Goal: Task Accomplishment & Management: Complete application form

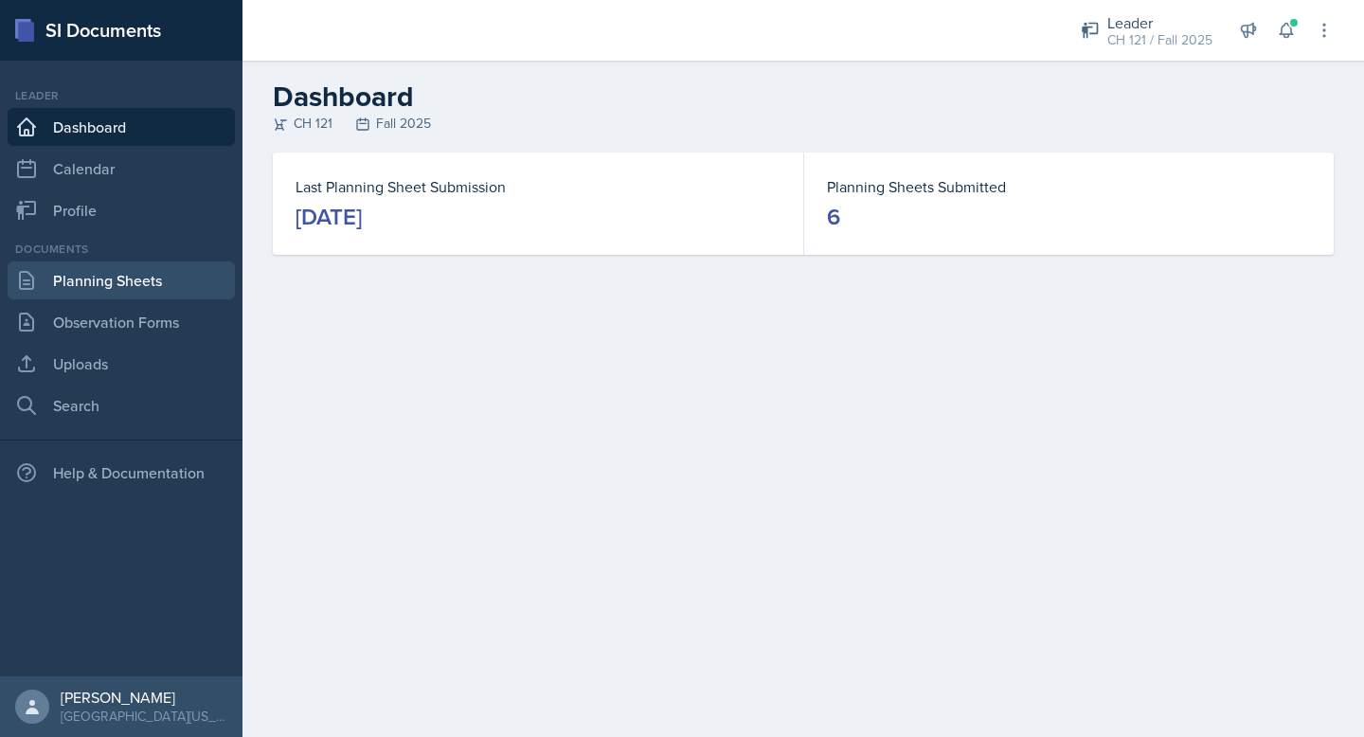
click at [121, 293] on link "Planning Sheets" at bounding box center [121, 280] width 227 height 38
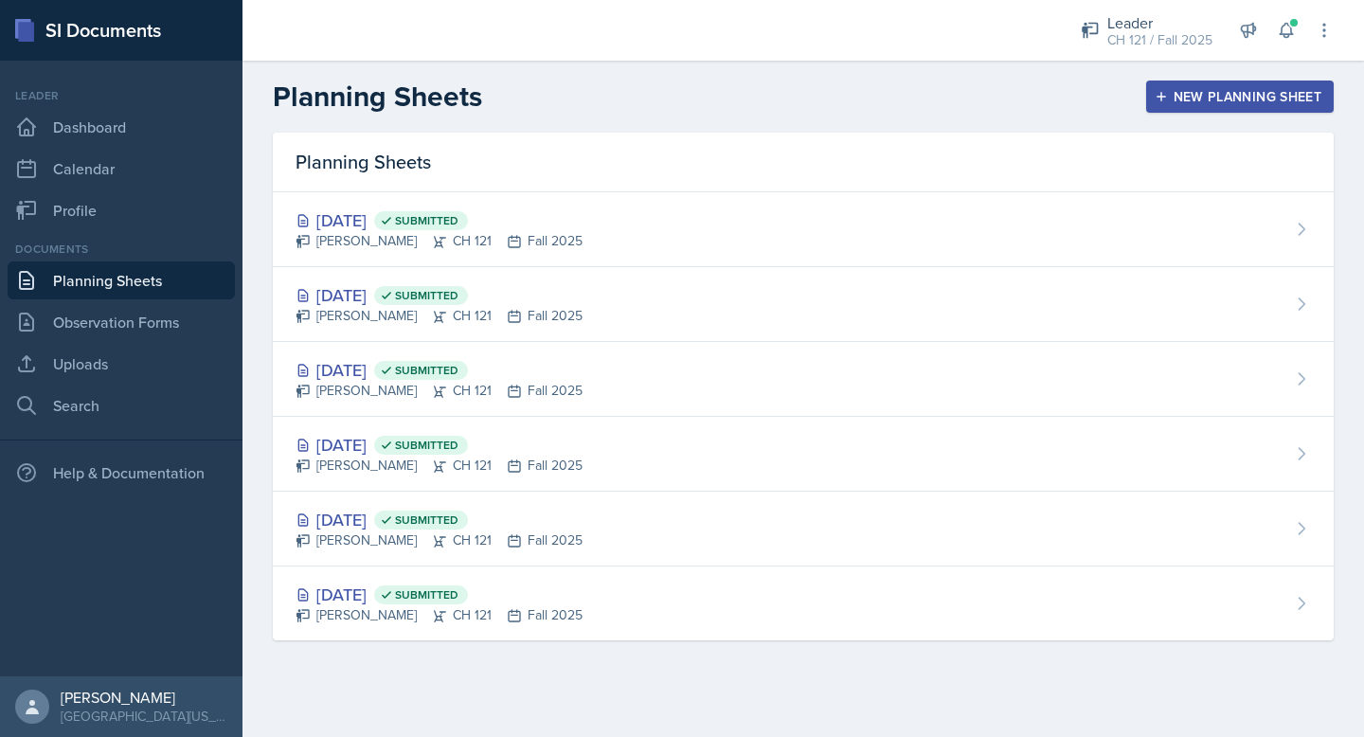
click at [1241, 98] on div "New Planning Sheet" at bounding box center [1239, 96] width 163 height 15
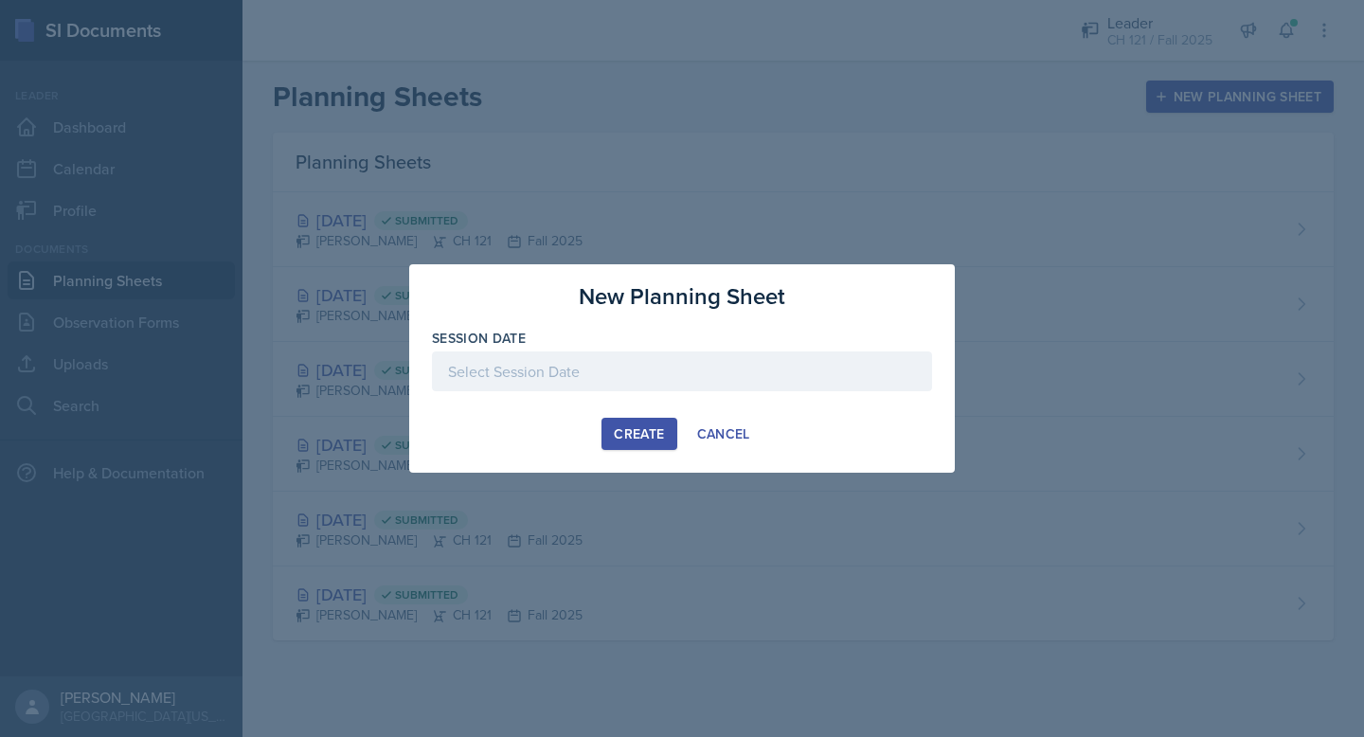
click at [718, 360] on div at bounding box center [682, 371] width 500 height 40
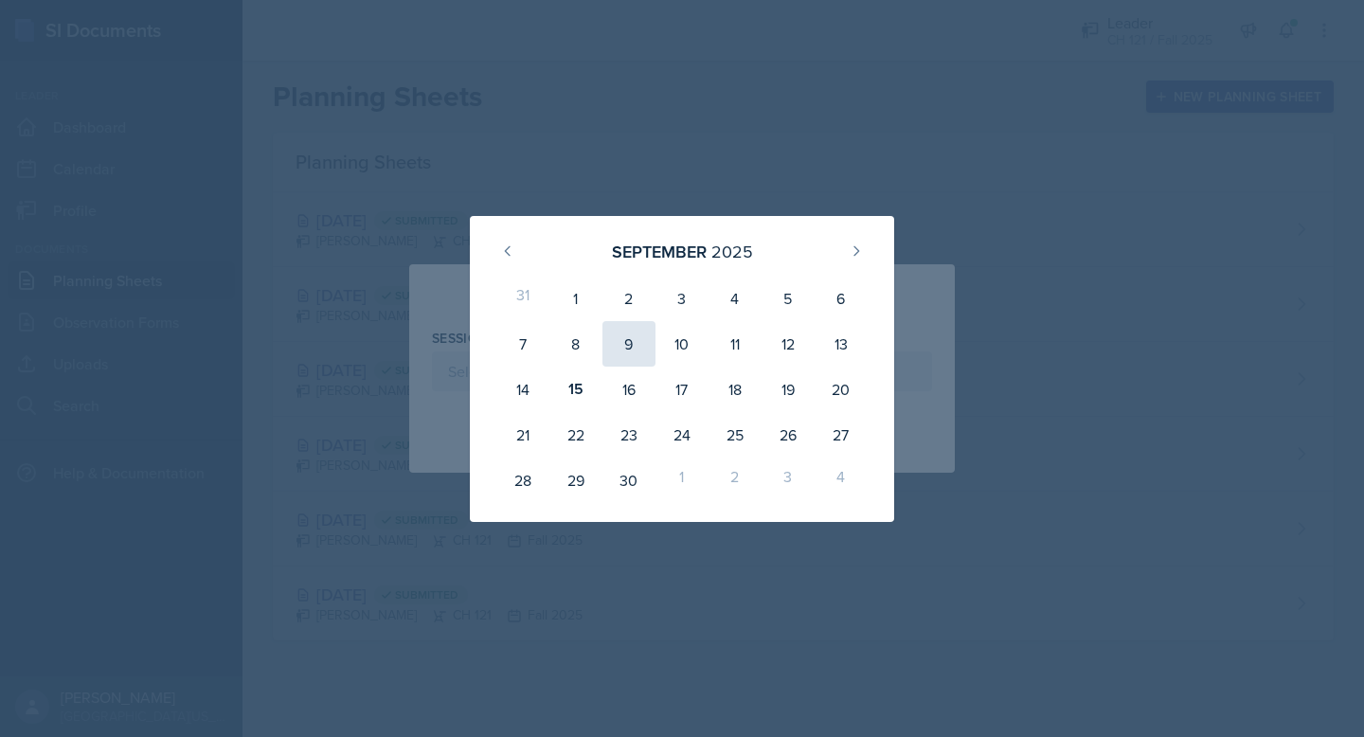
click at [628, 340] on div "9" at bounding box center [628, 343] width 53 height 45
type input "[DATE]"
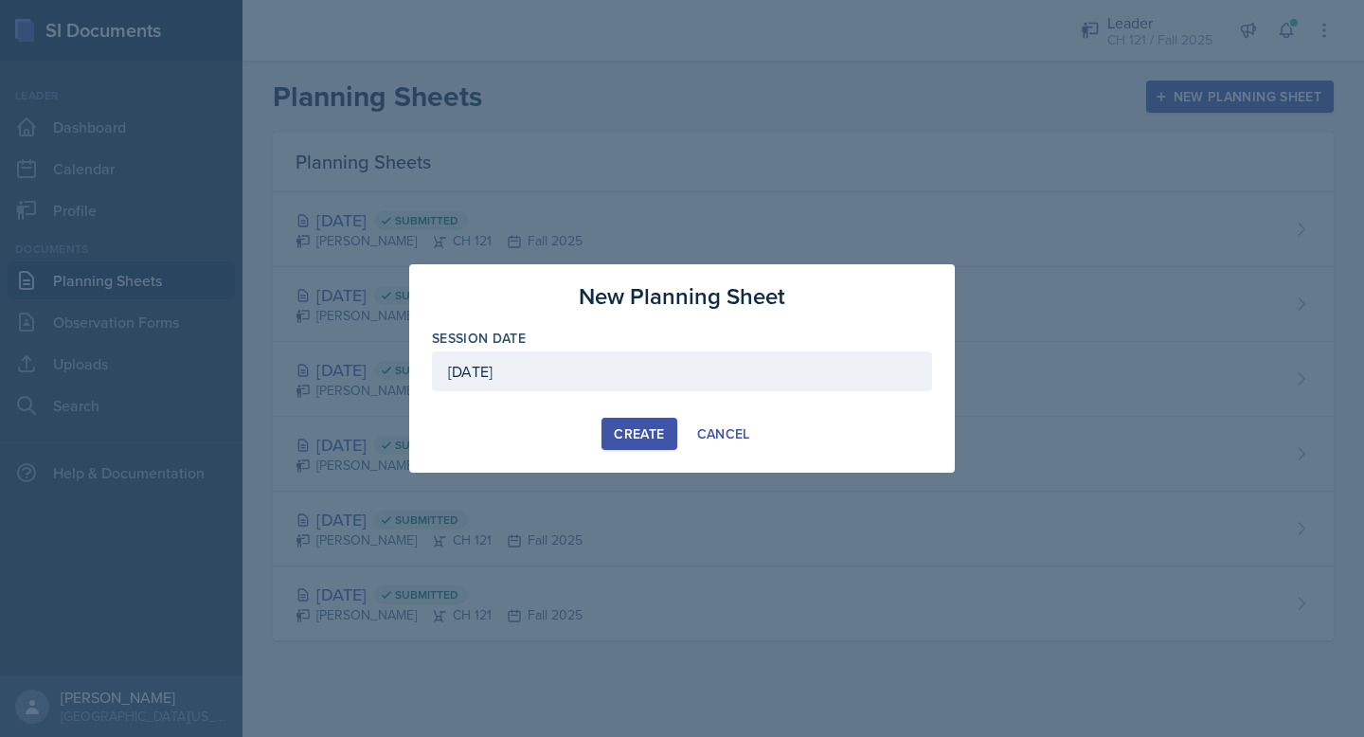
click at [659, 436] on div "Create" at bounding box center [639, 433] width 50 height 15
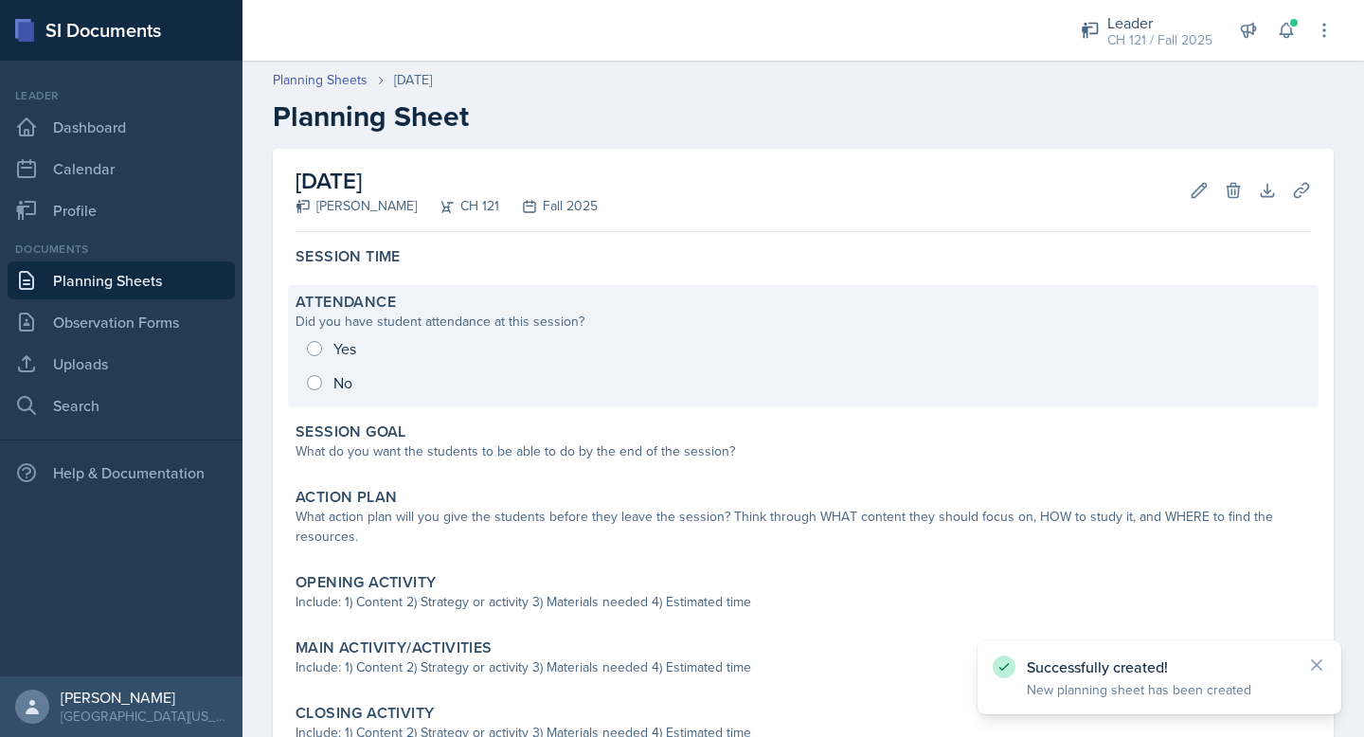
click at [315, 355] on div "Yes No" at bounding box center [802, 365] width 1015 height 68
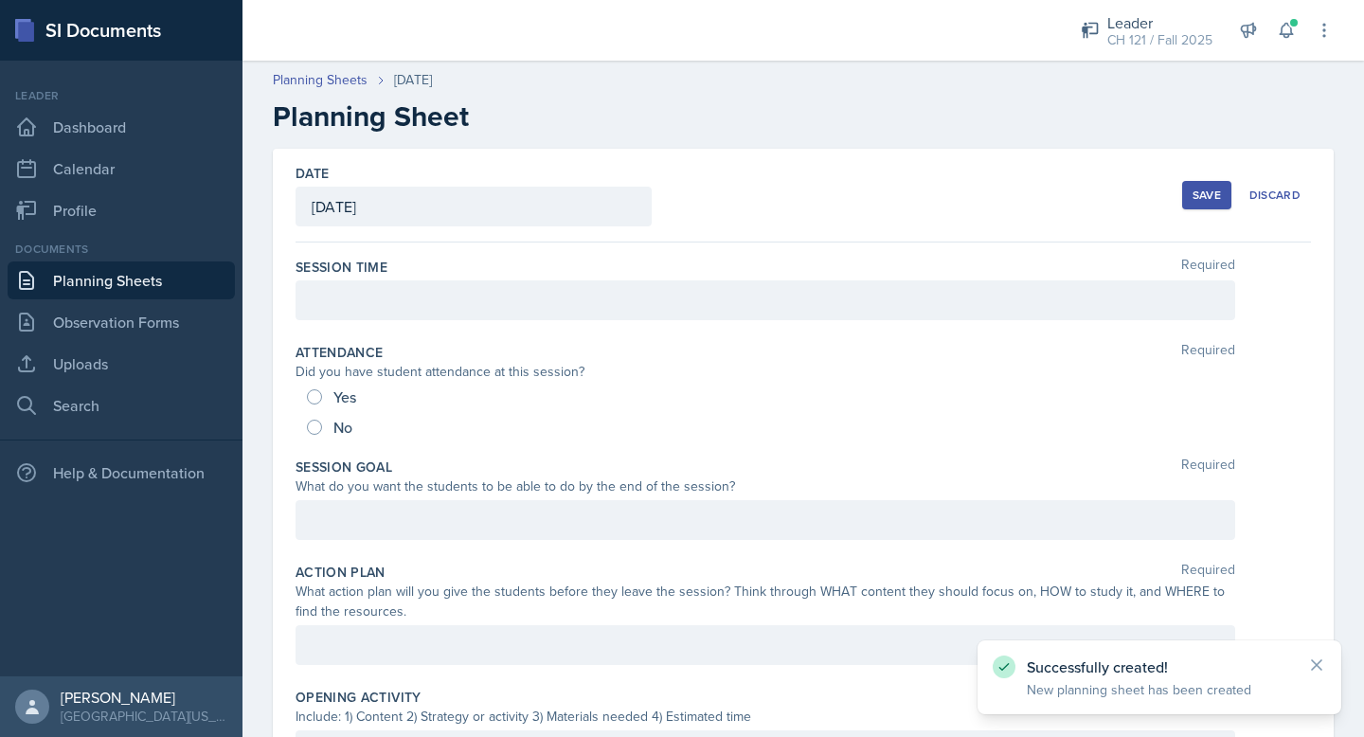
click at [343, 294] on div at bounding box center [764, 300] width 939 height 40
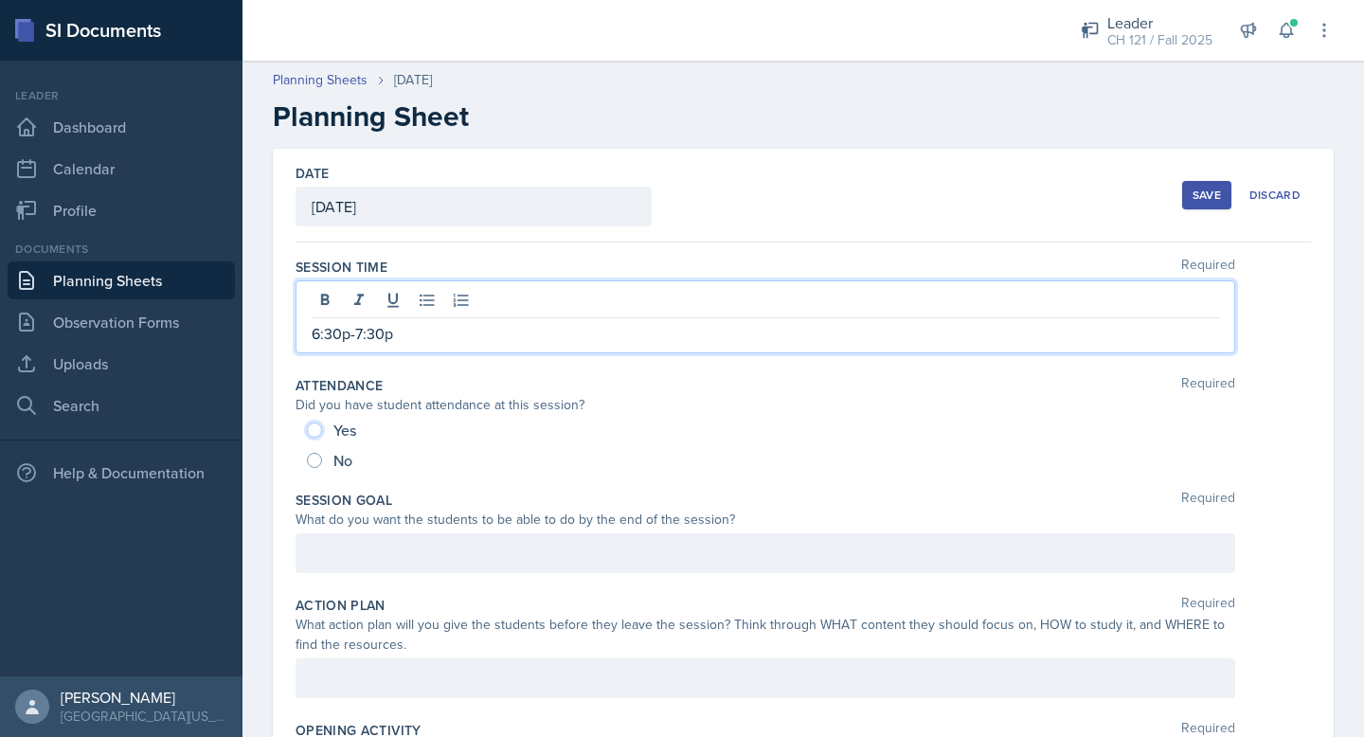
click at [313, 425] on input "Yes" at bounding box center [314, 429] width 15 height 15
radio input "true"
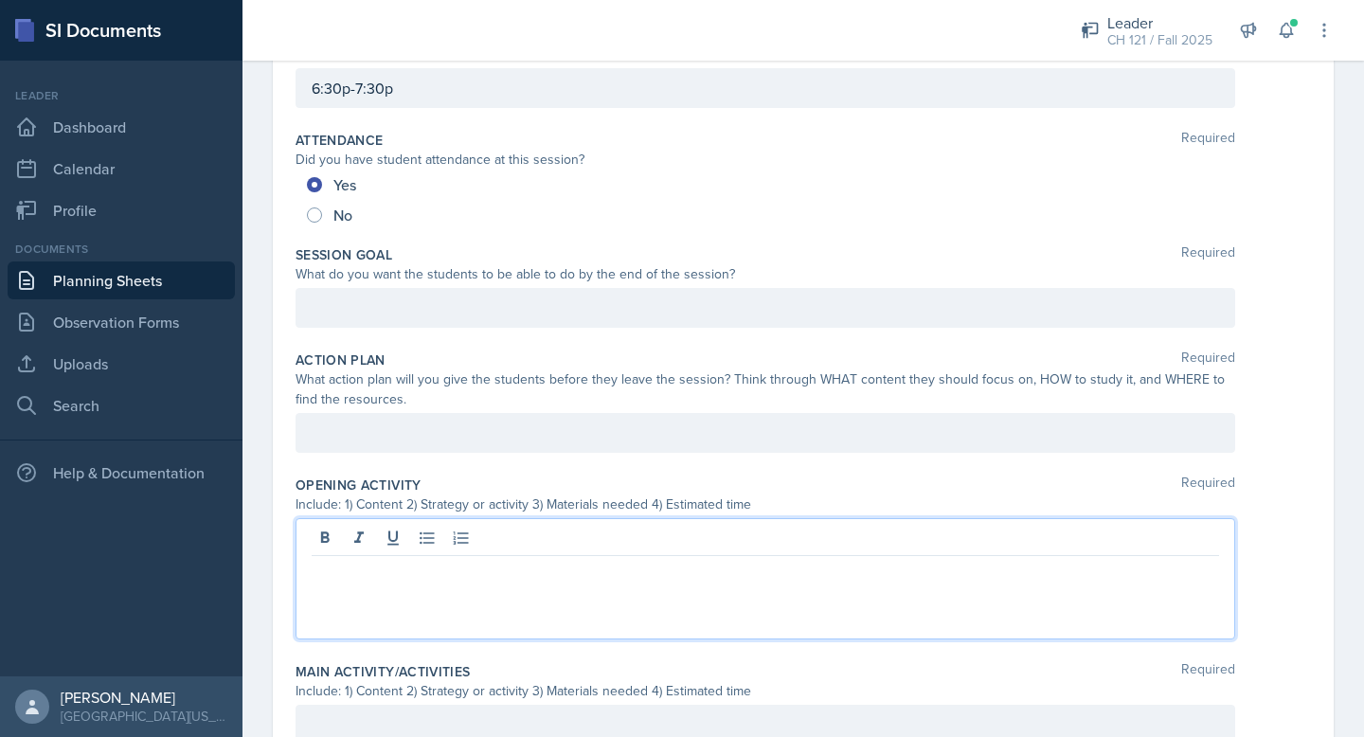
click at [373, 560] on p at bounding box center [765, 571] width 907 height 23
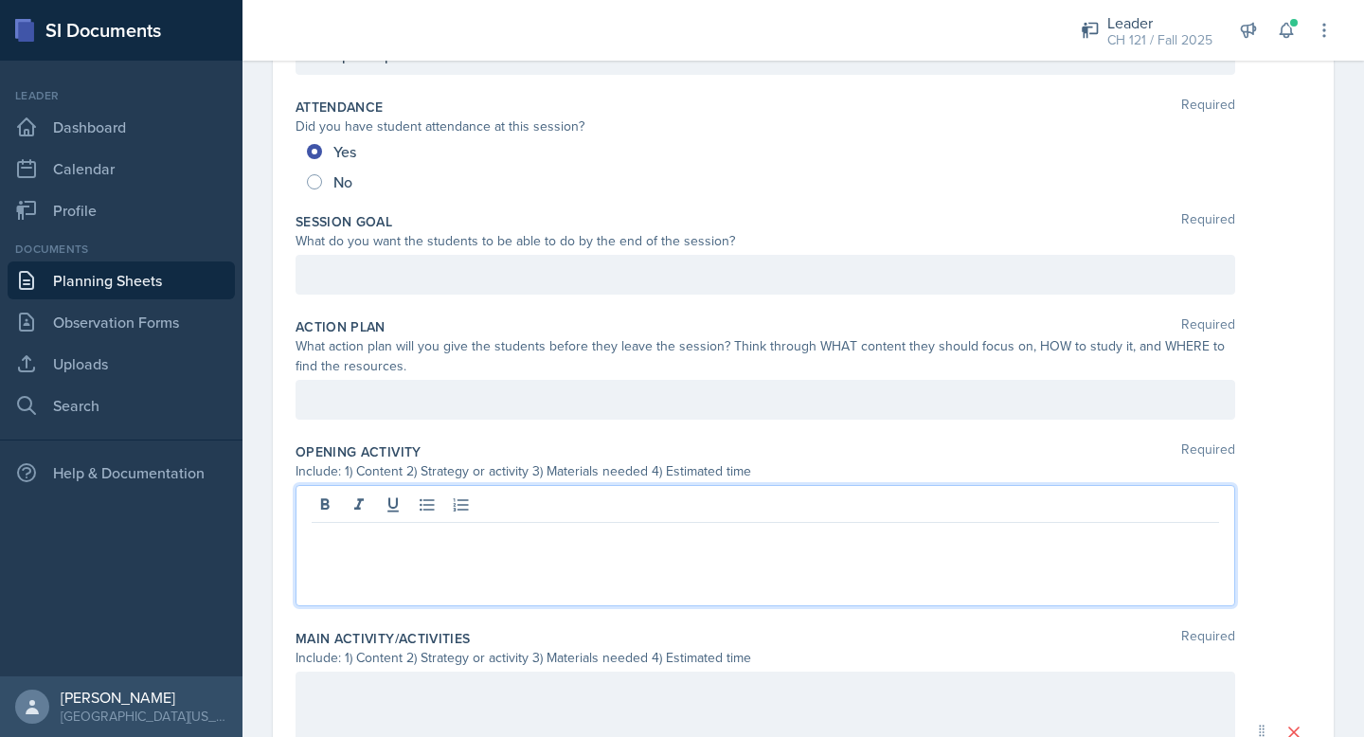
paste div
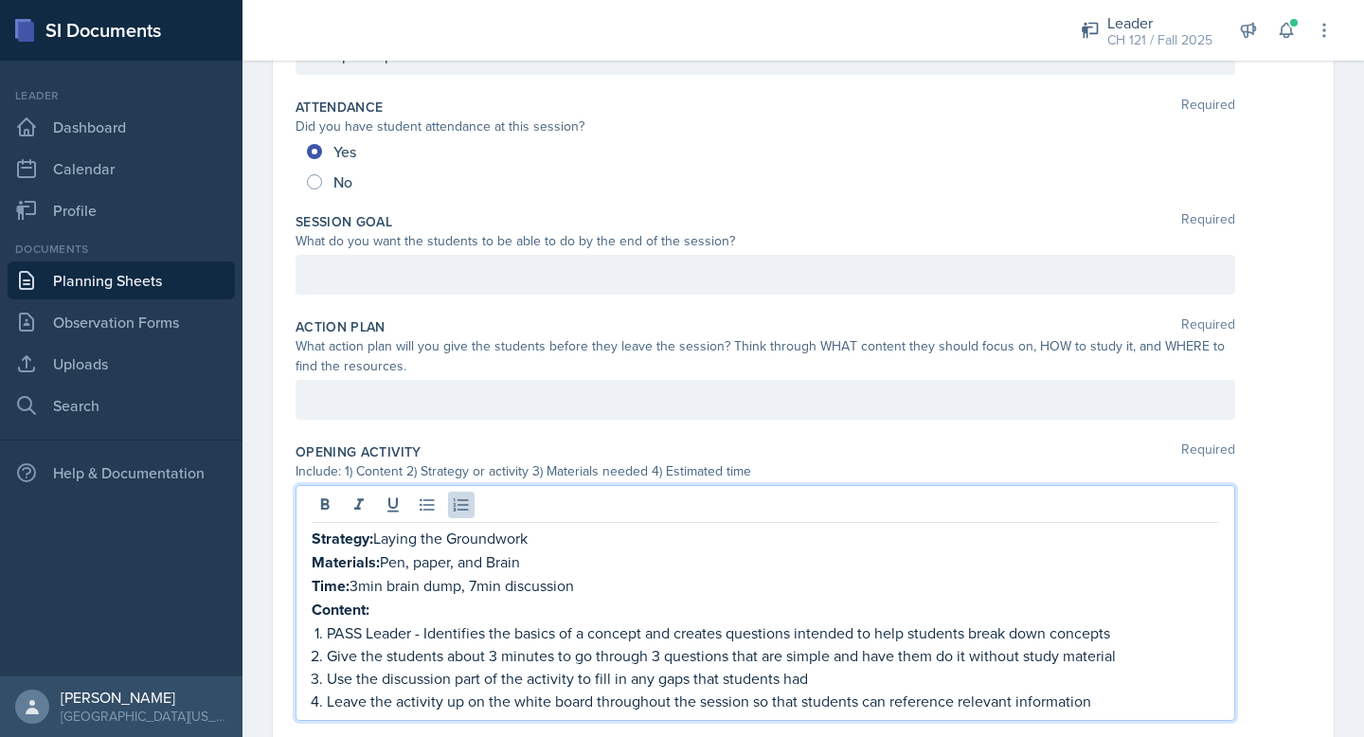
click at [385, 608] on p "Content:" at bounding box center [765, 610] width 907 height 24
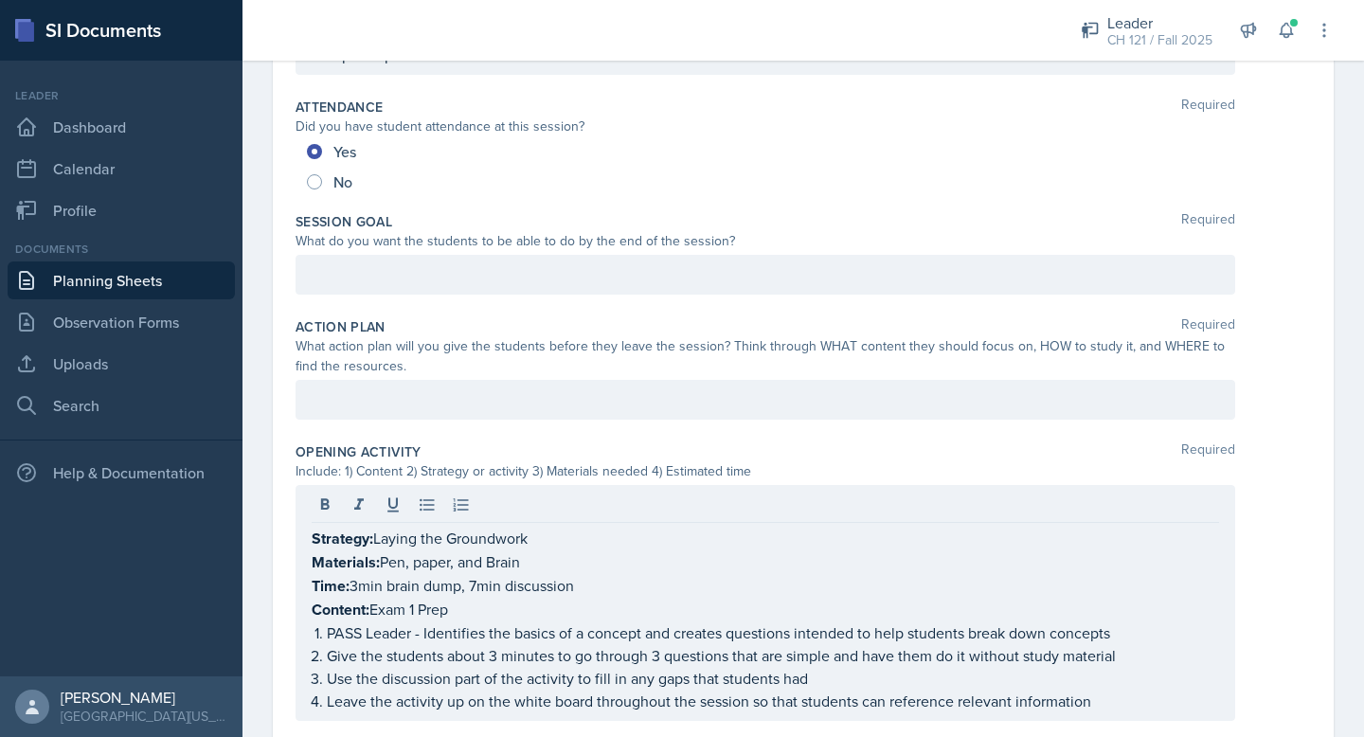
click at [454, 256] on div at bounding box center [764, 275] width 939 height 40
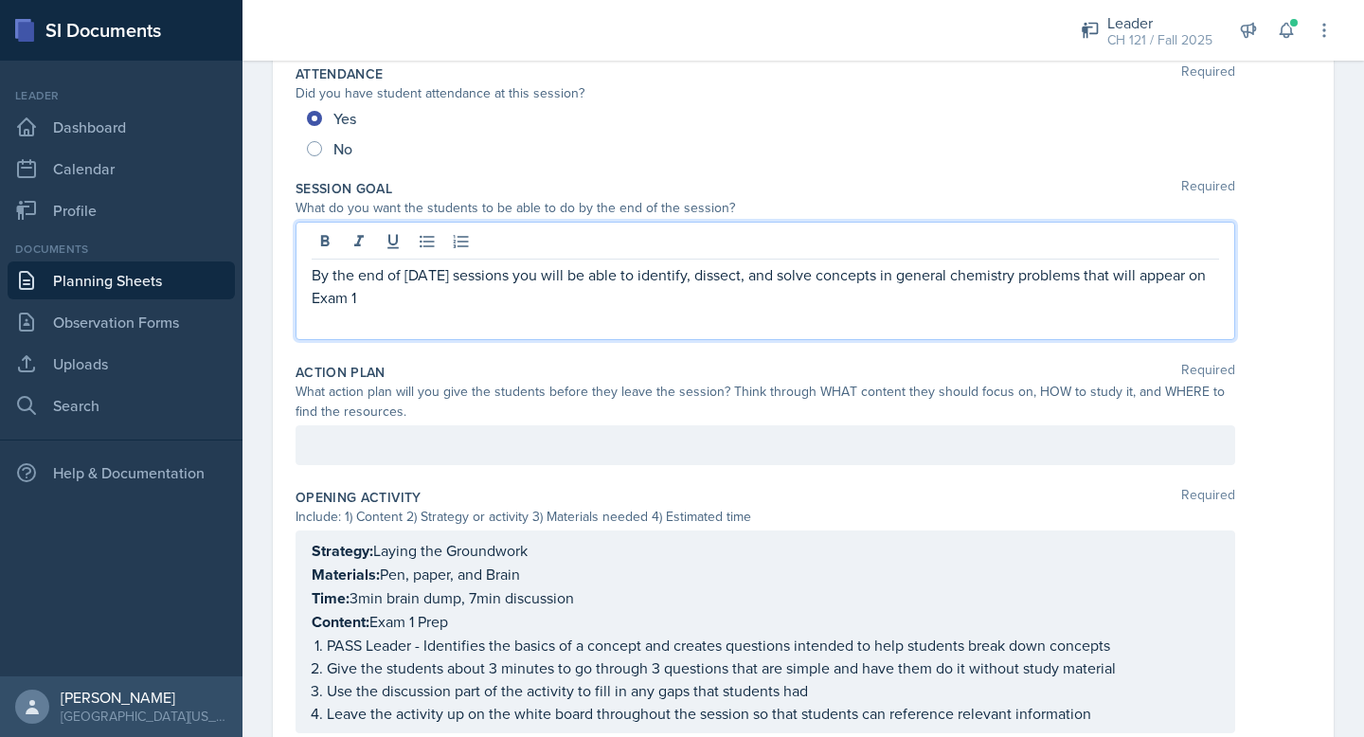
click at [416, 326] on p at bounding box center [765, 320] width 907 height 23
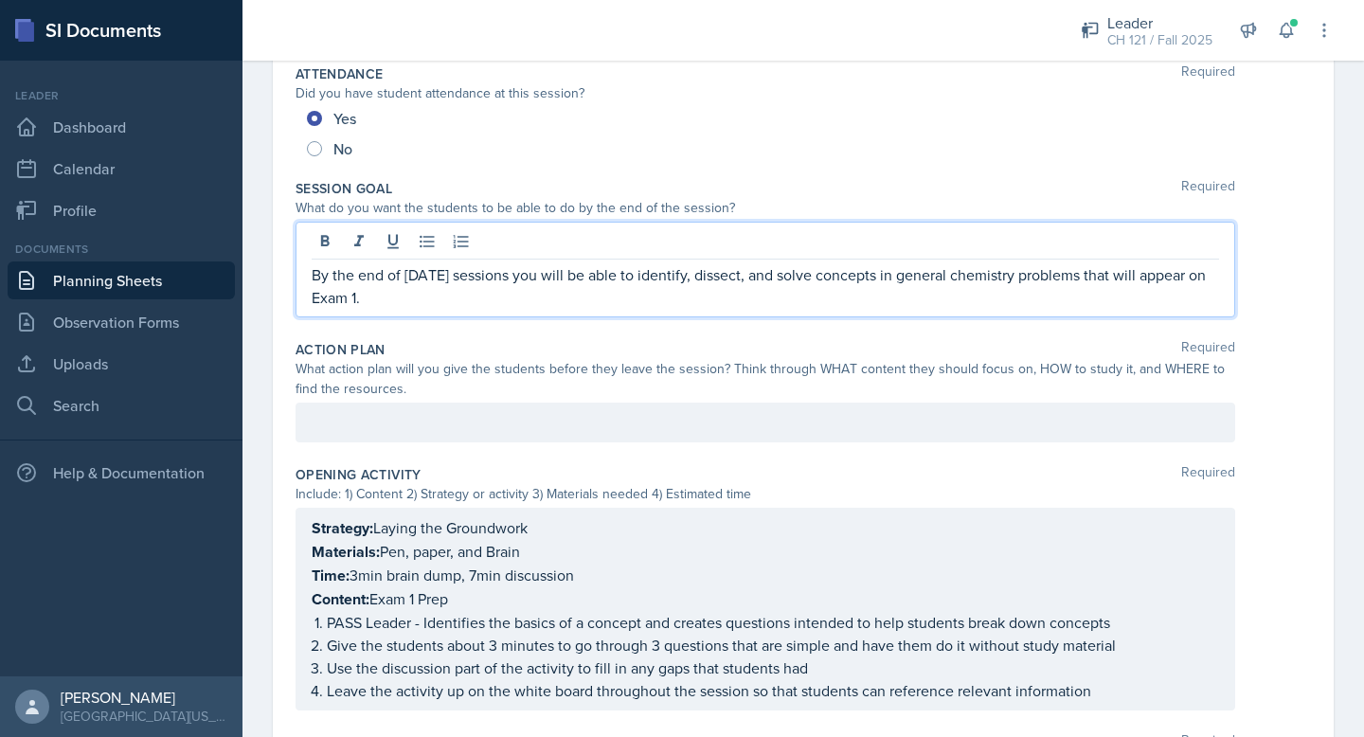
click at [439, 409] on div at bounding box center [764, 423] width 939 height 40
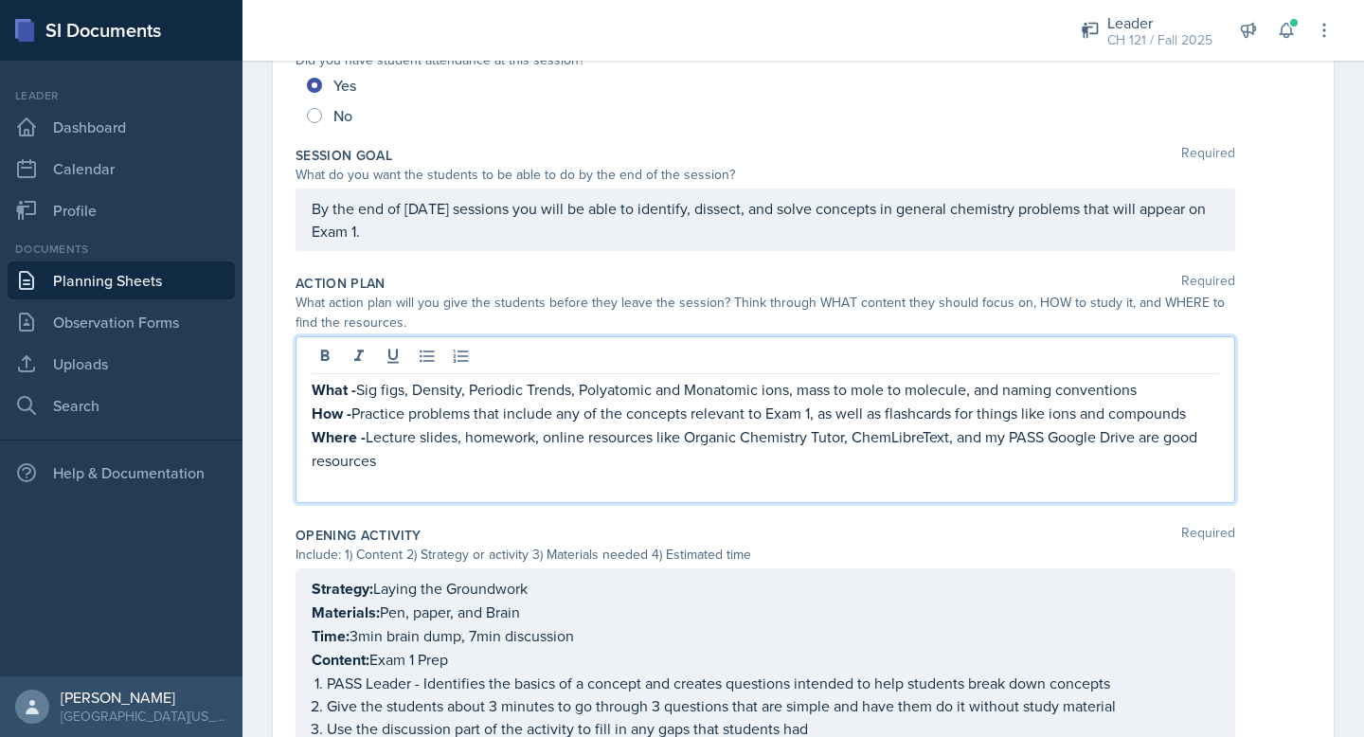
scroll to position [552, 0]
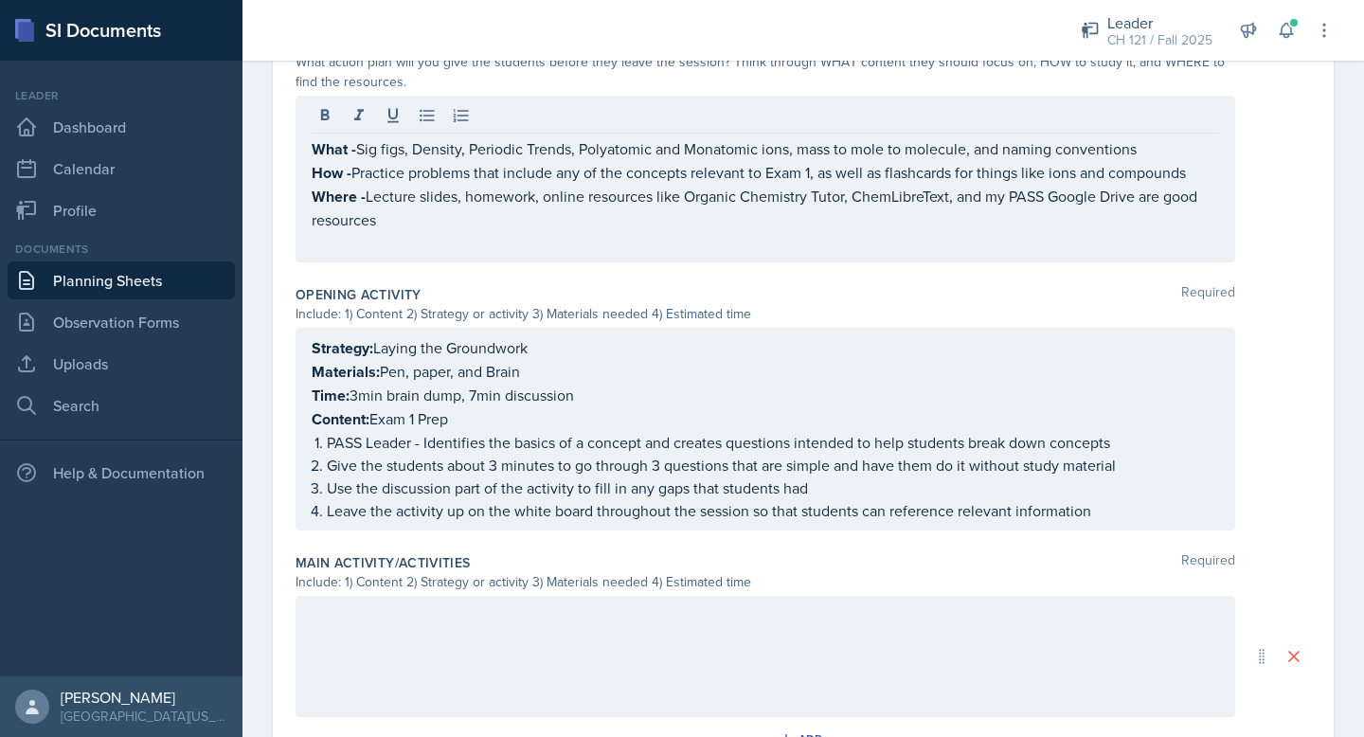
click at [374, 254] on div "What - Sig figs, Density, Periodic Trends, Polyatomic and Monatomic ions, mass …" at bounding box center [764, 179] width 939 height 167
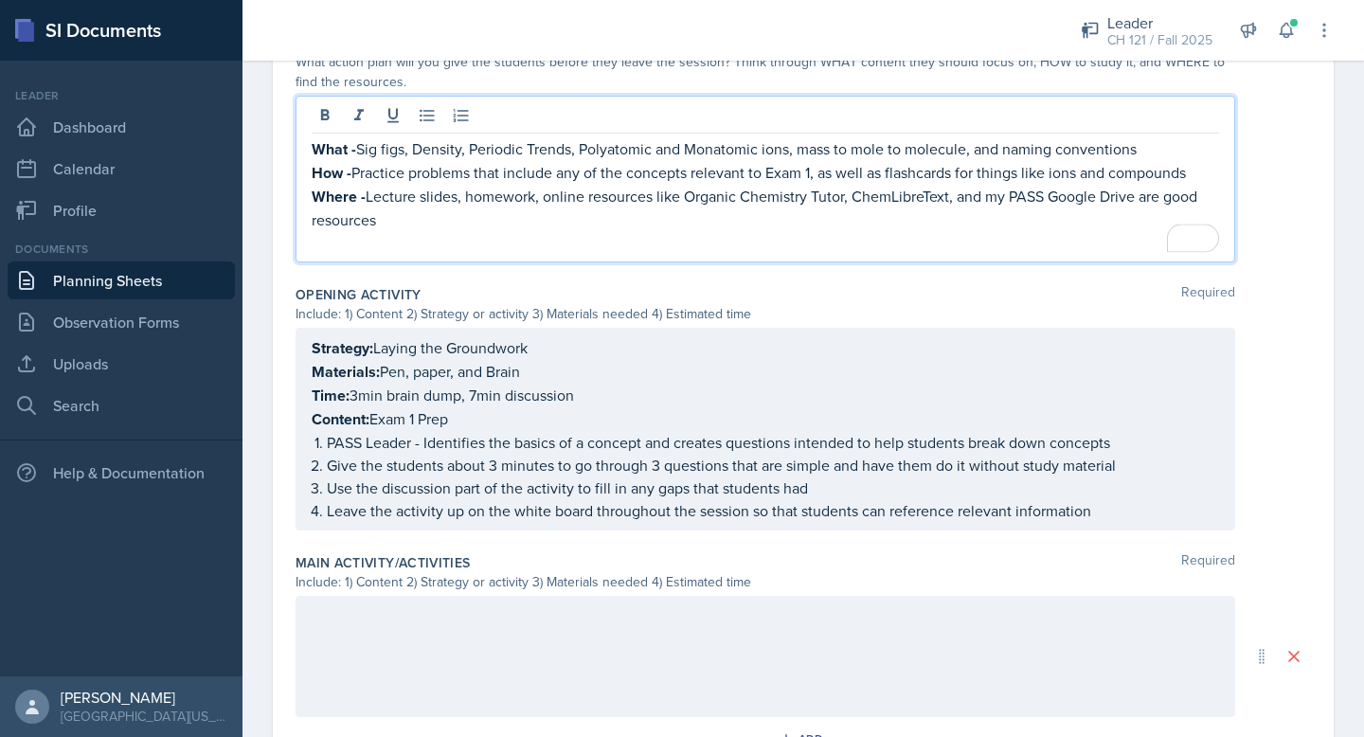
click at [353, 245] on p "To enrich screen reader interactions, please activate Accessibility in Grammarl…" at bounding box center [765, 242] width 907 height 23
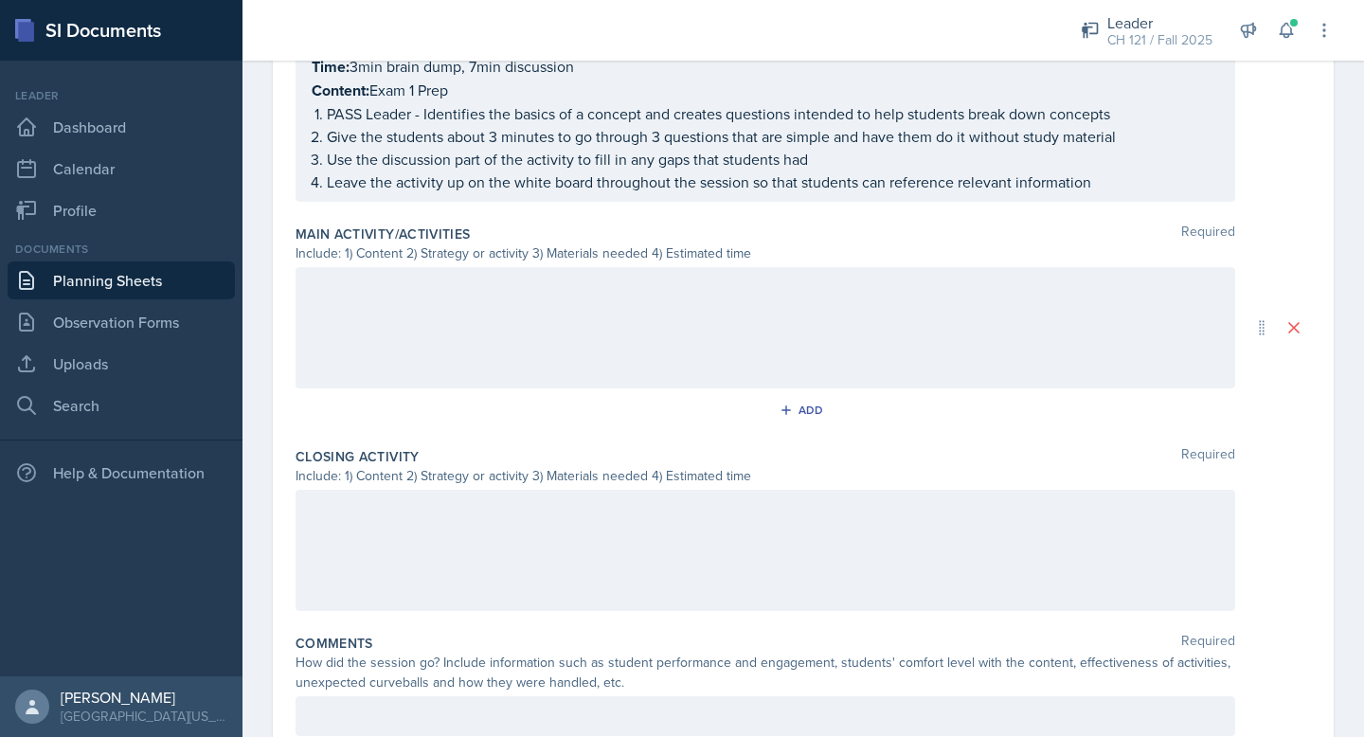
scroll to position [864, 0]
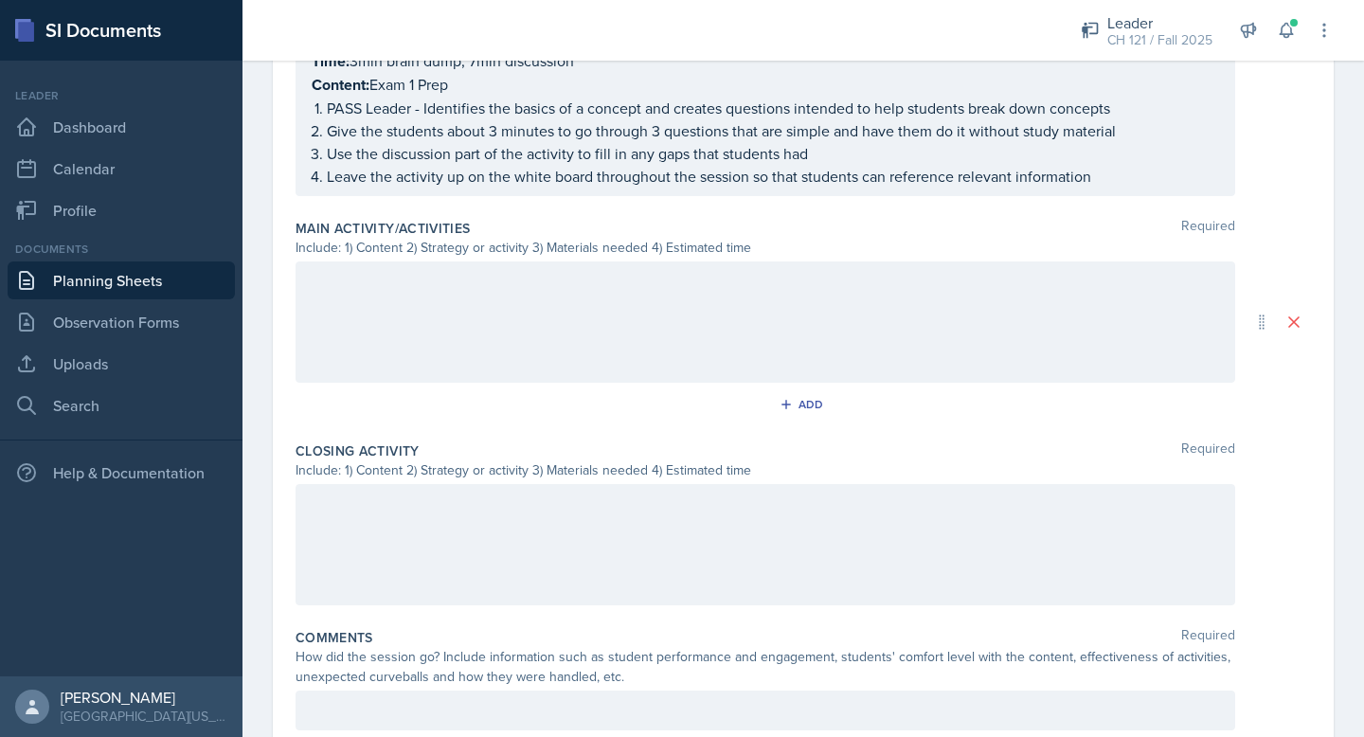
click at [469, 284] on div at bounding box center [764, 321] width 939 height 121
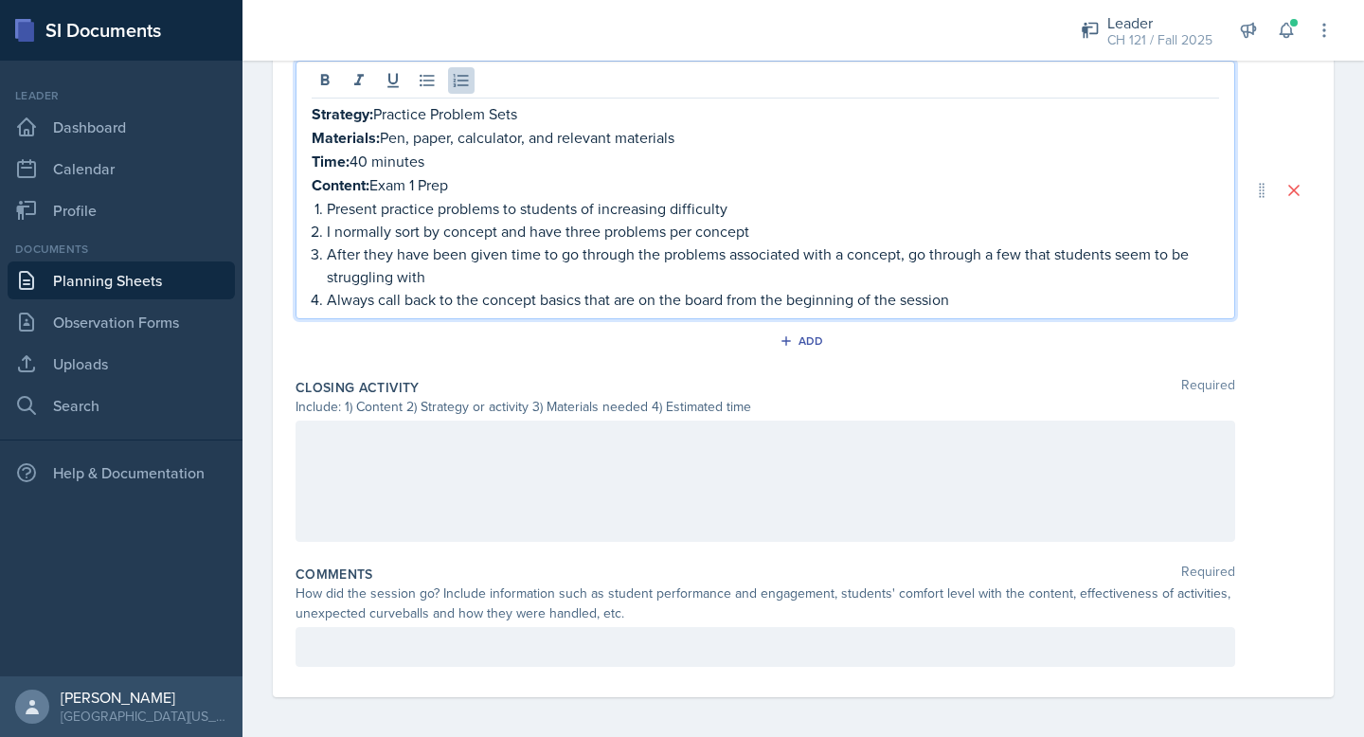
click at [453, 426] on div at bounding box center [764, 480] width 939 height 121
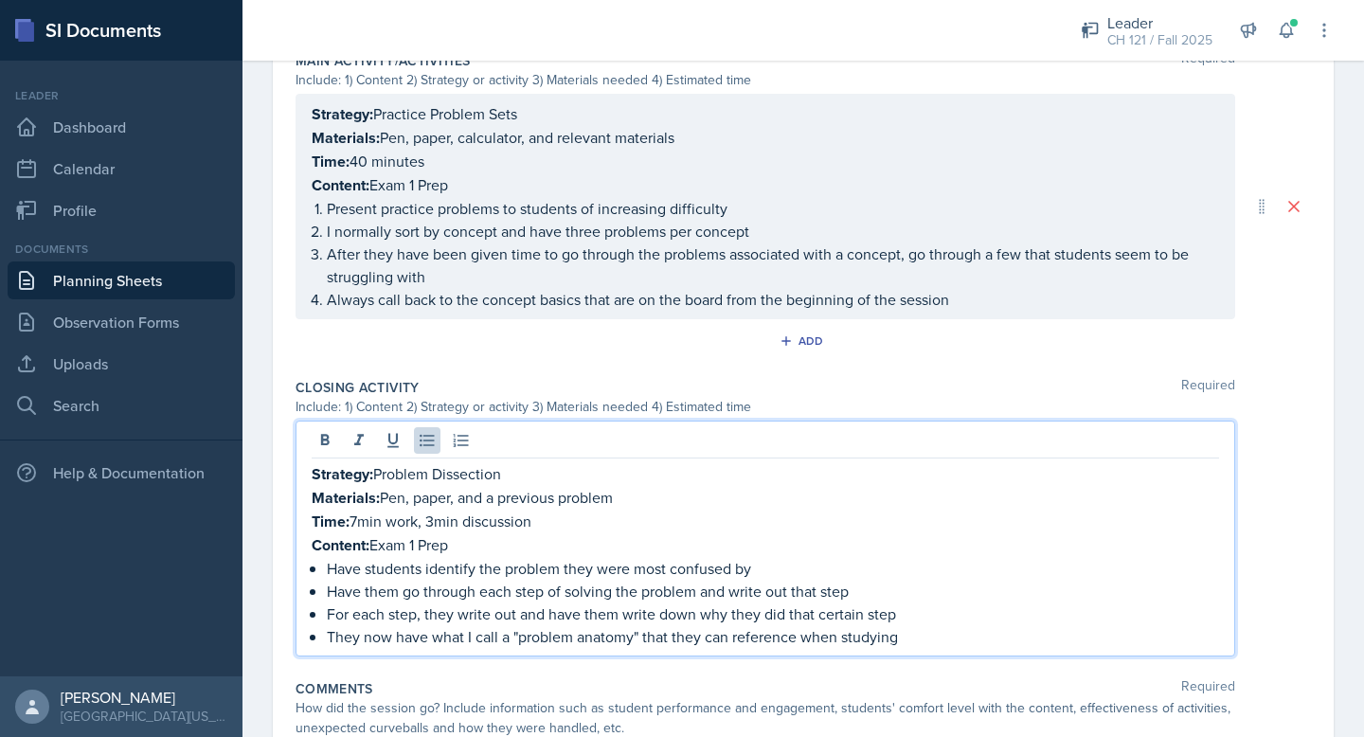
scroll to position [1111, 0]
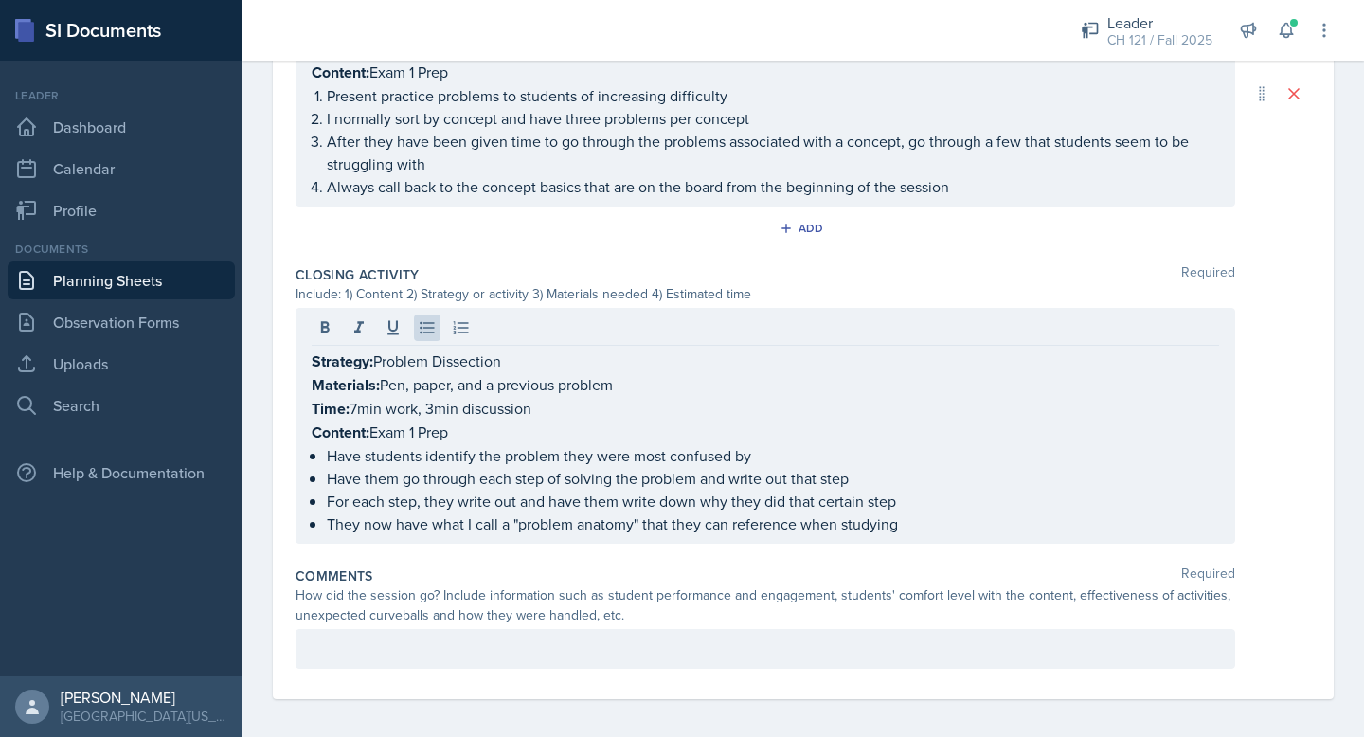
click at [410, 642] on p at bounding box center [765, 648] width 907 height 23
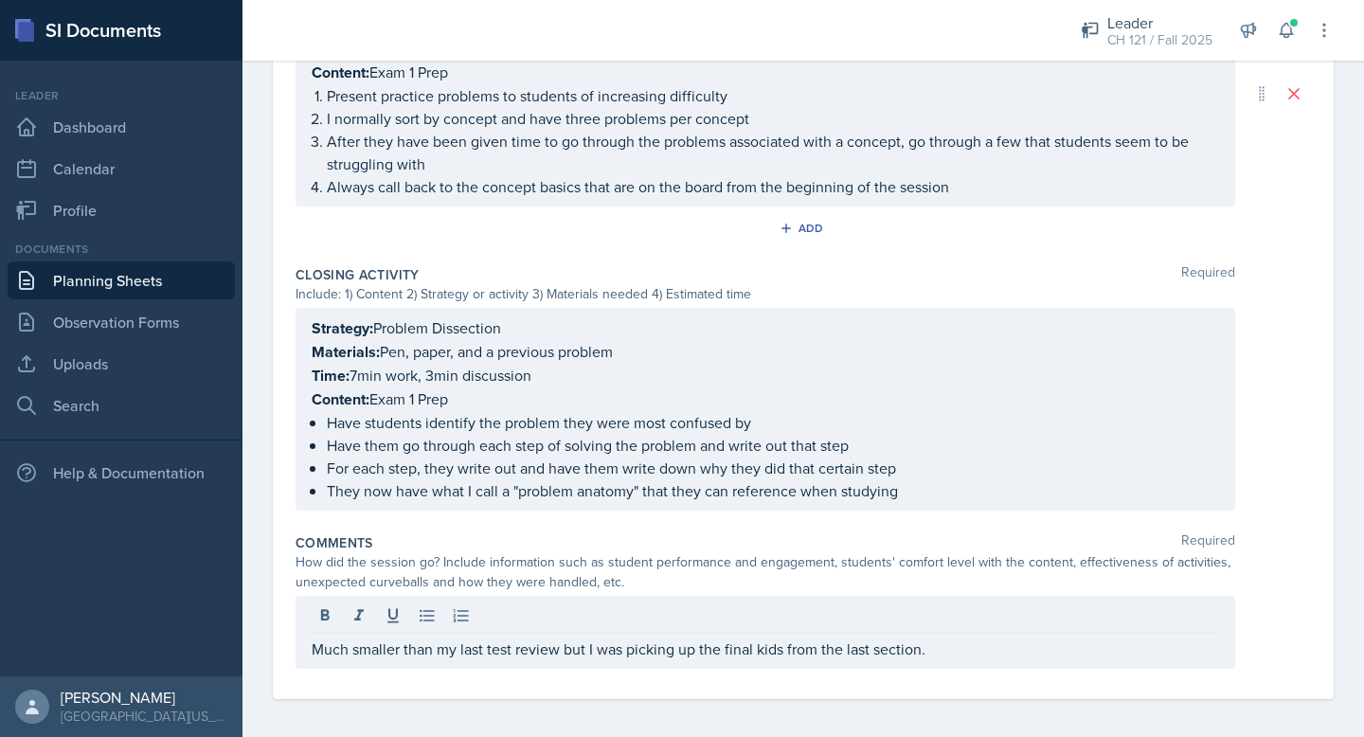
click at [1308, 576] on div "How did the session go? Include information such as student performance and eng…" at bounding box center [802, 572] width 1015 height 40
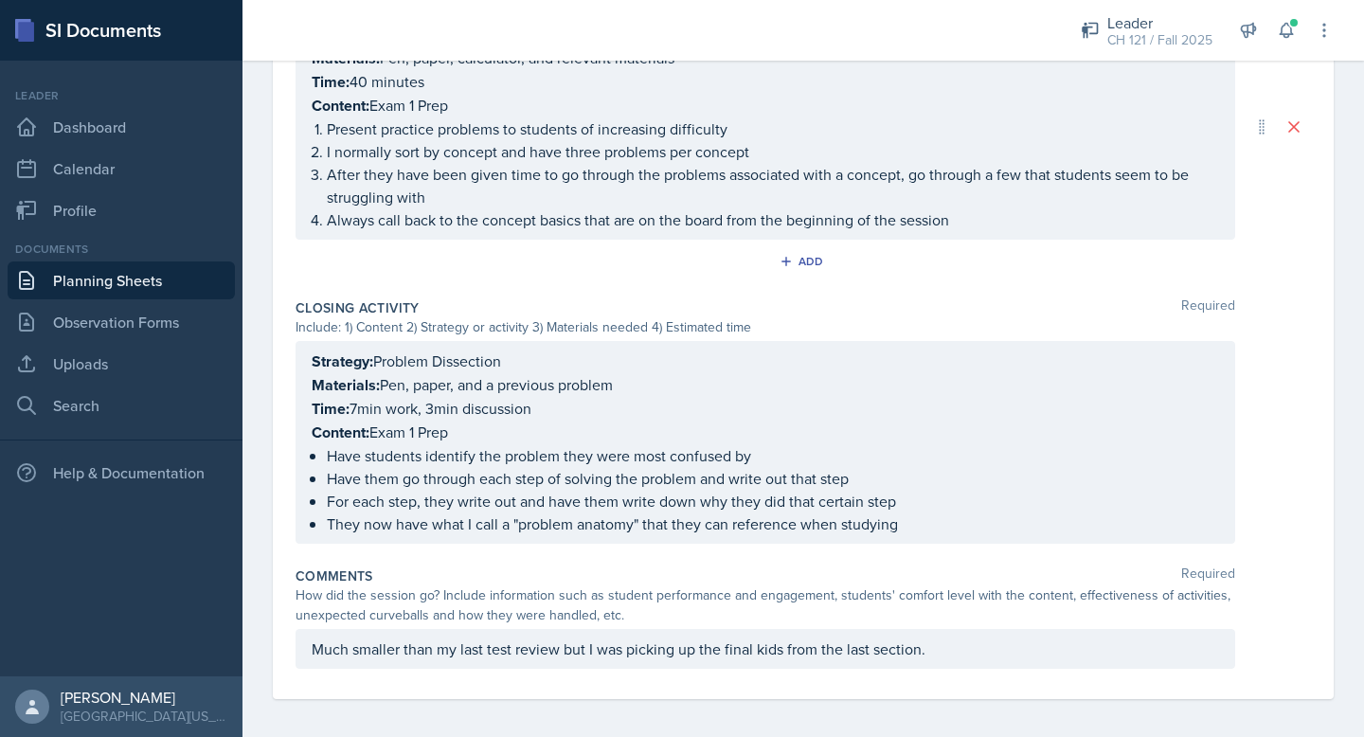
scroll to position [0, 0]
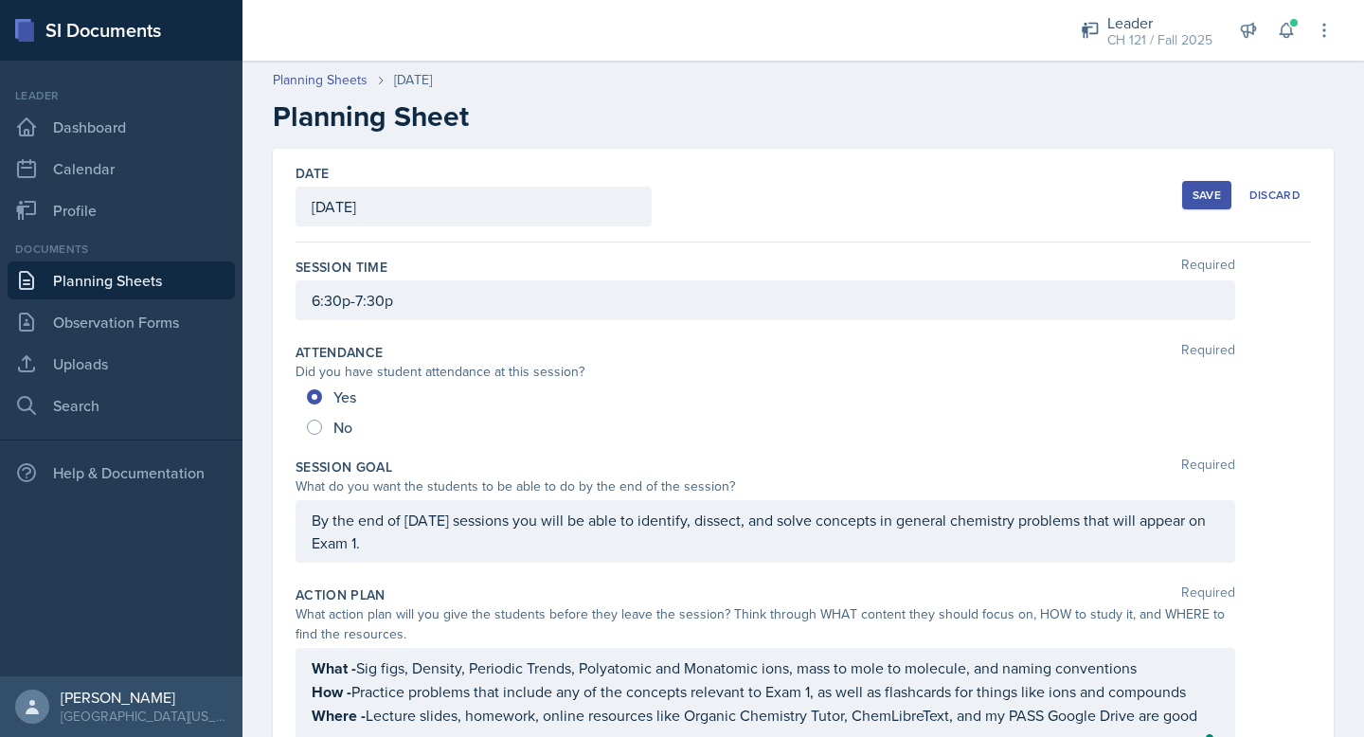
click at [1203, 190] on div "Save" at bounding box center [1206, 195] width 28 height 15
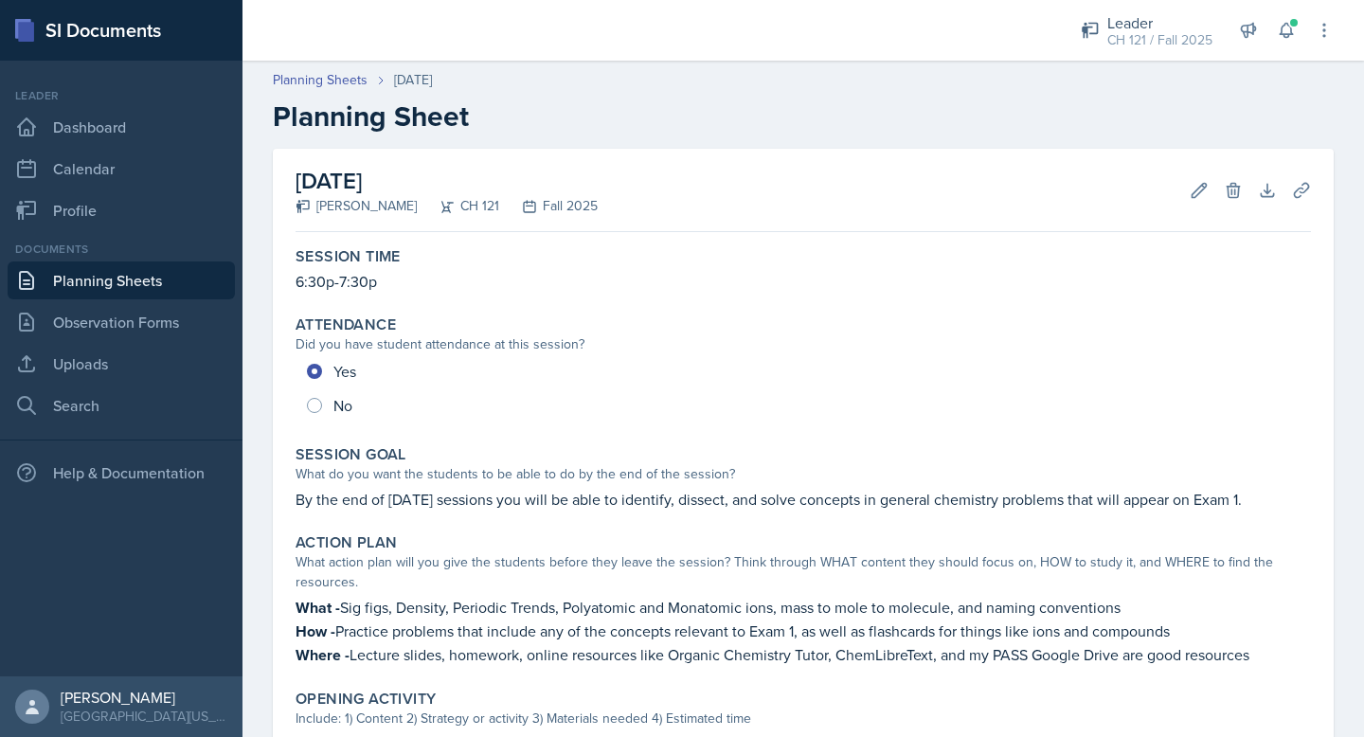
click at [129, 287] on link "Planning Sheets" at bounding box center [121, 280] width 227 height 38
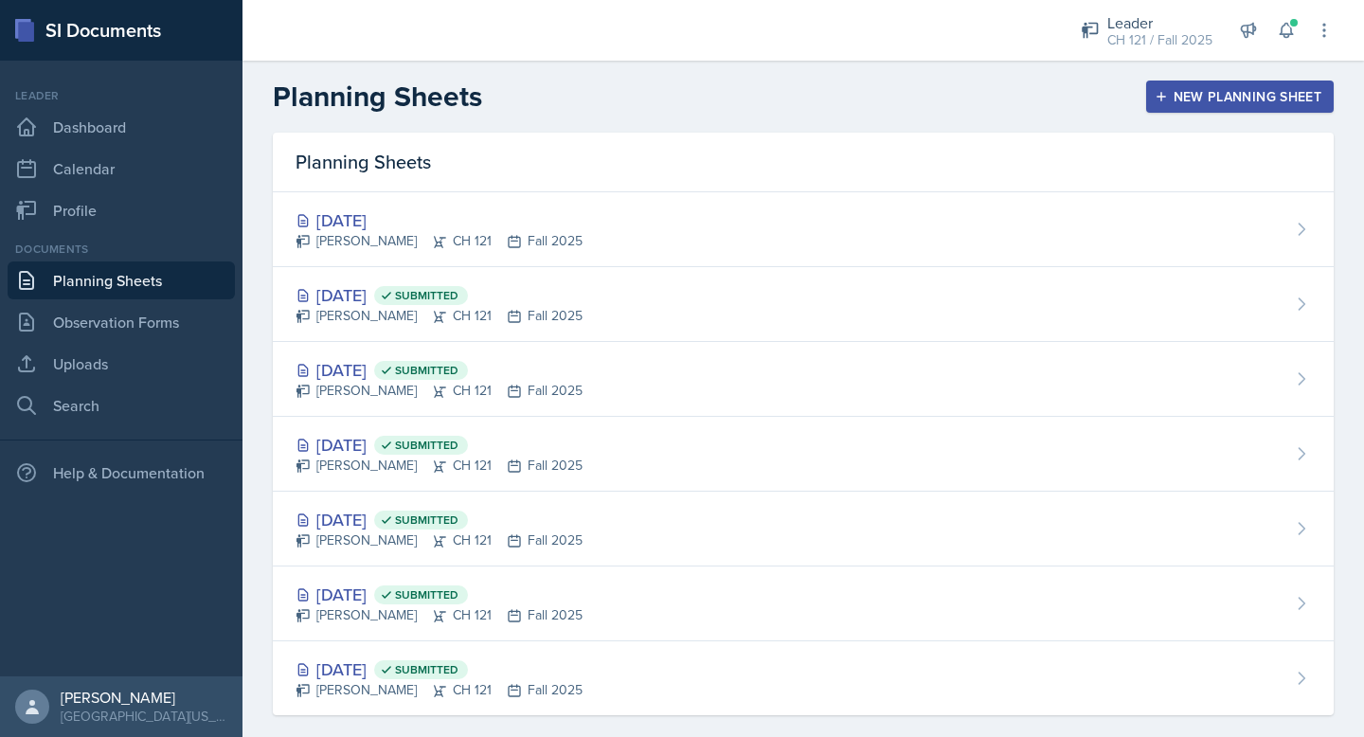
click at [1207, 79] on header "Planning Sheets New Planning Sheet" at bounding box center [802, 97] width 1121 height 72
click at [1196, 96] on div "New Planning Sheet" at bounding box center [1239, 96] width 163 height 15
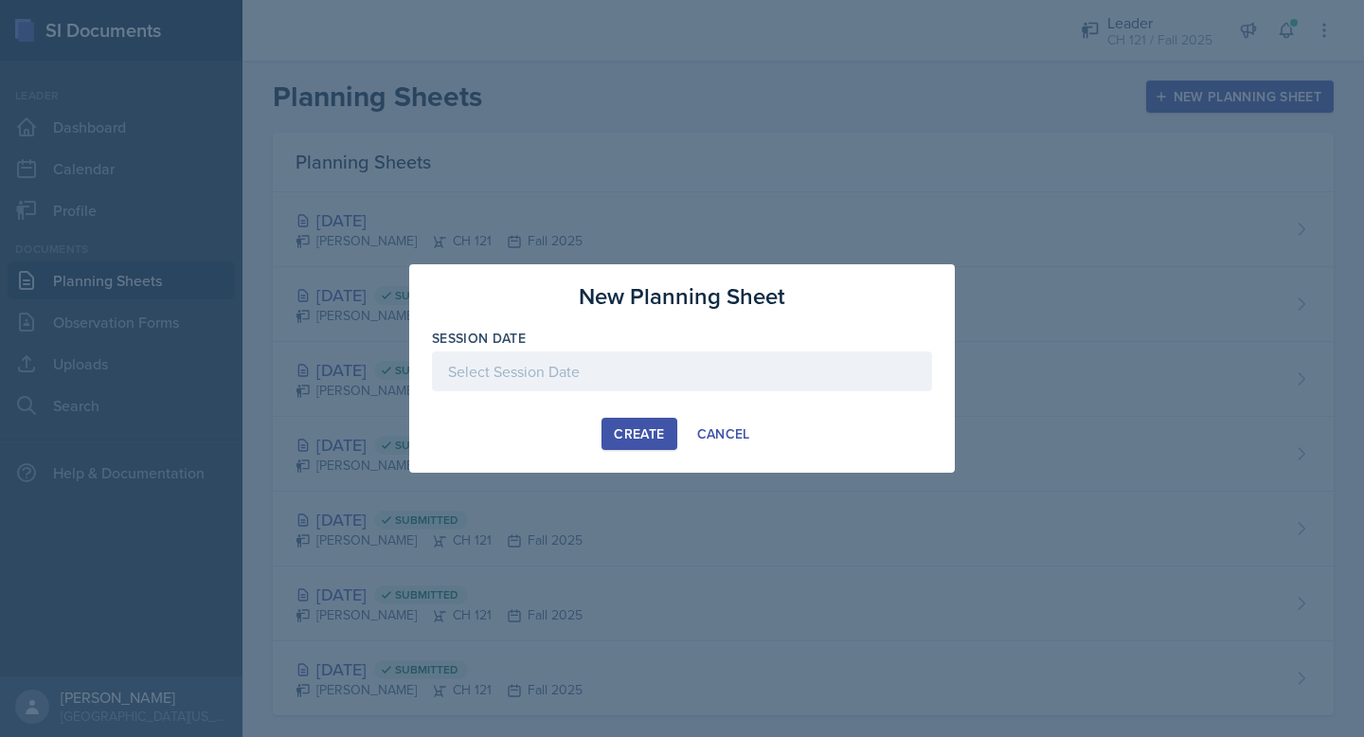
click at [703, 375] on div at bounding box center [682, 371] width 500 height 40
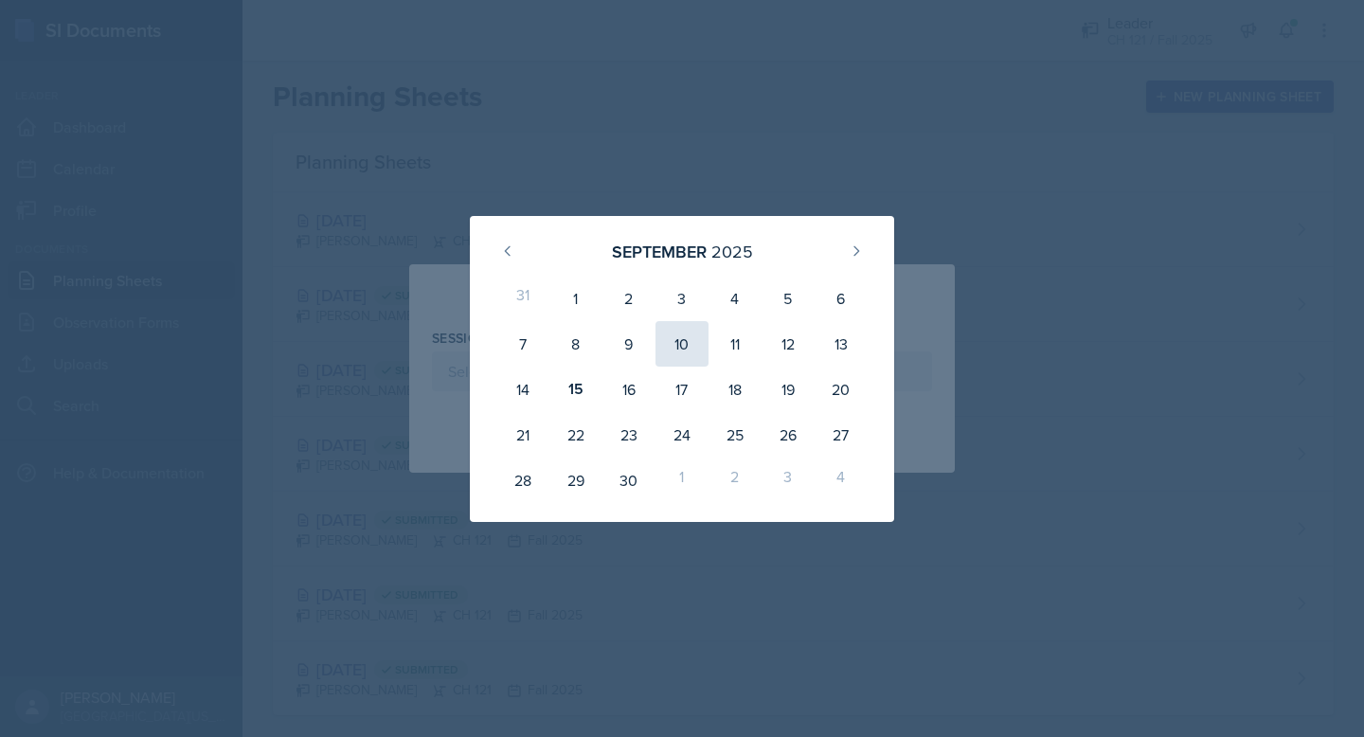
click at [681, 347] on div "10" at bounding box center [681, 343] width 53 height 45
type input "September 10th, 2025"
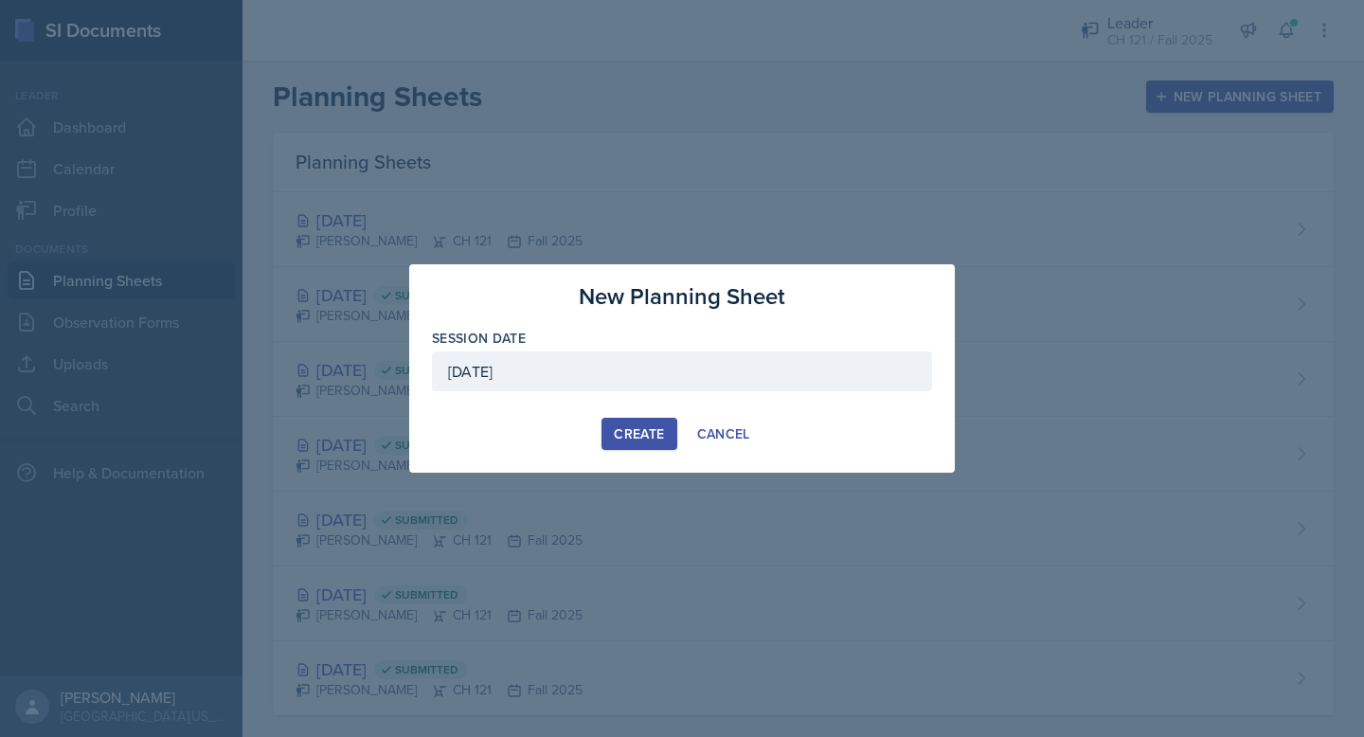
click at [619, 438] on div "Create" at bounding box center [639, 433] width 50 height 15
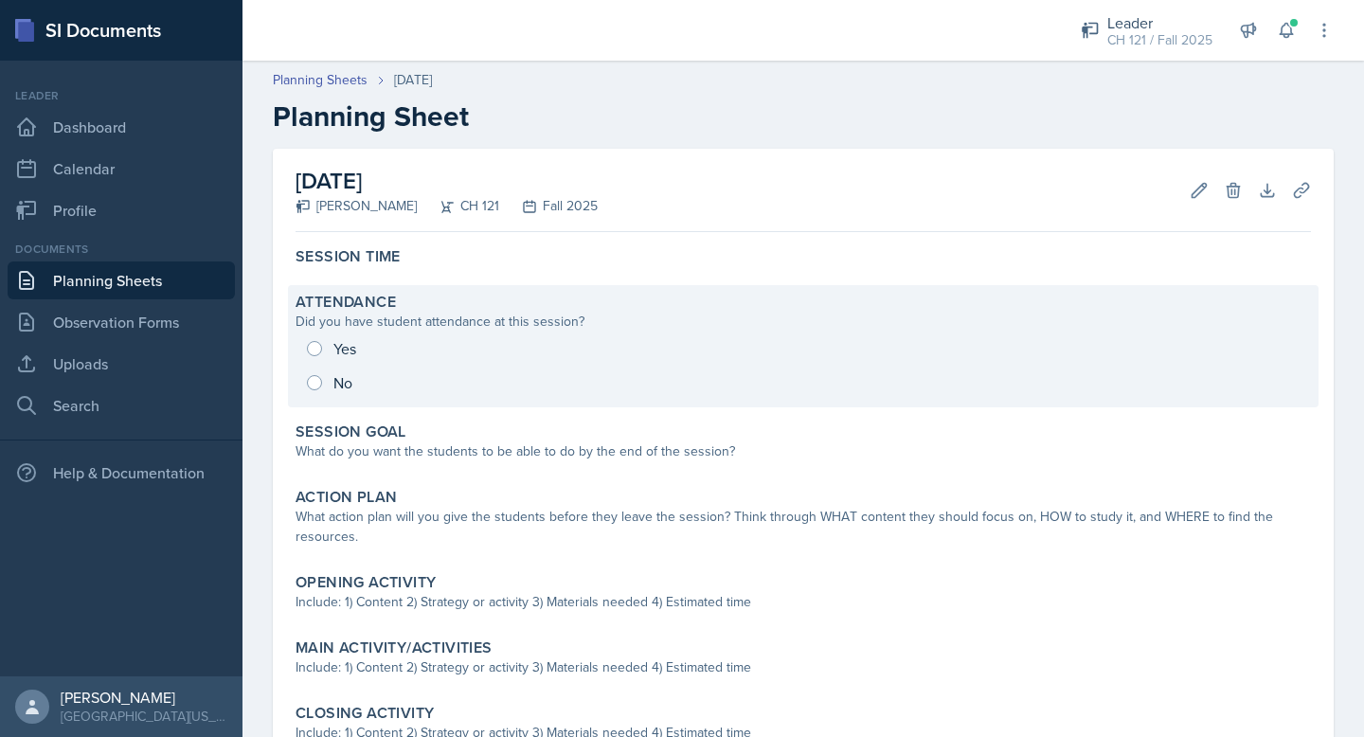
click at [322, 350] on div "Yes No" at bounding box center [802, 365] width 1015 height 68
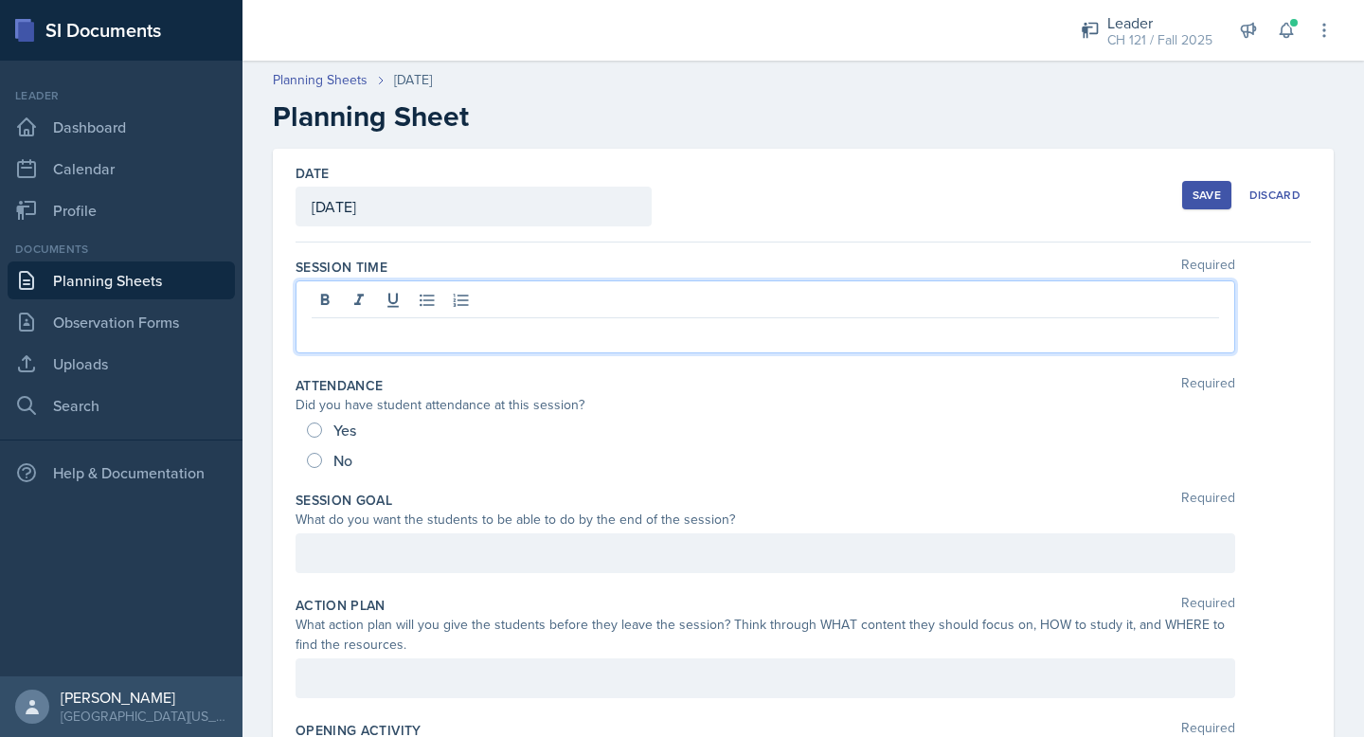
click at [382, 305] on div at bounding box center [764, 316] width 939 height 73
click at [313, 427] on input "Yes" at bounding box center [314, 429] width 15 height 15
radio input "true"
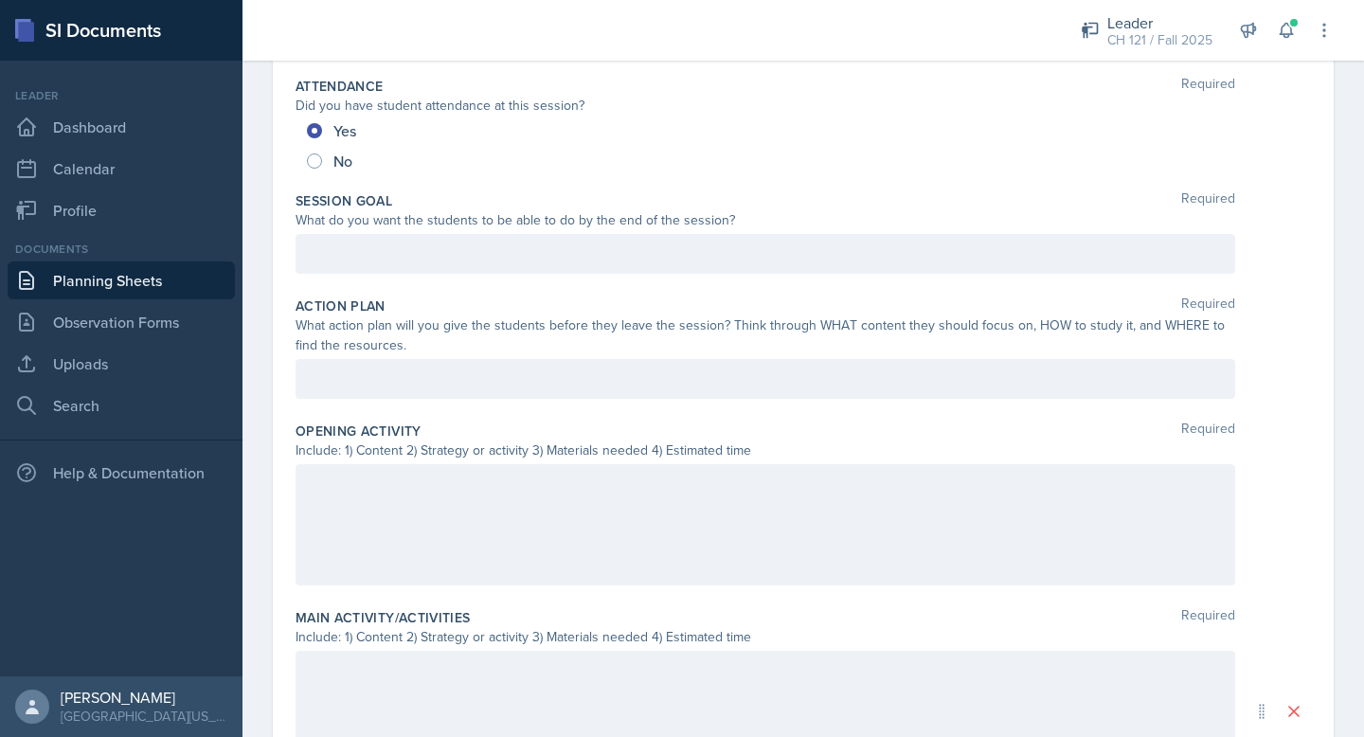
click at [414, 269] on div at bounding box center [764, 254] width 939 height 40
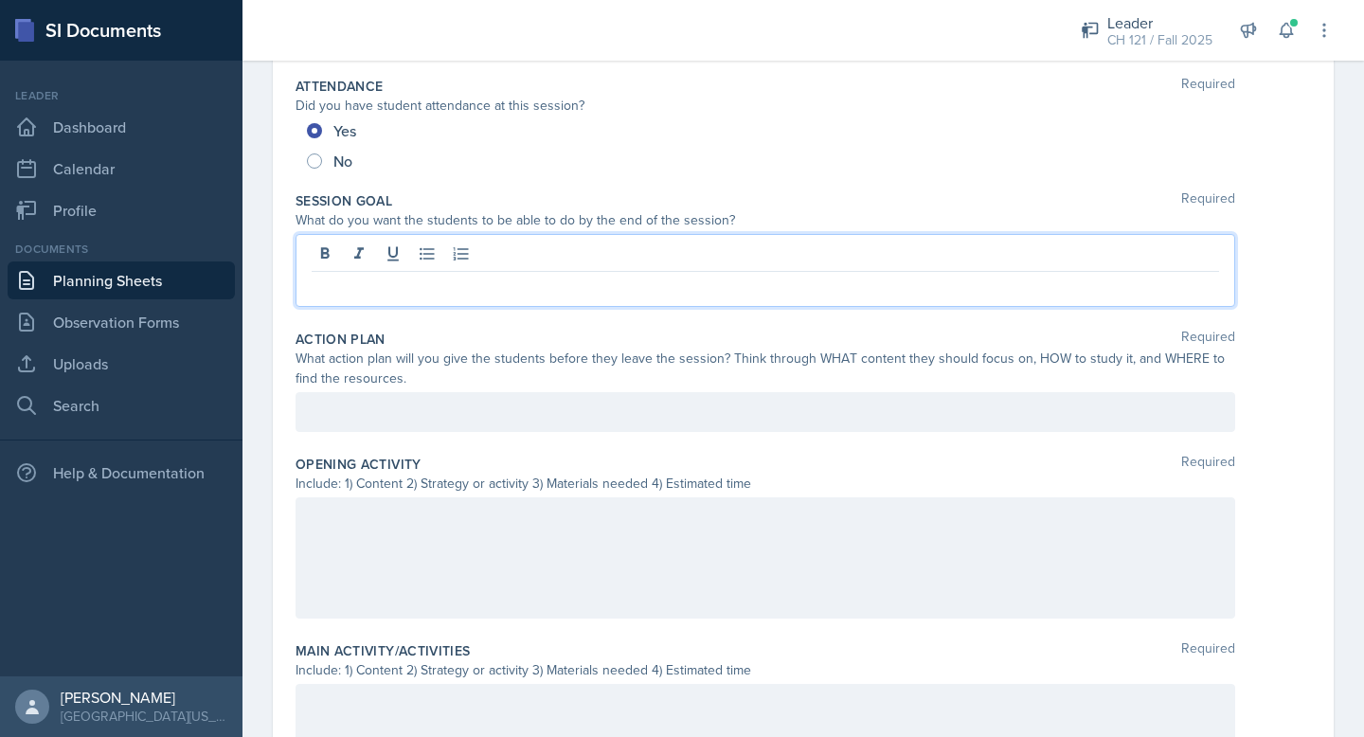
scroll to position [299, 0]
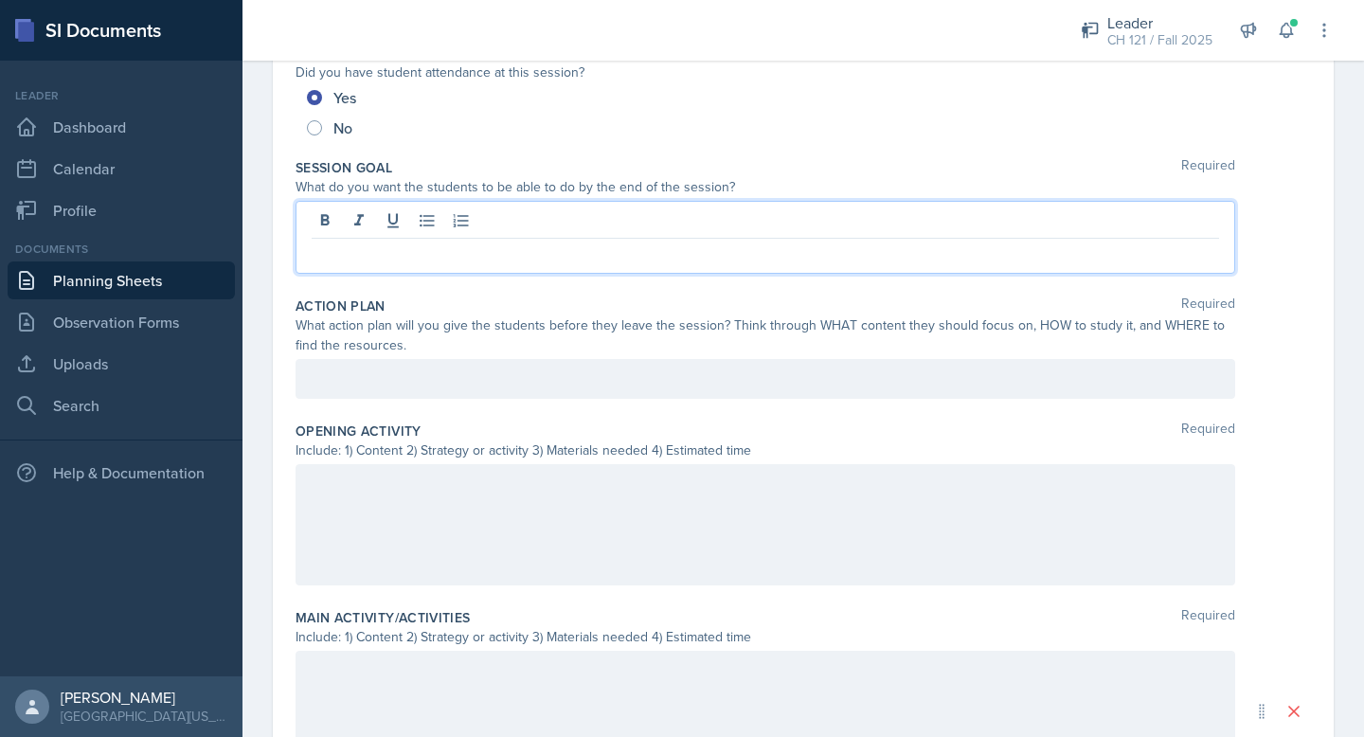
paste div
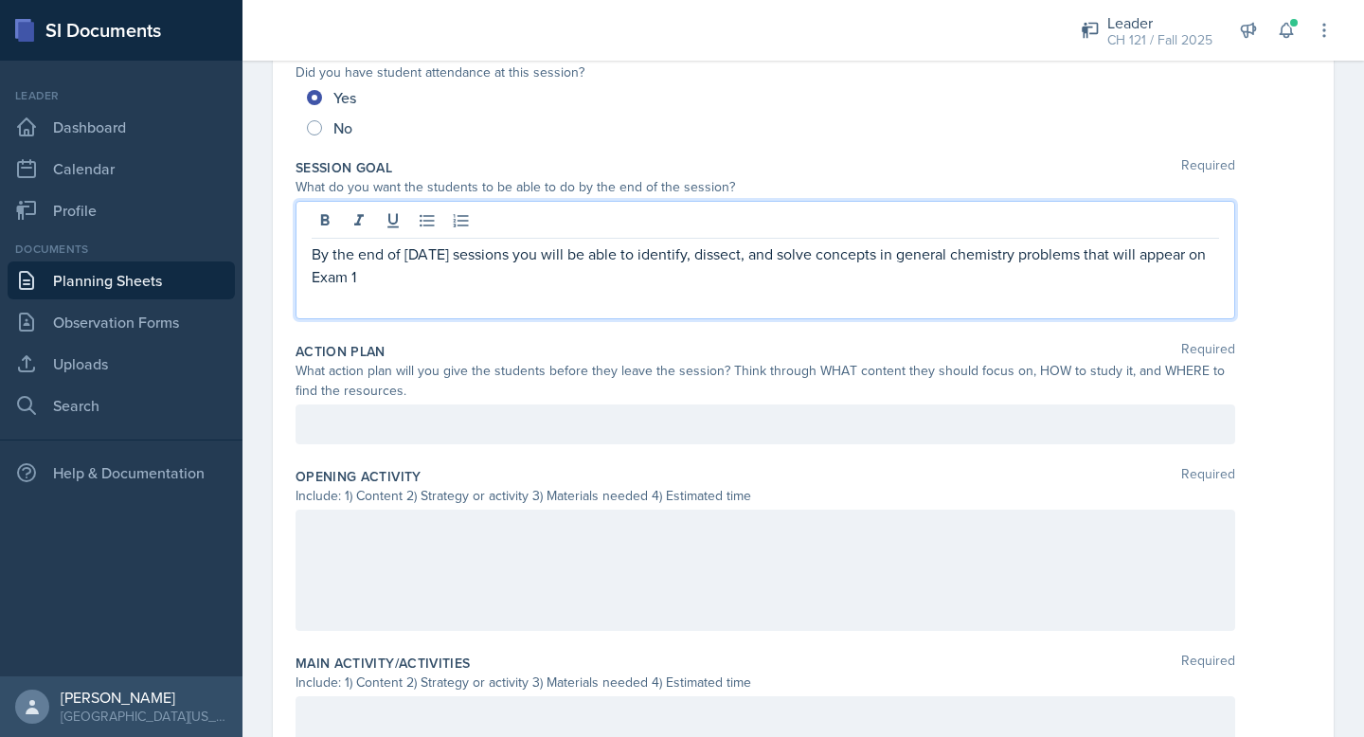
click at [389, 304] on p at bounding box center [765, 299] width 907 height 23
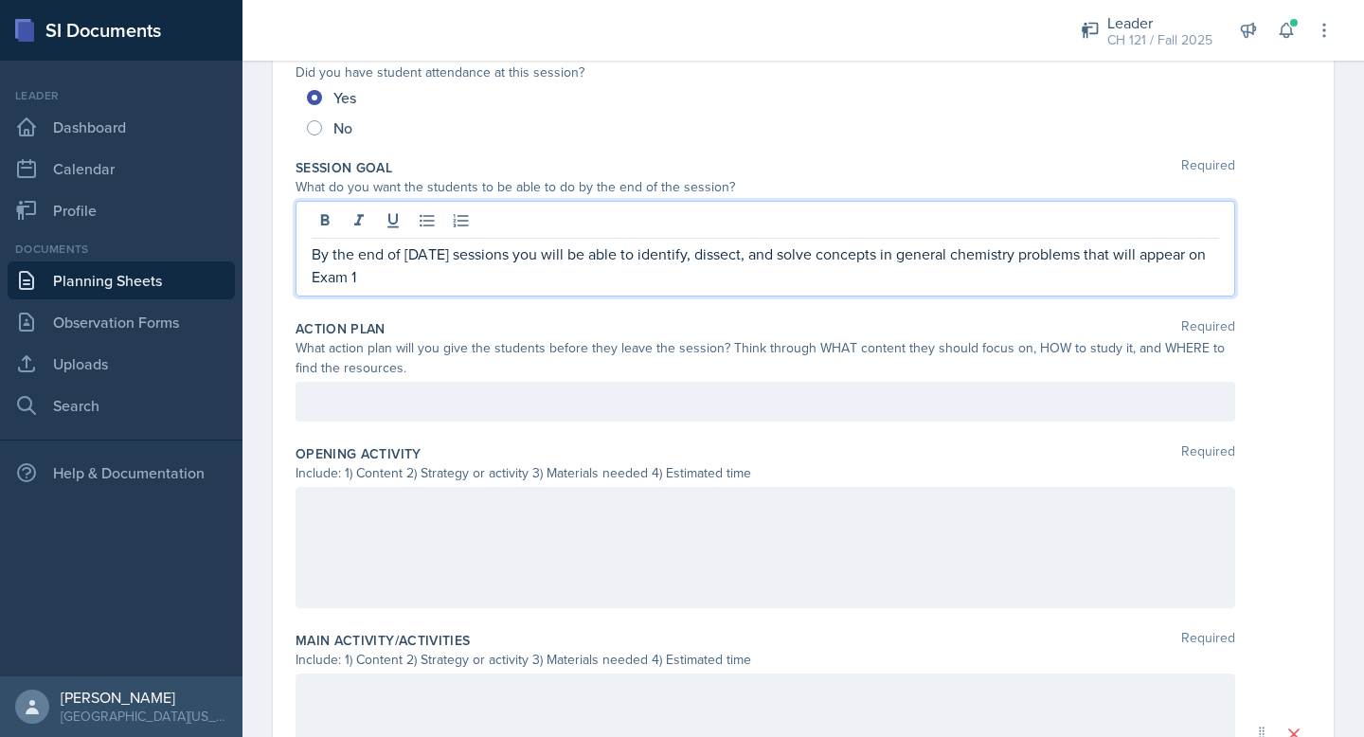
click at [394, 397] on div at bounding box center [764, 402] width 939 height 40
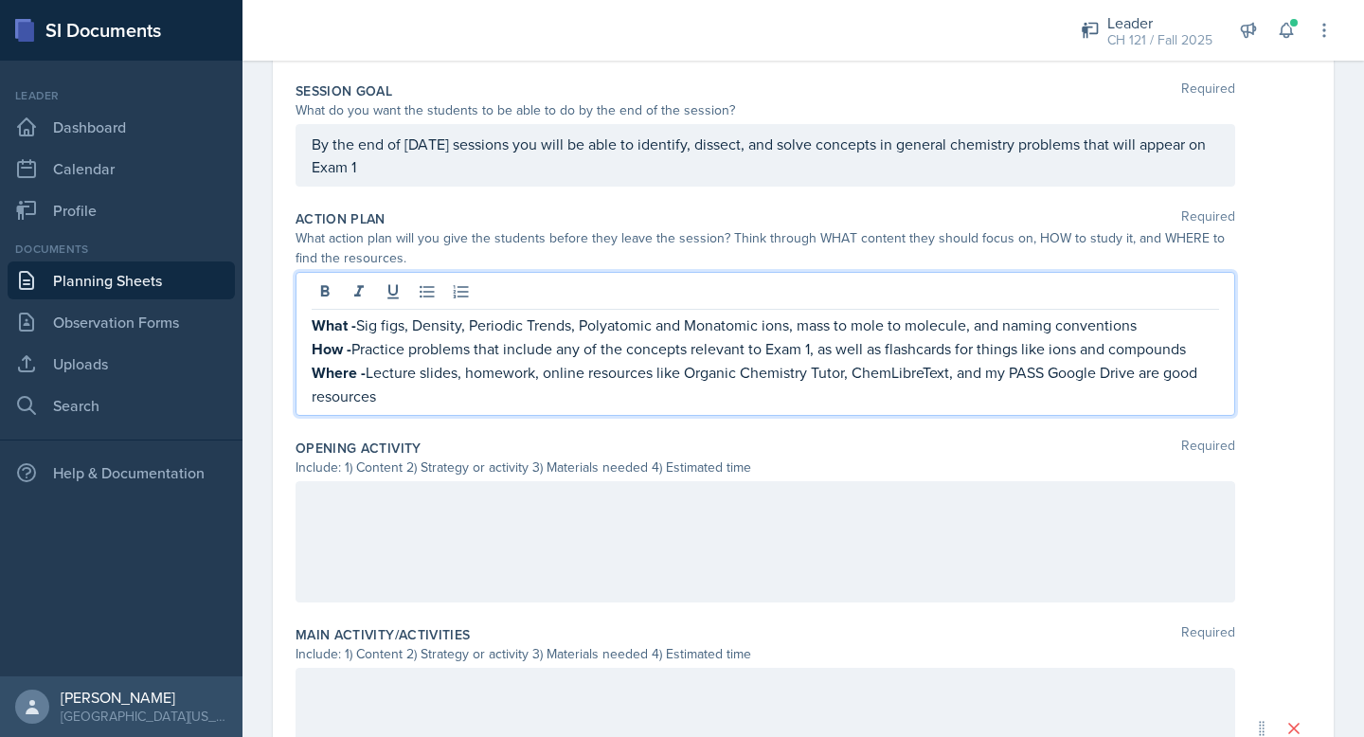
scroll to position [377, 0]
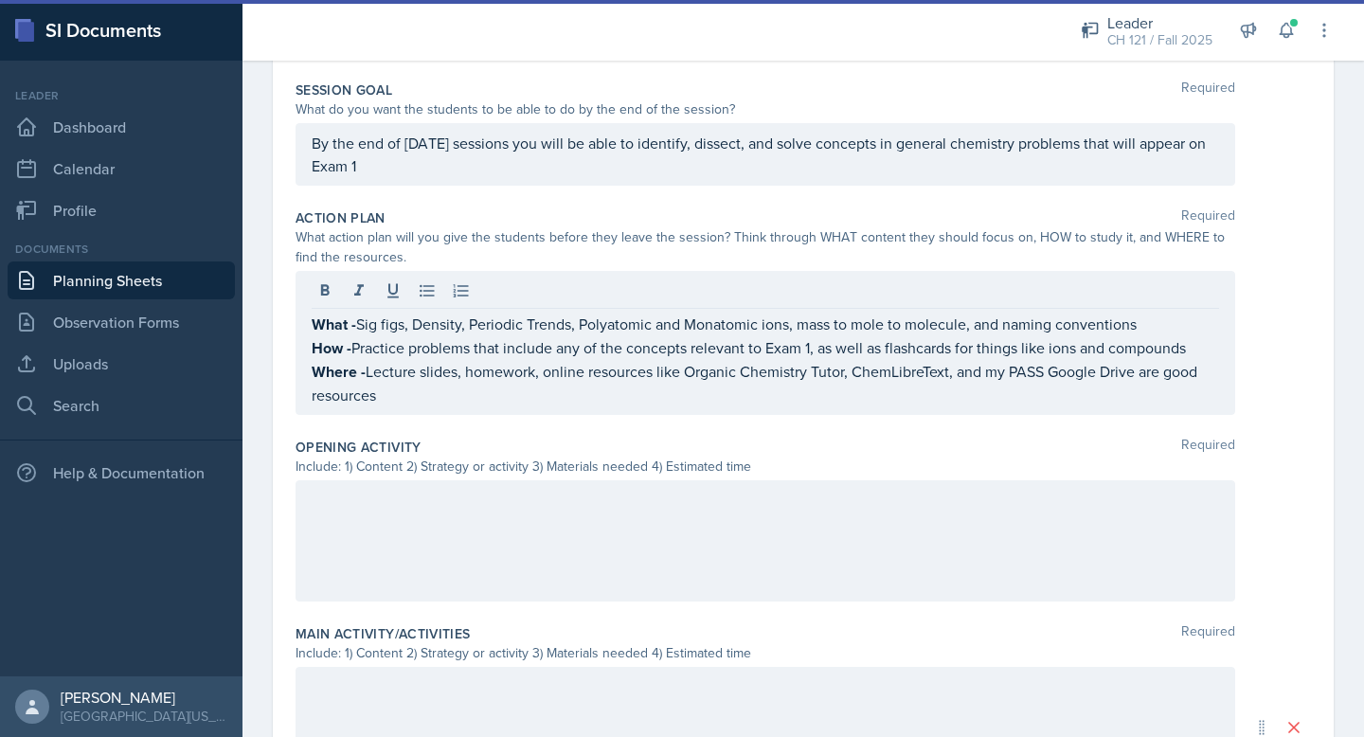
click at [403, 481] on div at bounding box center [764, 540] width 939 height 121
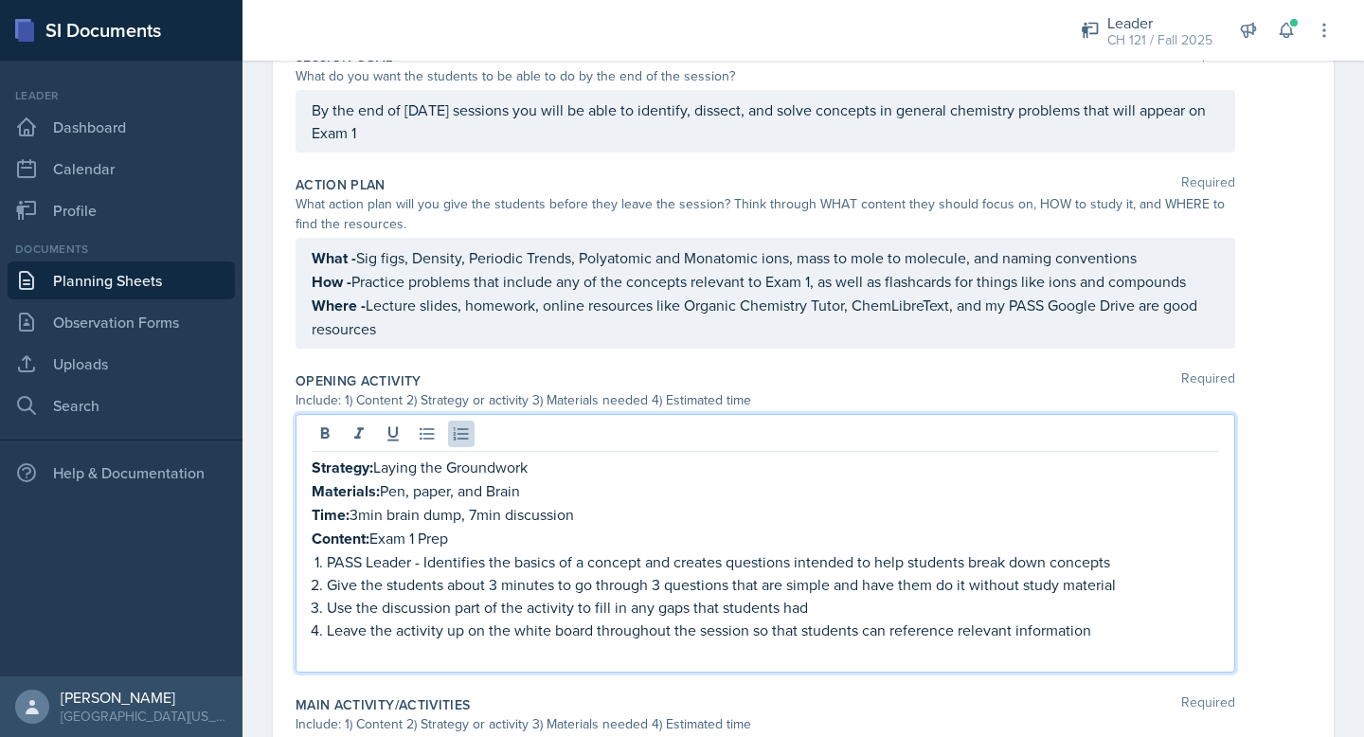
click at [372, 657] on p at bounding box center [765, 652] width 907 height 23
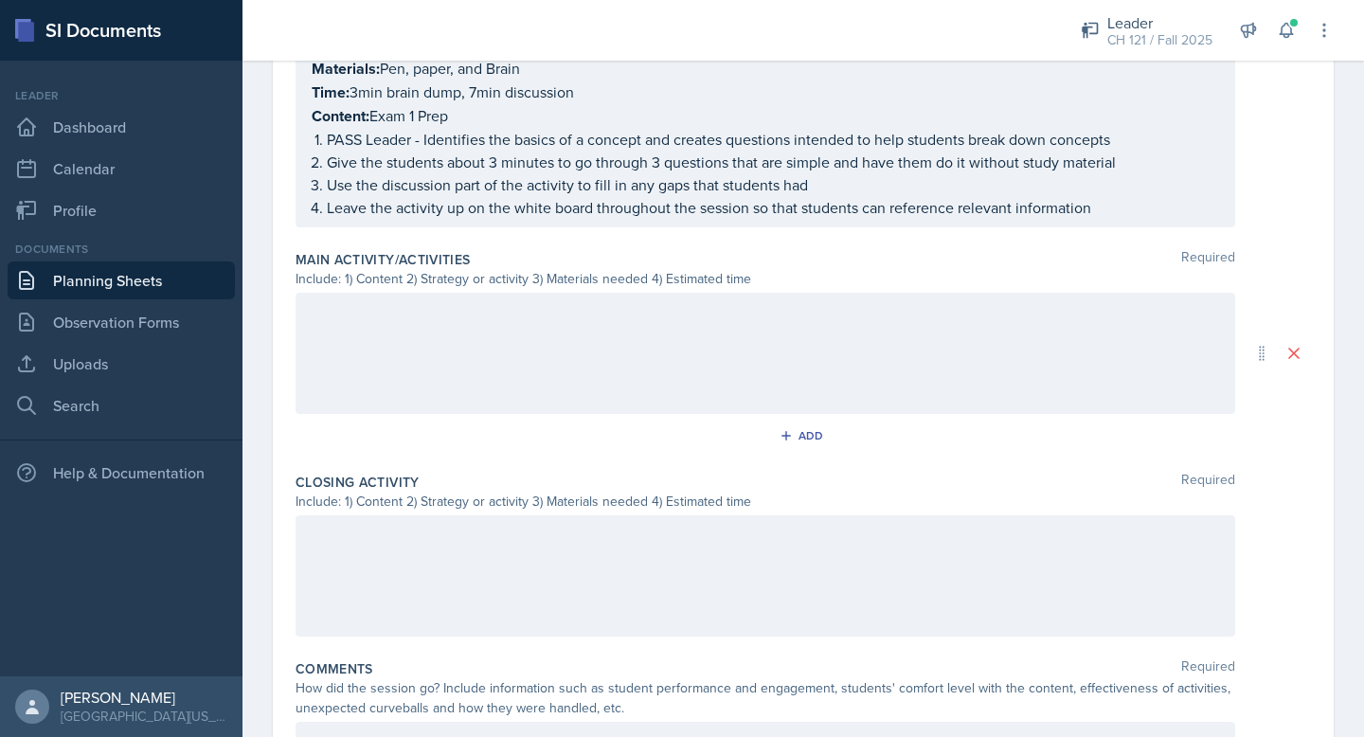
click at [444, 350] on div at bounding box center [764, 353] width 939 height 121
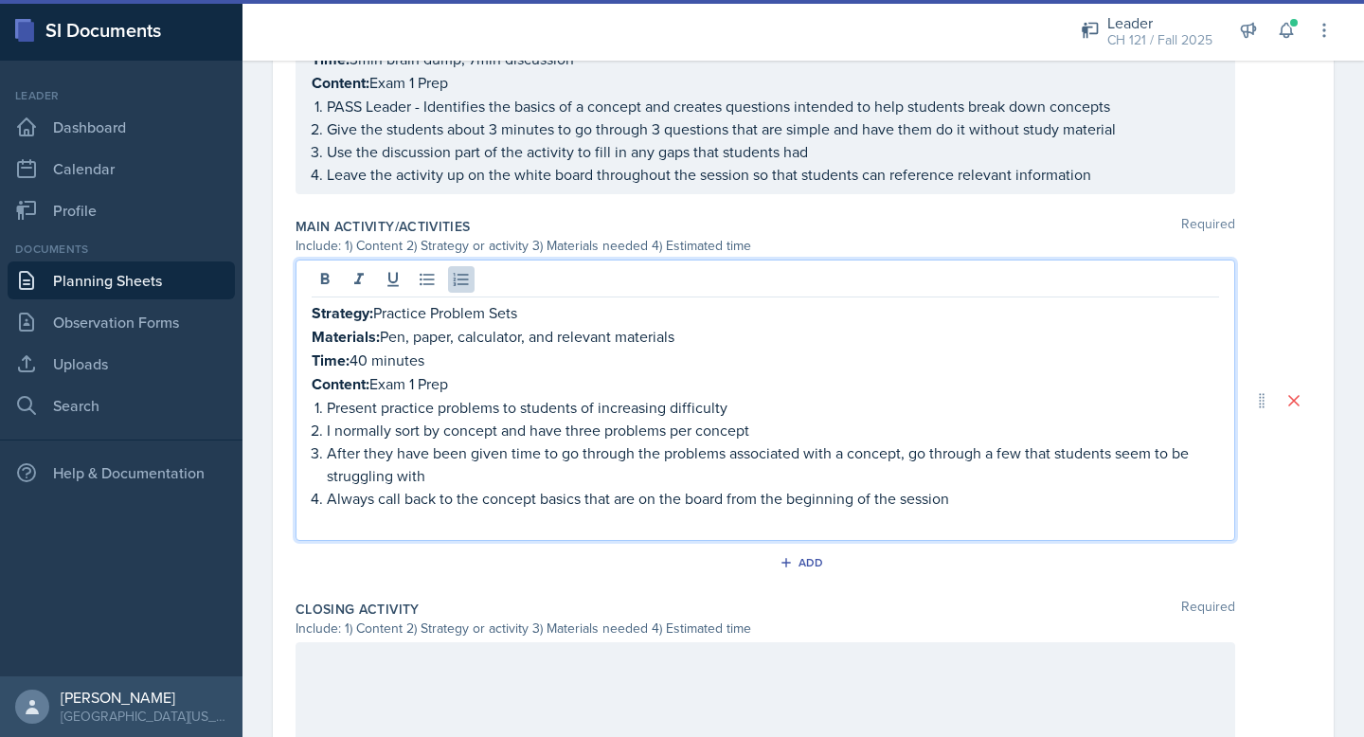
click at [658, 514] on p at bounding box center [765, 521] width 907 height 23
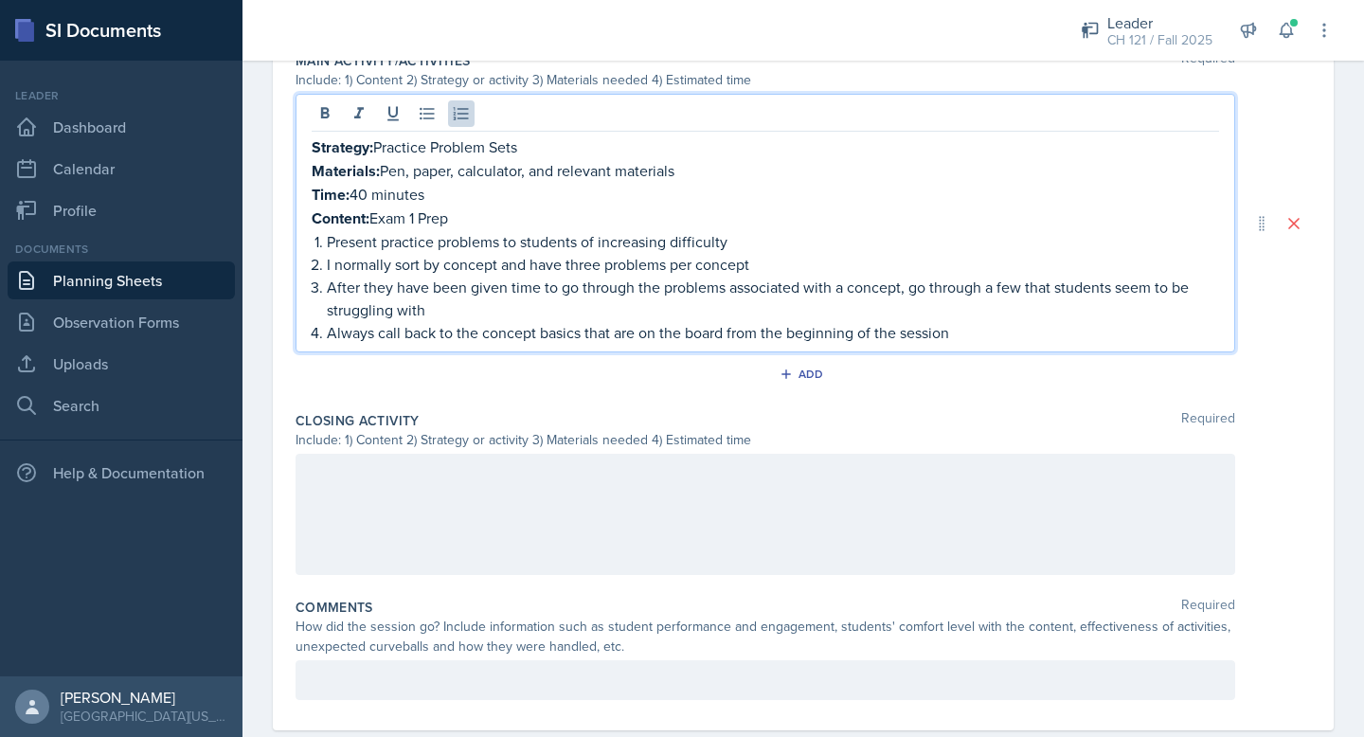
click at [587, 544] on div at bounding box center [764, 514] width 939 height 121
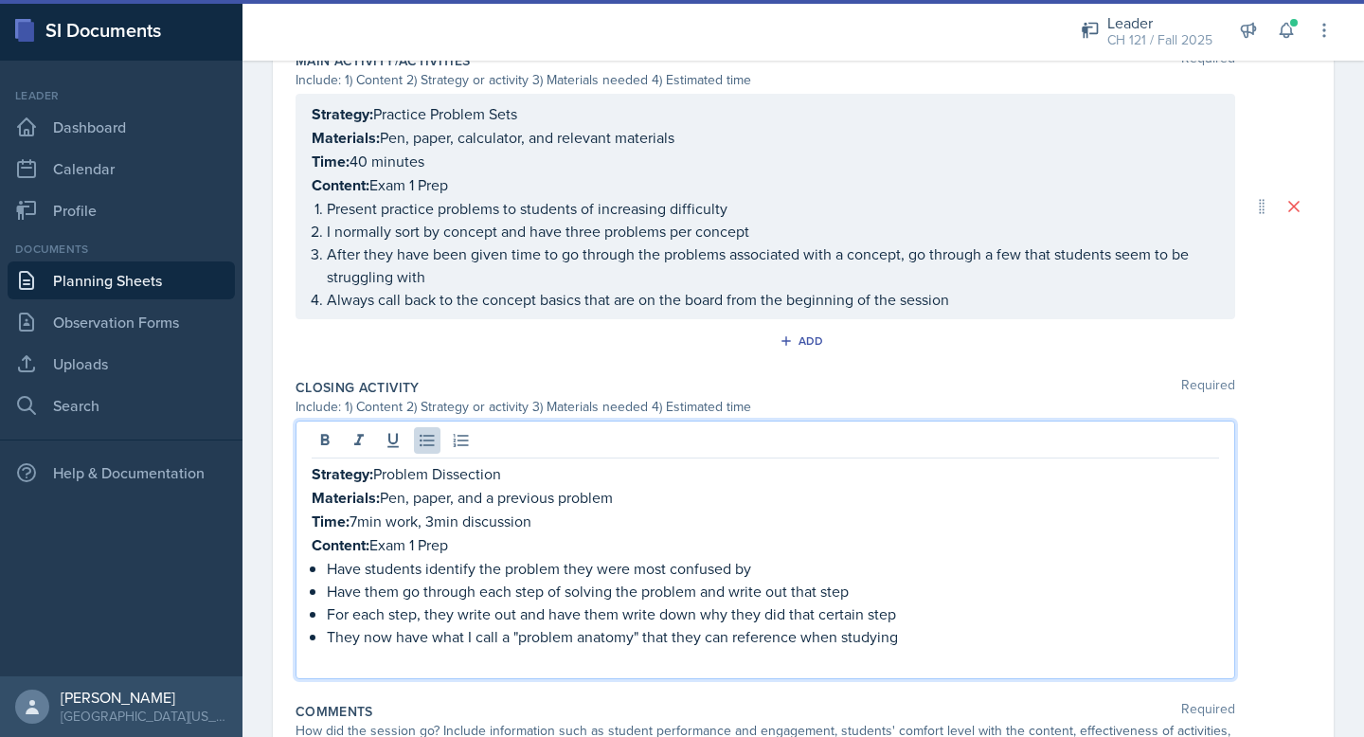
scroll to position [1031, 0]
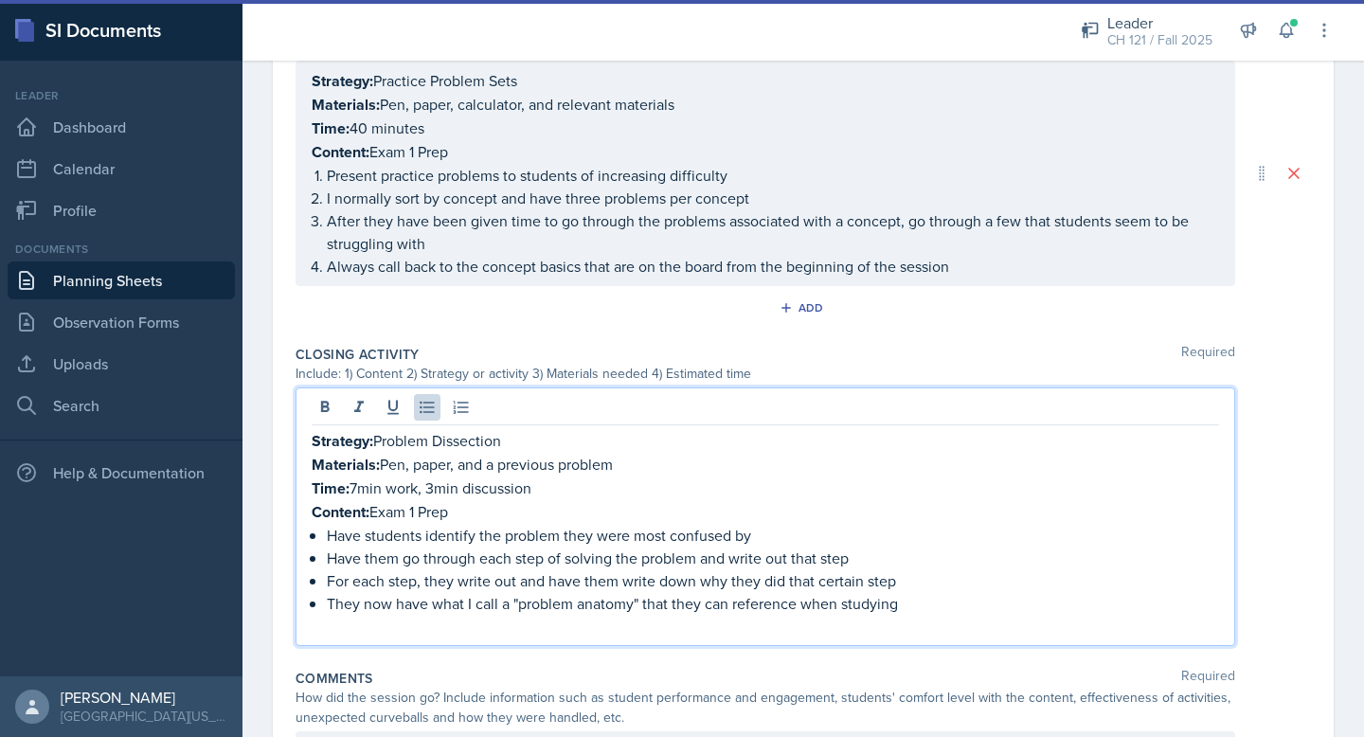
click at [441, 622] on p at bounding box center [765, 626] width 907 height 23
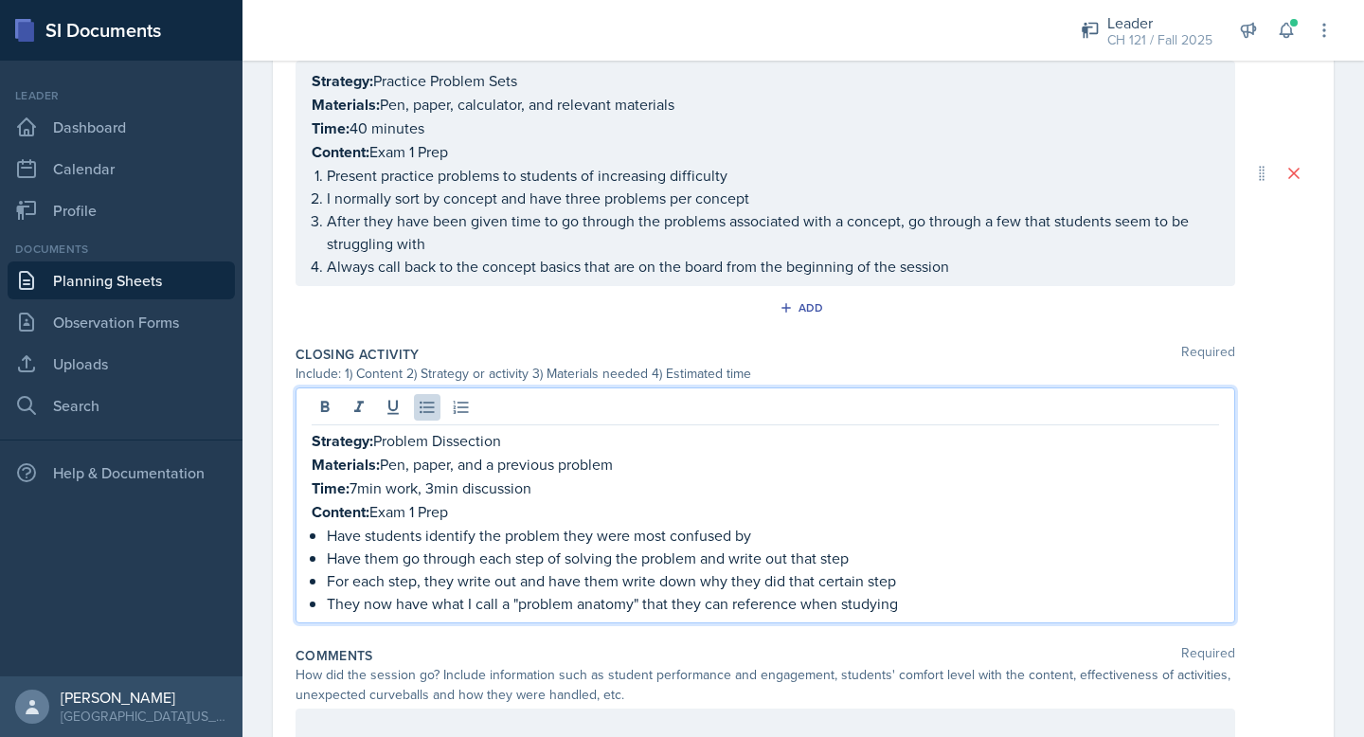
click at [392, 714] on div at bounding box center [764, 728] width 939 height 40
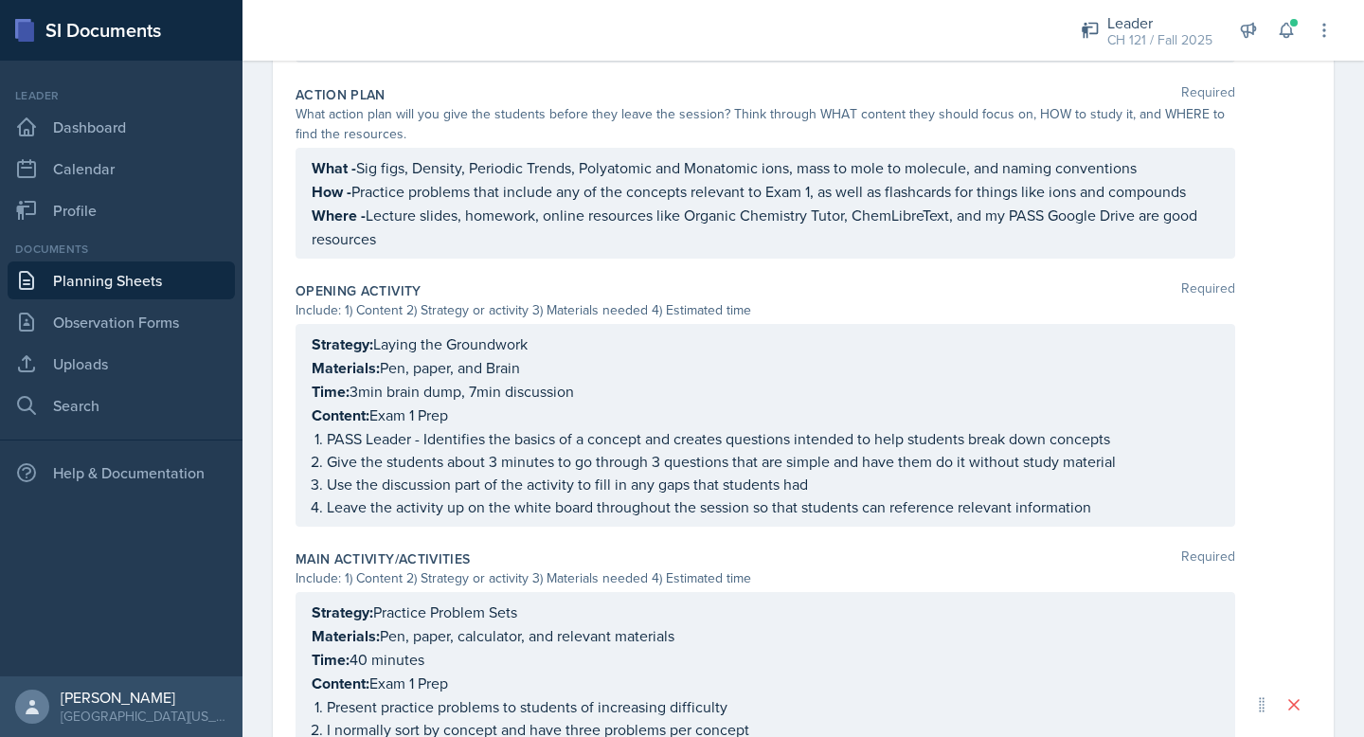
scroll to position [0, 0]
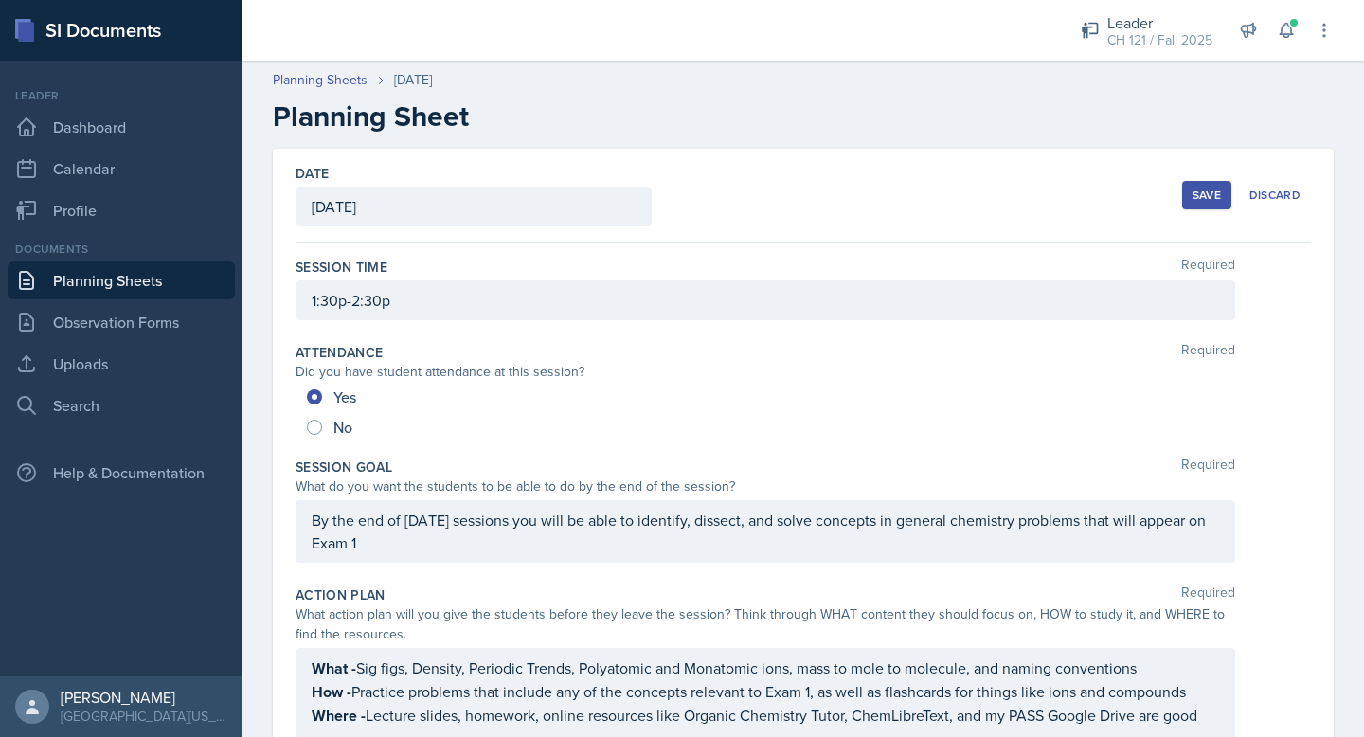
click at [1221, 197] on button "Save" at bounding box center [1206, 195] width 49 height 28
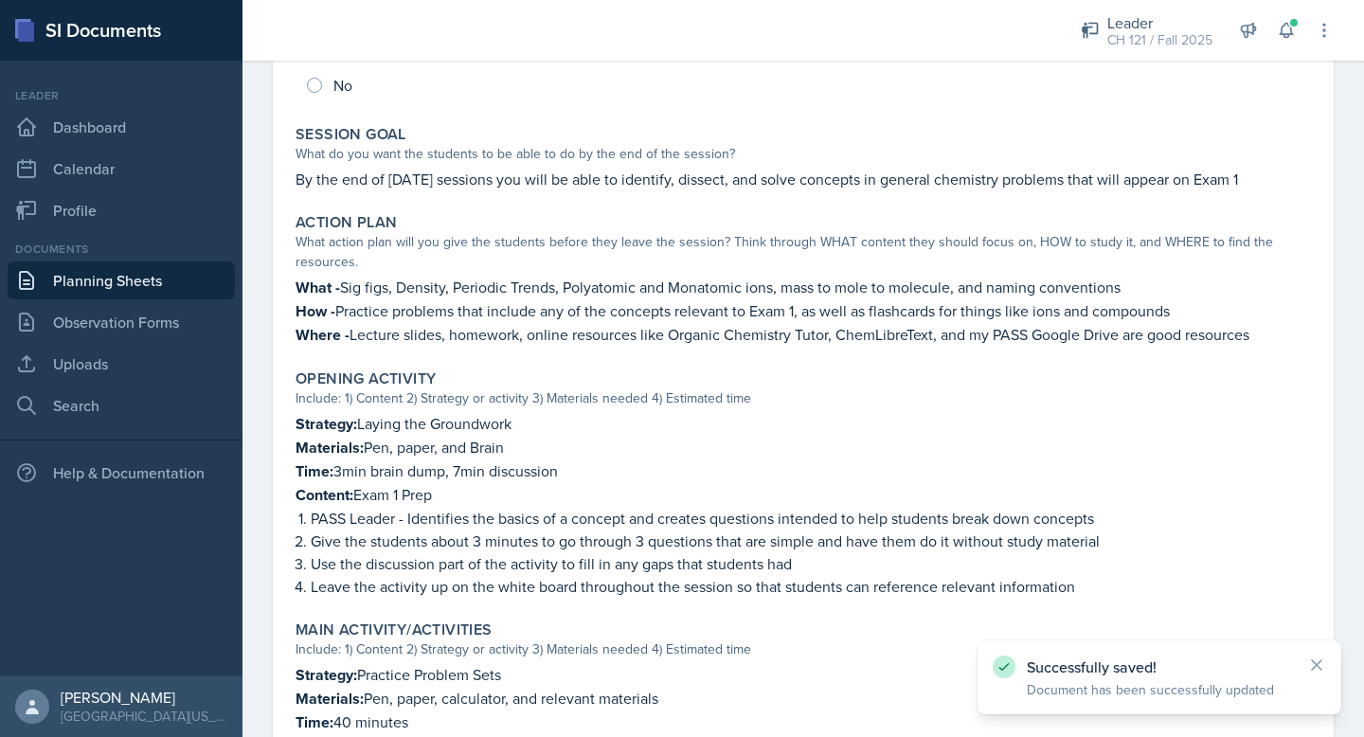
scroll to position [914, 0]
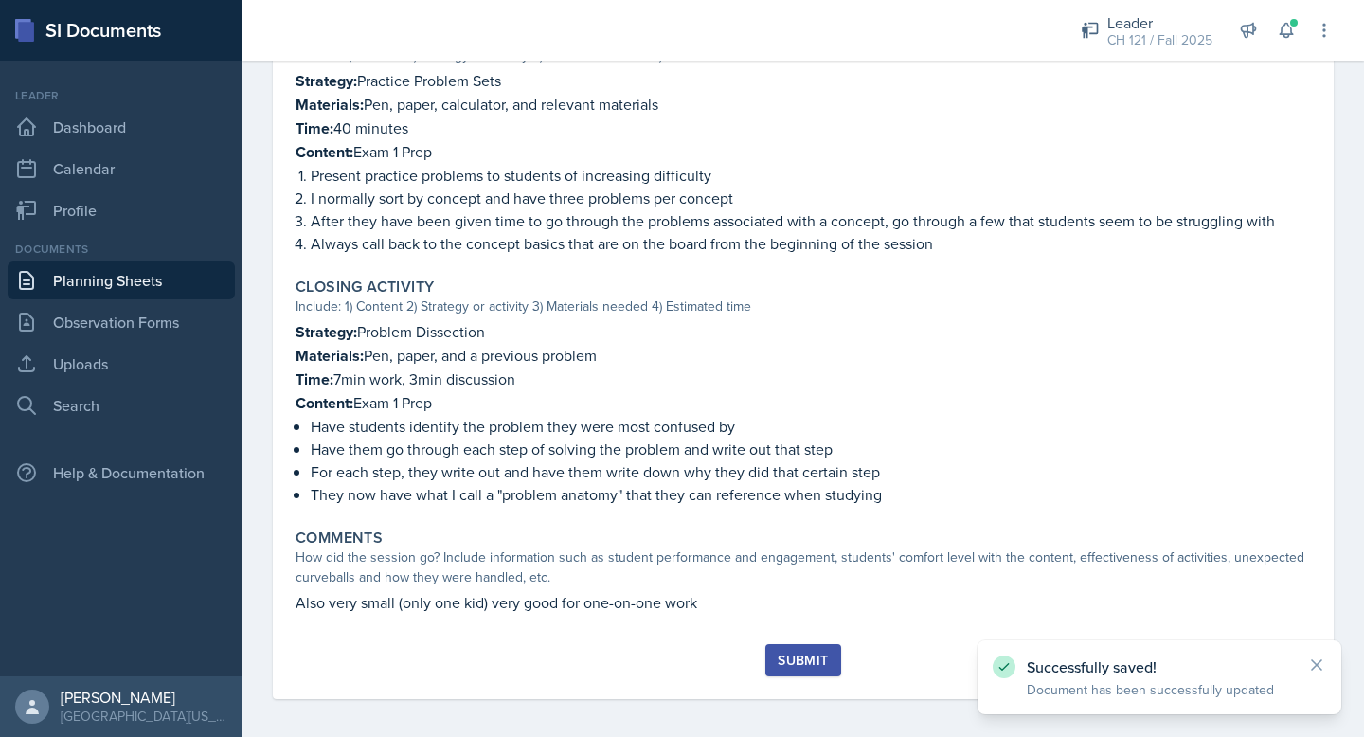
click at [832, 644] on button "Submit" at bounding box center [802, 660] width 75 height 32
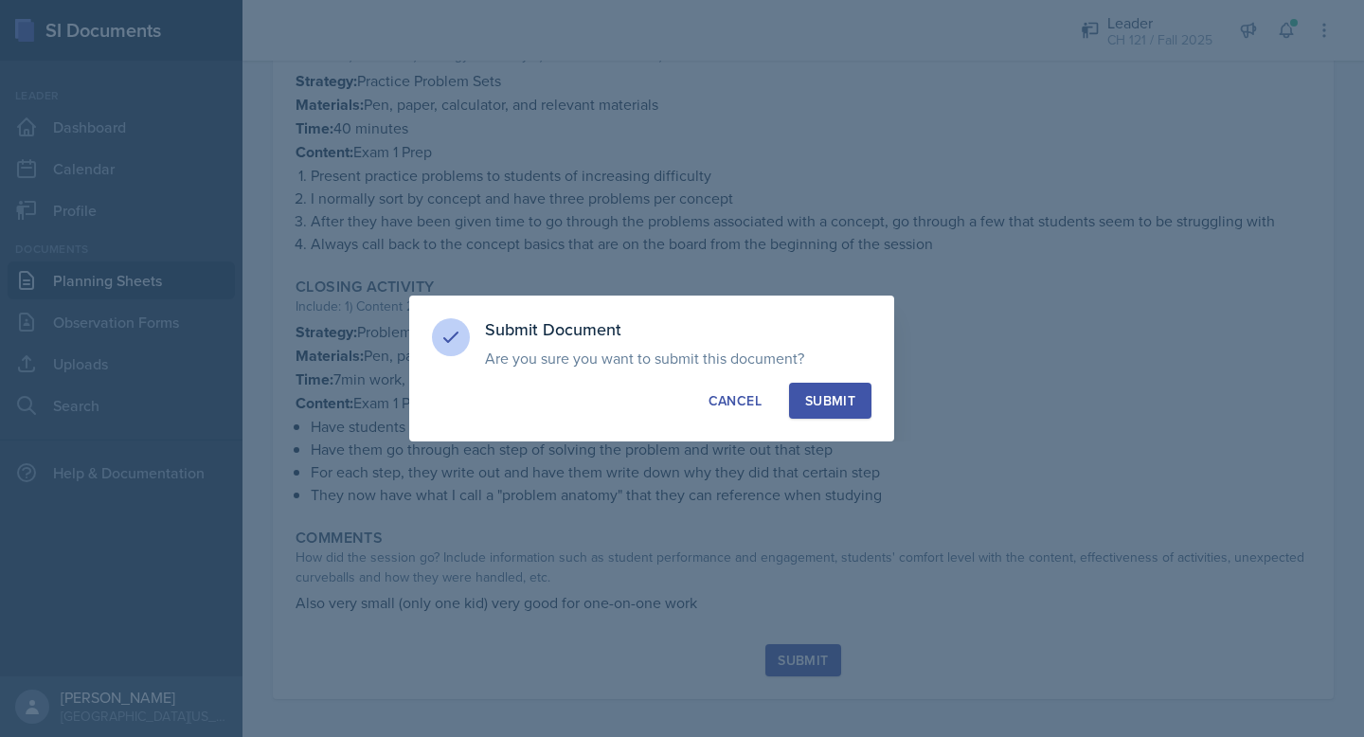
click at [832, 391] on div "Submit" at bounding box center [830, 400] width 50 height 19
radio input "true"
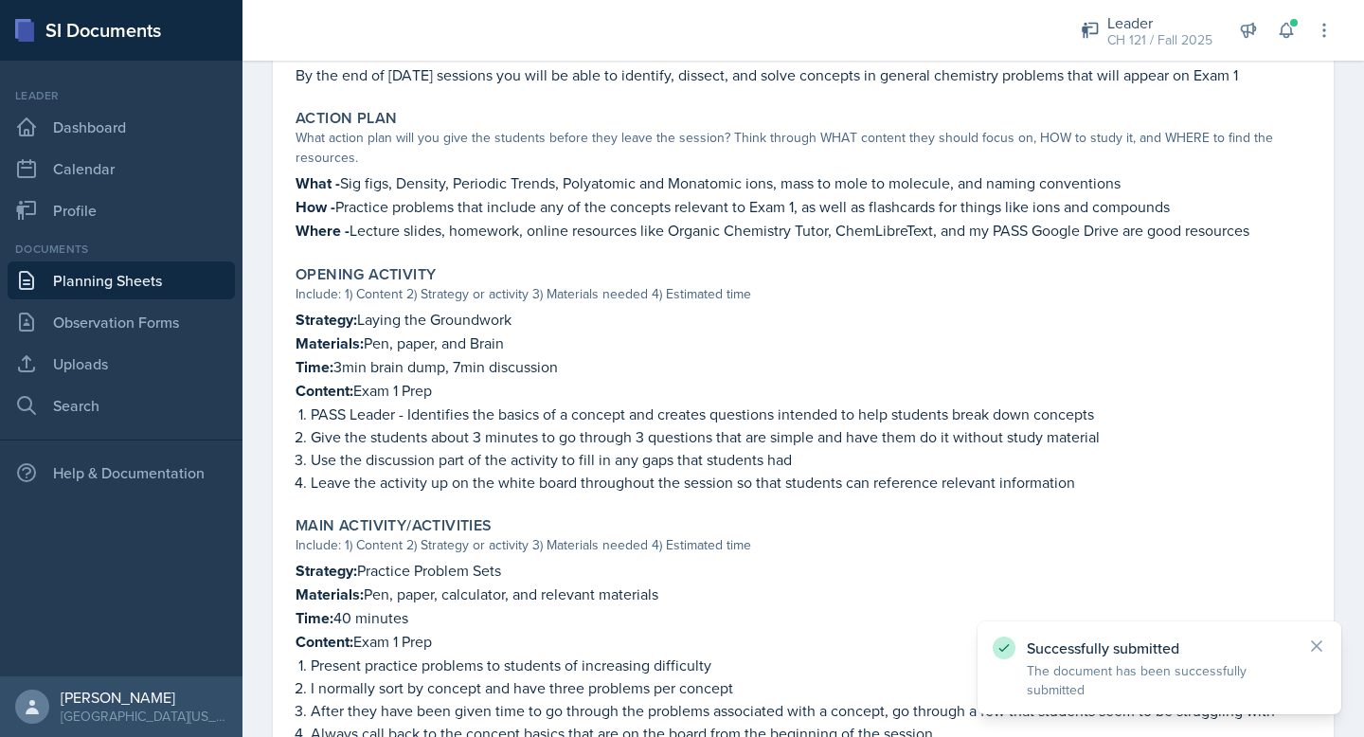
scroll to position [0, 0]
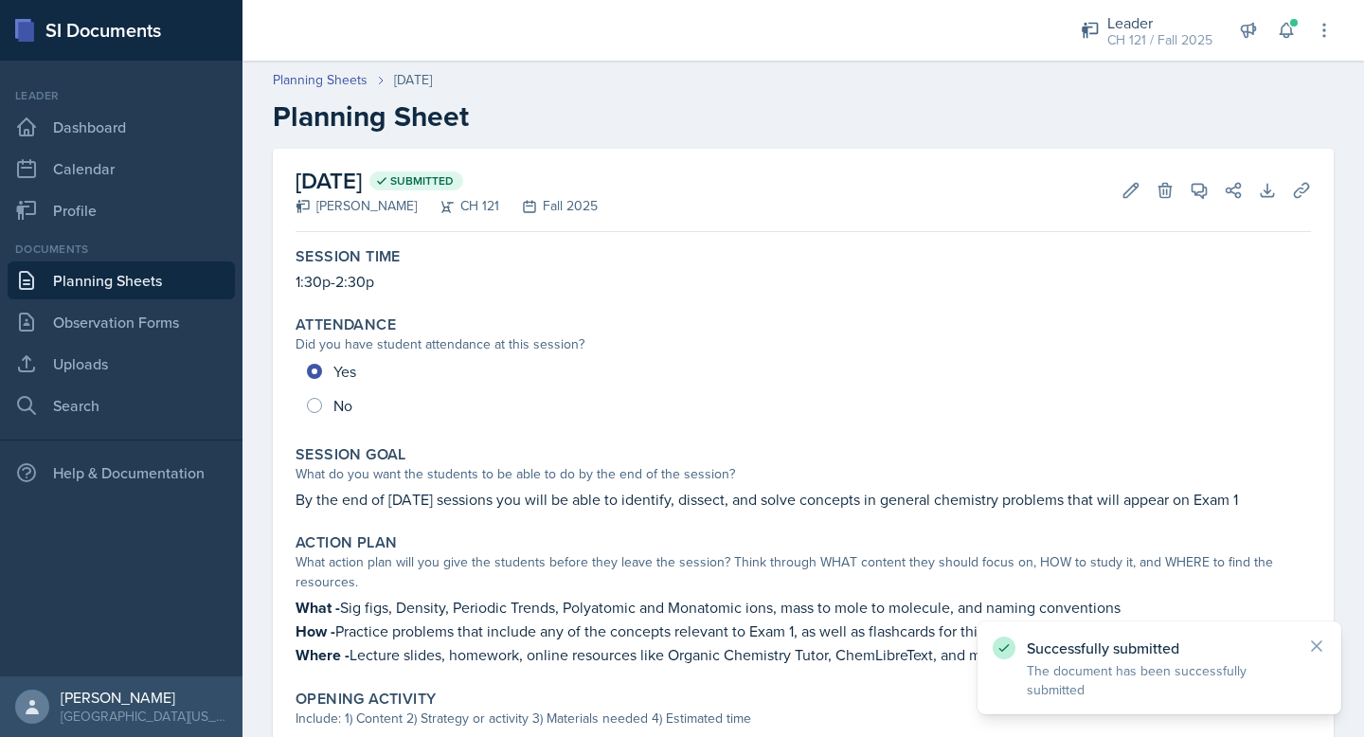
click at [146, 278] on link "Planning Sheets" at bounding box center [121, 280] width 227 height 38
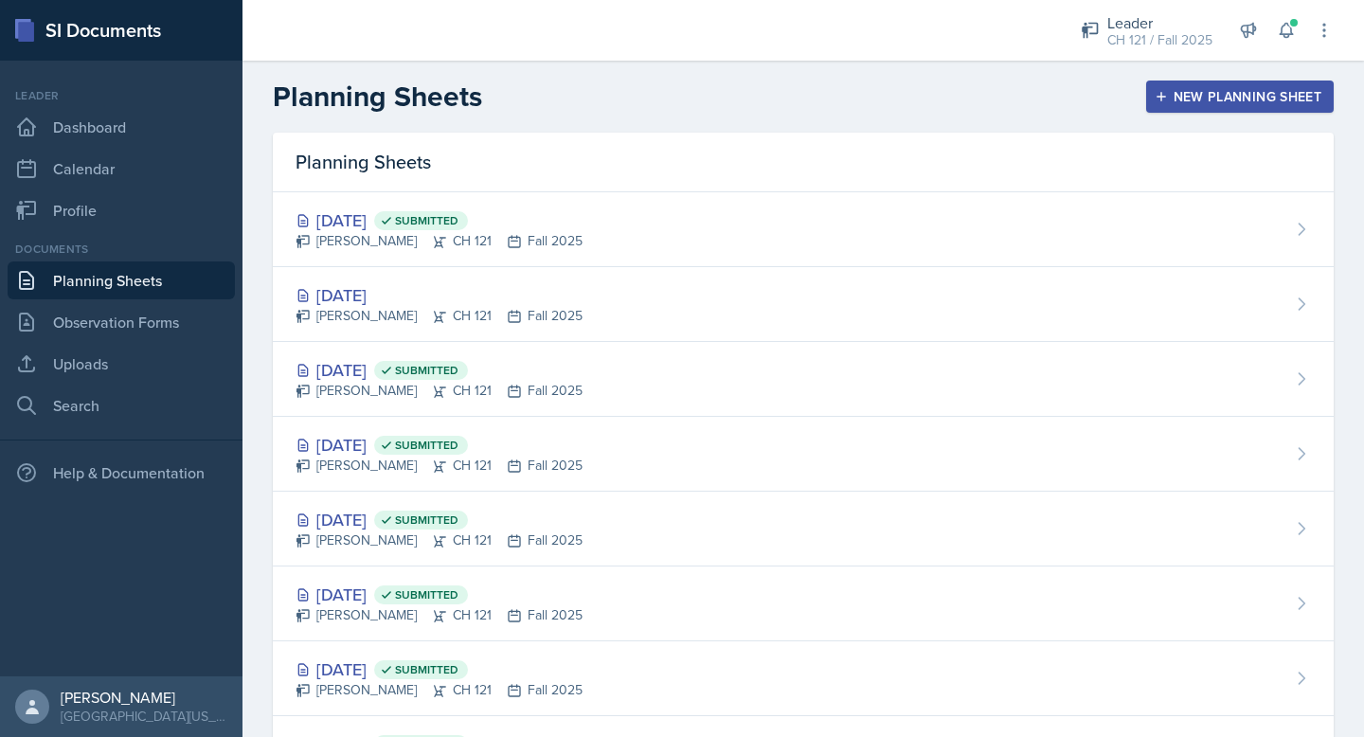
click at [1276, 98] on div "New Planning Sheet" at bounding box center [1239, 96] width 163 height 15
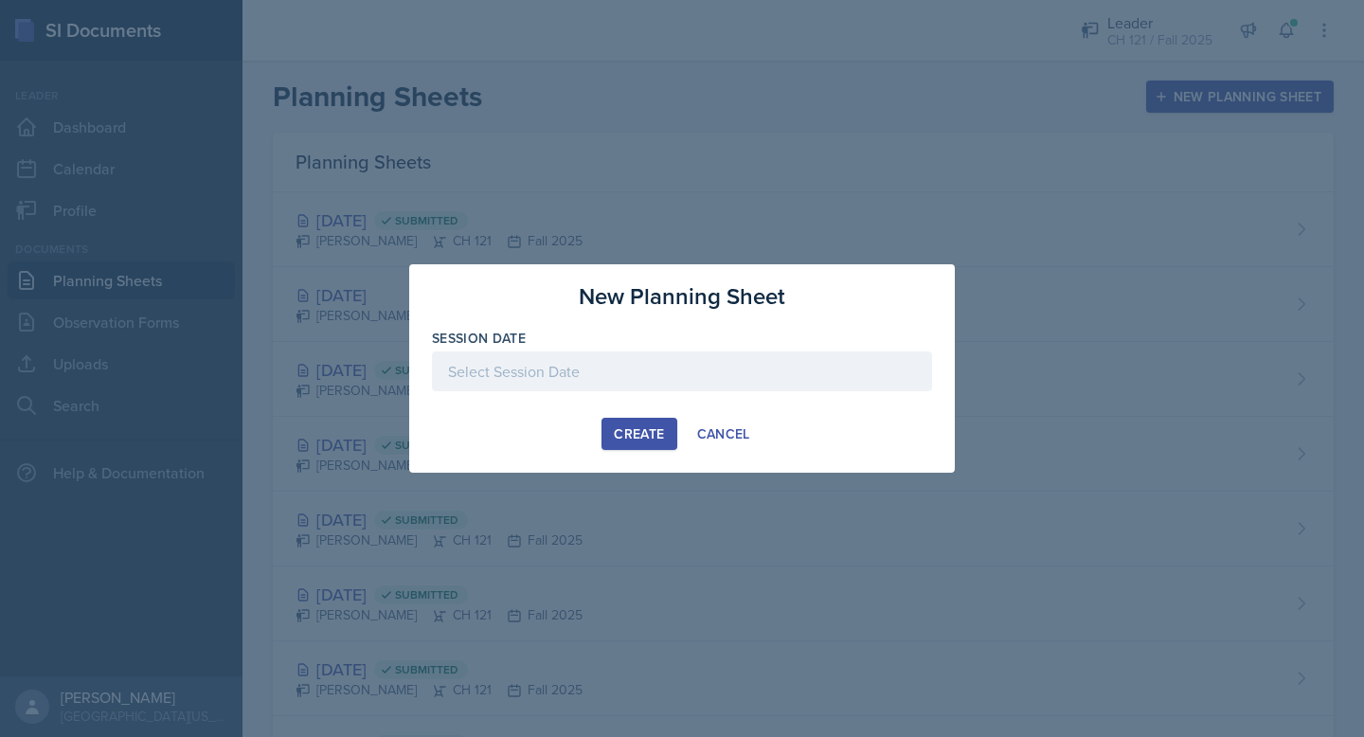
click at [673, 373] on div at bounding box center [682, 371] width 500 height 40
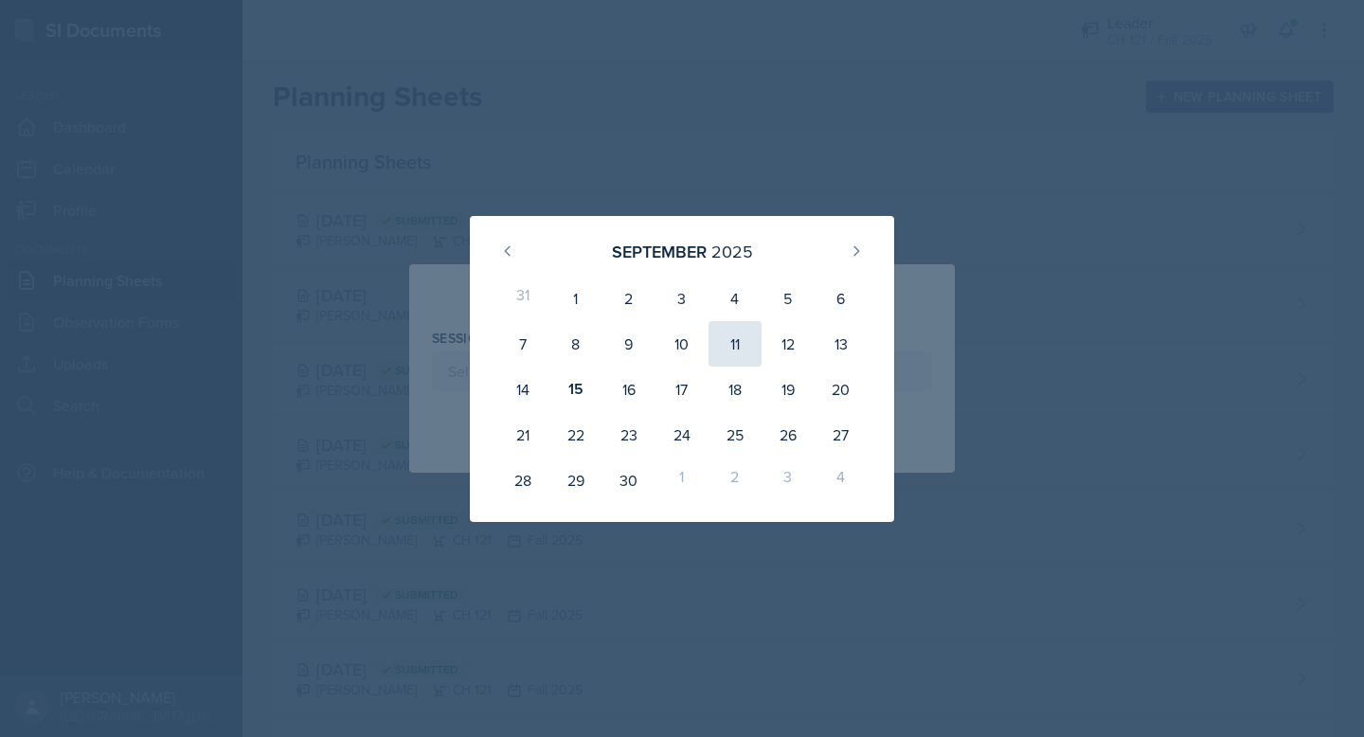
click at [742, 350] on div "11" at bounding box center [734, 343] width 53 height 45
type input "[DATE]"
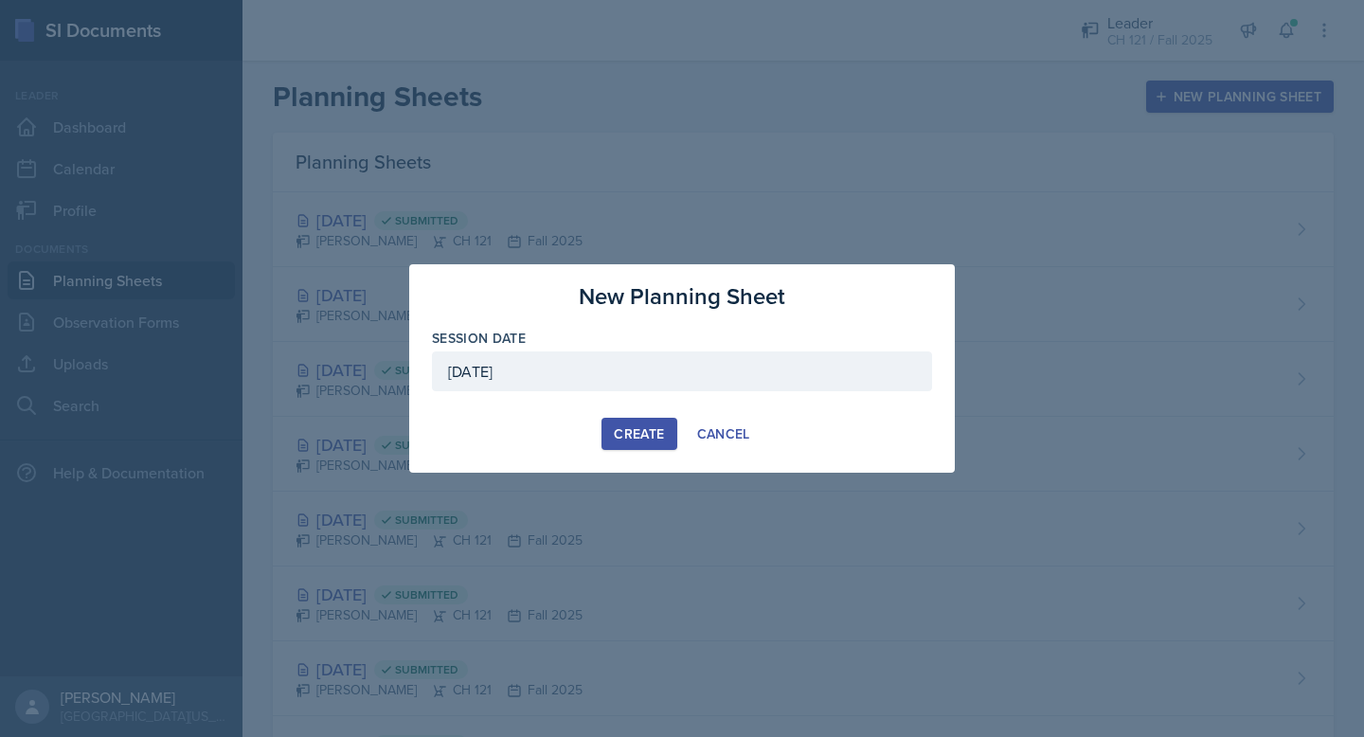
click at [617, 420] on button "Create" at bounding box center [638, 434] width 75 height 32
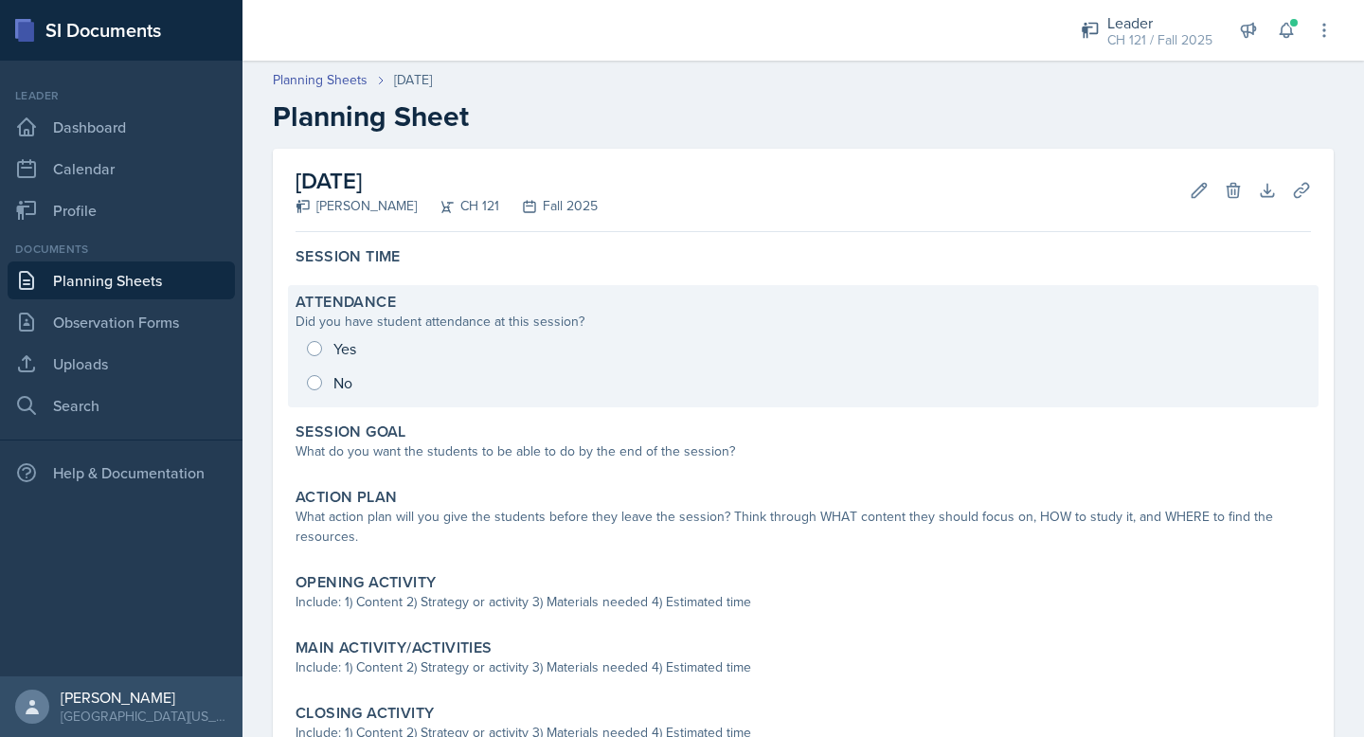
click at [341, 349] on div "Yes No" at bounding box center [802, 365] width 1015 height 68
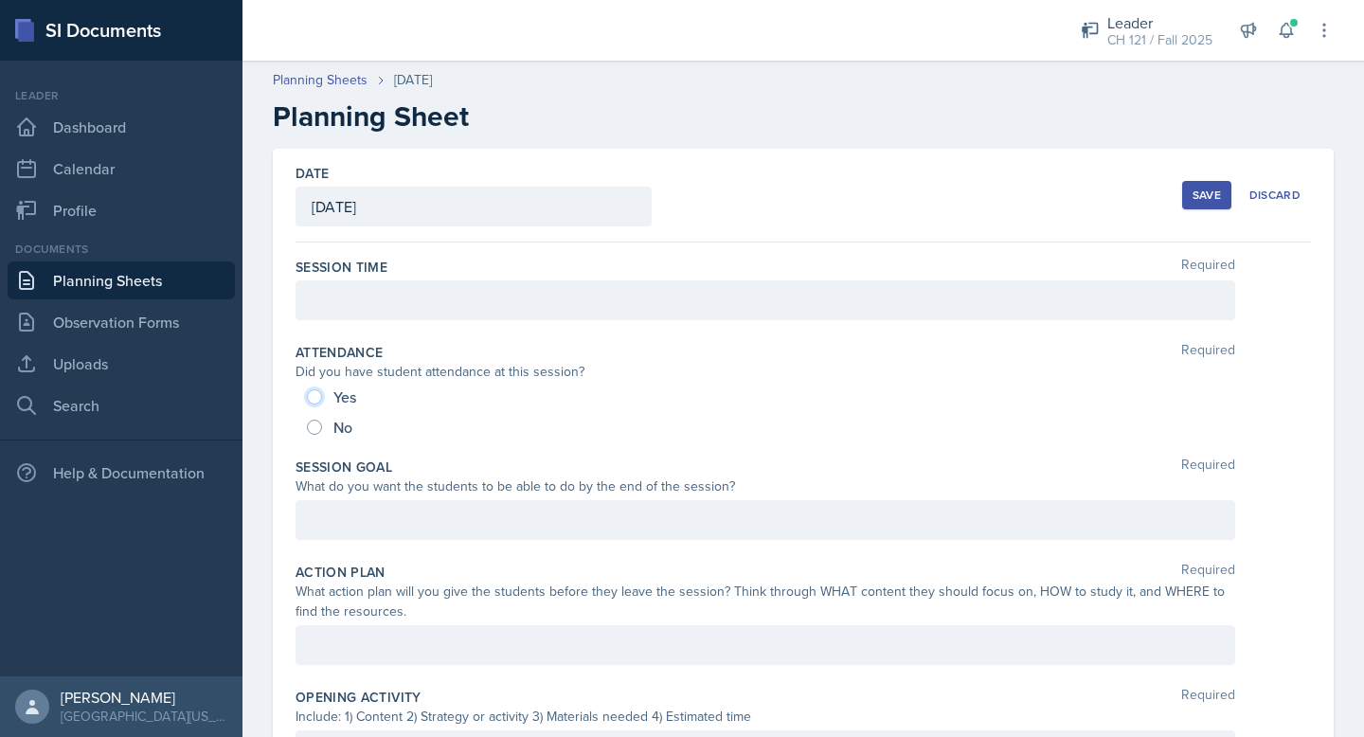
click at [313, 390] on input "Yes" at bounding box center [314, 396] width 15 height 15
radio input "true"
click at [404, 300] on div at bounding box center [764, 300] width 939 height 40
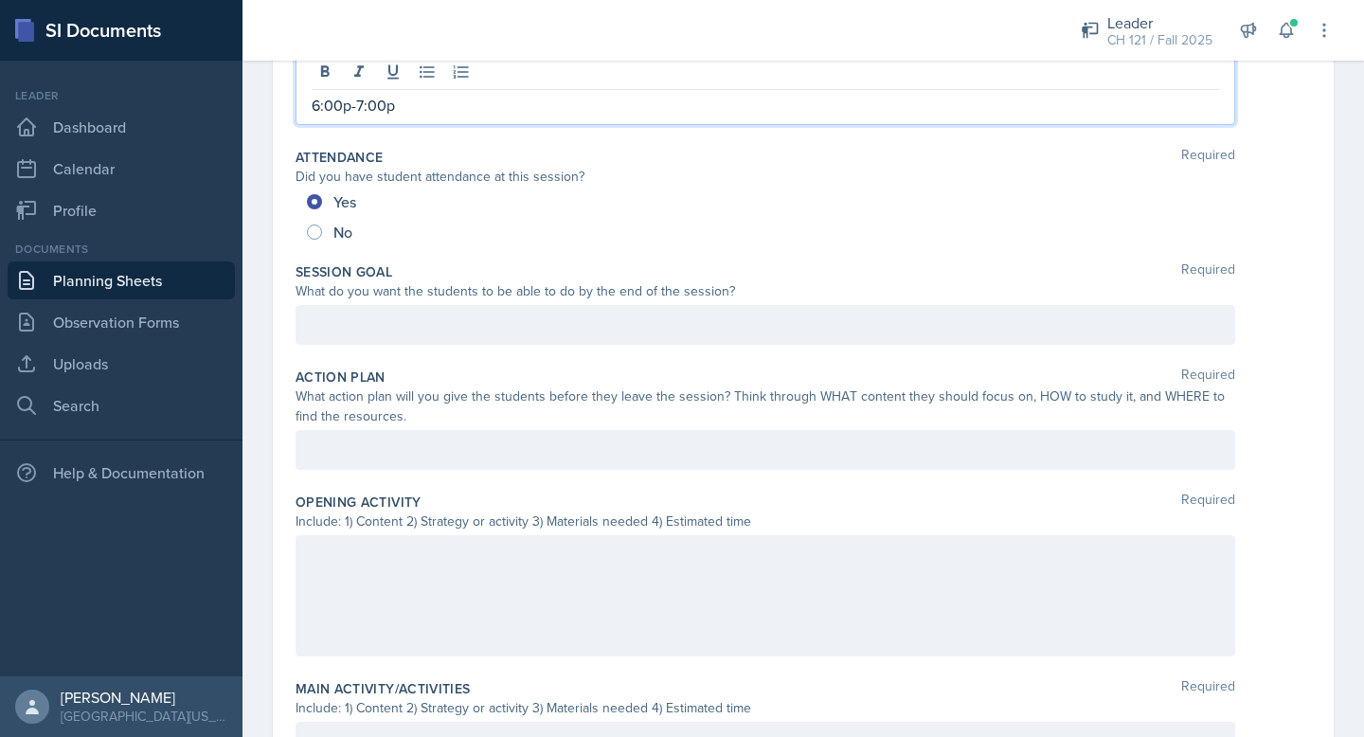
click at [461, 308] on div at bounding box center [764, 325] width 939 height 40
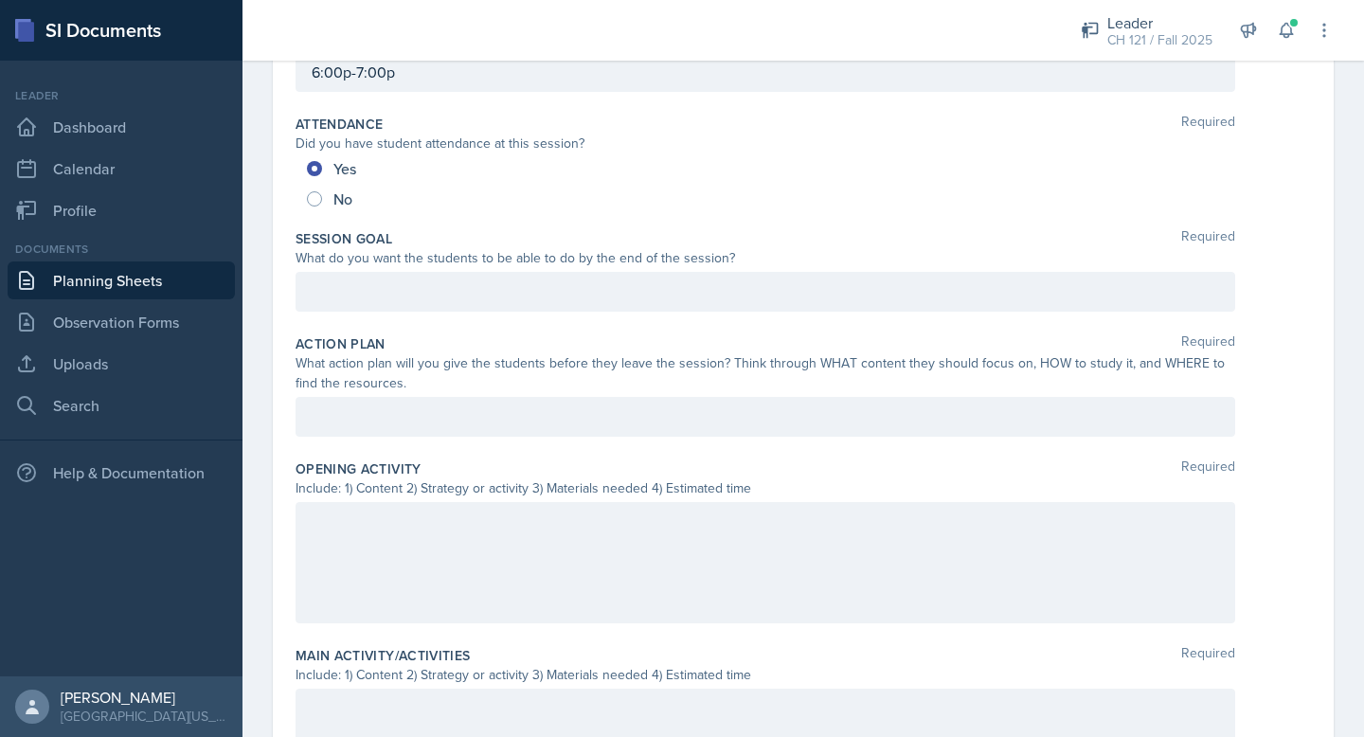
scroll to position [228, 0]
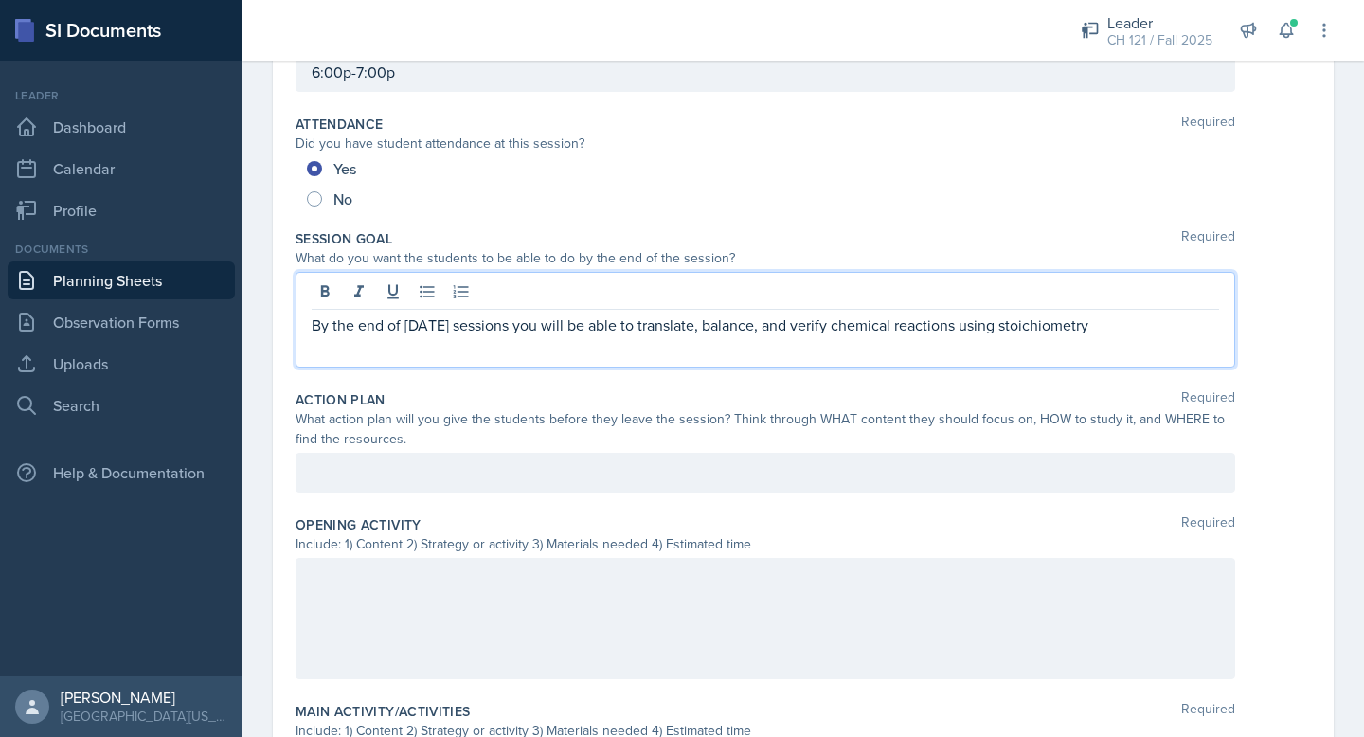
click at [449, 358] on p at bounding box center [765, 347] width 907 height 23
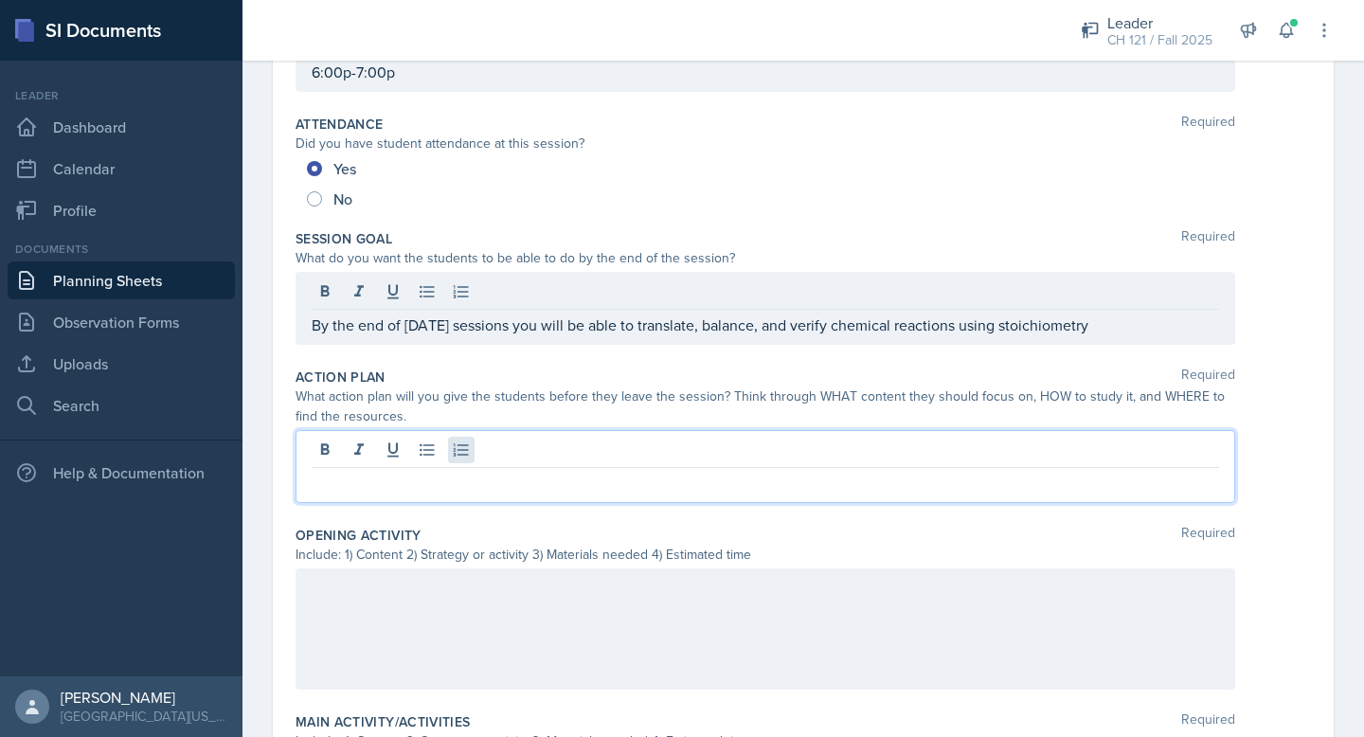
click at [451, 449] on div at bounding box center [764, 466] width 939 height 73
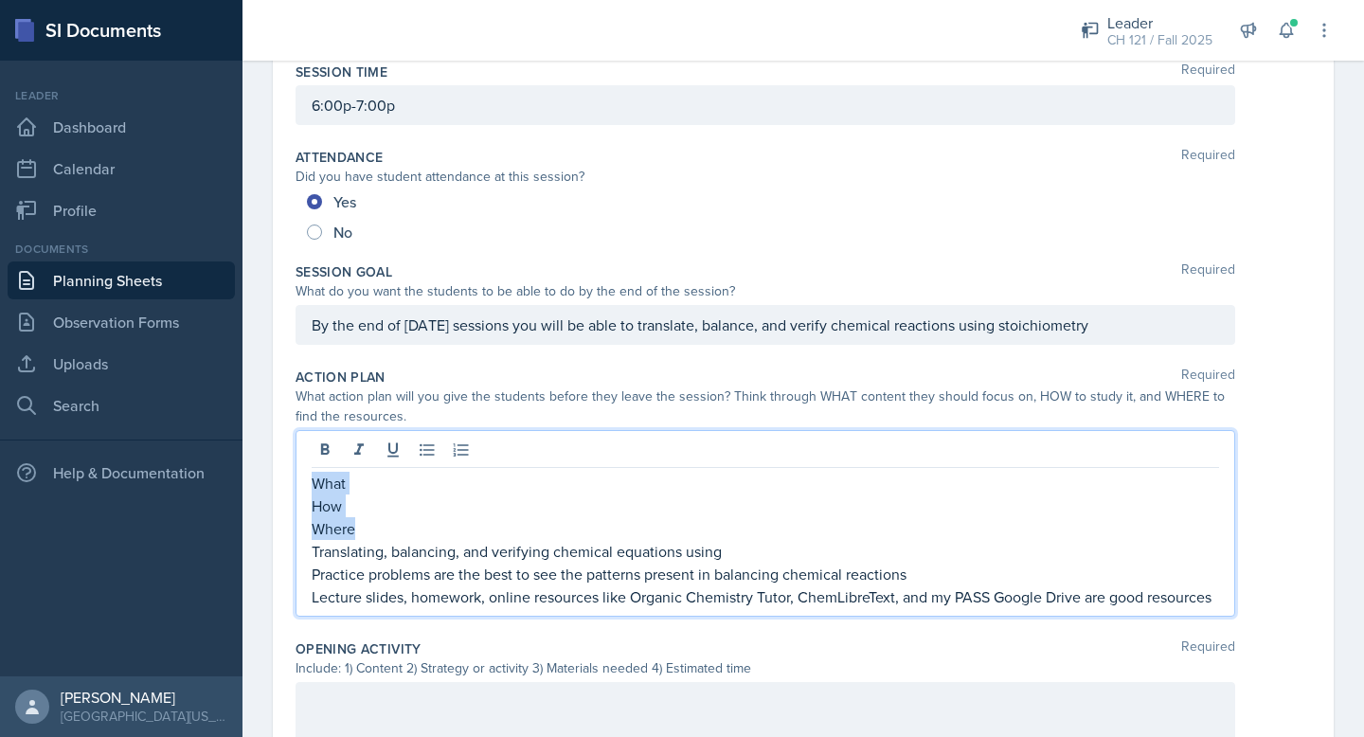
drag, startPoint x: 371, startPoint y: 528, endPoint x: 297, endPoint y: 446, distance: 110.7
click at [297, 446] on div "What How Where Translating, balancing, and verifying chemical equations using P…" at bounding box center [764, 523] width 939 height 187
click at [318, 451] on icon at bounding box center [324, 449] width 19 height 19
click at [357, 483] on p "What" at bounding box center [765, 484] width 907 height 24
click at [335, 540] on strong "Where" at bounding box center [334, 531] width 45 height 22
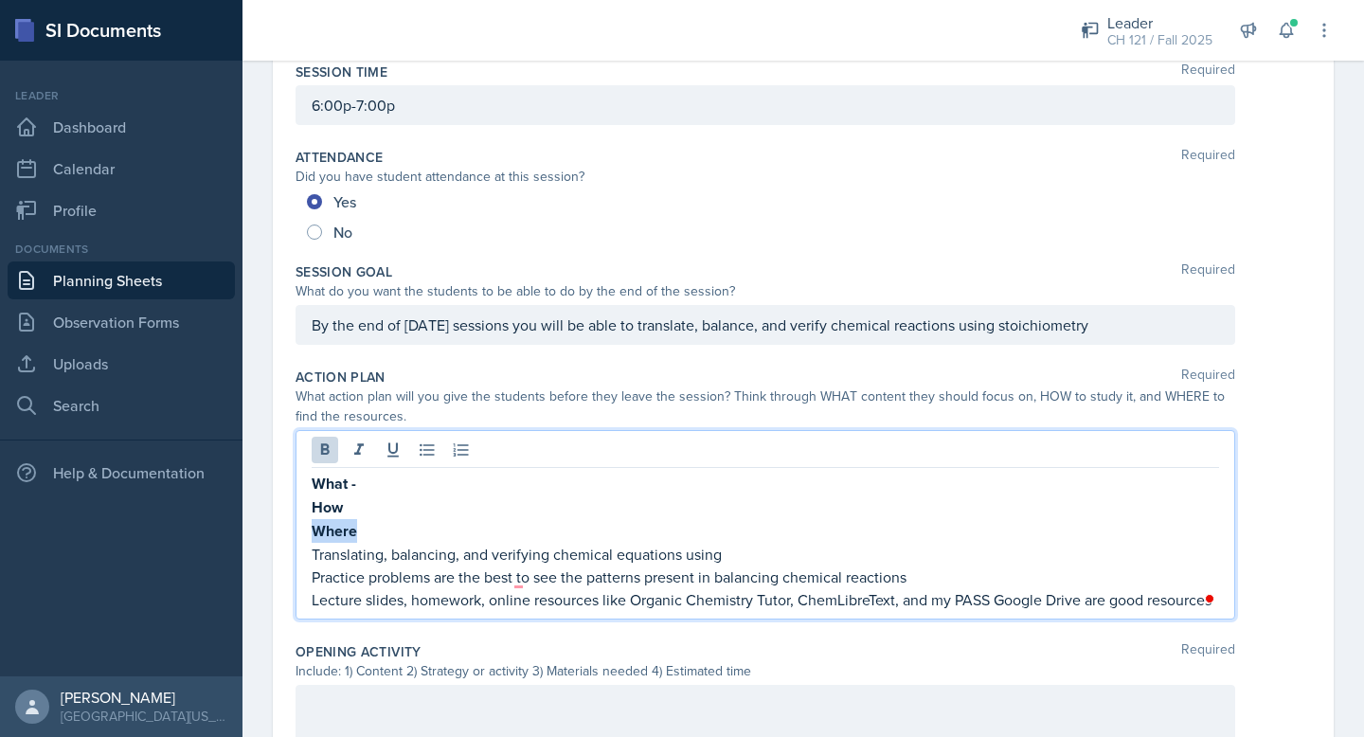
click at [335, 540] on strong "Where" at bounding box center [334, 531] width 45 height 22
click at [345, 548] on p "Translating, balancing, and verifying chemical equations using" at bounding box center [765, 554] width 907 height 23
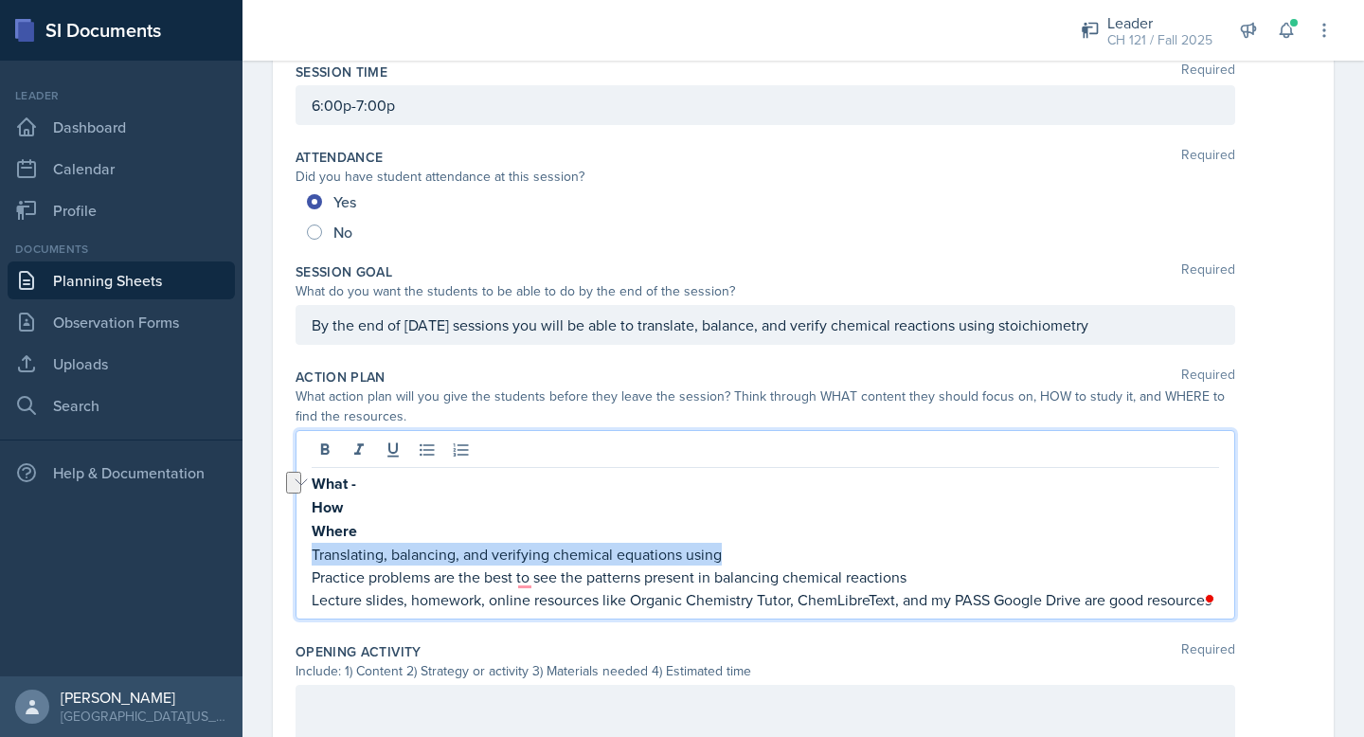
copy p "Translating, balancing, and verifying chemical equations using"
click at [394, 479] on p "What -" at bounding box center [765, 484] width 907 height 24
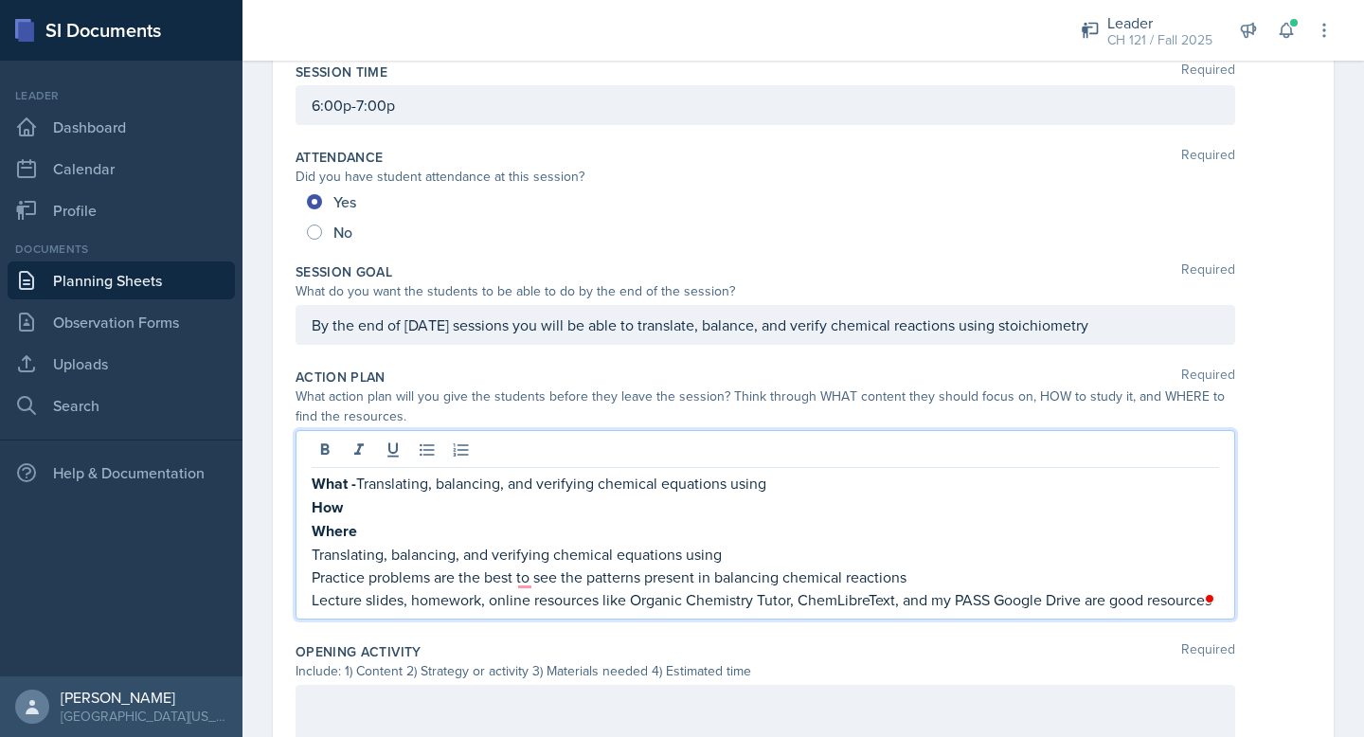
click at [342, 580] on p "Practice problems are the best to see the patterns present in balancing chemica…" at bounding box center [765, 576] width 907 height 23
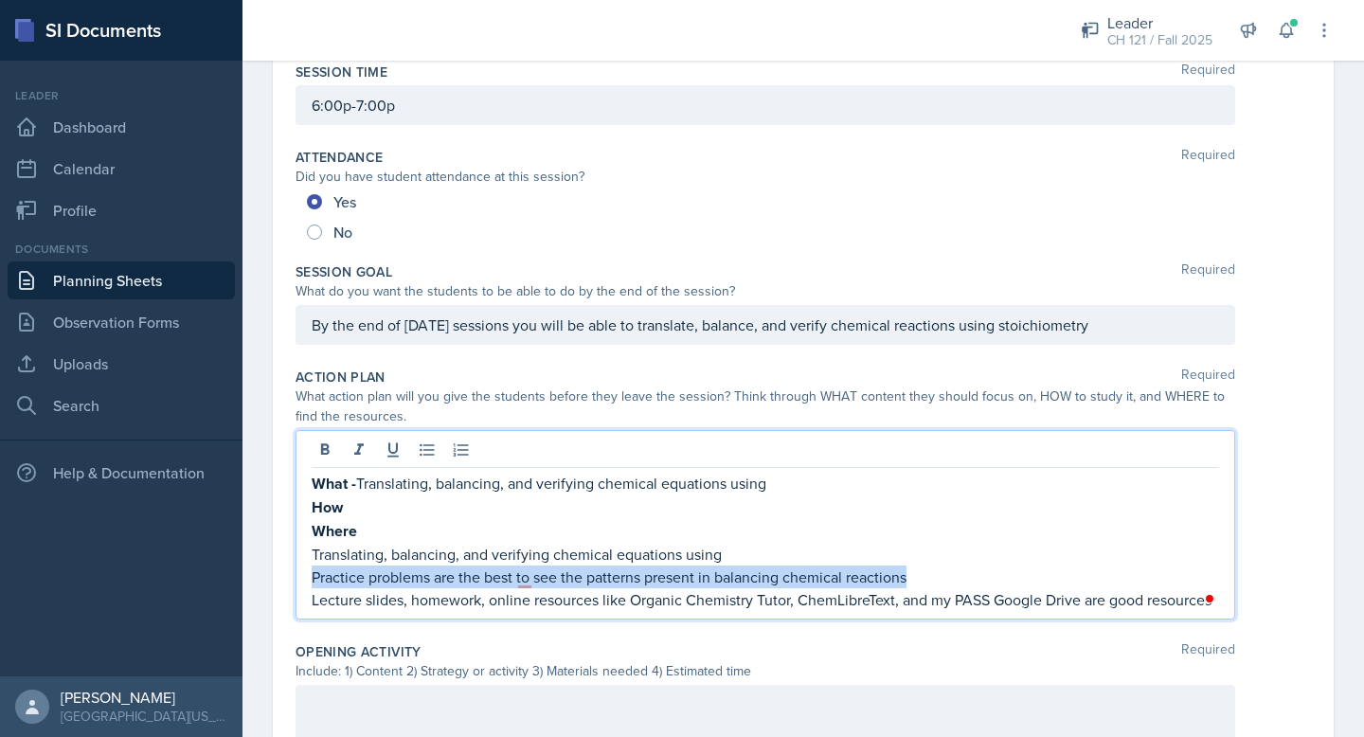
click at [342, 580] on p "Practice problems are the best to see the patterns present in balancing chemica…" at bounding box center [765, 576] width 907 height 23
copy p "Practice problems are the best to see the patterns present in balancing chemica…"
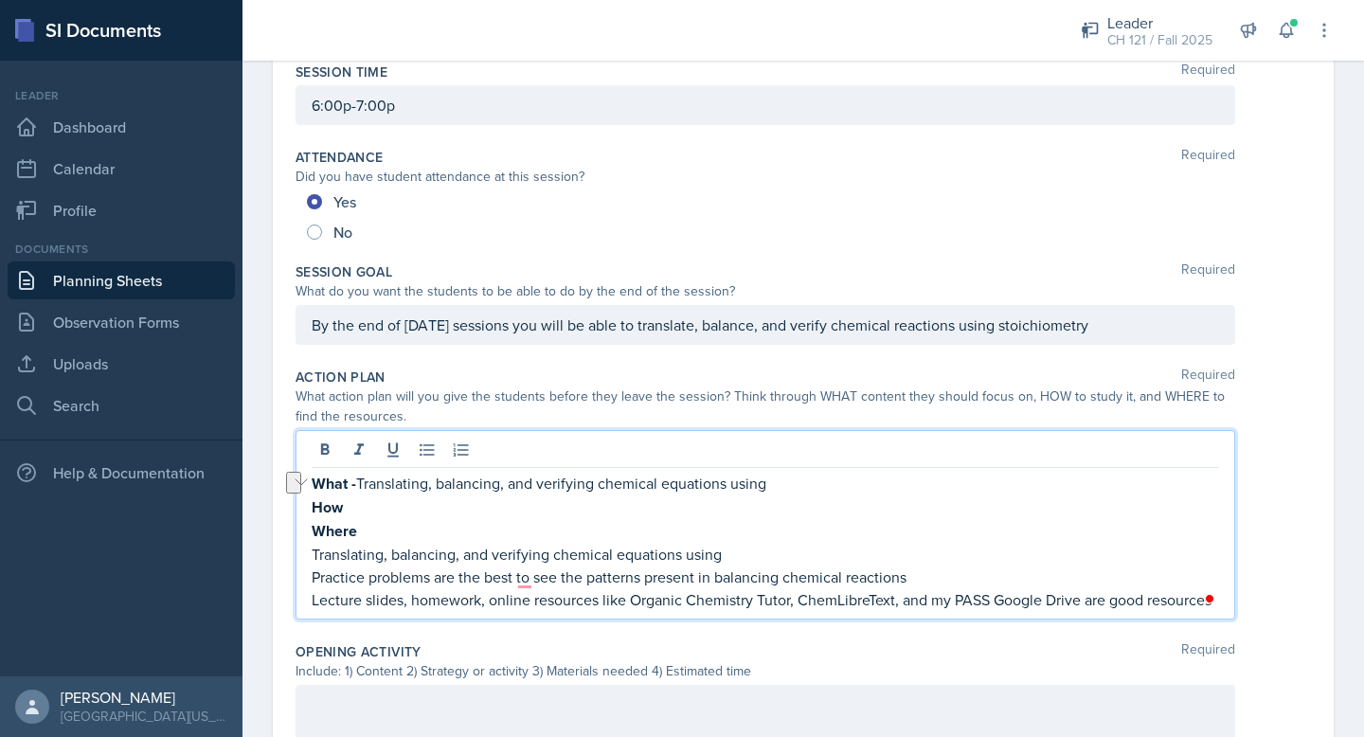
click at [373, 499] on p "How" at bounding box center [765, 507] width 907 height 24
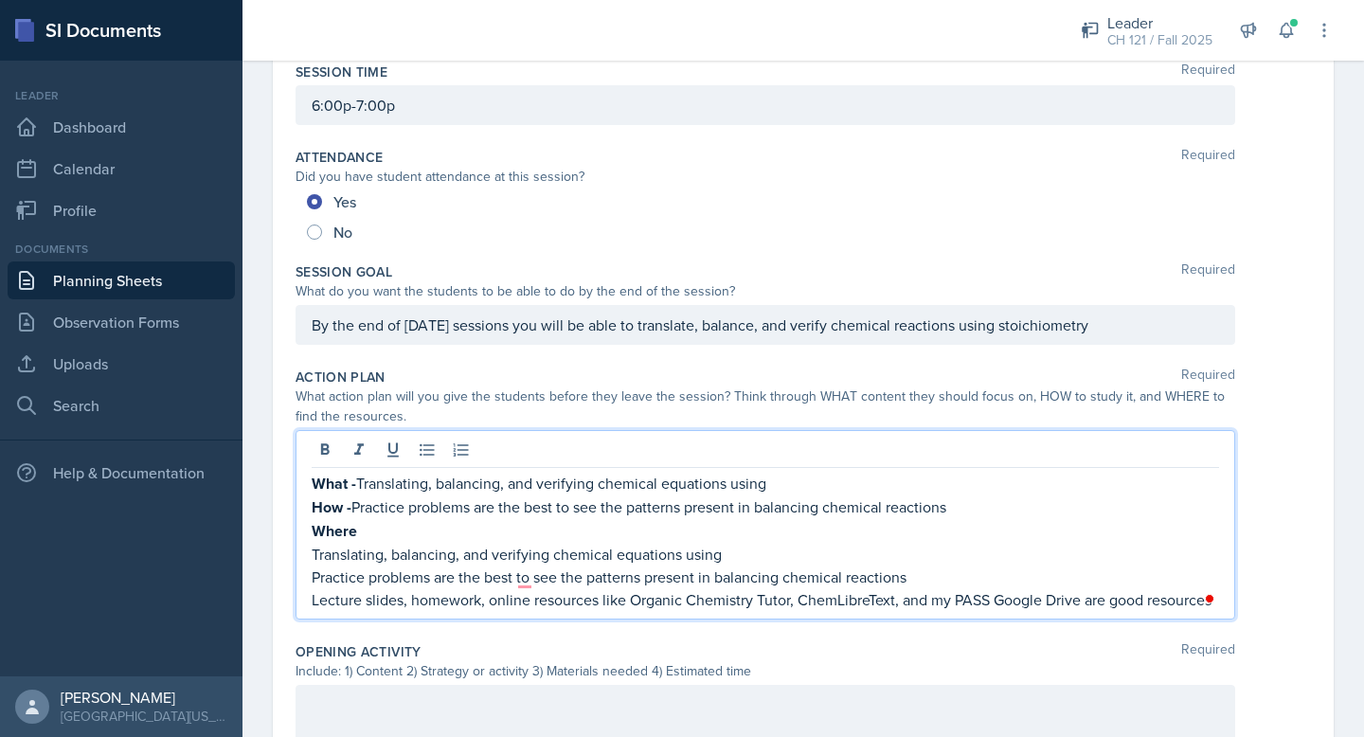
click at [372, 605] on p "Lecture slides, homework, online resources like Organic Chemistry Tutor, ChemLi…" at bounding box center [765, 599] width 907 height 23
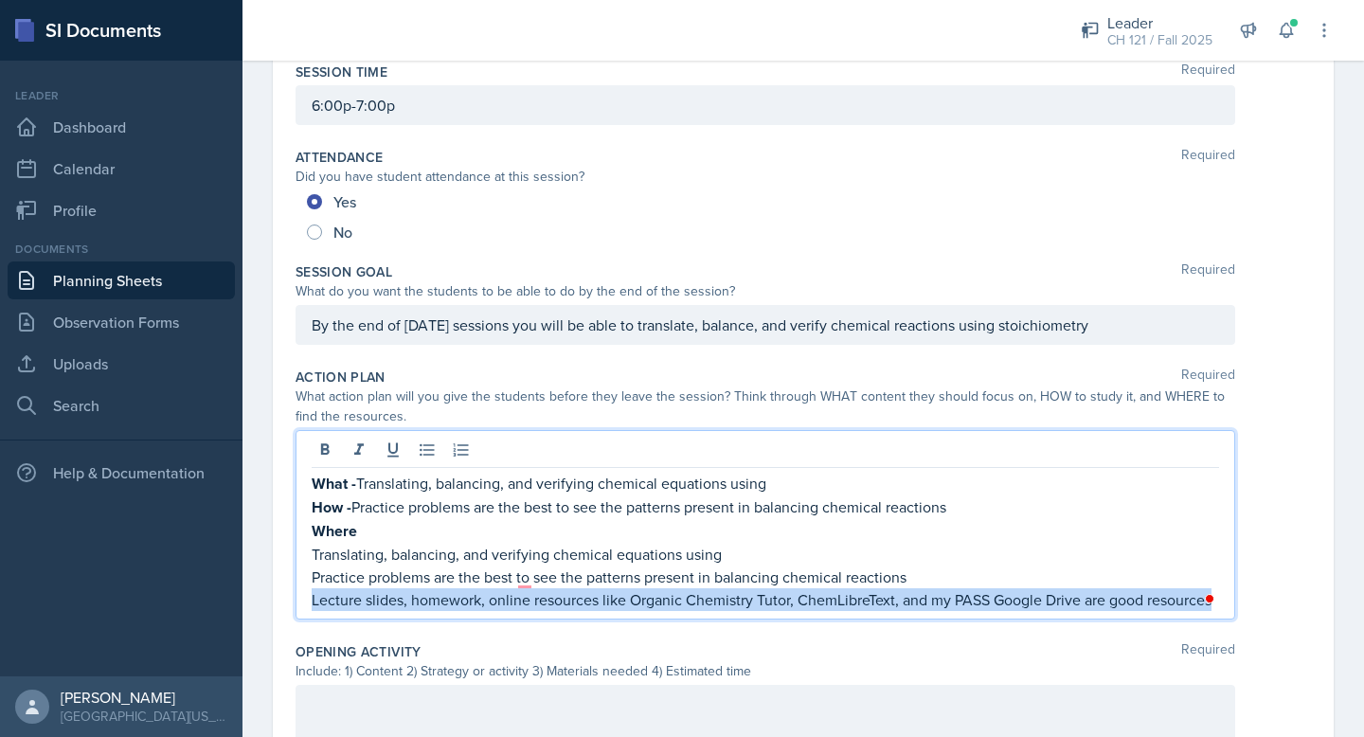
click at [372, 605] on p "Lecture slides, homework, online resources like Organic Chemistry Tutor, ChemLi…" at bounding box center [765, 599] width 907 height 23
copy p "Lecture slides, homework, online resources like Organic Chemistry Tutor, ChemLi…"
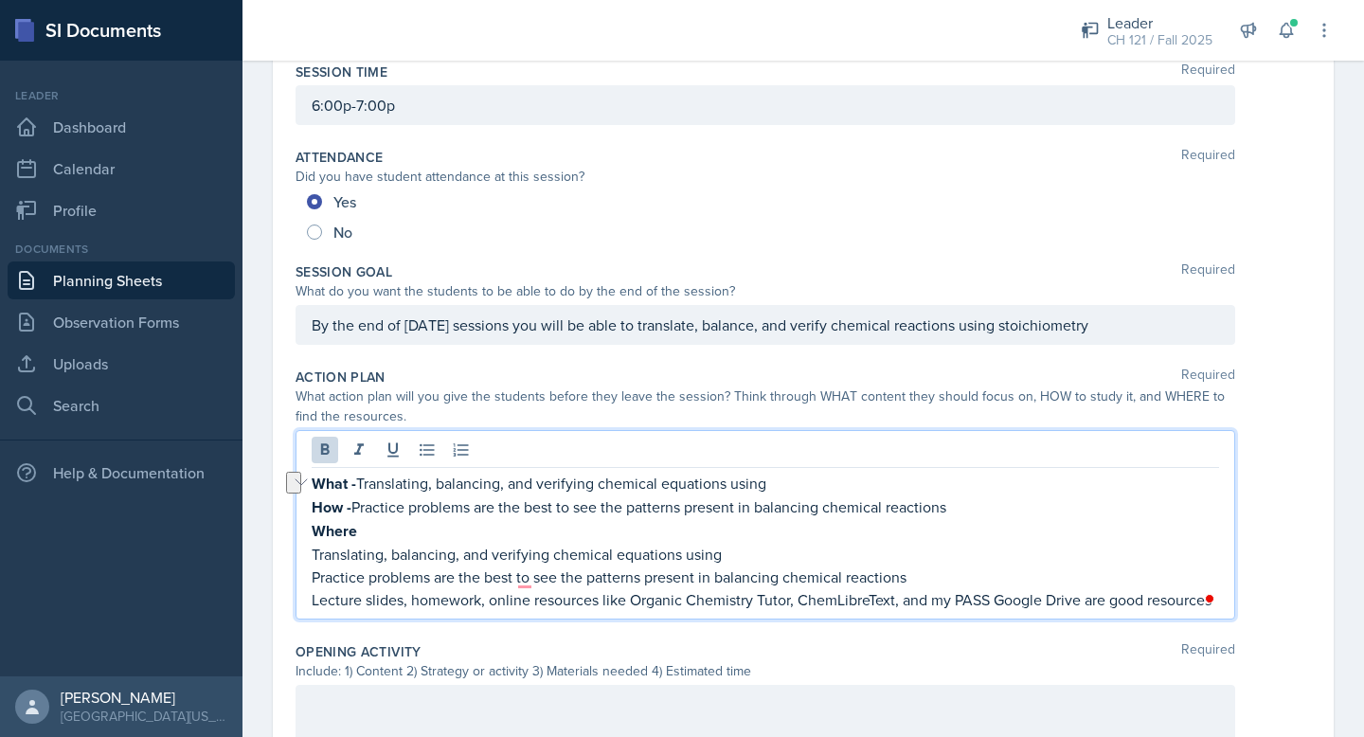
click at [367, 528] on p "Where" at bounding box center [765, 531] width 907 height 24
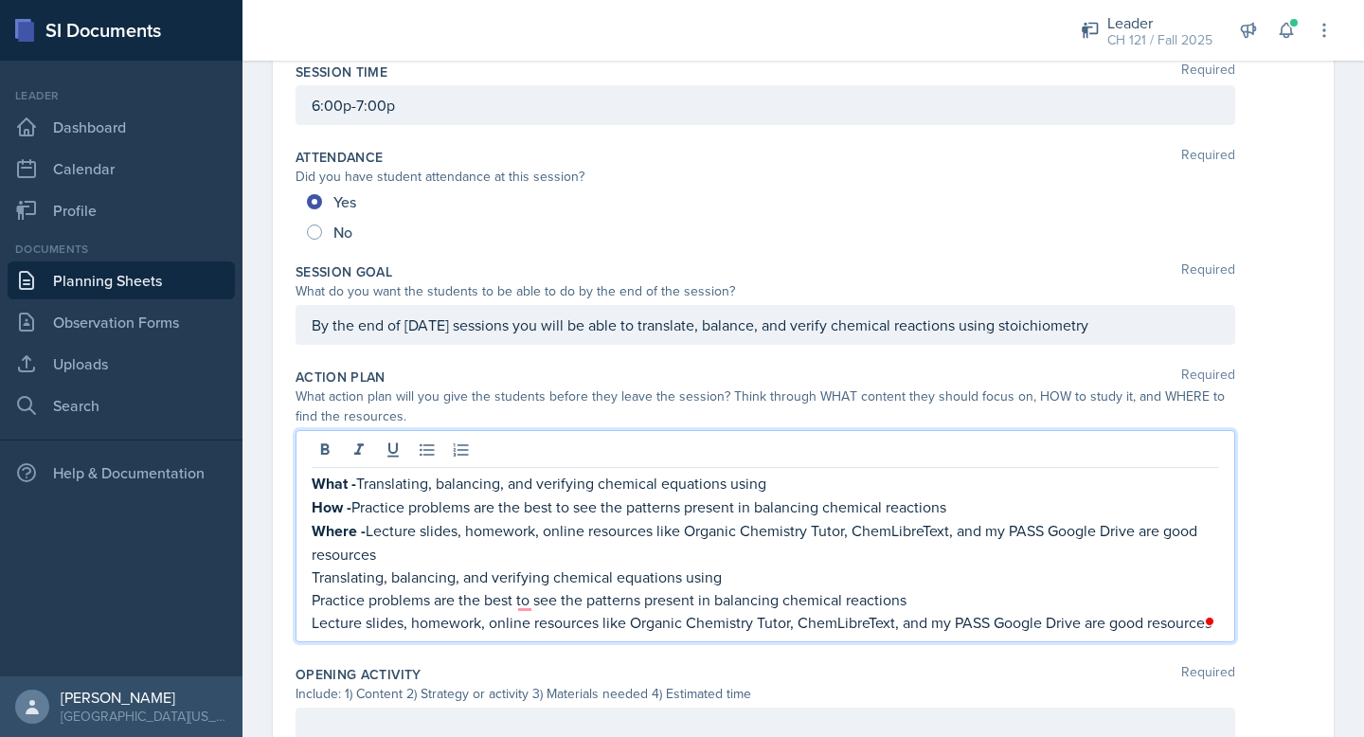
click at [1191, 617] on p "Lecture slides, homework, online resources like Organic Chemistry Tutor, ChemLi…" at bounding box center [765, 622] width 907 height 23
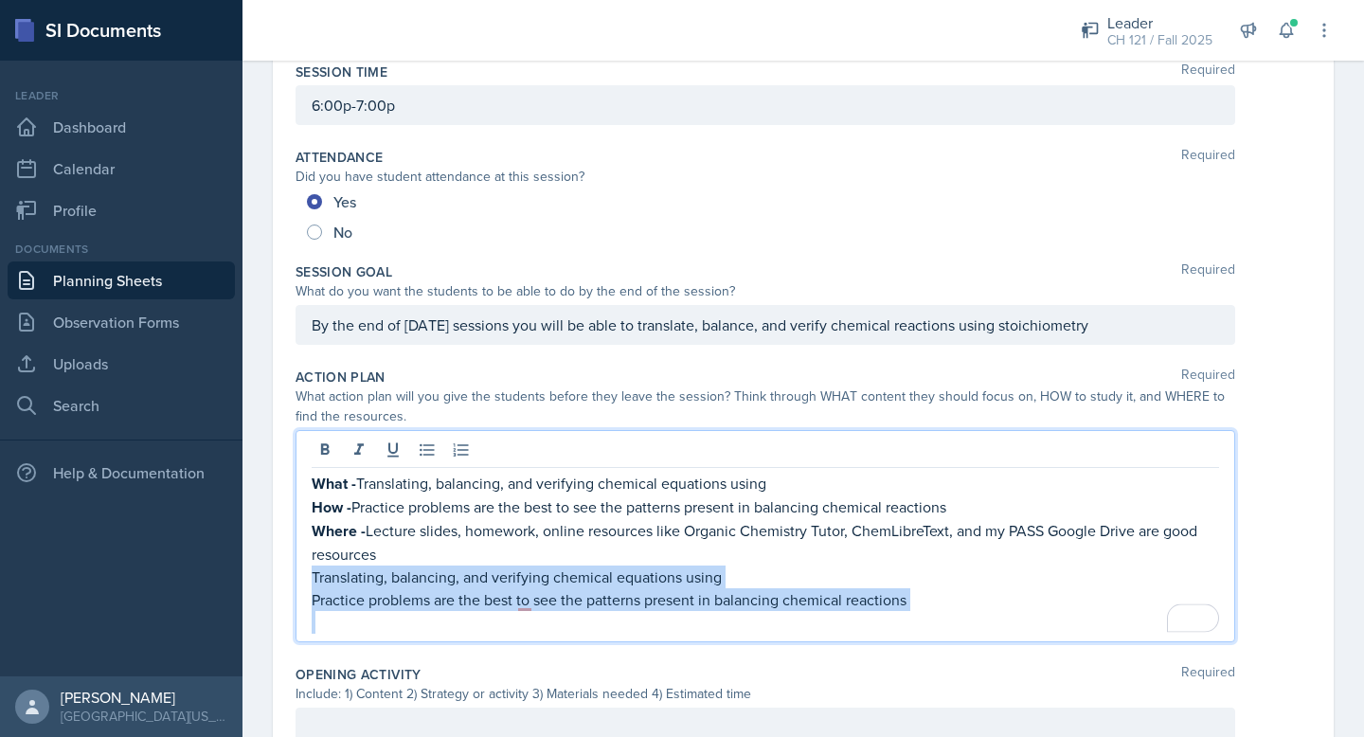
drag, startPoint x: 933, startPoint y: 618, endPoint x: 222, endPoint y: 582, distance: 712.2
click at [222, 582] on div "SI Documents Leader Dashboard Calendar Profile Documents Planning Sheets Observ…" at bounding box center [682, 368] width 1364 height 737
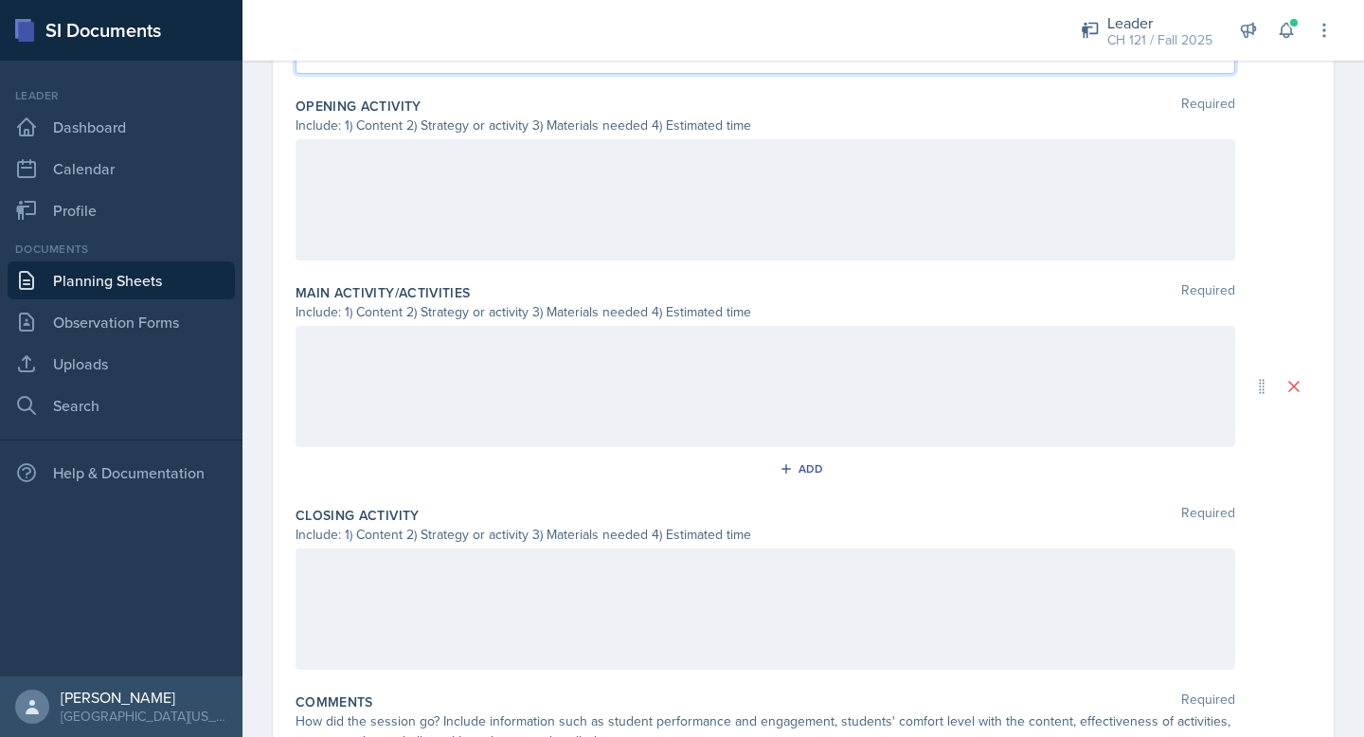
scroll to position [685, 0]
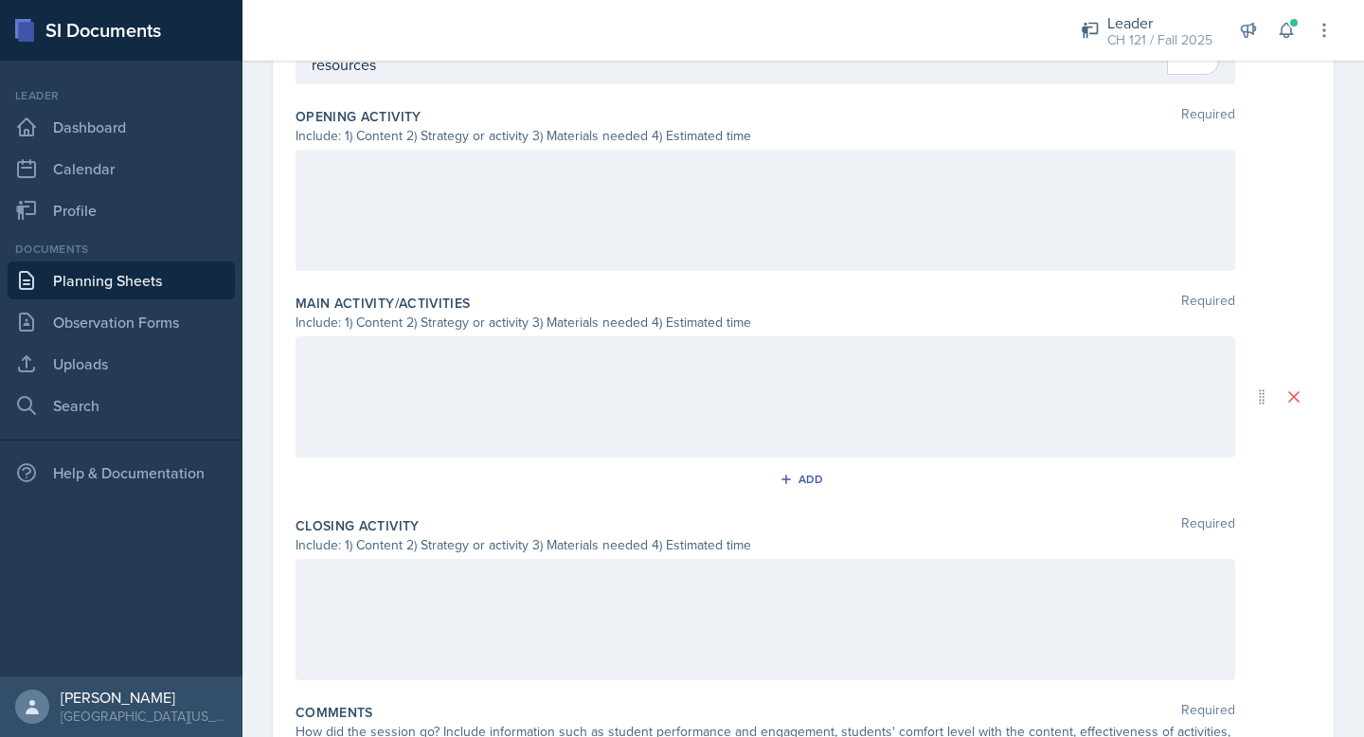
click at [459, 197] on div at bounding box center [764, 210] width 939 height 121
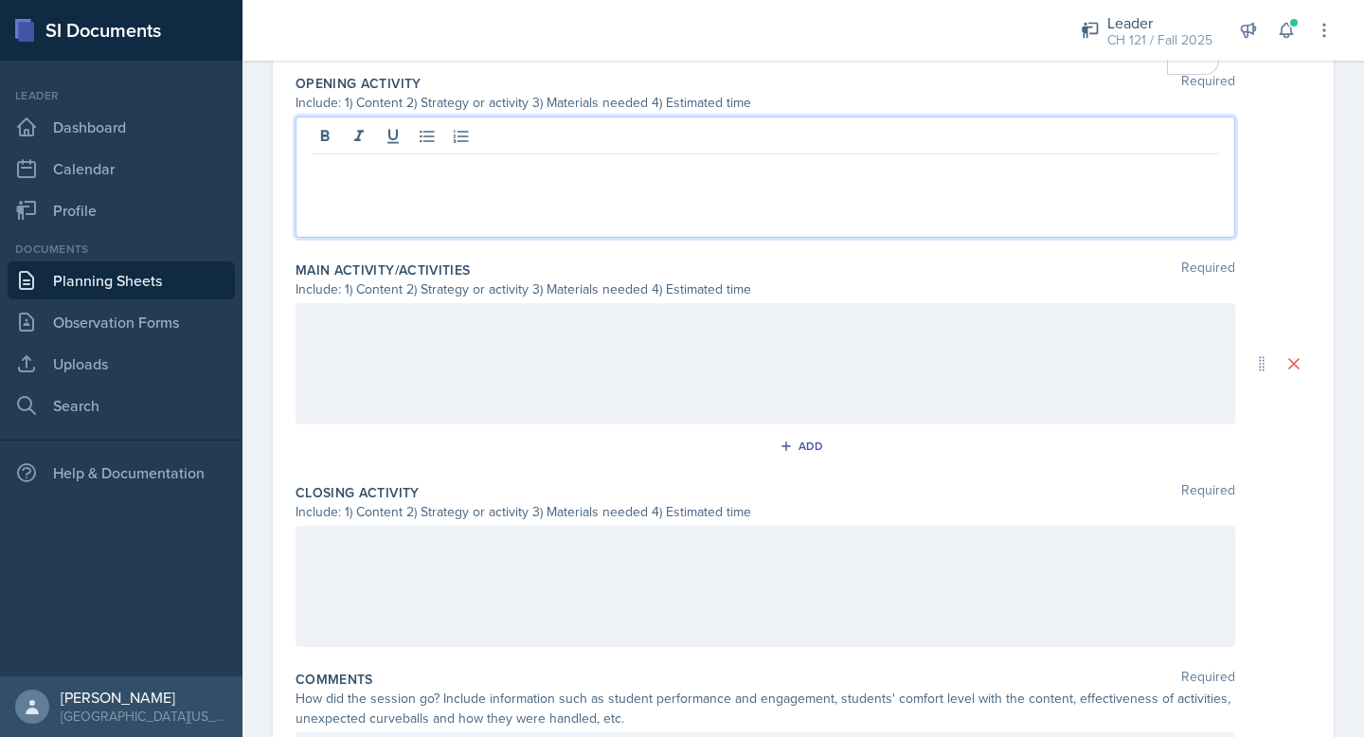
scroll to position [617, 0]
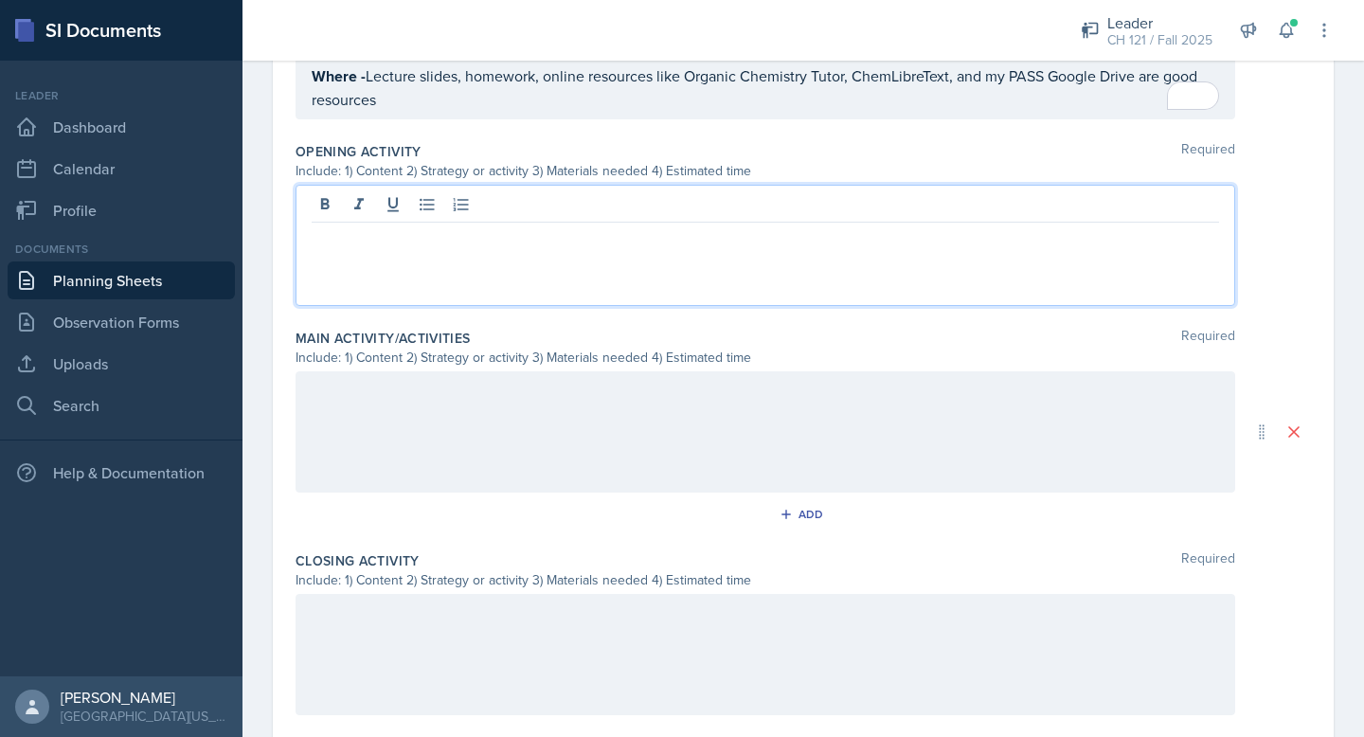
paste div
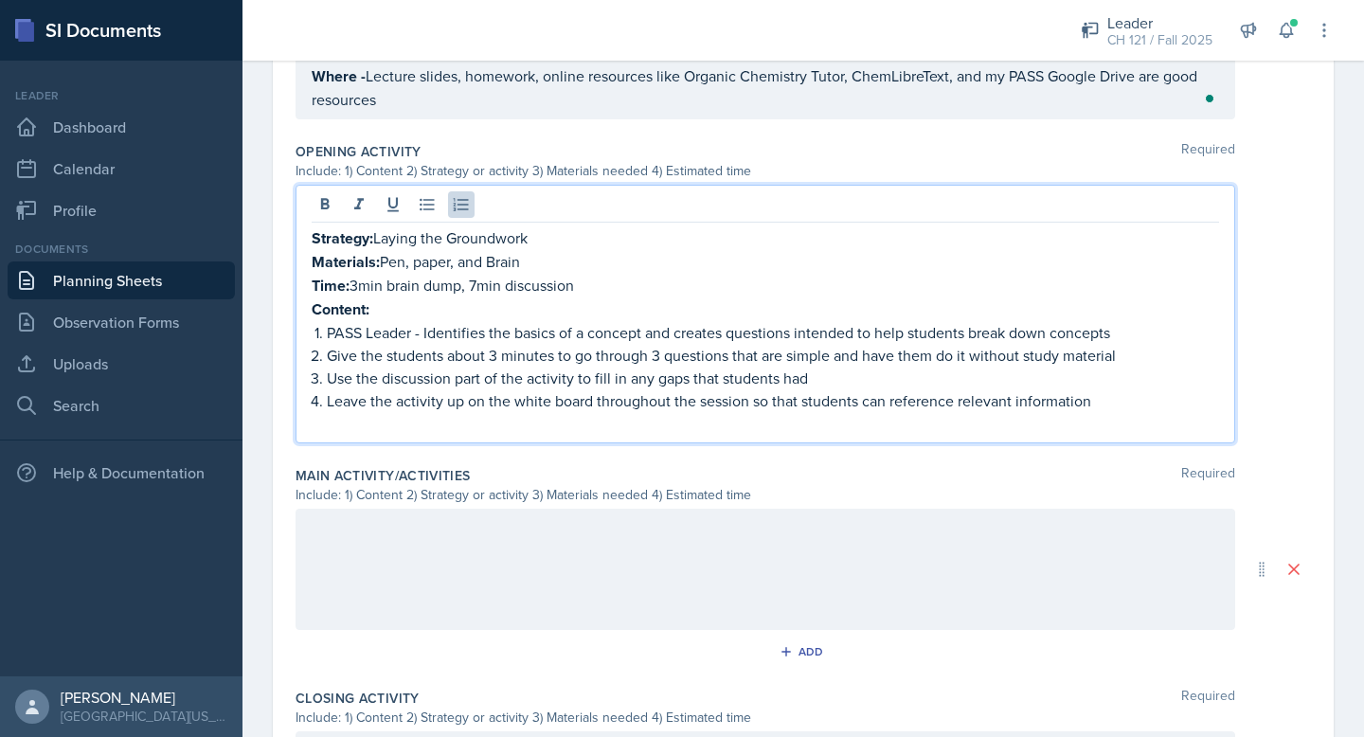
click at [433, 302] on p "Content:" at bounding box center [765, 309] width 907 height 24
click at [412, 513] on div at bounding box center [764, 569] width 939 height 121
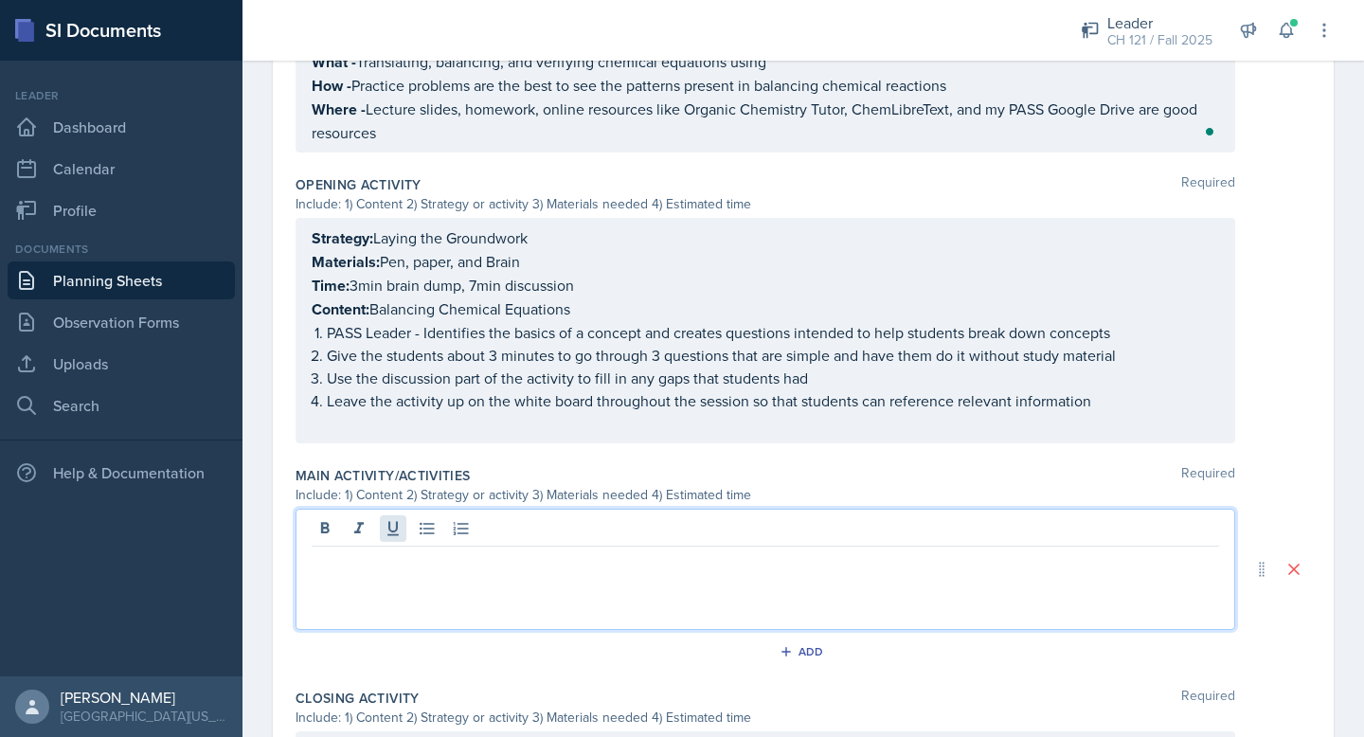
paste div
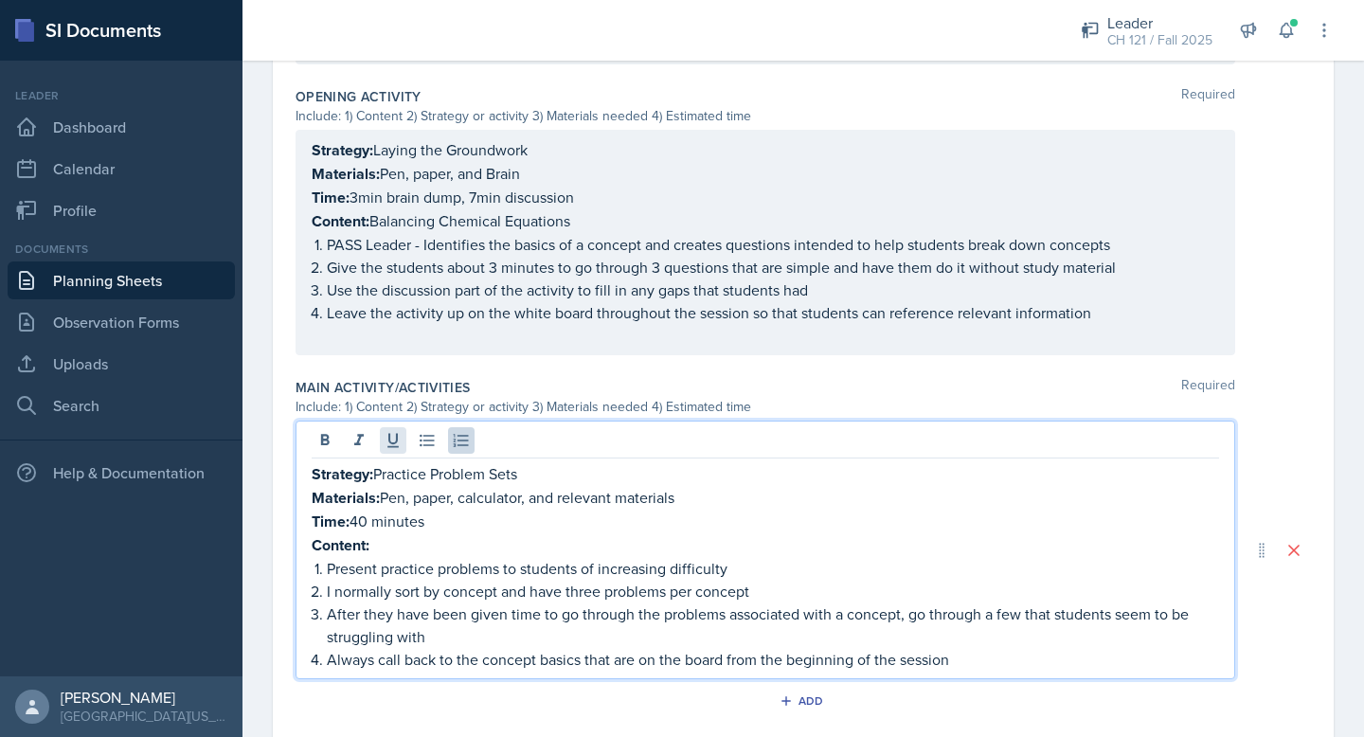
scroll to position [748, 0]
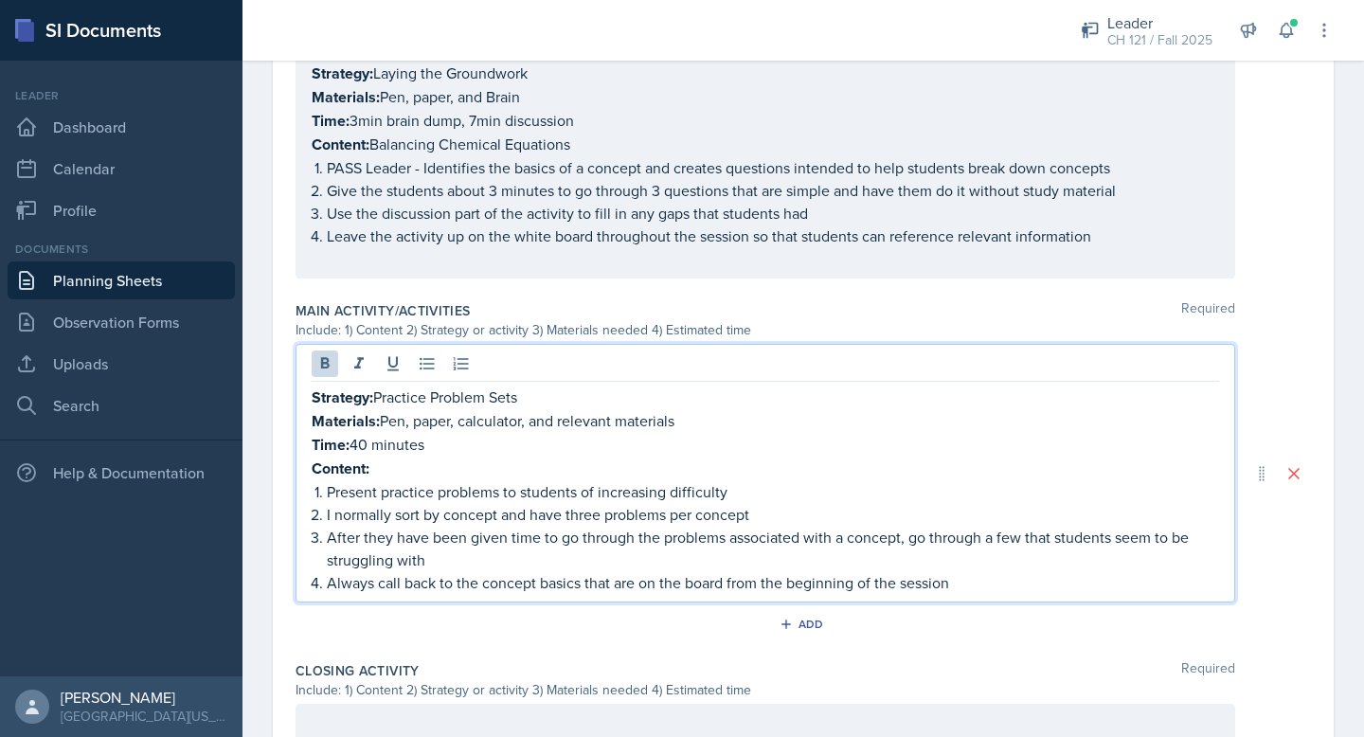
click at [416, 462] on p "Content:" at bounding box center [765, 468] width 907 height 24
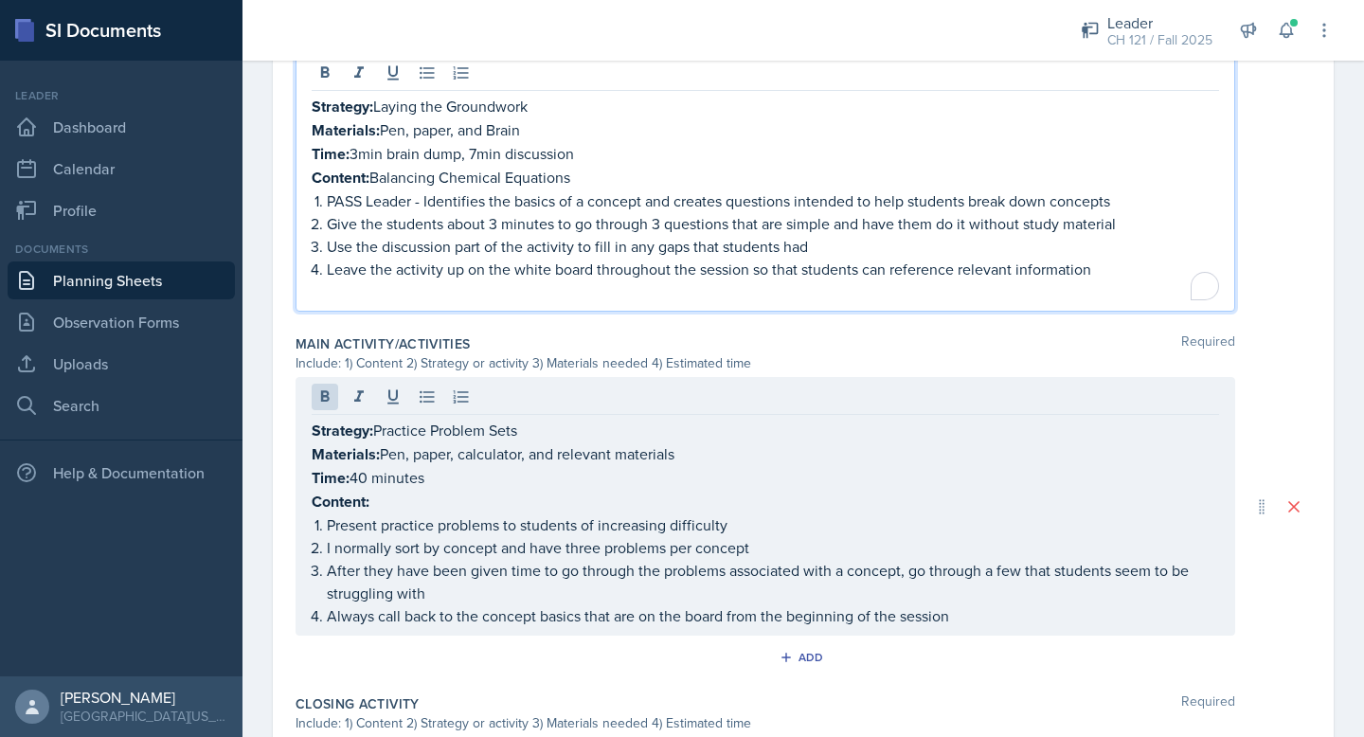
scroll to position [781, 0]
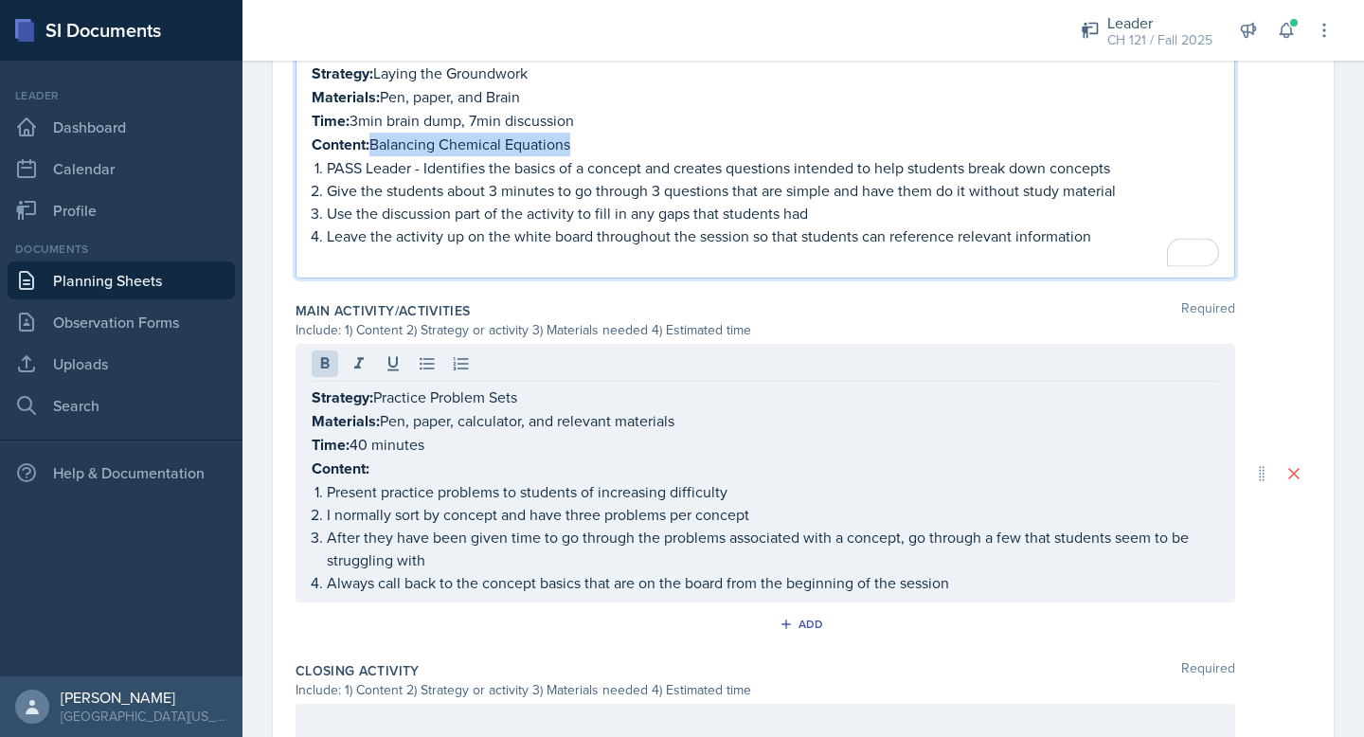
drag, startPoint x: 584, startPoint y: 142, endPoint x: 374, endPoint y: 145, distance: 210.3
click at [374, 145] on p "Content: Balancing Chemical Equations" at bounding box center [765, 145] width 907 height 24
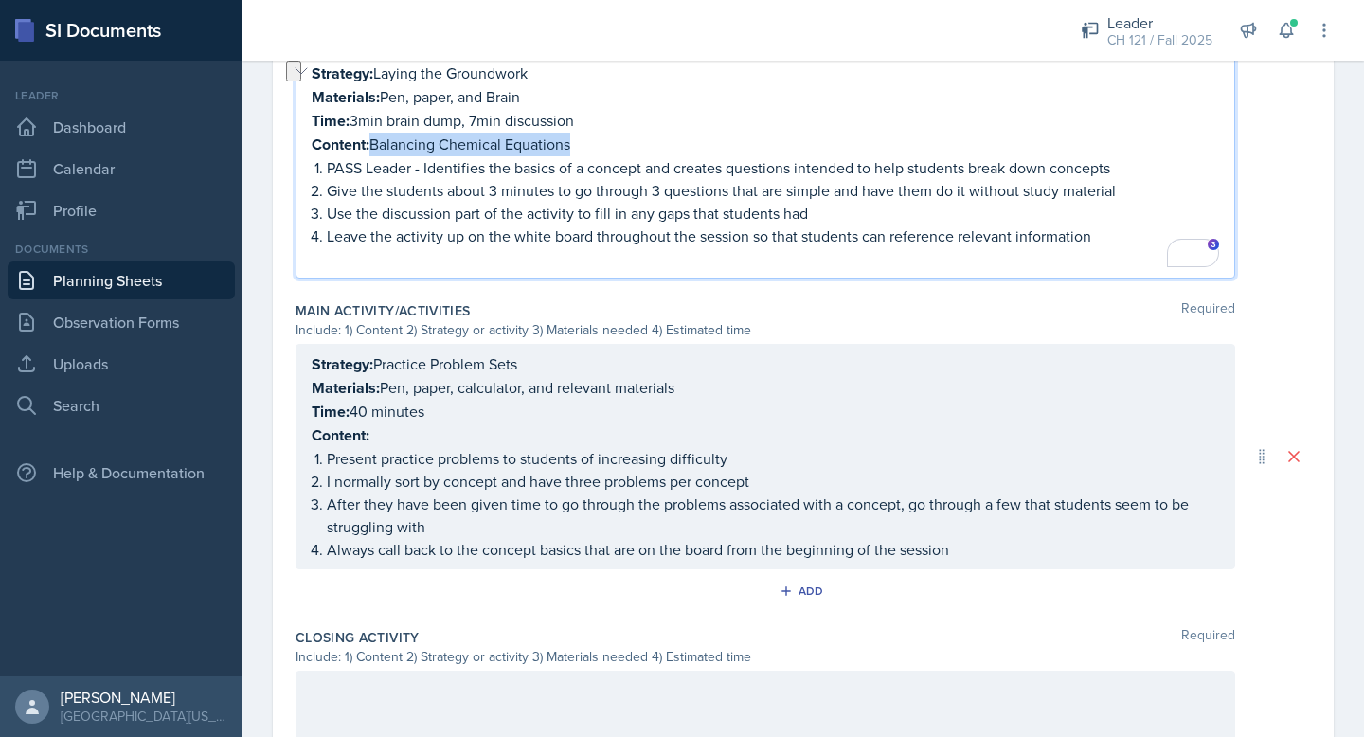
copy p "Balancing Chemical Equations"
click at [386, 426] on div "Strategy: Practice Problem Sets Materials: Pen, paper, calculator, and relevant…" at bounding box center [765, 456] width 907 height 208
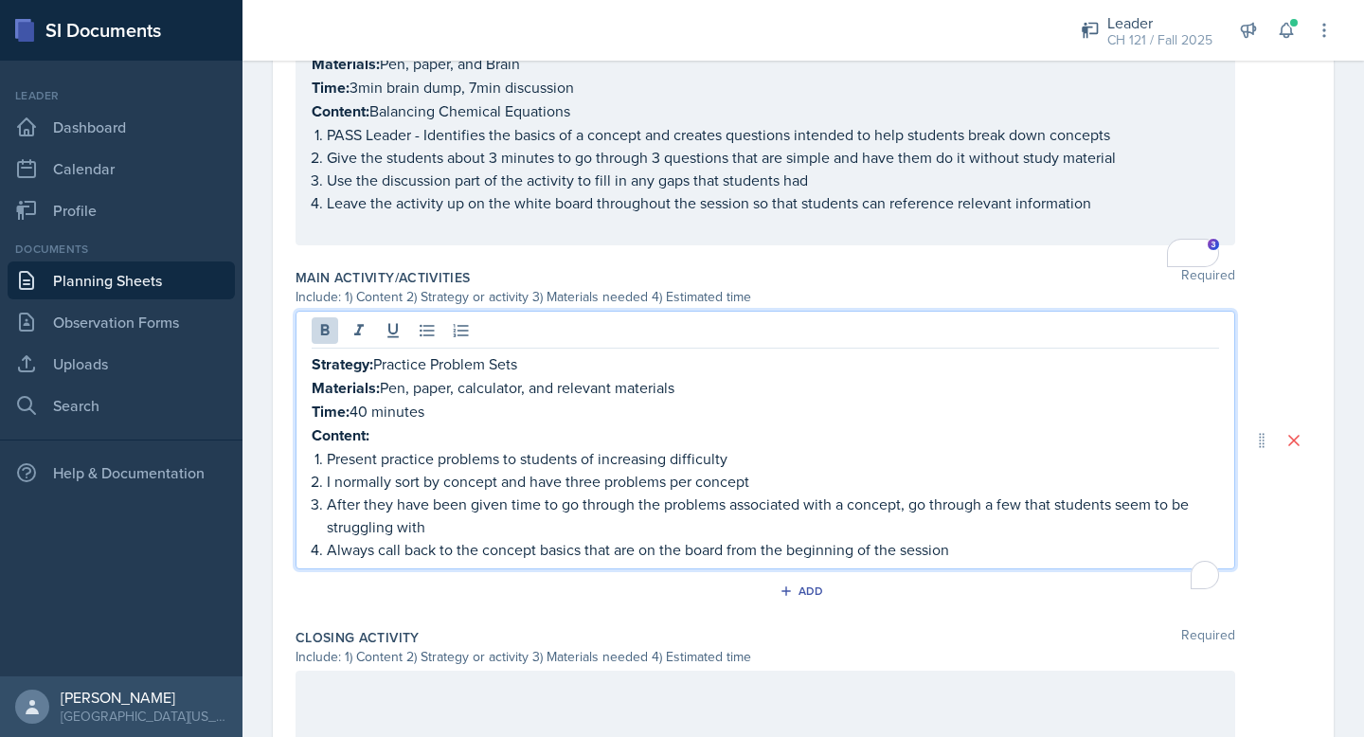
scroll to position [748, 0]
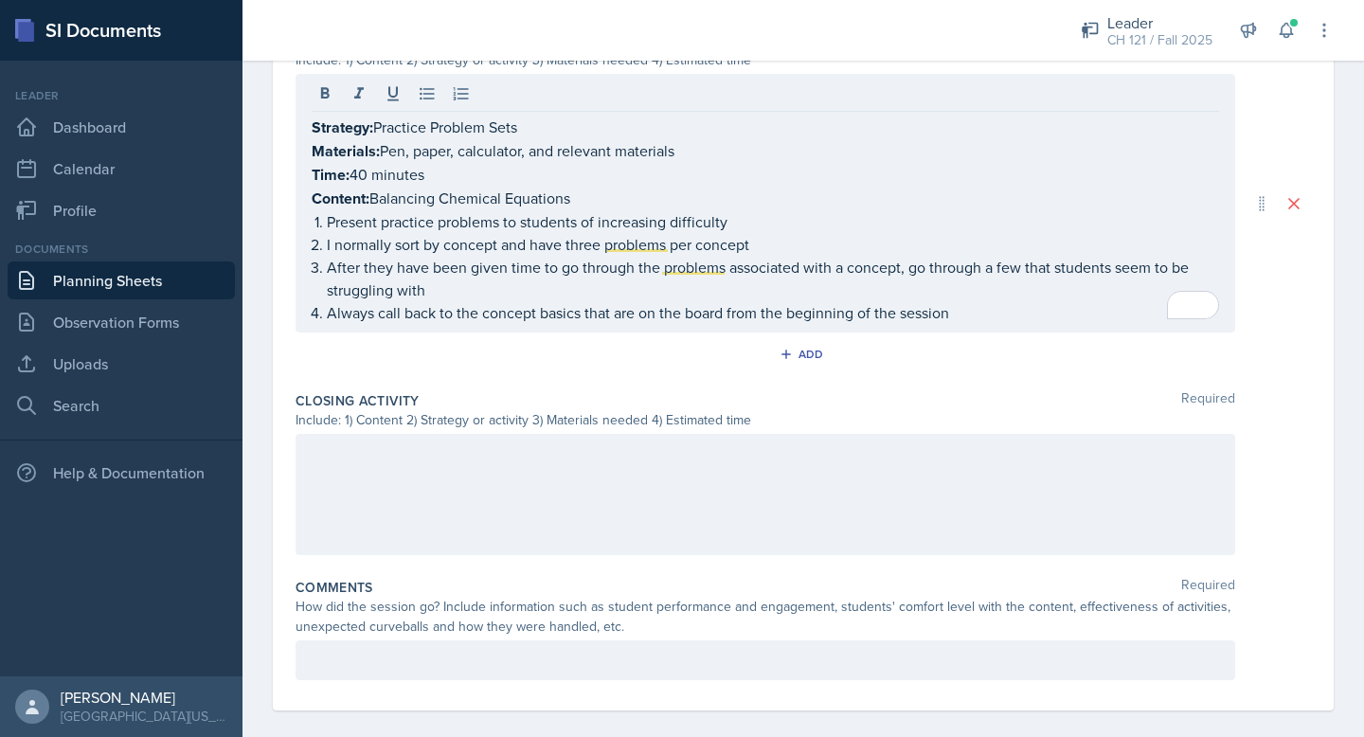
click at [704, 464] on div at bounding box center [764, 494] width 939 height 121
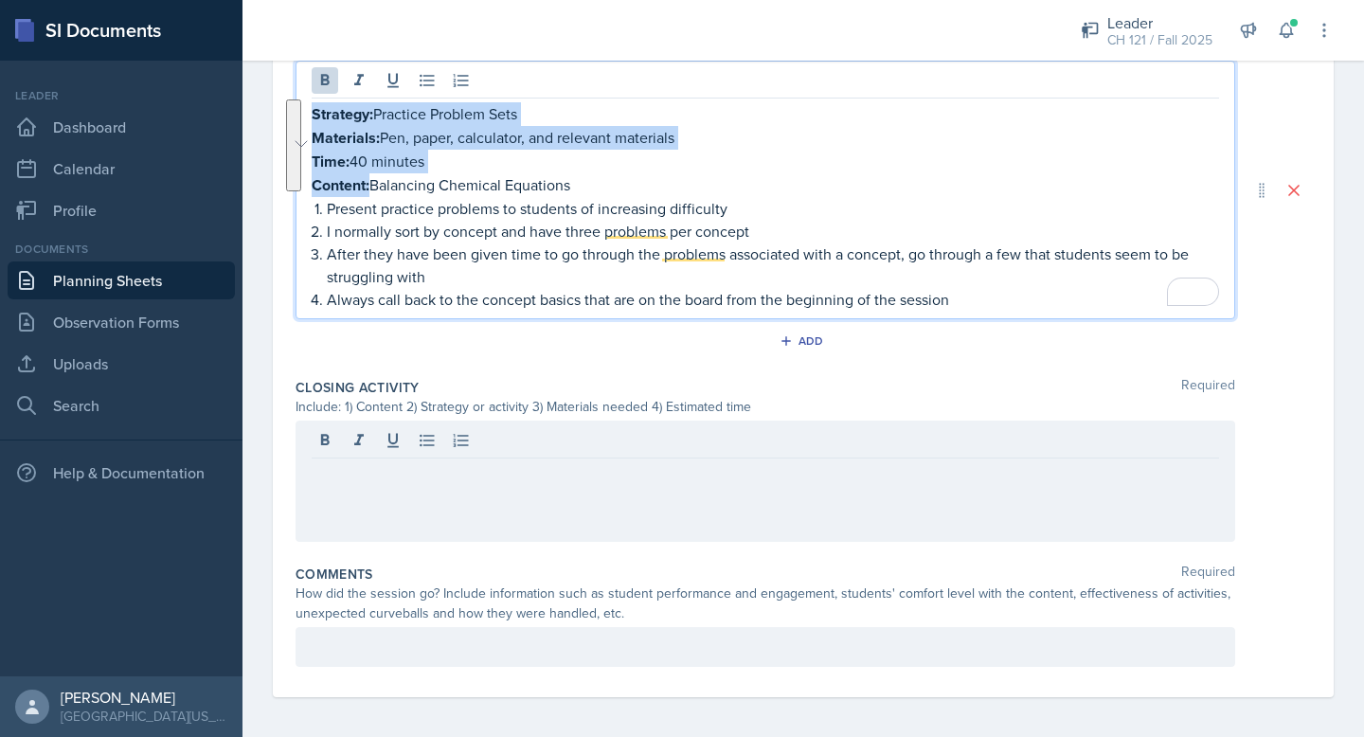
drag, startPoint x: 371, startPoint y: 179, endPoint x: 308, endPoint y: 111, distance: 93.1
click at [304, 108] on main "Planning Sheets [DATE] Planning Sheet Date [DATE] [DATE] 31 1 2 3 4 5 6 7 8 9 1…" at bounding box center [802, 399] width 1121 height 676
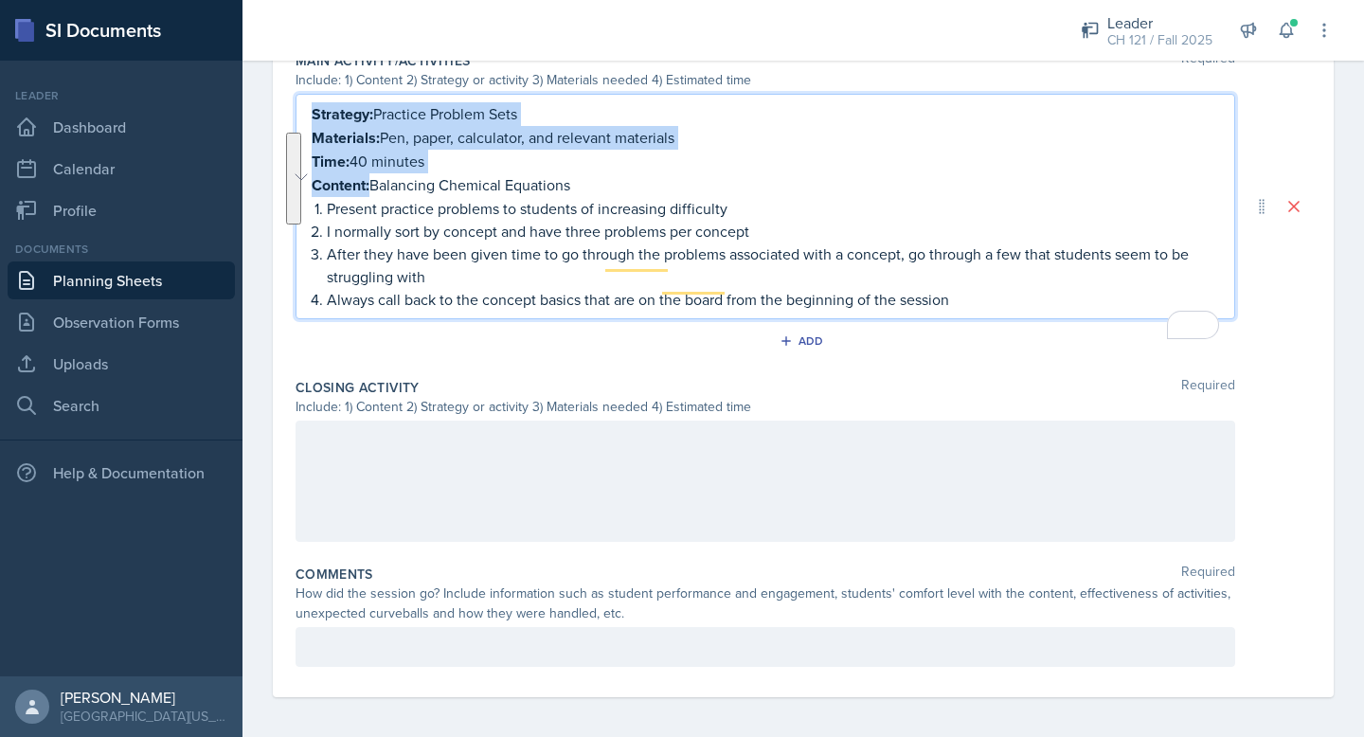
copy div "Strategy: Practice Problem Sets Materials: Pen, paper, calculator, and relevant…"
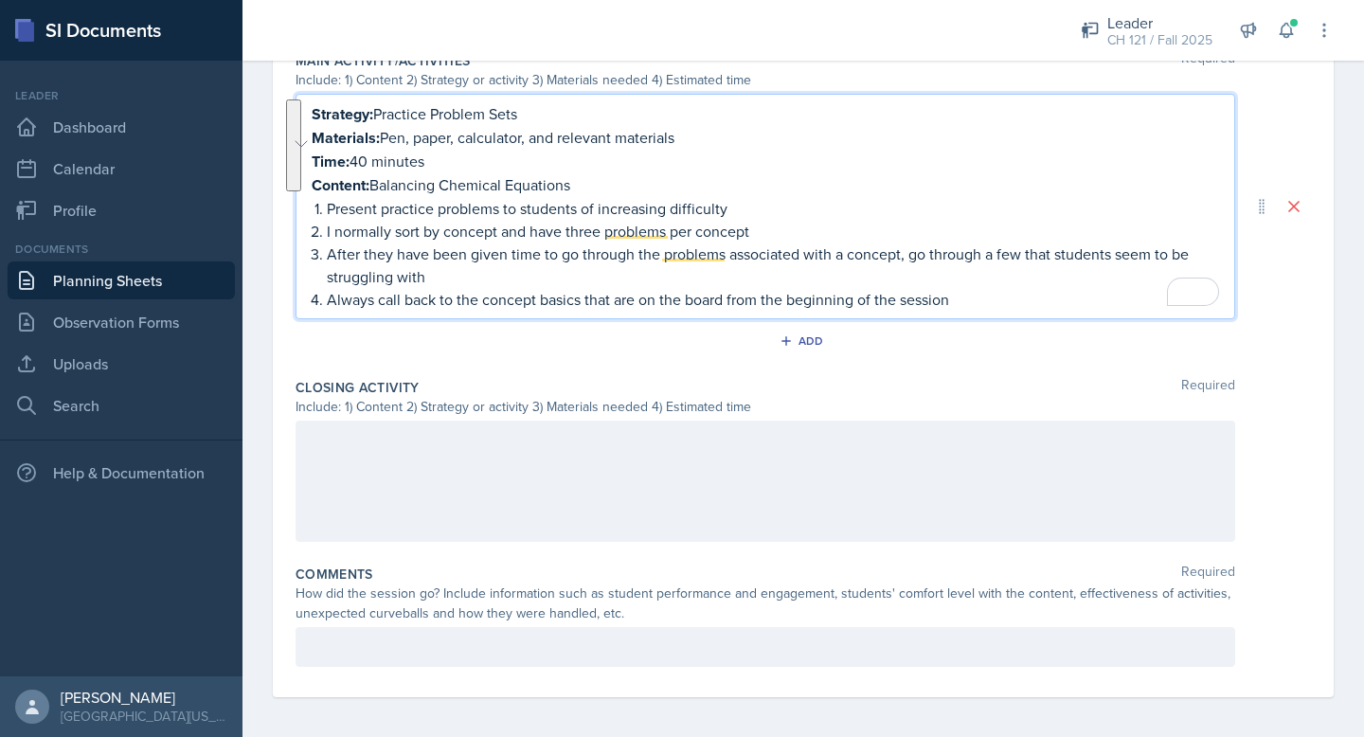
click at [324, 440] on div at bounding box center [764, 480] width 939 height 121
paste div
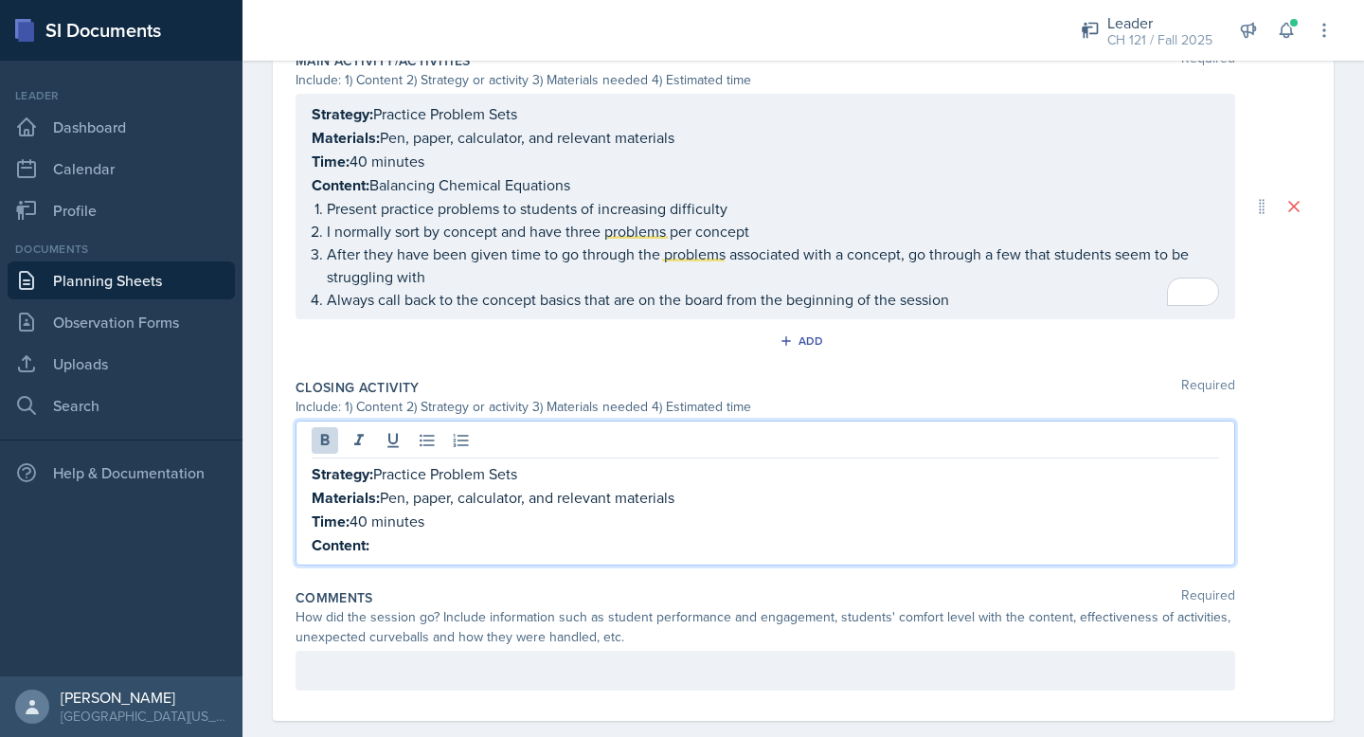
click at [367, 510] on p "Time: 40 minutes" at bounding box center [765, 522] width 907 height 24
click at [437, 512] on p "Time: 5 minutes" at bounding box center [765, 522] width 907 height 24
click at [431, 516] on p "Time: 5 minutes take 5 minutes take" at bounding box center [765, 522] width 907 height 24
click at [421, 533] on p "Content:" at bounding box center [765, 545] width 907 height 24
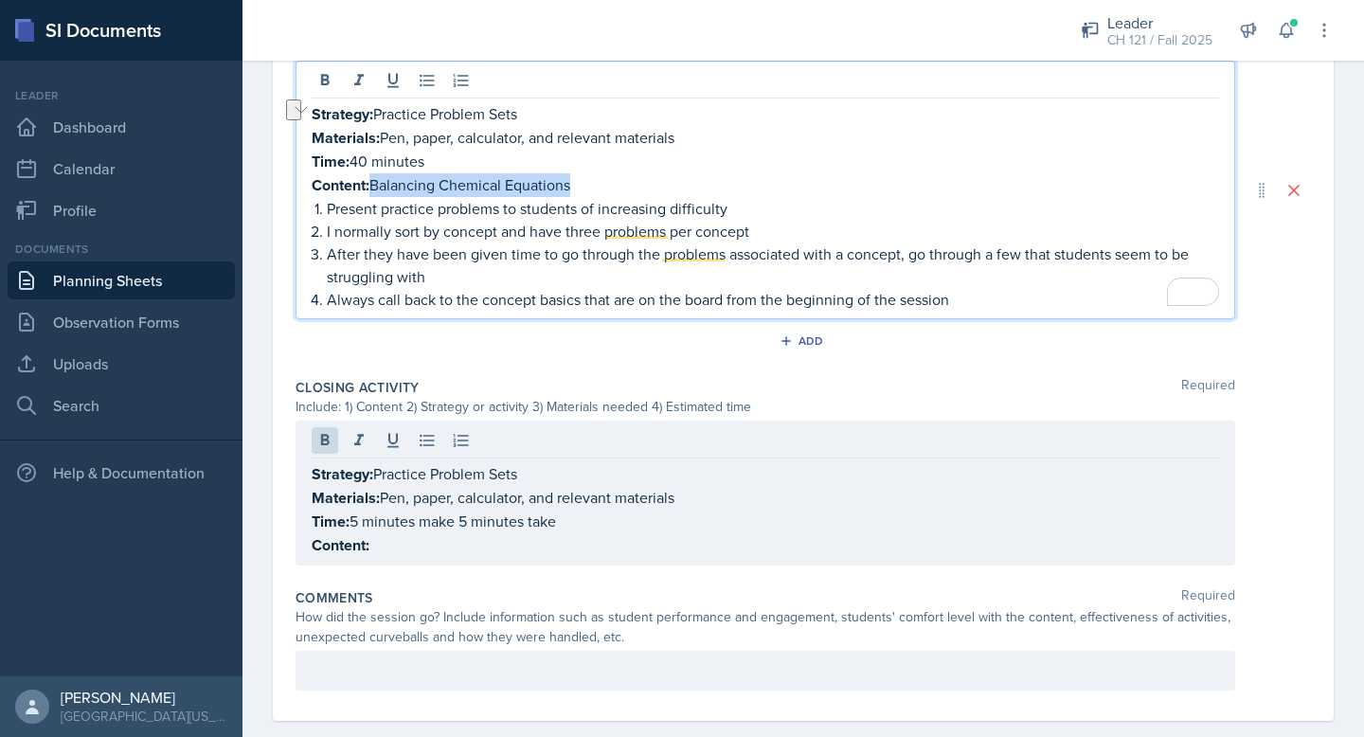
drag, startPoint x: 579, startPoint y: 183, endPoint x: 376, endPoint y: 188, distance: 202.7
click at [376, 188] on p "Content: Balancing Chemical Equations" at bounding box center [765, 185] width 907 height 24
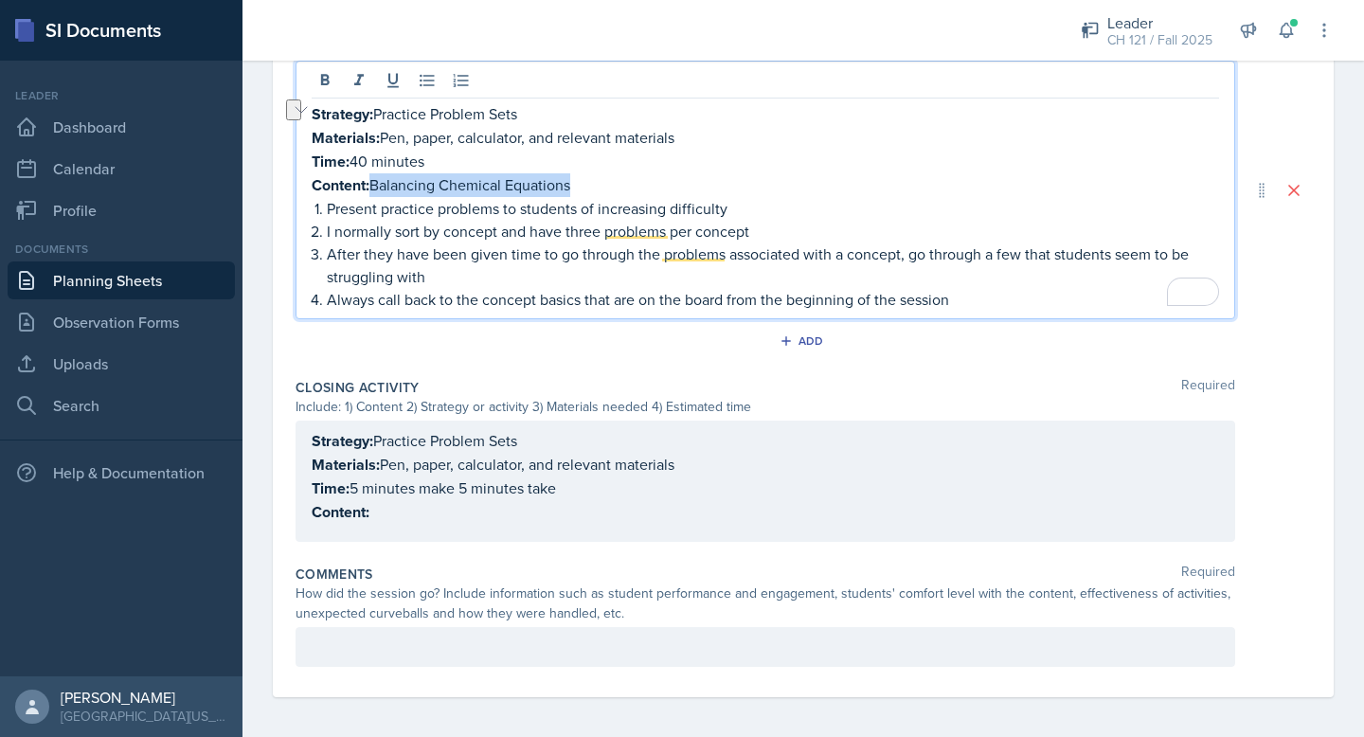
copy p "Balancing Chemical Equations"
click at [391, 496] on div "Strategy: Practice Problem Sets Materials: Pen, paper, calculator, and relevant…" at bounding box center [765, 476] width 907 height 95
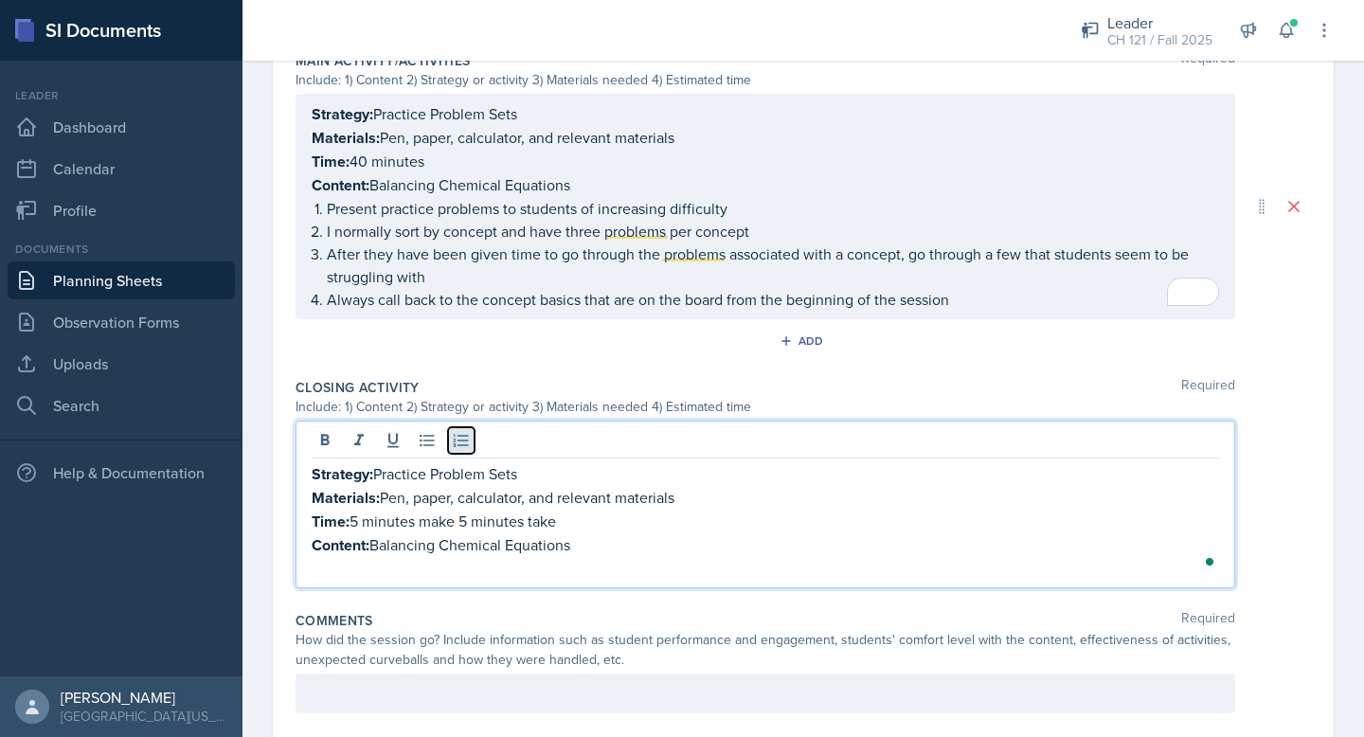
click at [459, 434] on icon at bounding box center [461, 440] width 15 height 12
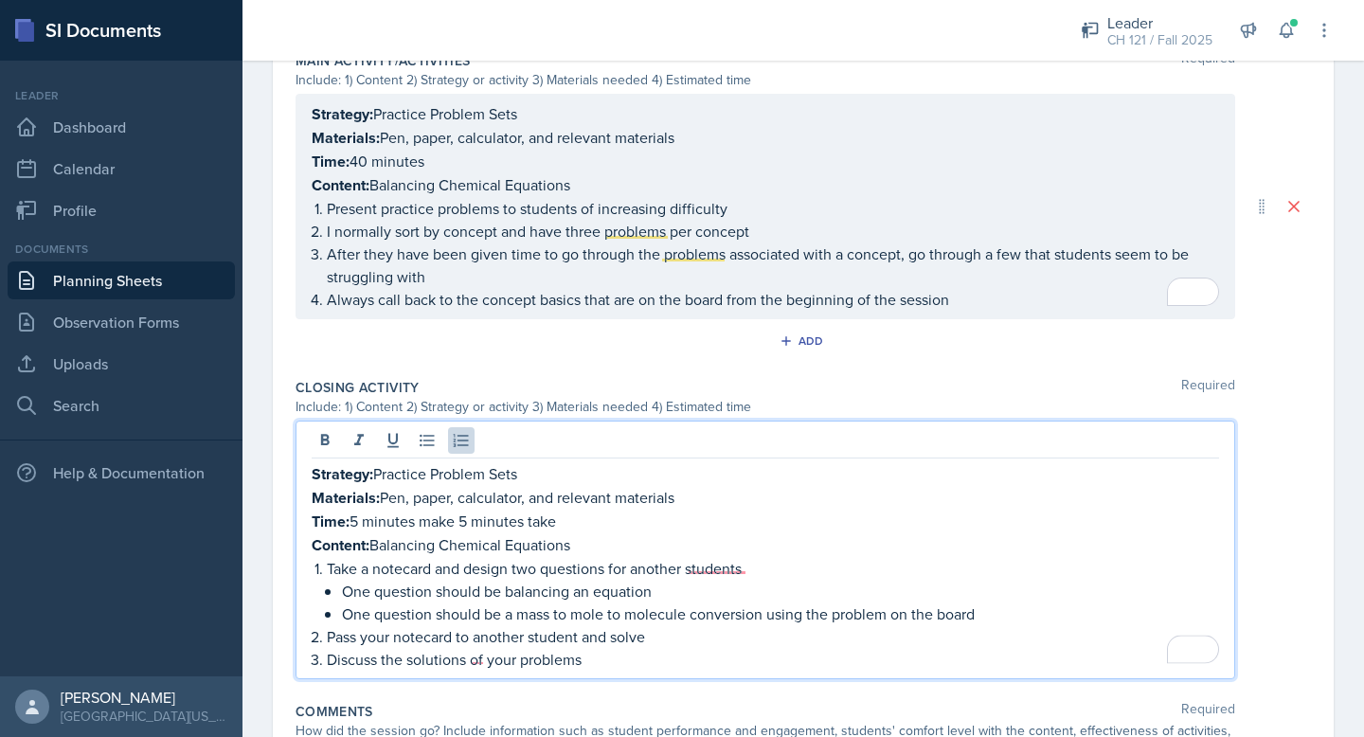
click at [709, 562] on p "Take a notecard and design two questions for another students" at bounding box center [773, 568] width 892 height 23
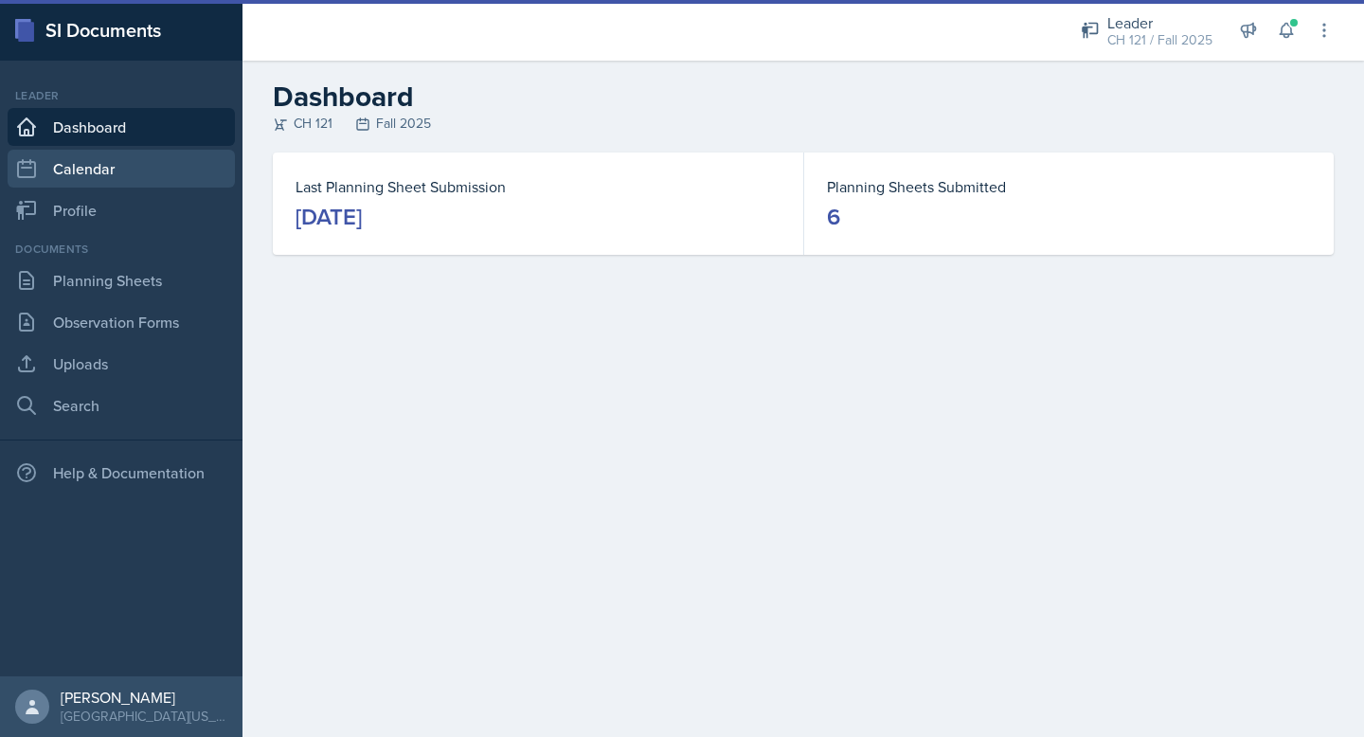
click at [74, 155] on link "Calendar" at bounding box center [121, 169] width 227 height 38
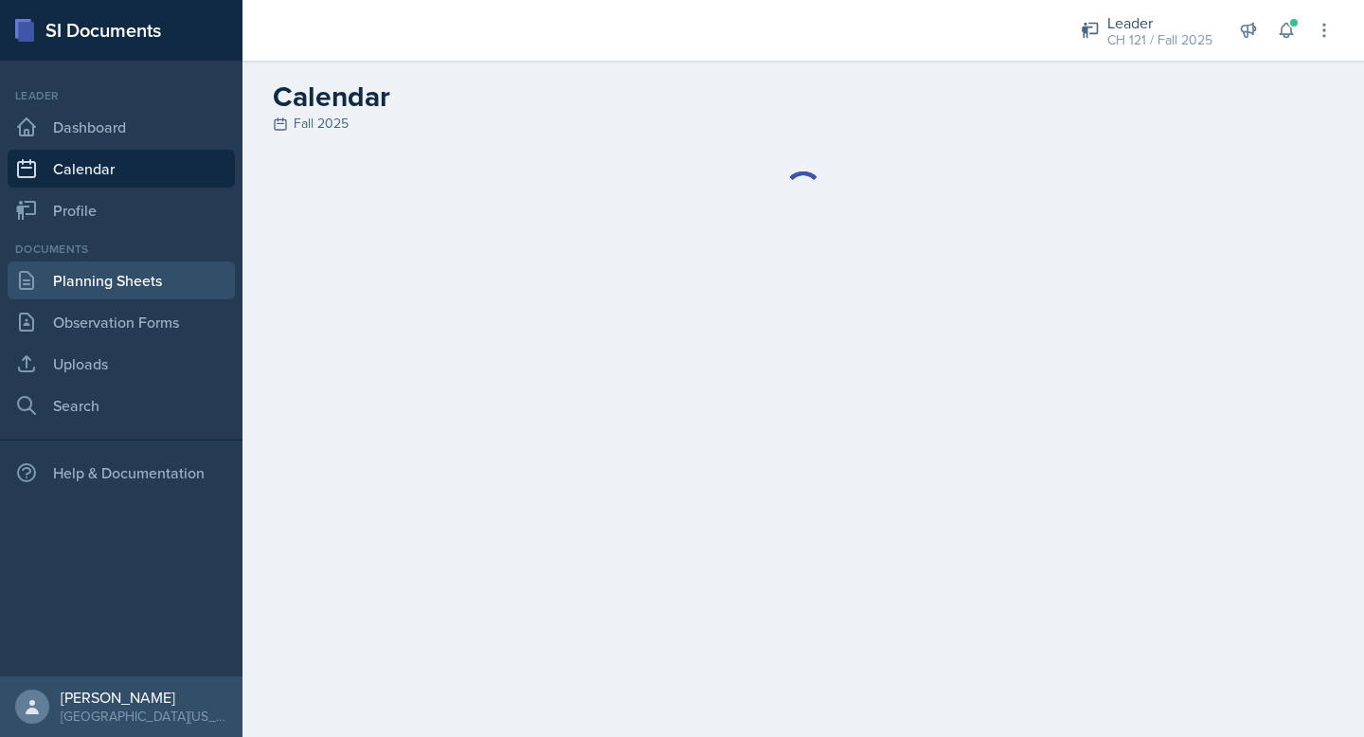
click at [119, 271] on link "Planning Sheets" at bounding box center [121, 280] width 227 height 38
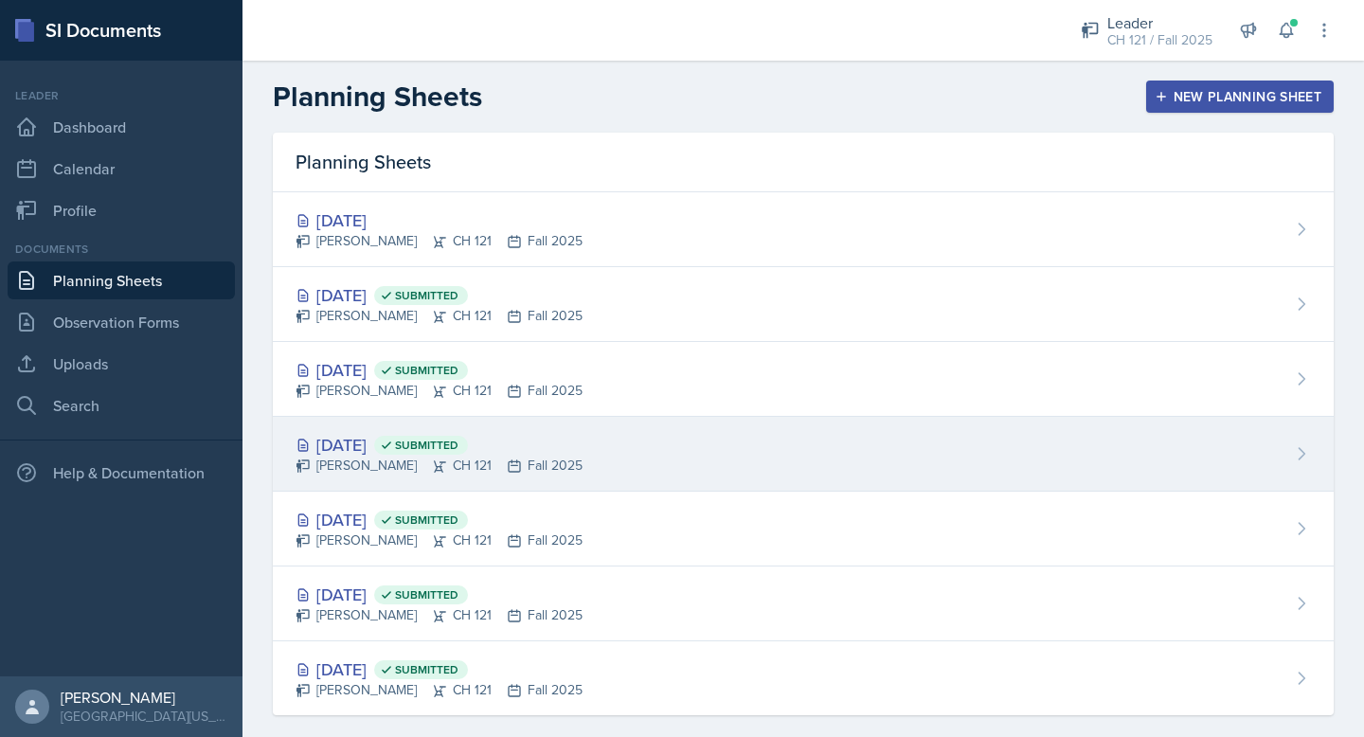
click at [385, 441] on div "Sep 2nd, 2025 Submitted" at bounding box center [438, 445] width 287 height 26
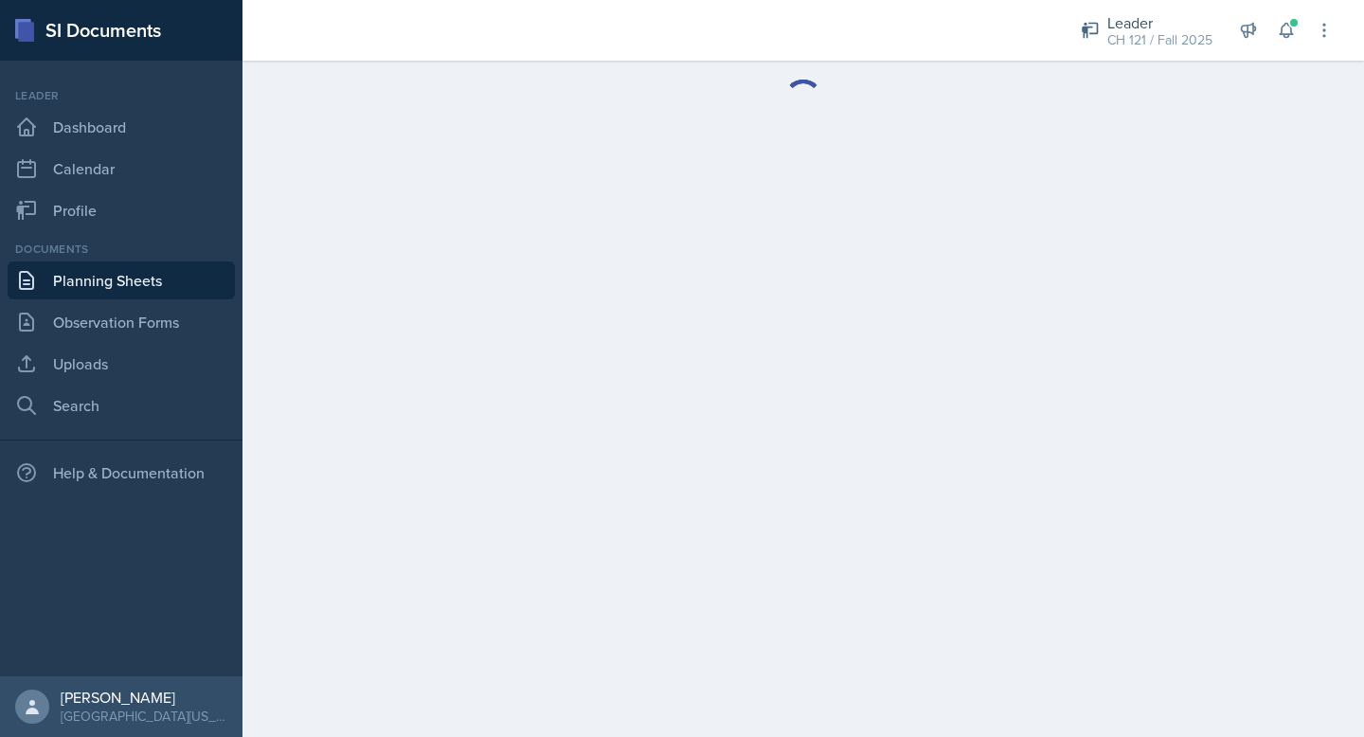
click at [385, 441] on main at bounding box center [802, 399] width 1121 height 676
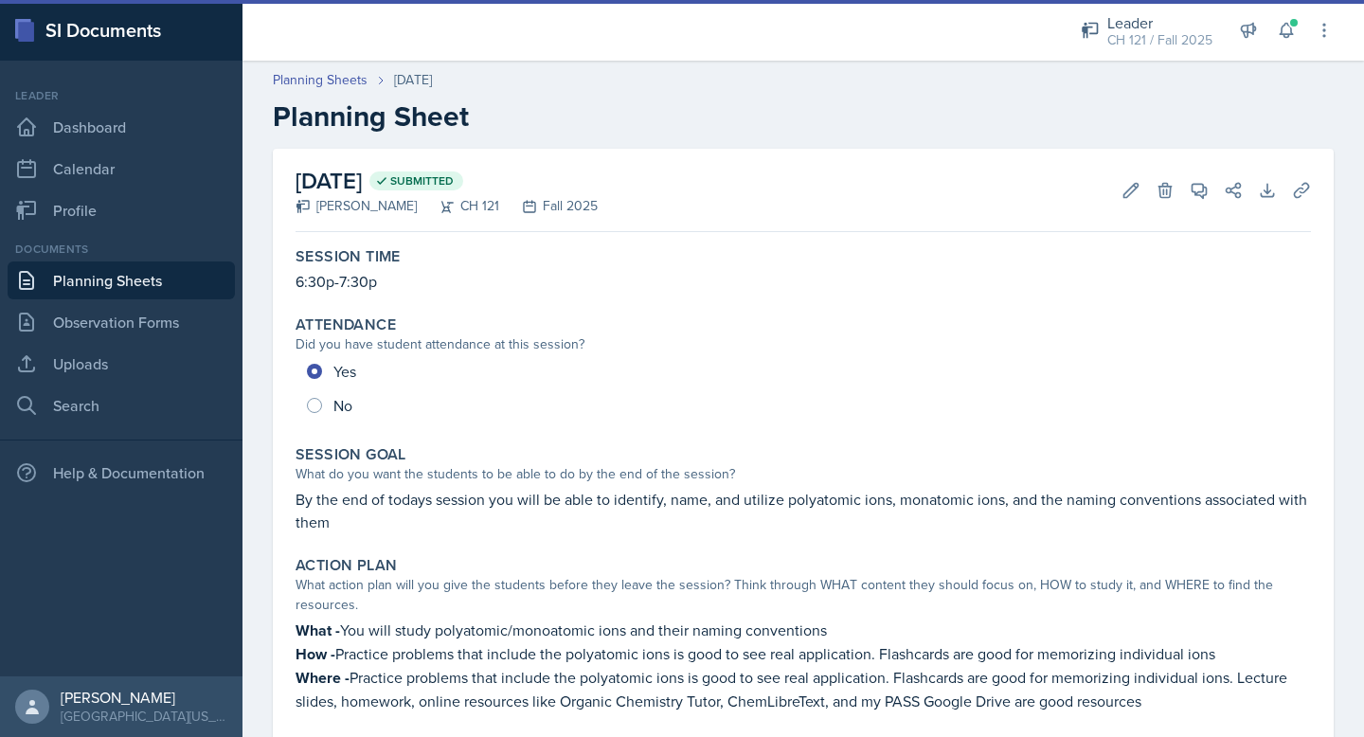
click at [126, 290] on link "Planning Sheets" at bounding box center [121, 280] width 227 height 38
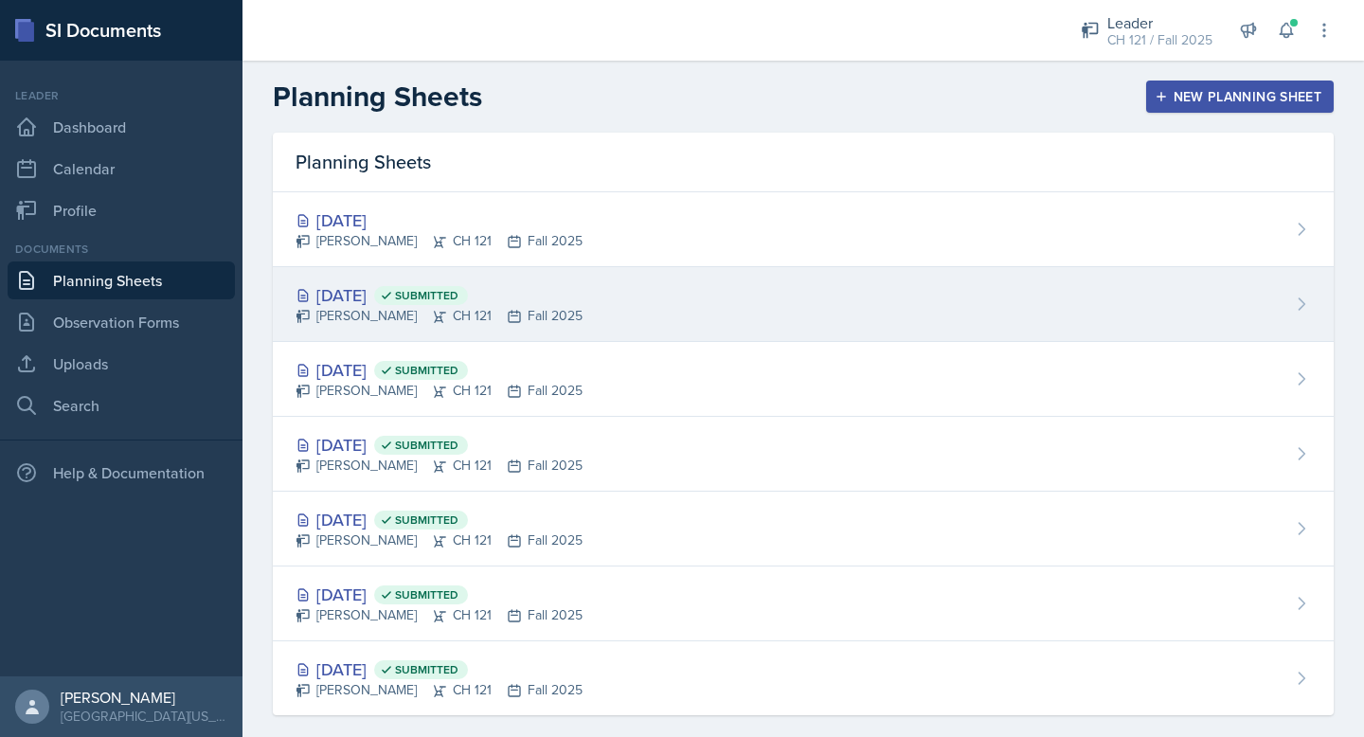
click at [414, 294] on div "Sep 4th, 2025 Submitted" at bounding box center [438, 295] width 287 height 26
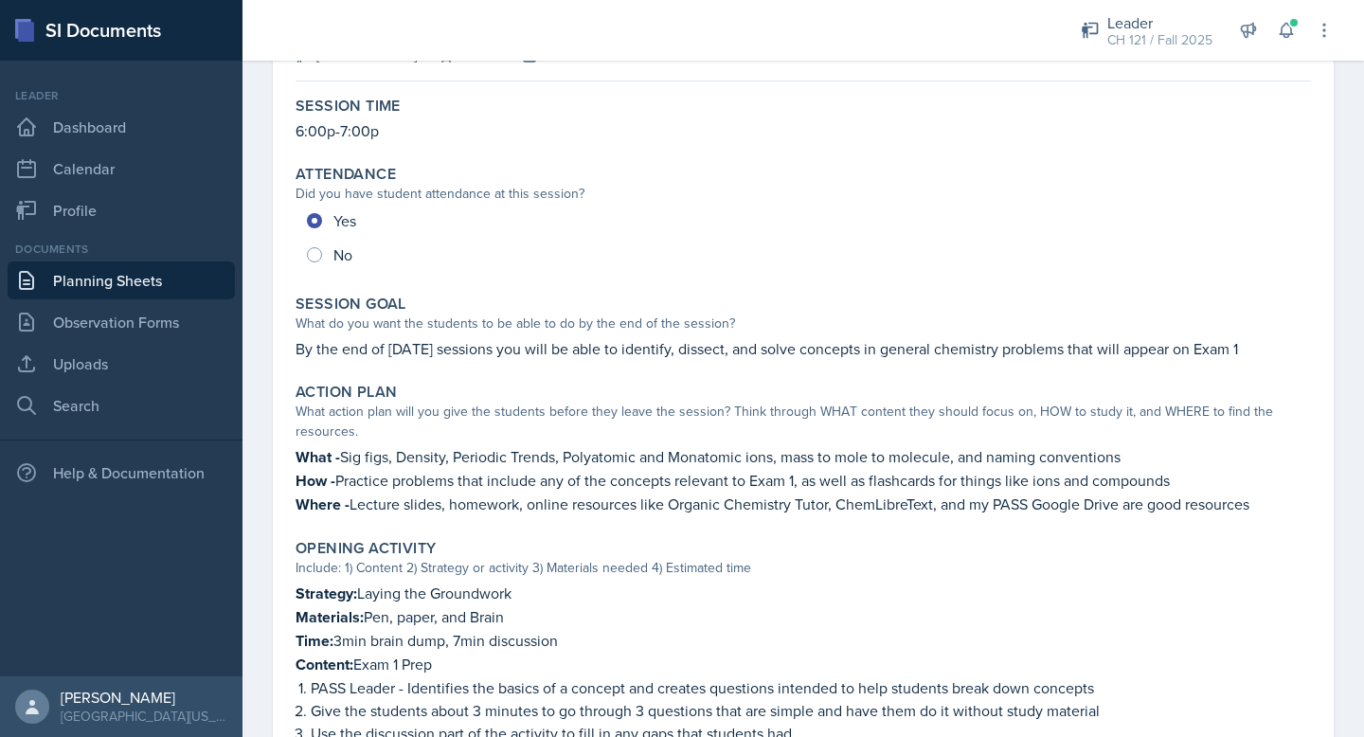
scroll to position [153, 0]
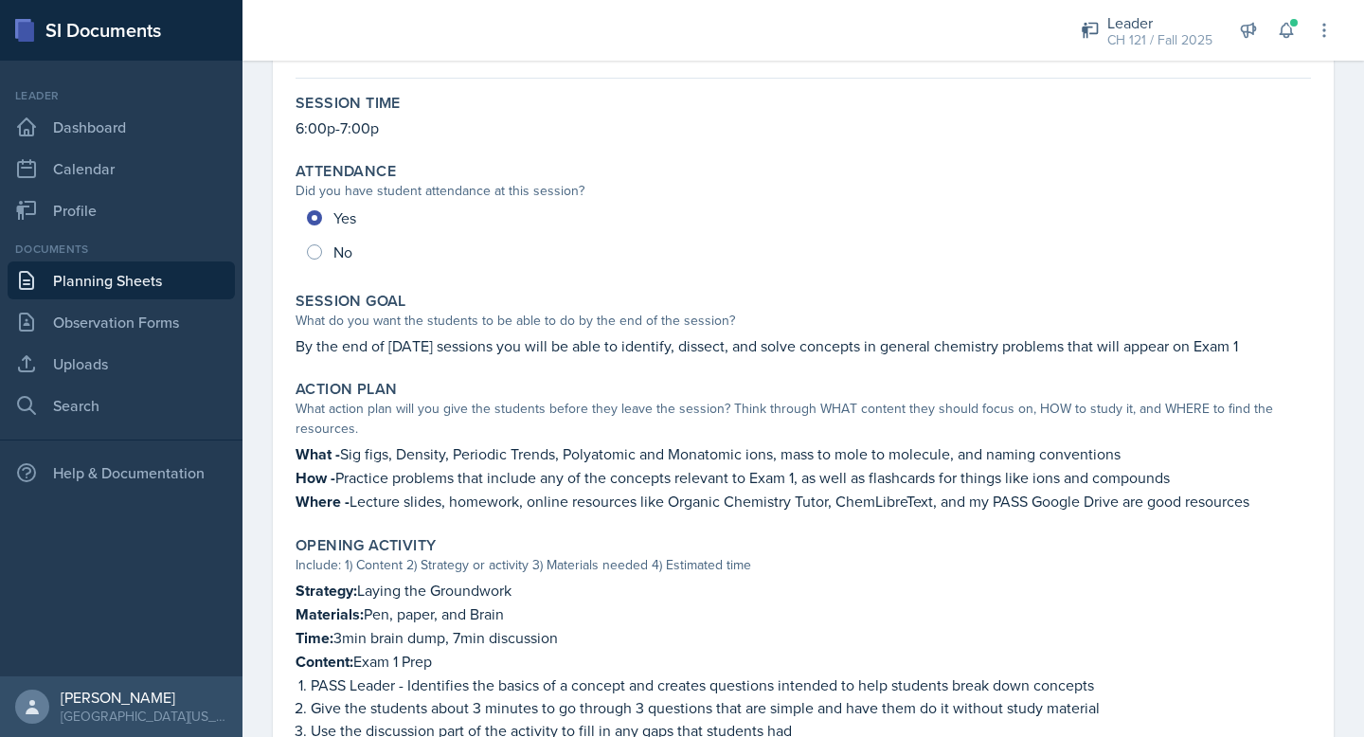
click at [615, 349] on p "By the end of today’s sessions you will be able to identify, dissect, and solve…" at bounding box center [802, 345] width 1015 height 23
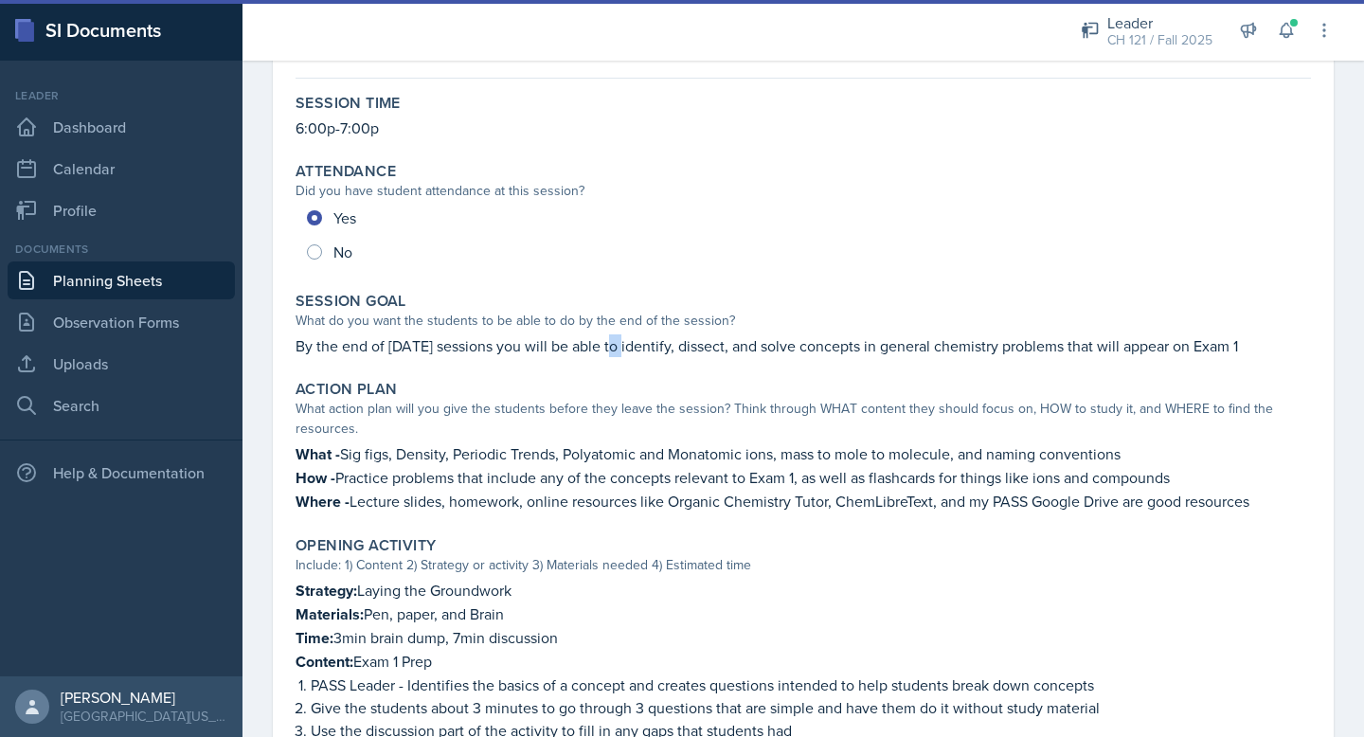
click at [615, 349] on p "By the end of today’s sessions you will be able to identify, dissect, and solve…" at bounding box center [802, 345] width 1015 height 23
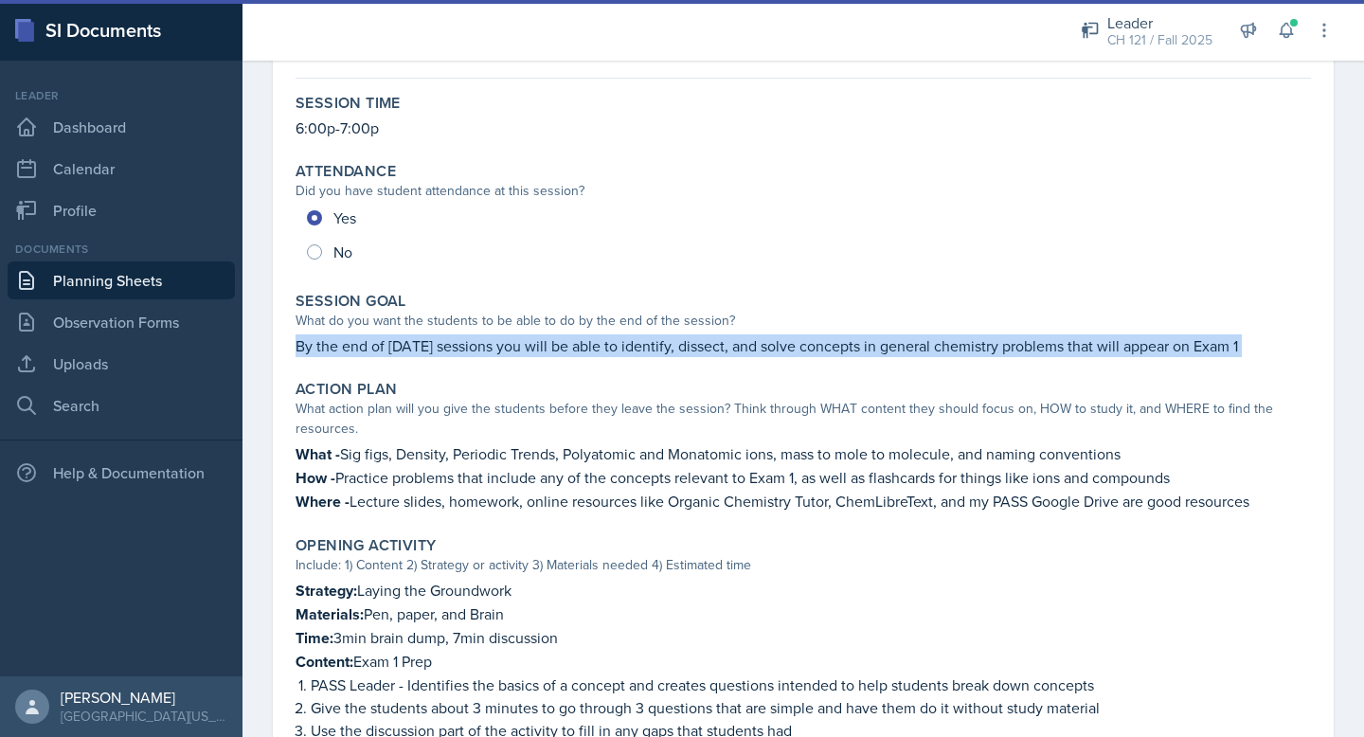
click at [615, 349] on p "By the end of today’s sessions you will be able to identify, dissect, and solve…" at bounding box center [802, 345] width 1015 height 23
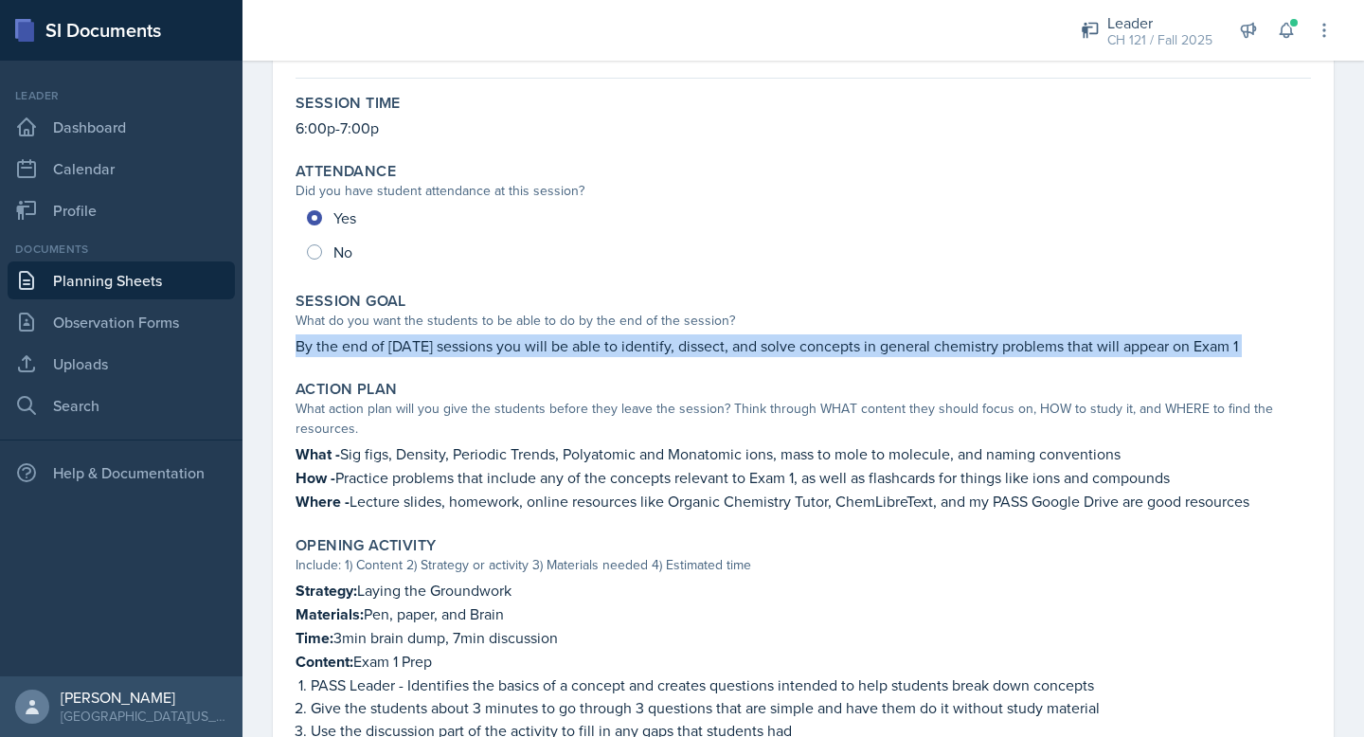
copy div "By the end of today’s sessions you will be able to identify, dissect, and solve…"
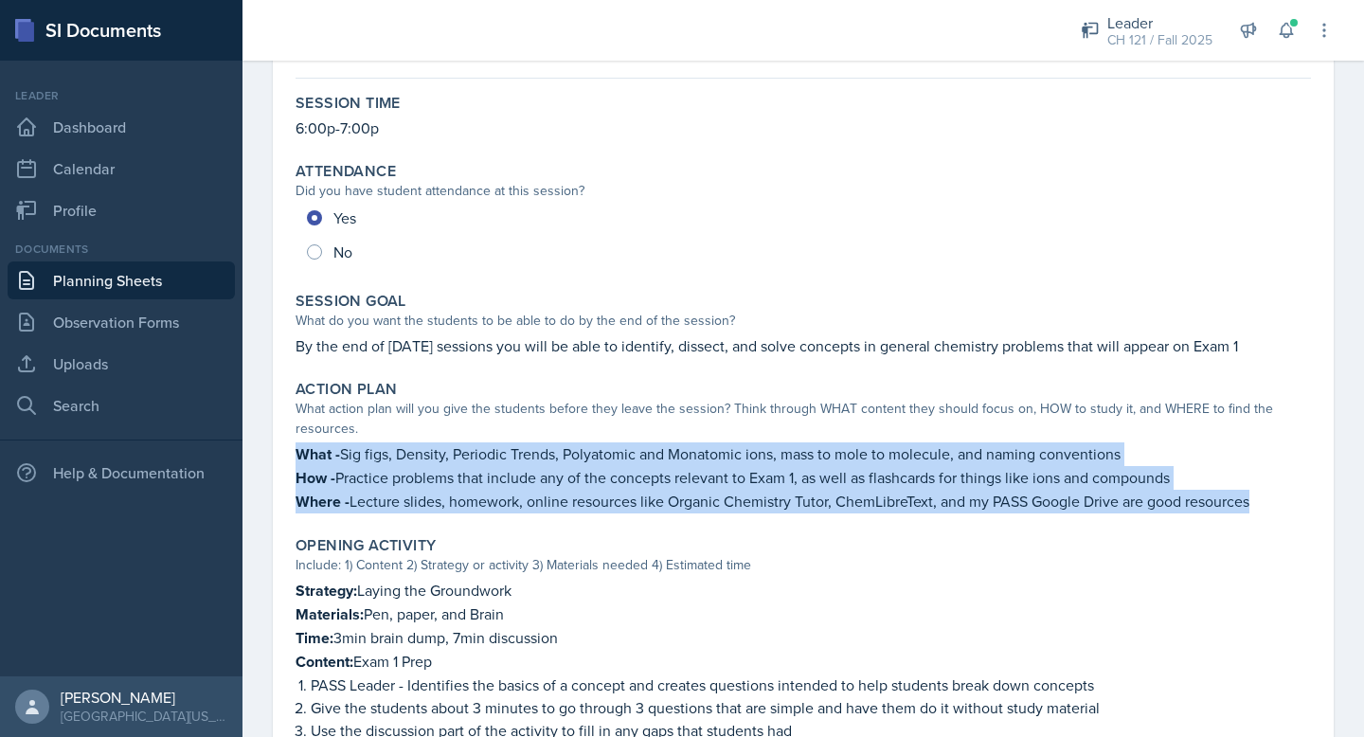
drag, startPoint x: 1270, startPoint y: 497, endPoint x: 297, endPoint y: 459, distance: 973.4
click at [297, 459] on div "What - Sig figs, Density, Periodic Trends, Polyatomic and Monatomic ions, mass …" at bounding box center [802, 477] width 1015 height 71
copy div "What - Sig figs, Density, Periodic Trends, Polyatomic and Monatomic ions, mass …"
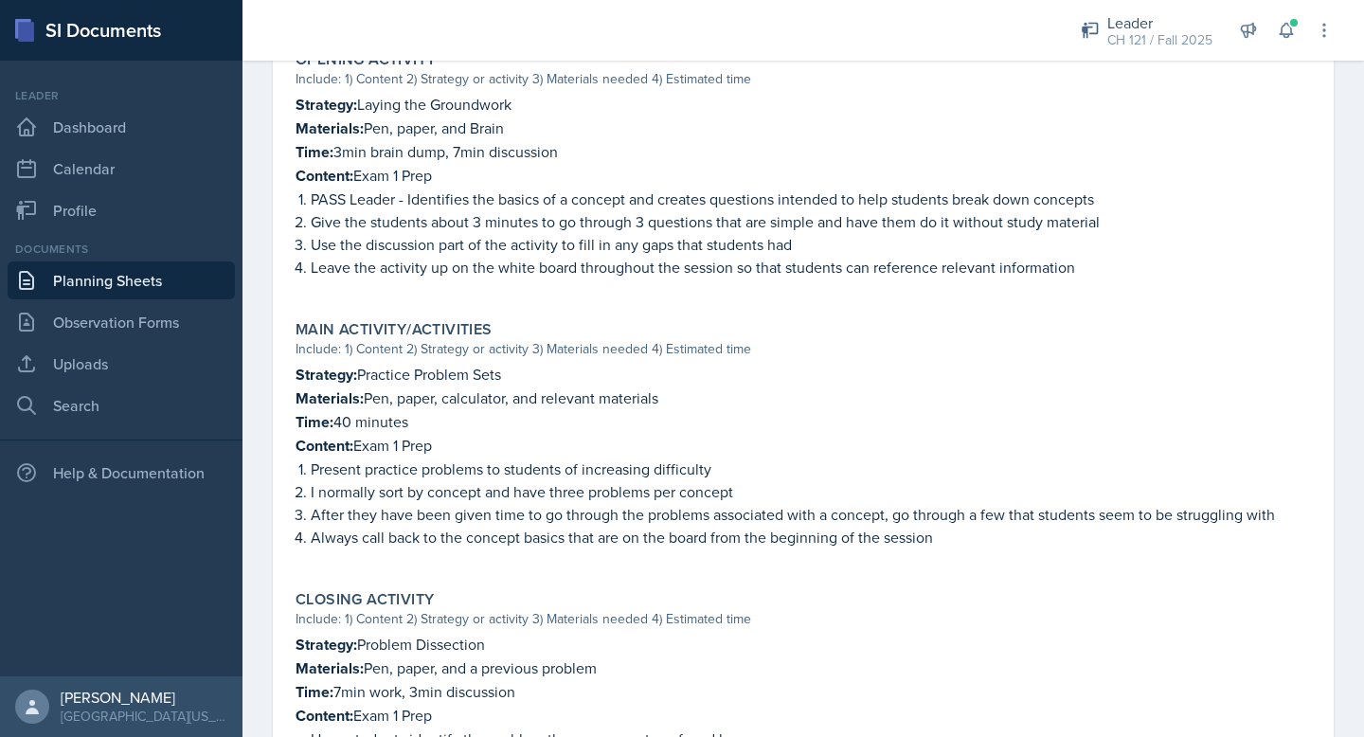
scroll to position [653, 0]
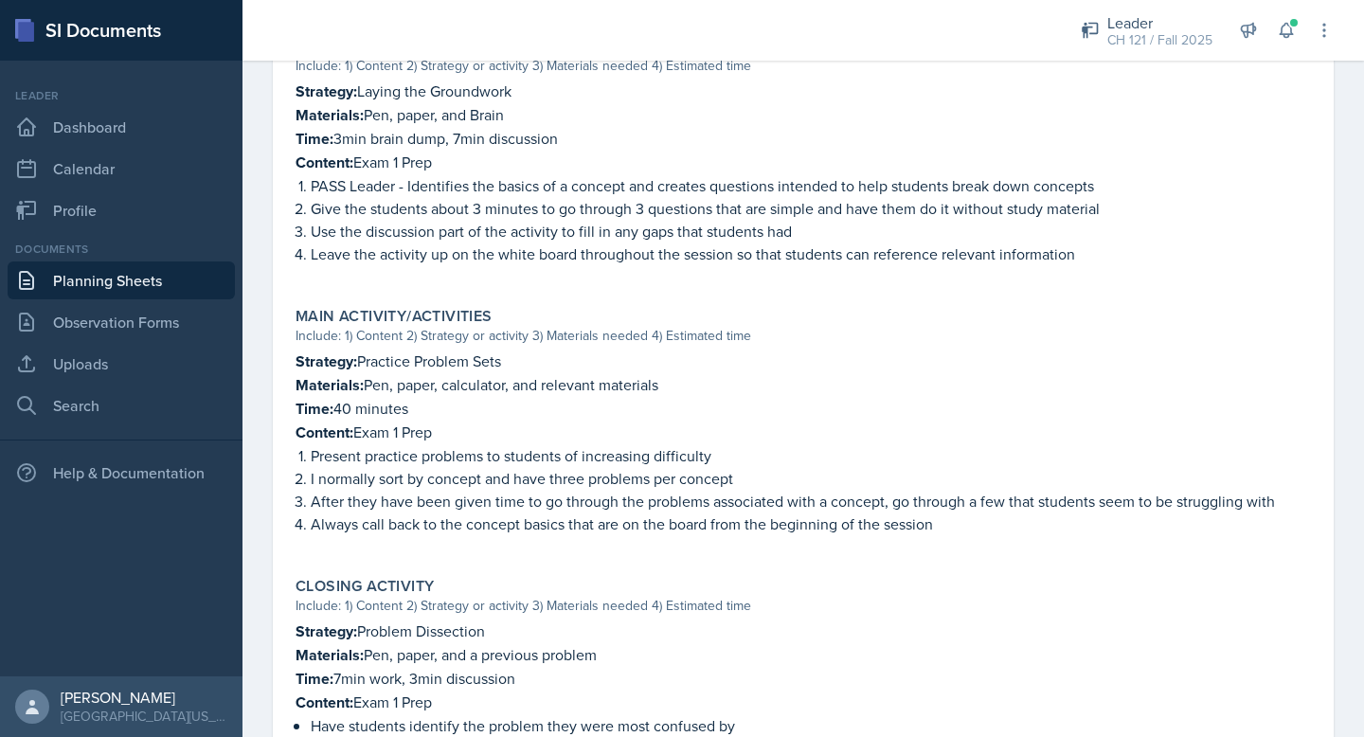
click at [714, 403] on p "Time: 40 minutes" at bounding box center [802, 409] width 1015 height 24
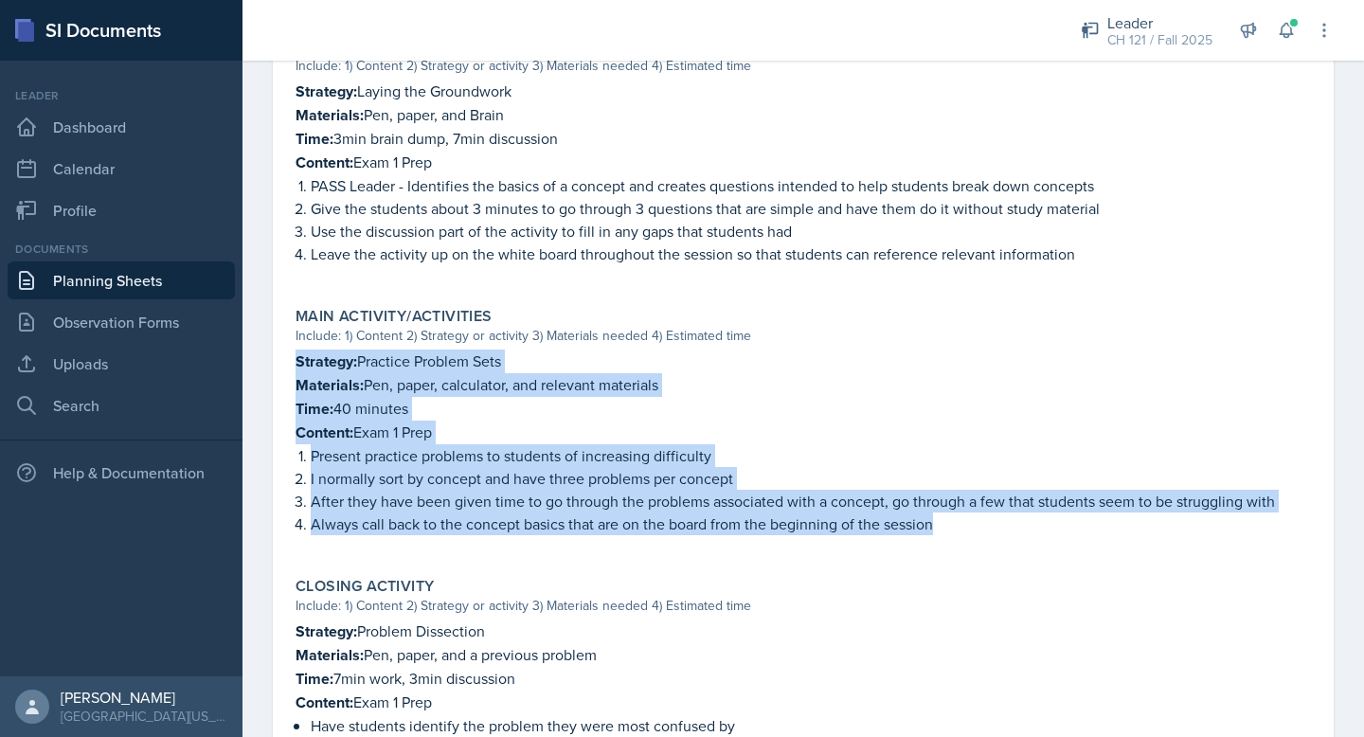
drag, startPoint x: 956, startPoint y: 521, endPoint x: 298, endPoint y: 357, distance: 677.4
click at [298, 357] on div "Strategy: Practice Problem Sets Materials: Pen, paper, calculator, and relevant…" at bounding box center [802, 451] width 1015 height 205
copy div "Strategy: Practice Problem Sets Materials: Pen, paper, calculator, and relevant…"
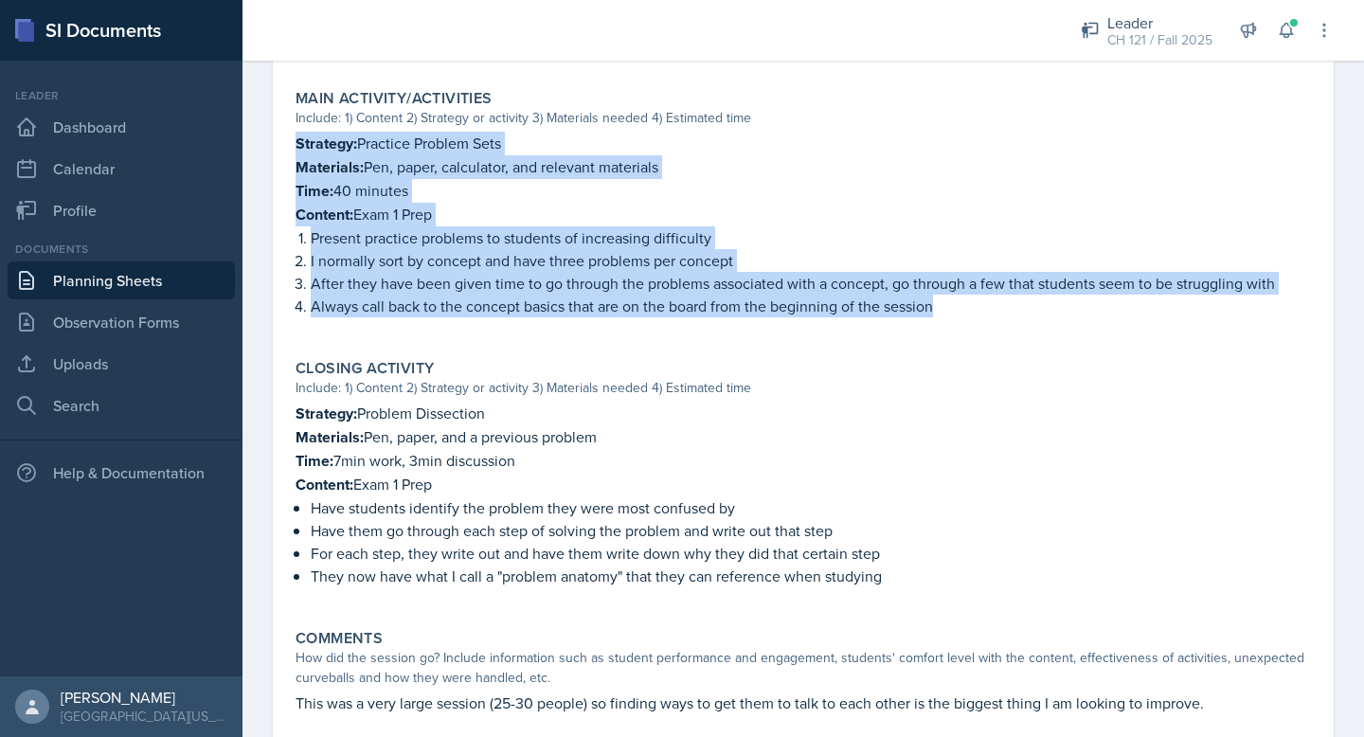
scroll to position [916, 0]
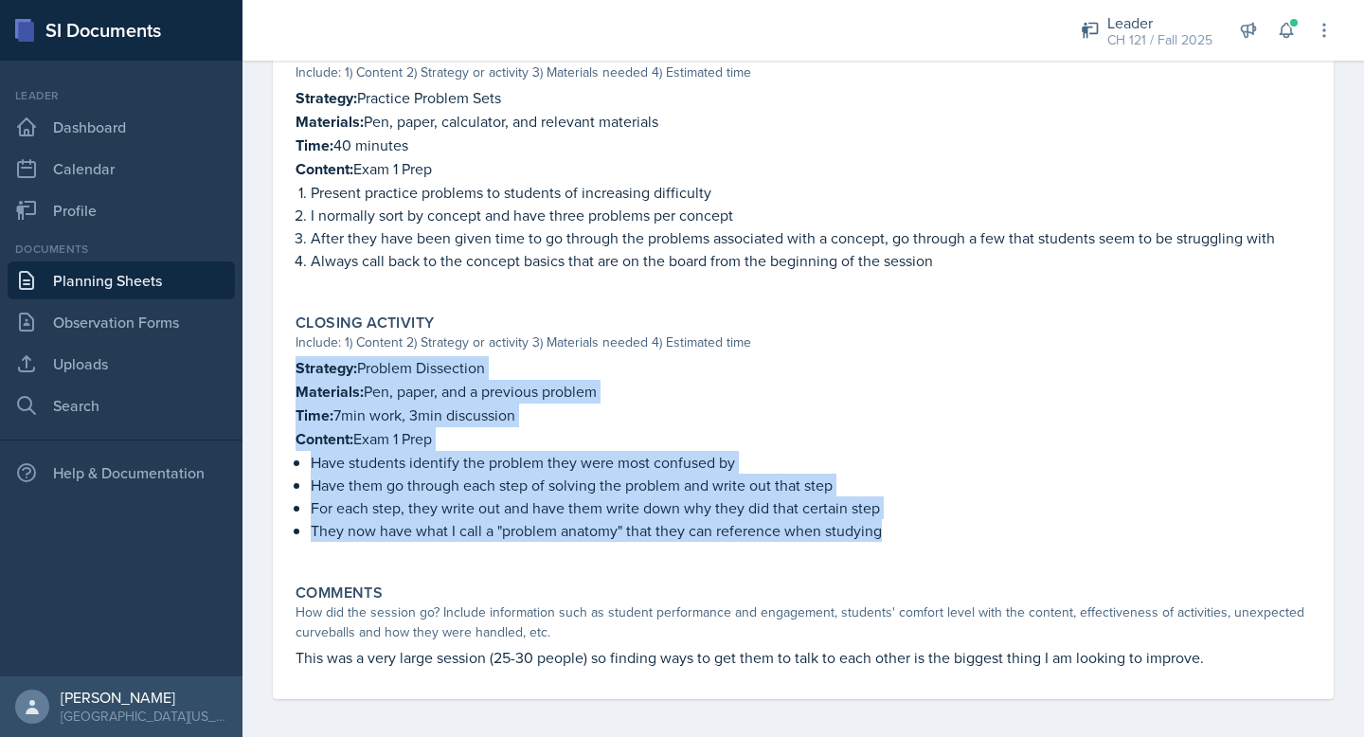
drag, startPoint x: 890, startPoint y: 525, endPoint x: 265, endPoint y: 365, distance: 645.2
copy div "Strategy: Problem Dissection Materials: Pen, paper, and a previous problem Time…"
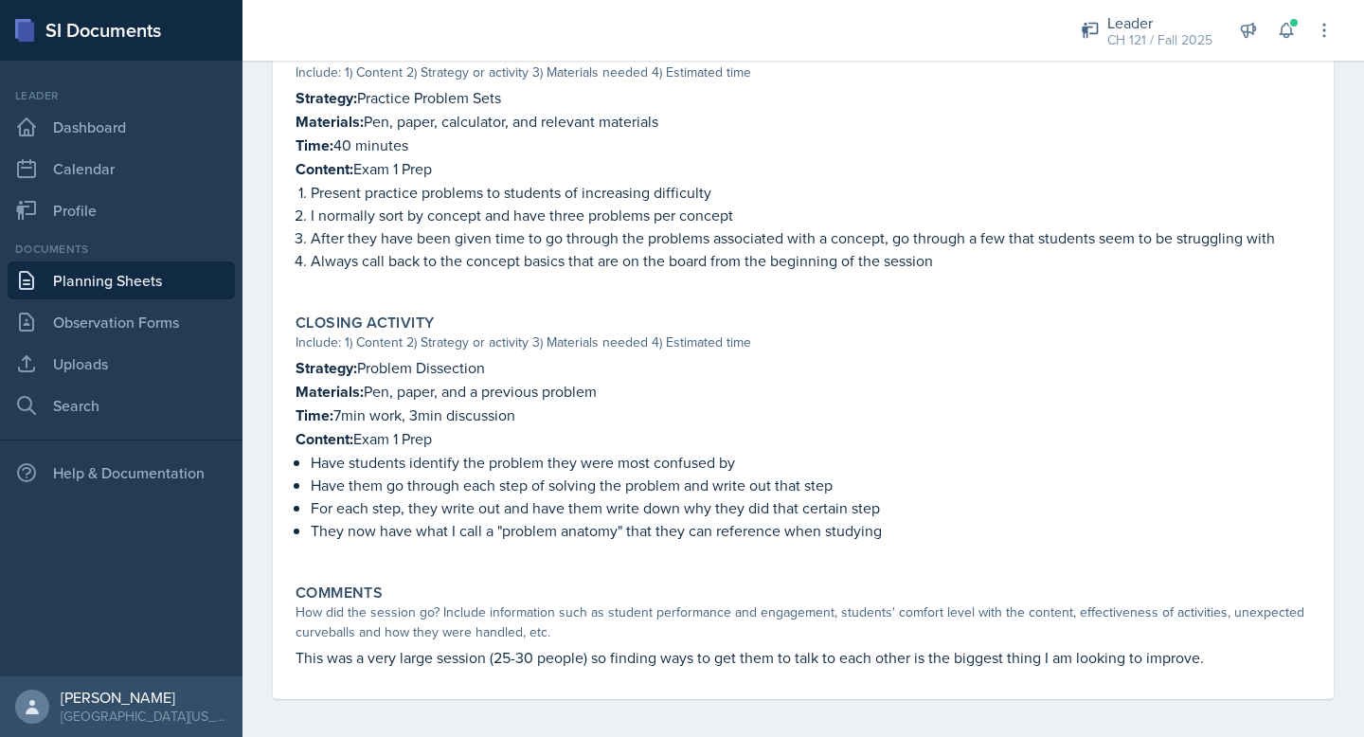
click at [503, 646] on p "This was a very large session (25-30 people) so finding ways to get them to tal…" at bounding box center [802, 657] width 1015 height 23
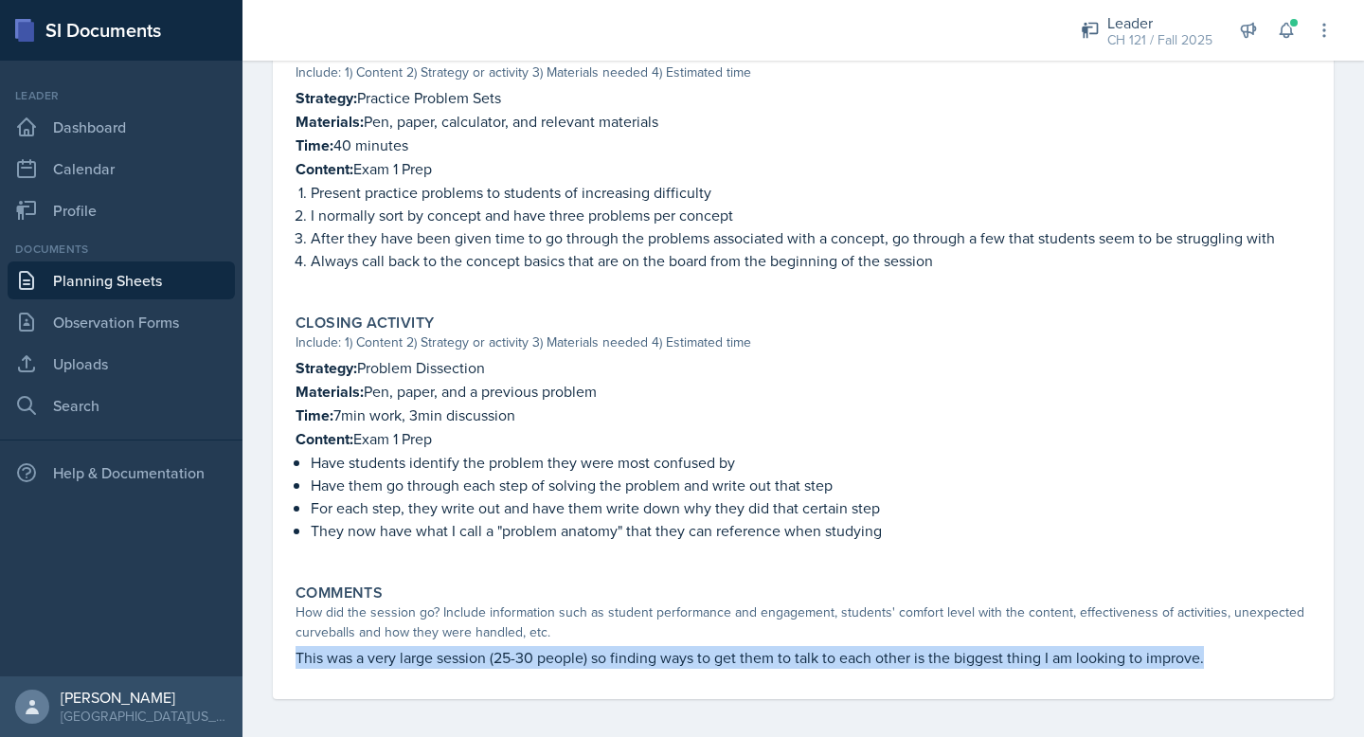
click at [503, 646] on p "This was a very large session (25-30 people) so finding ways to get them to tal…" at bounding box center [802, 657] width 1015 height 23
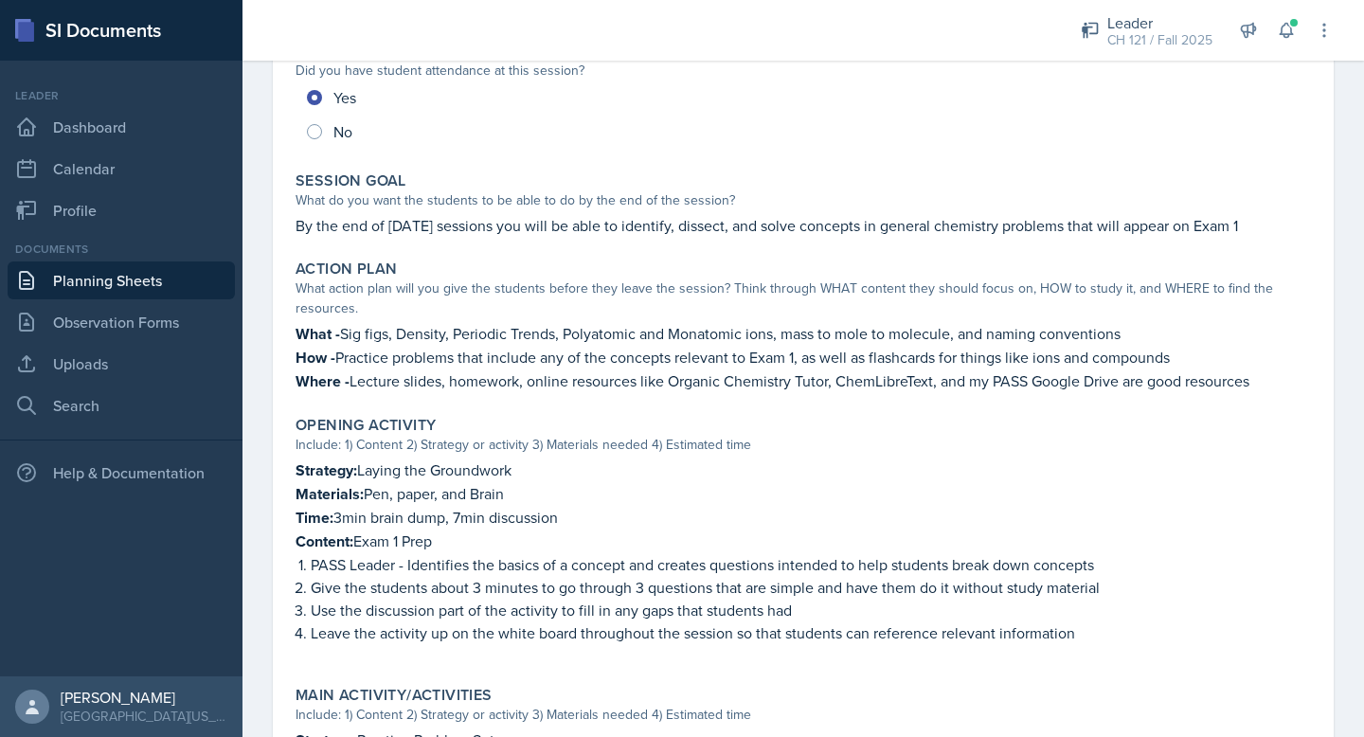
scroll to position [0, 0]
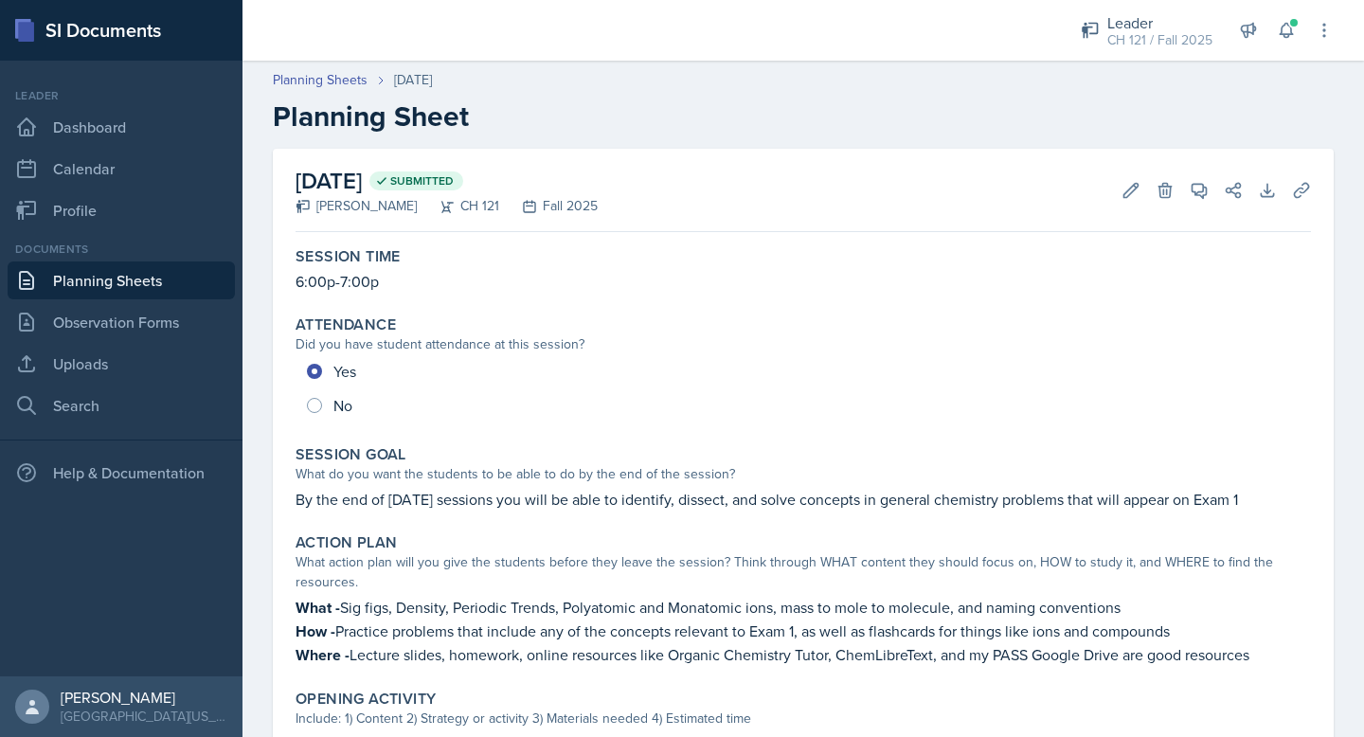
click at [597, 280] on p "6:00p-7:00p" at bounding box center [802, 281] width 1015 height 23
click at [478, 504] on p "By the end of today’s sessions you will be able to identify, dissect, and solve…" at bounding box center [802, 499] width 1015 height 23
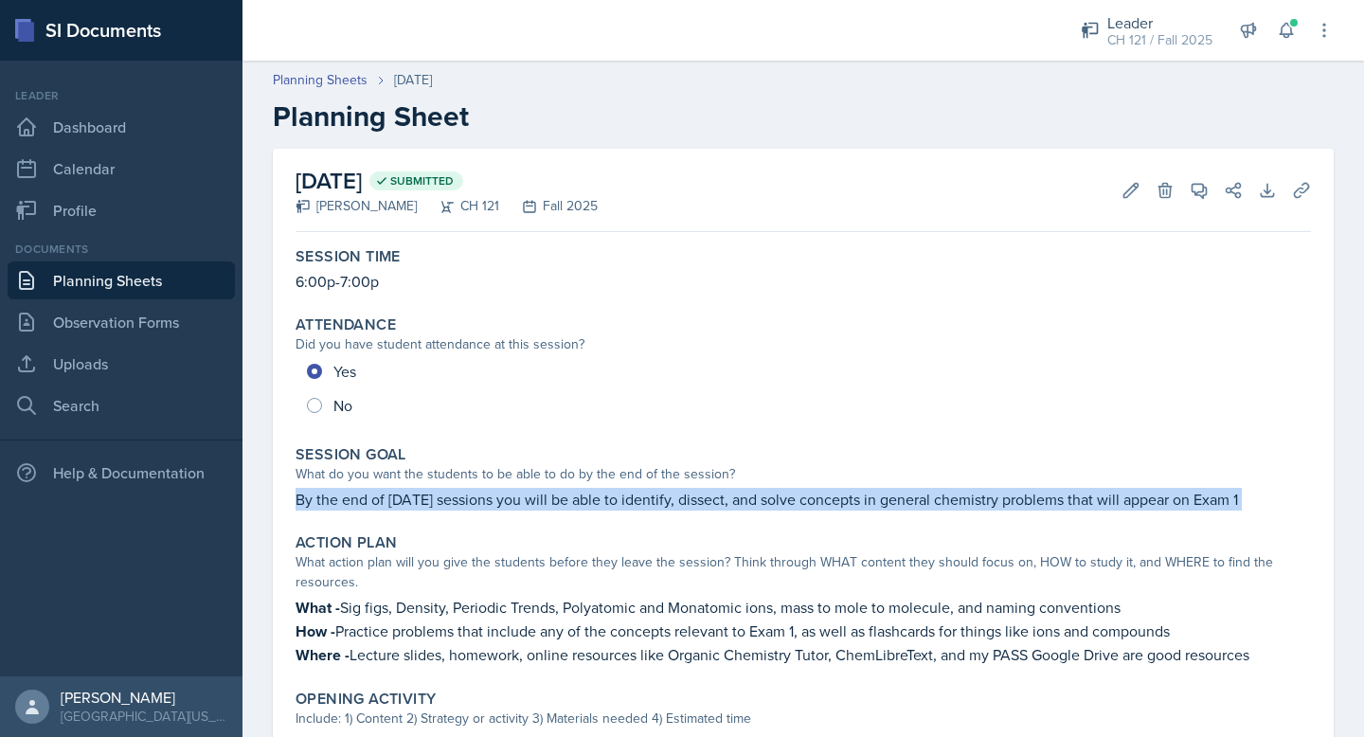
click at [478, 504] on p "By the end of today’s sessions you will be able to identify, dissect, and solve…" at bounding box center [802, 499] width 1015 height 23
copy div "By the end of today’s sessions you will be able to identify, dissect, and solve…"
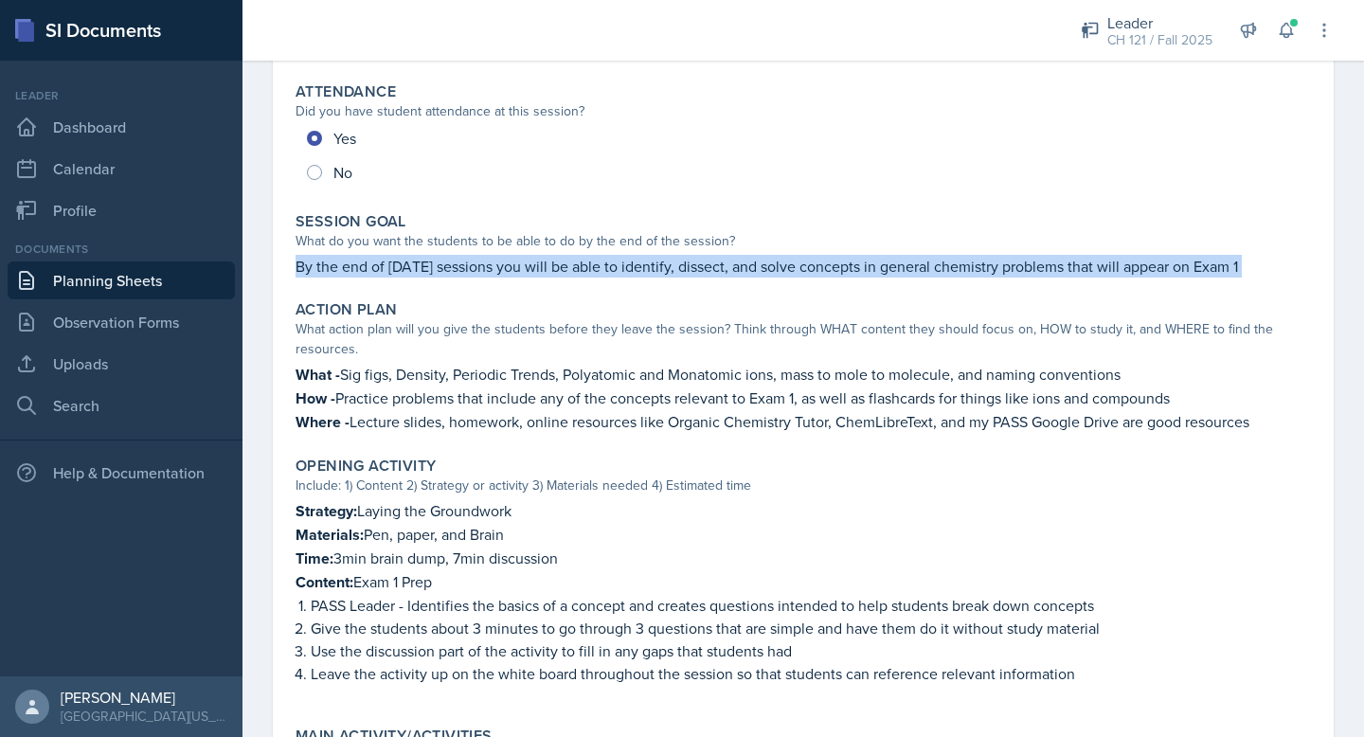
scroll to position [311, 0]
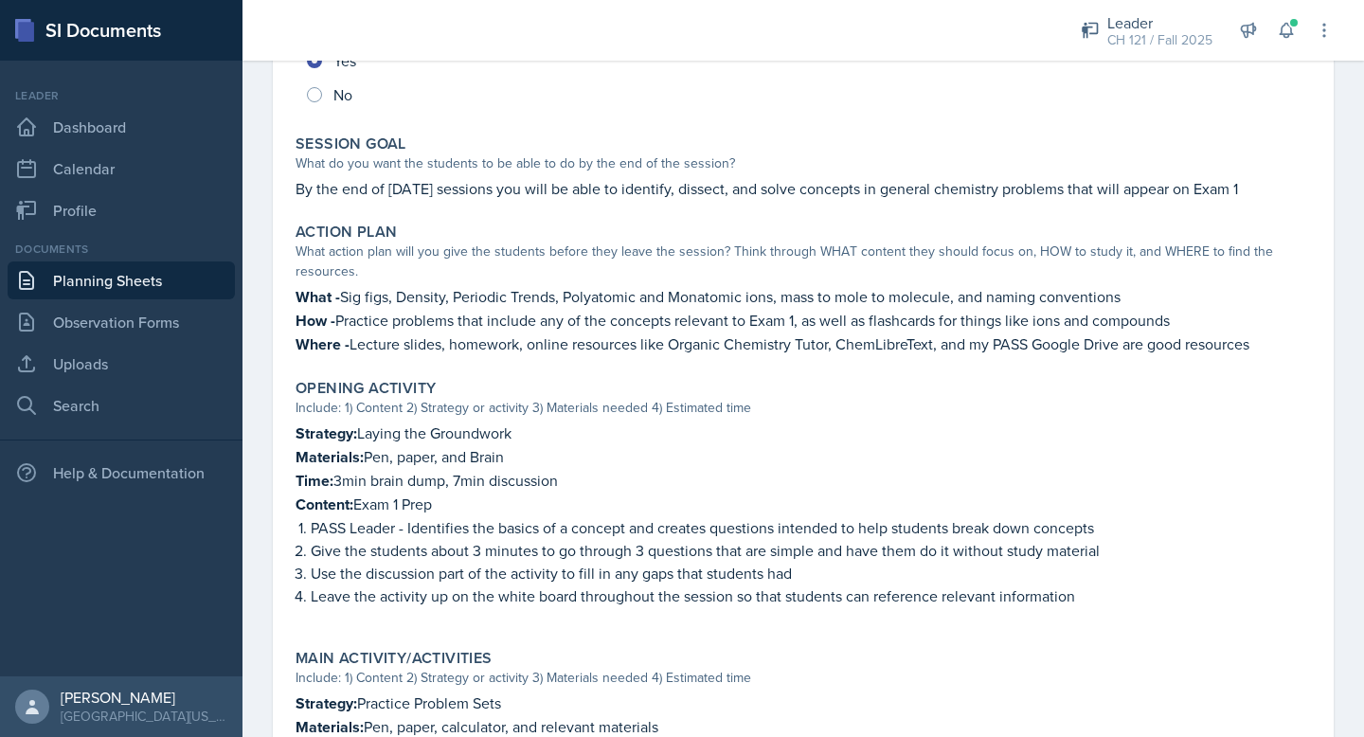
click at [649, 332] on p "Where - Lecture slides, homework, online resources like Organic Chemistry Tutor…" at bounding box center [802, 344] width 1015 height 24
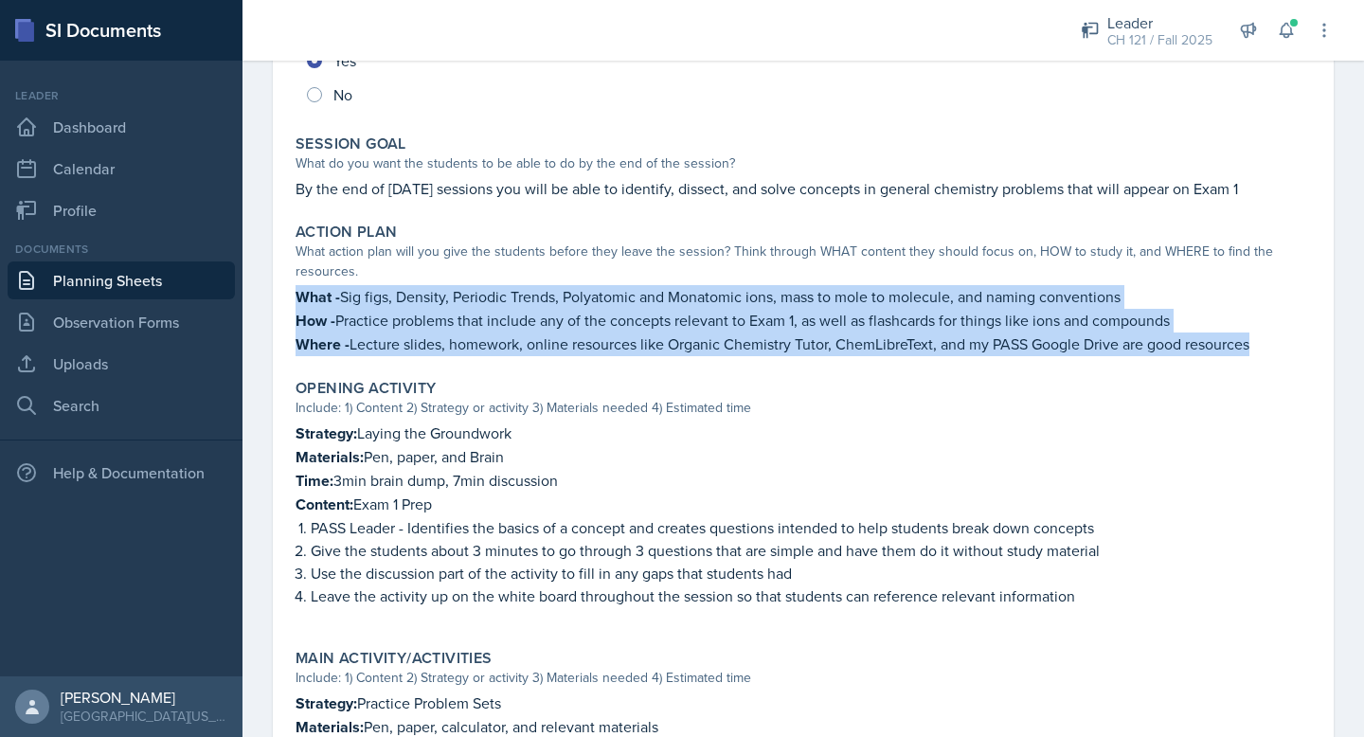
drag, startPoint x: 1265, startPoint y: 342, endPoint x: 294, endPoint y: 306, distance: 972.3
click at [294, 305] on div "Action Plan What action plan will you give the students before they leave the s…" at bounding box center [803, 289] width 1030 height 149
copy div "What - Sig figs, Density, Periodic Trends, Polyatomic and Monatomic ions, mass …"
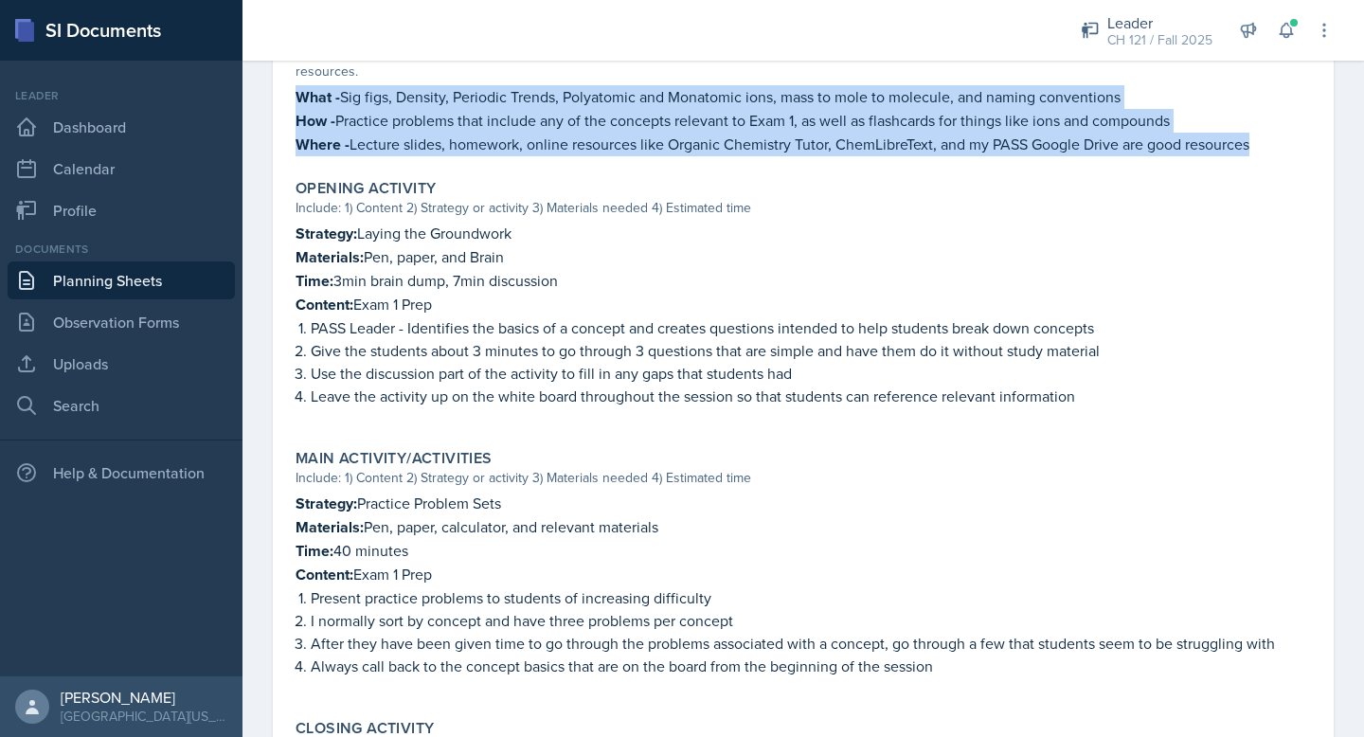
scroll to position [555, 0]
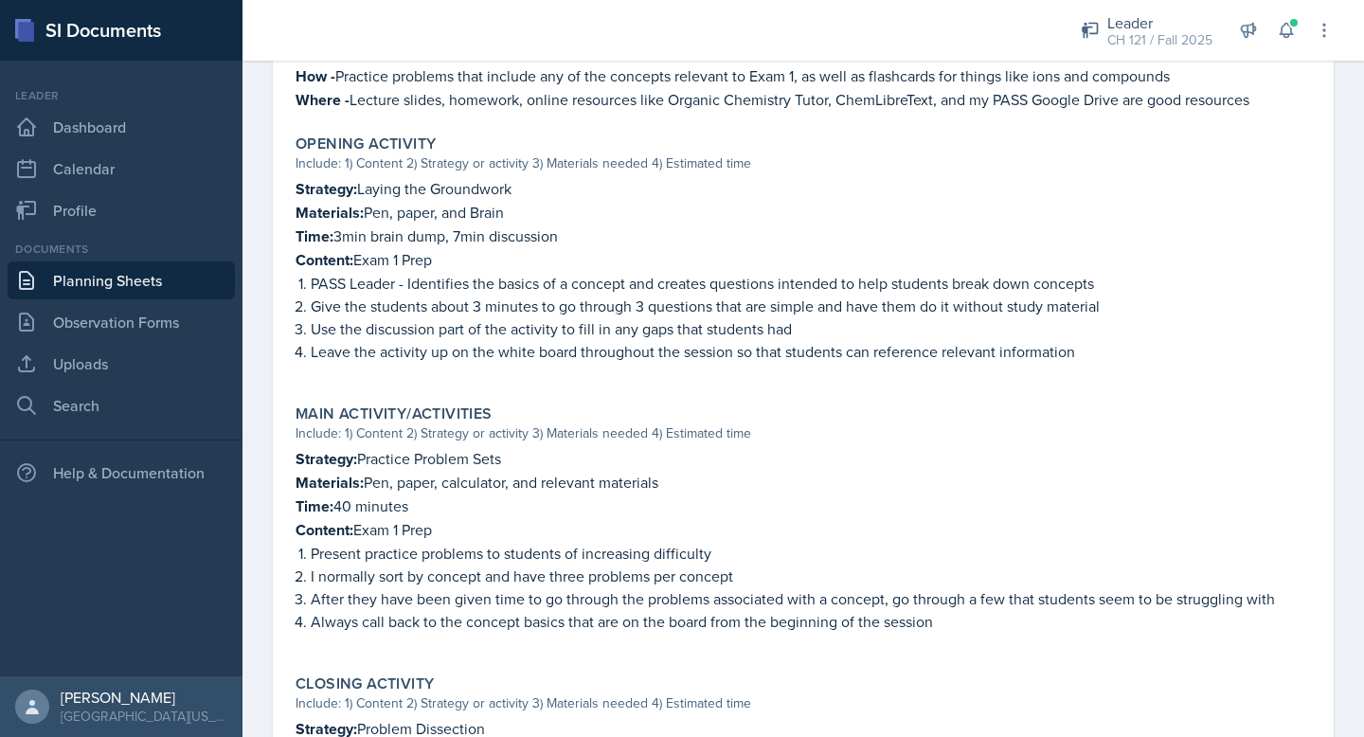
click at [1070, 343] on p "Leave the activity up on the white board throughout the session so that student…" at bounding box center [811, 351] width 1000 height 23
click at [1074, 349] on p "Leave the activity up on the white board throughout the session so that student…" at bounding box center [811, 351] width 1000 height 23
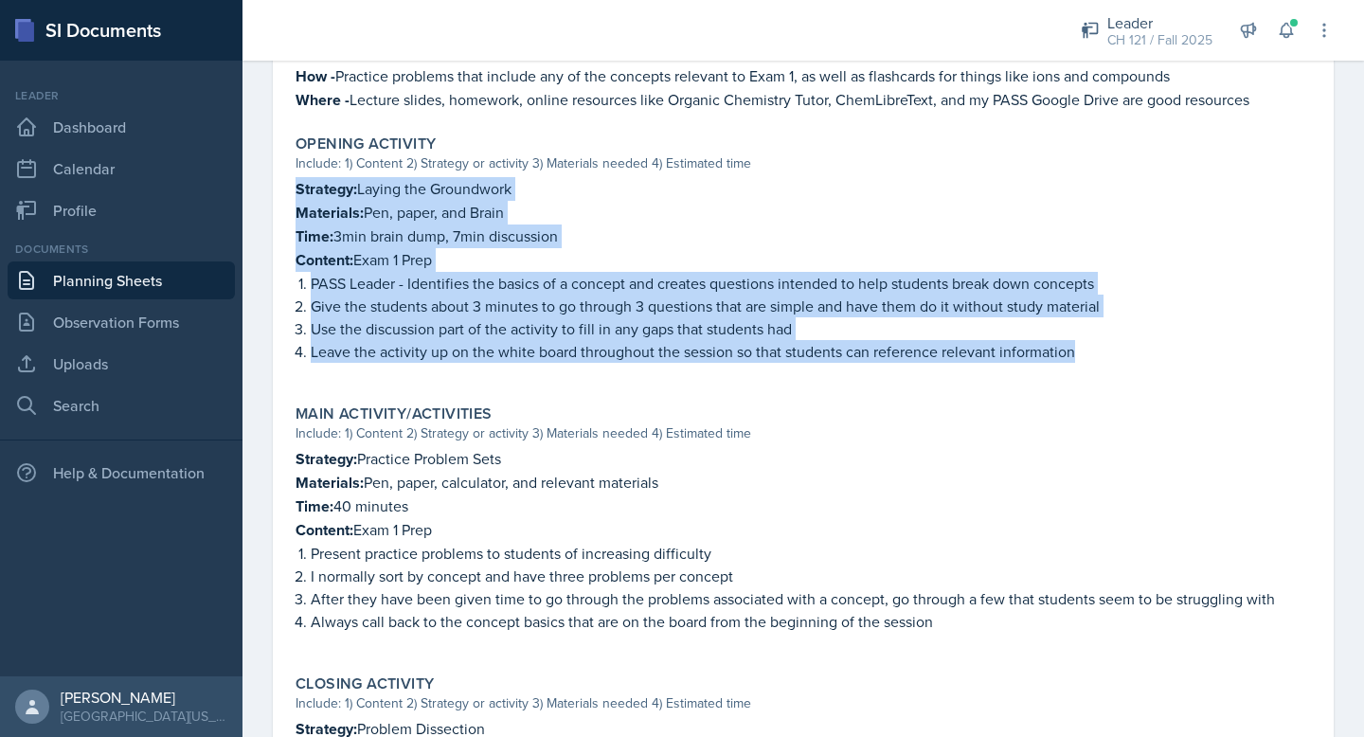
drag, startPoint x: 1072, startPoint y: 349, endPoint x: 299, endPoint y: 186, distance: 789.8
click at [297, 186] on div "Strategy: Laying the Groundwork Materials: Pen, paper, and Brain Time: 3min bra…" at bounding box center [802, 279] width 1015 height 205
copy div "Strategy: Laying the Groundwork Materials: Pen, paper, and Brain Time: 3min bra…"
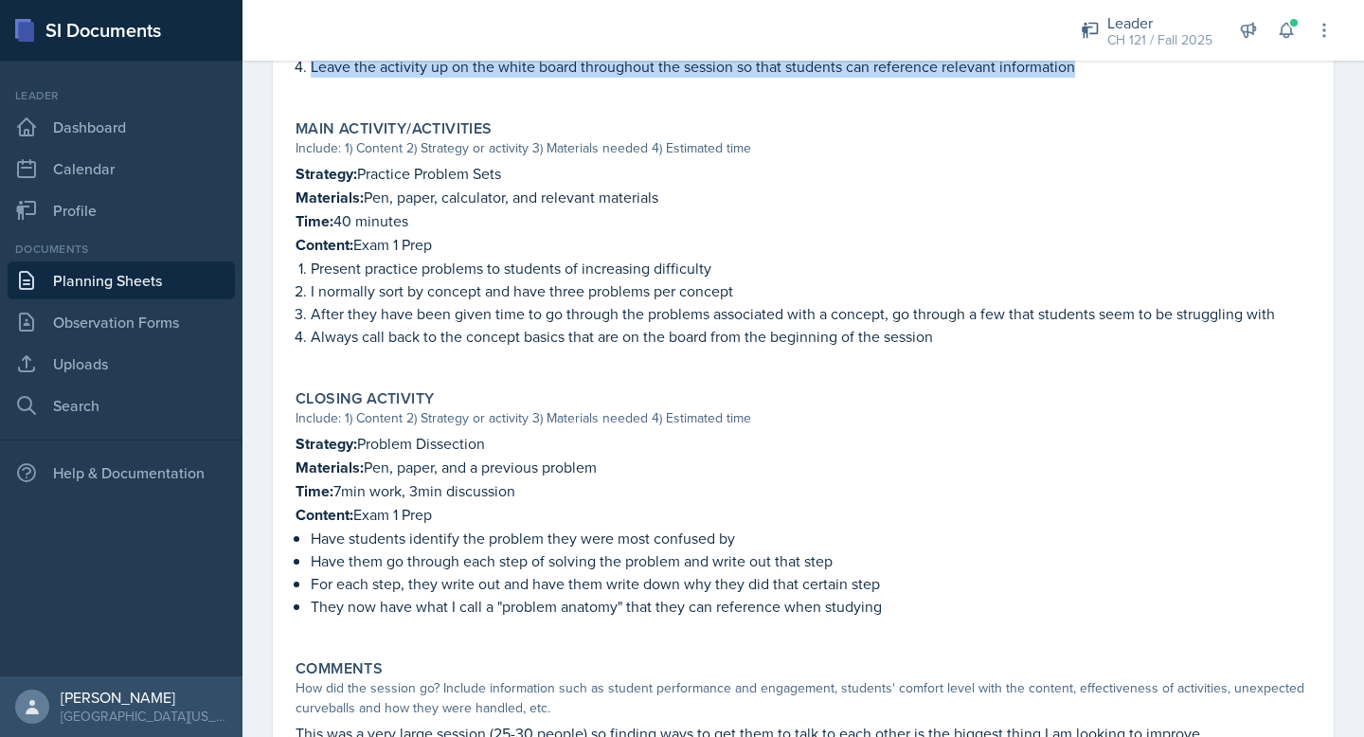
scroll to position [916, 0]
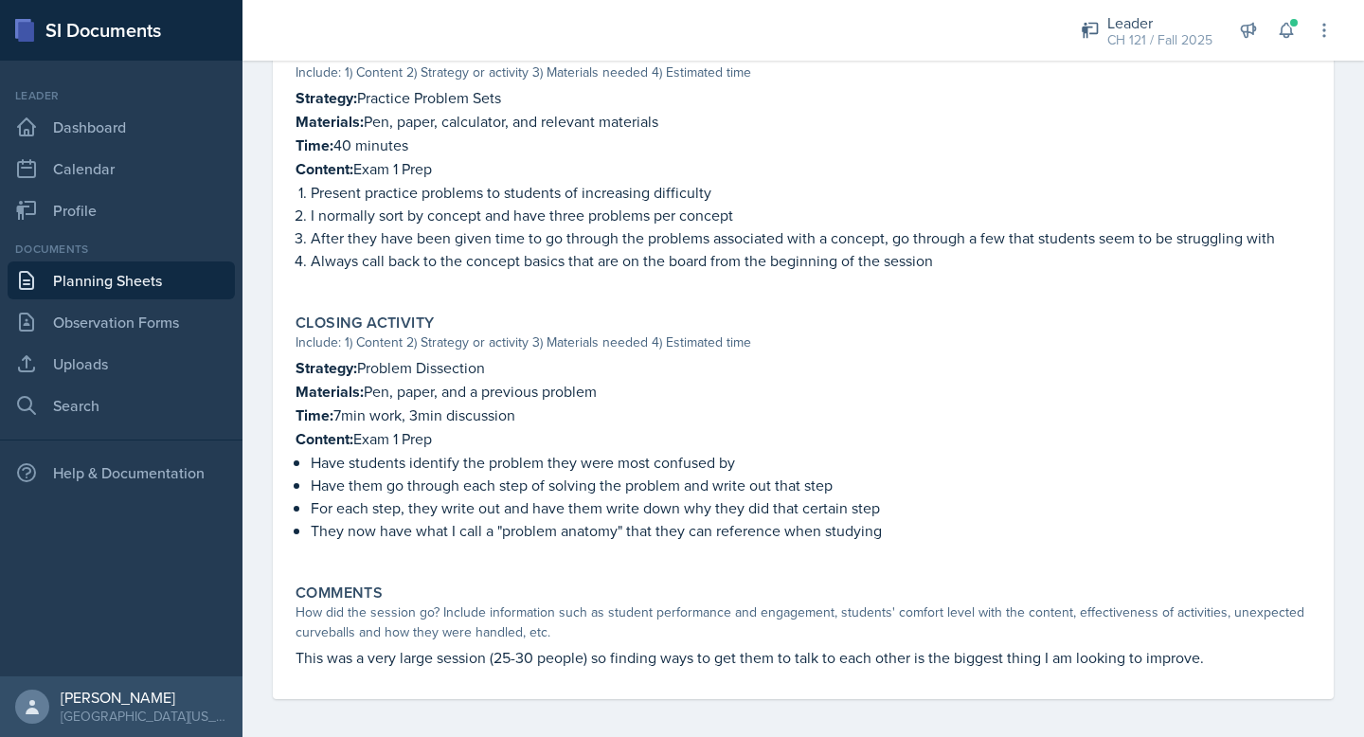
click at [676, 347] on div "Closing Activity Include: 1) Content 2) Strategy or activity 3) Materials neede…" at bounding box center [803, 437] width 1030 height 262
click at [682, 348] on div "Closing Activity Include: 1) Content 2) Strategy or activity 3) Materials neede…" at bounding box center [803, 437] width 1030 height 262
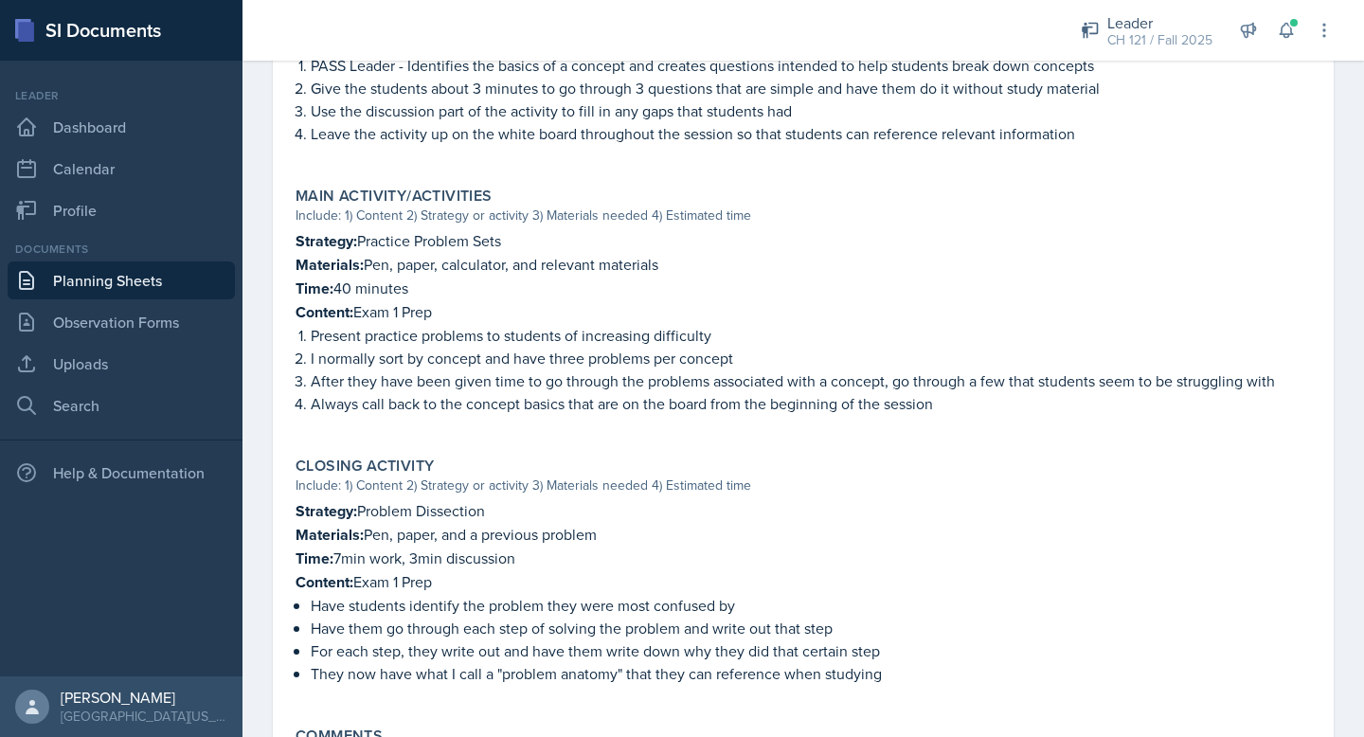
scroll to position [746, 0]
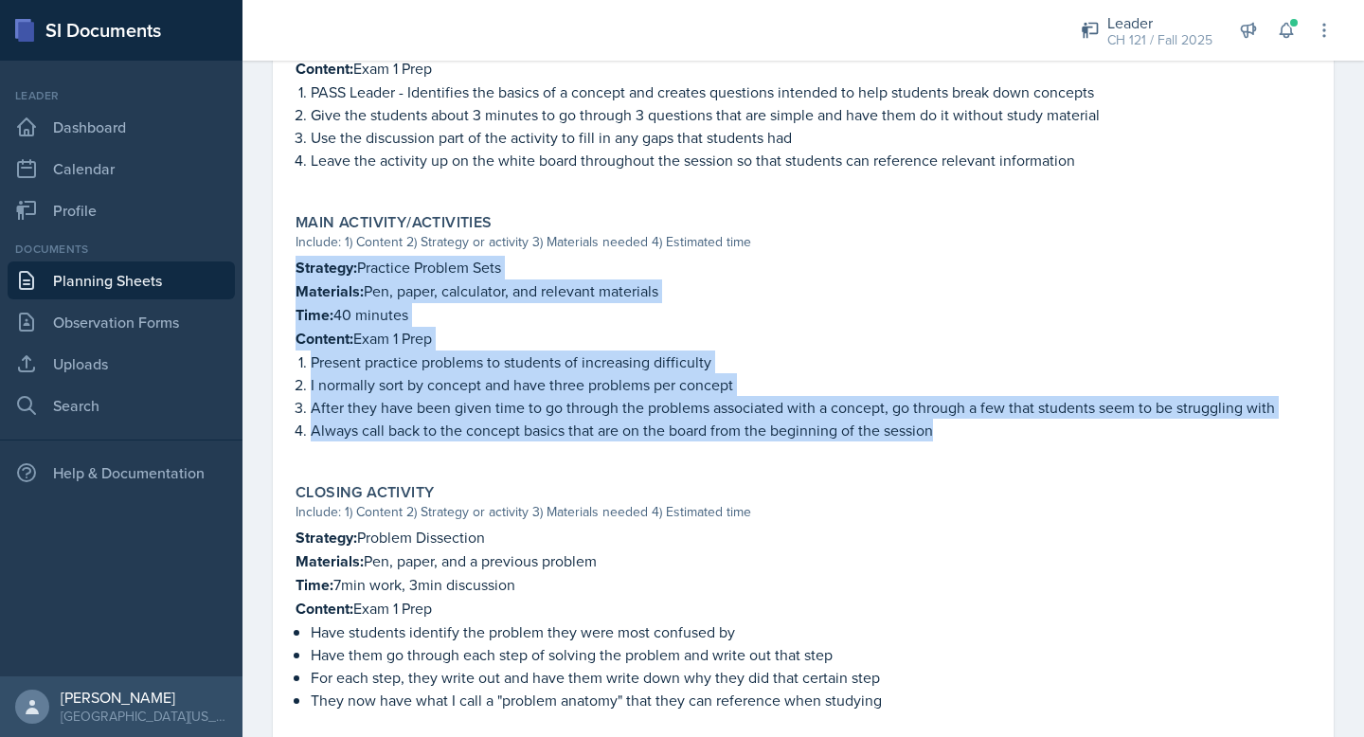
drag, startPoint x: 938, startPoint y: 424, endPoint x: 299, endPoint y: 268, distance: 657.2
click at [299, 268] on div "Strategy: Practice Problem Sets Materials: Pen, paper, calculator, and relevant…" at bounding box center [802, 358] width 1015 height 205
copy div "Strategy: Practice Problem Sets Materials: Pen, paper, calculator, and relevant…"
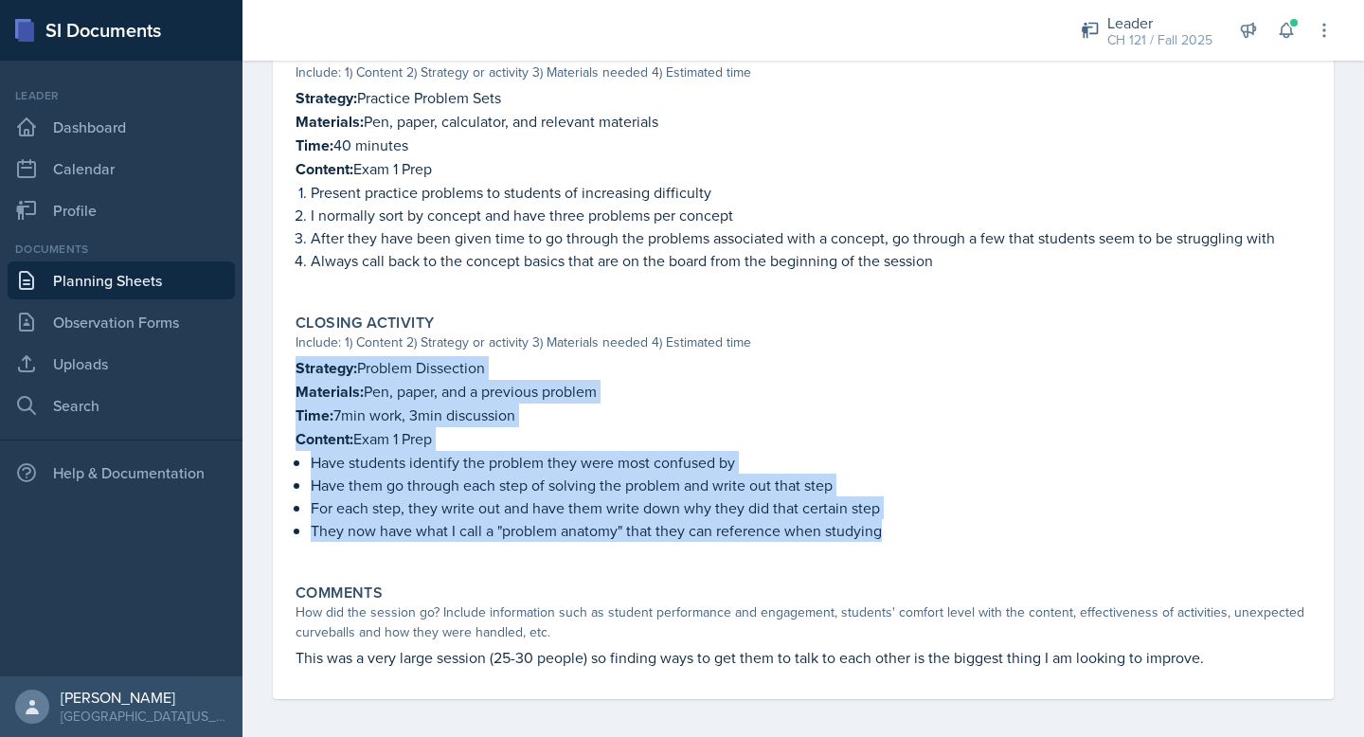
drag, startPoint x: 880, startPoint y: 526, endPoint x: 291, endPoint y: 373, distance: 608.5
click at [291, 372] on div "Closing Activity Include: 1) Content 2) Strategy or activity 3) Materials neede…" at bounding box center [803, 437] width 1030 height 262
copy div "Strategy: Problem Dissection Materials: Pen, paper, and a previous problem Time…"
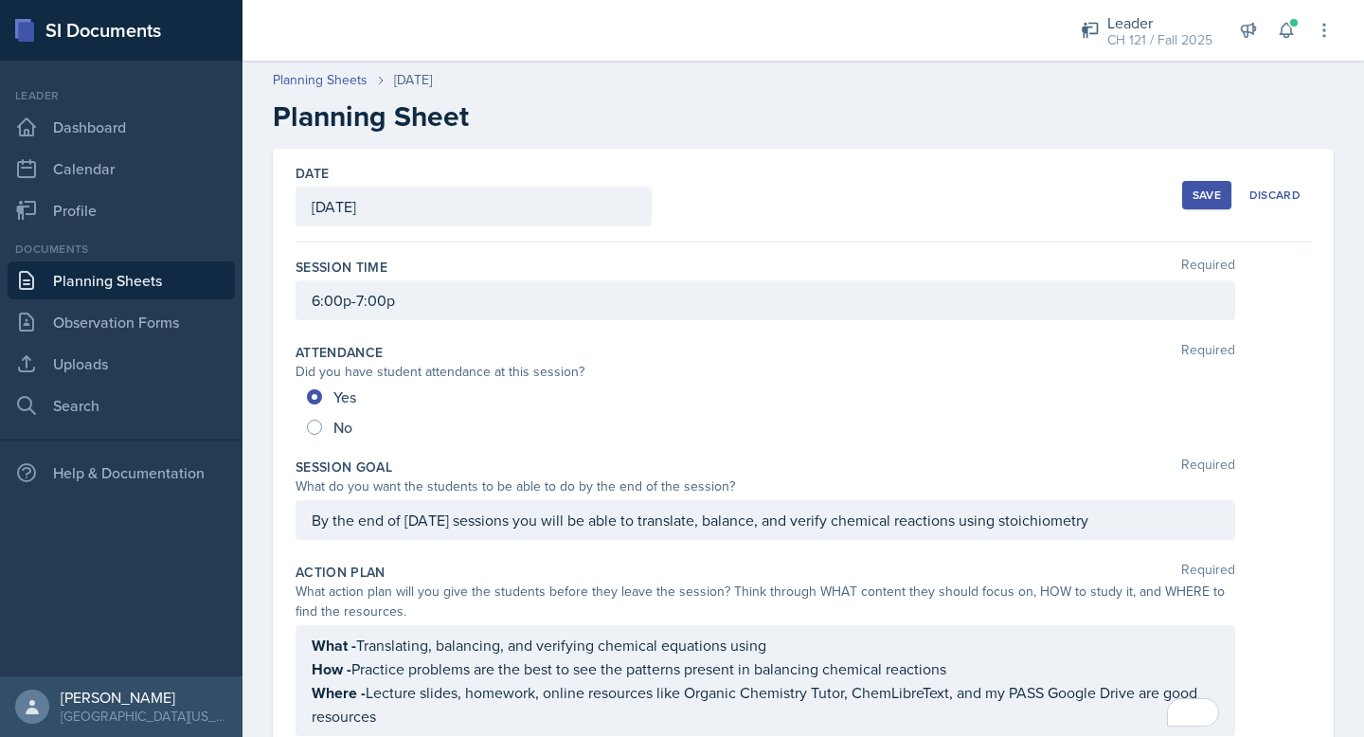
scroll to position [998, 0]
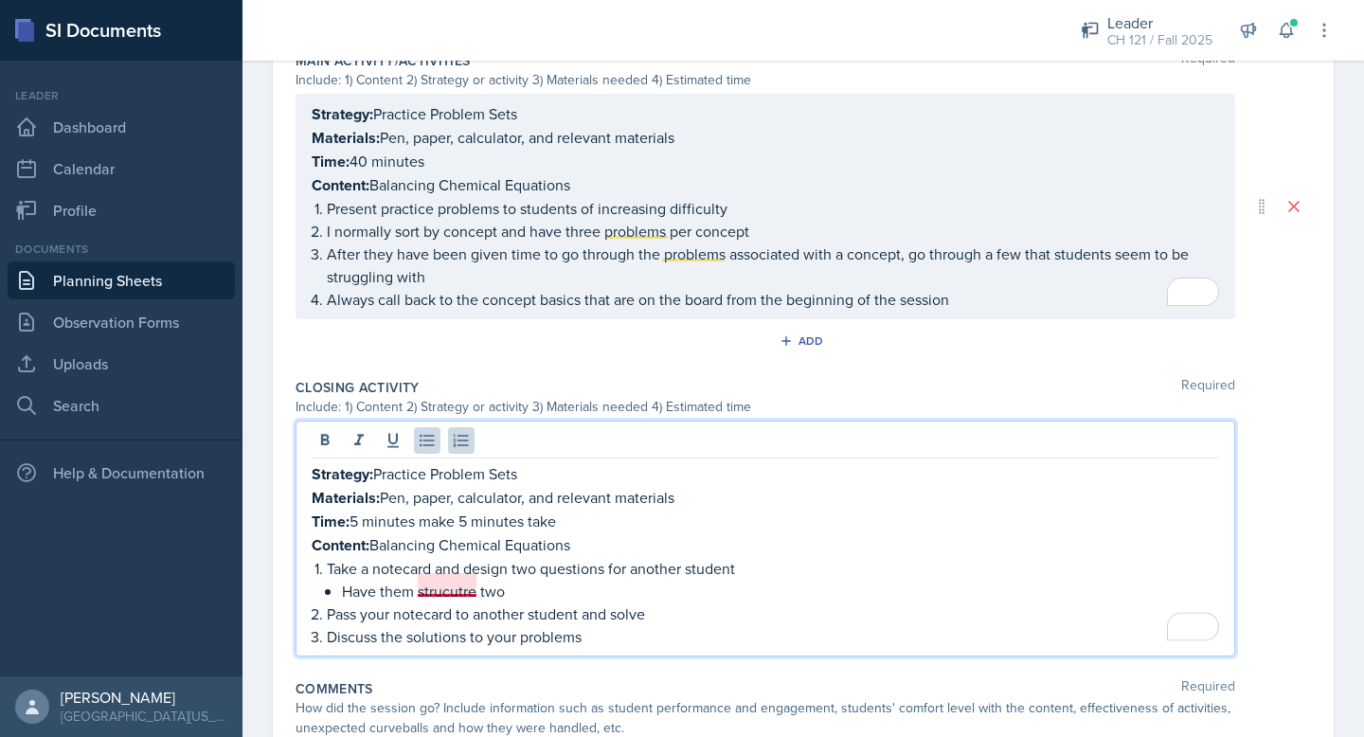
click at [449, 585] on p "Have them strucutre two" at bounding box center [780, 591] width 877 height 23
click at [510, 580] on p "Have them structure two" at bounding box center [780, 591] width 877 height 23
click at [482, 584] on p "Have them structure two questions differently" at bounding box center [780, 591] width 877 height 23
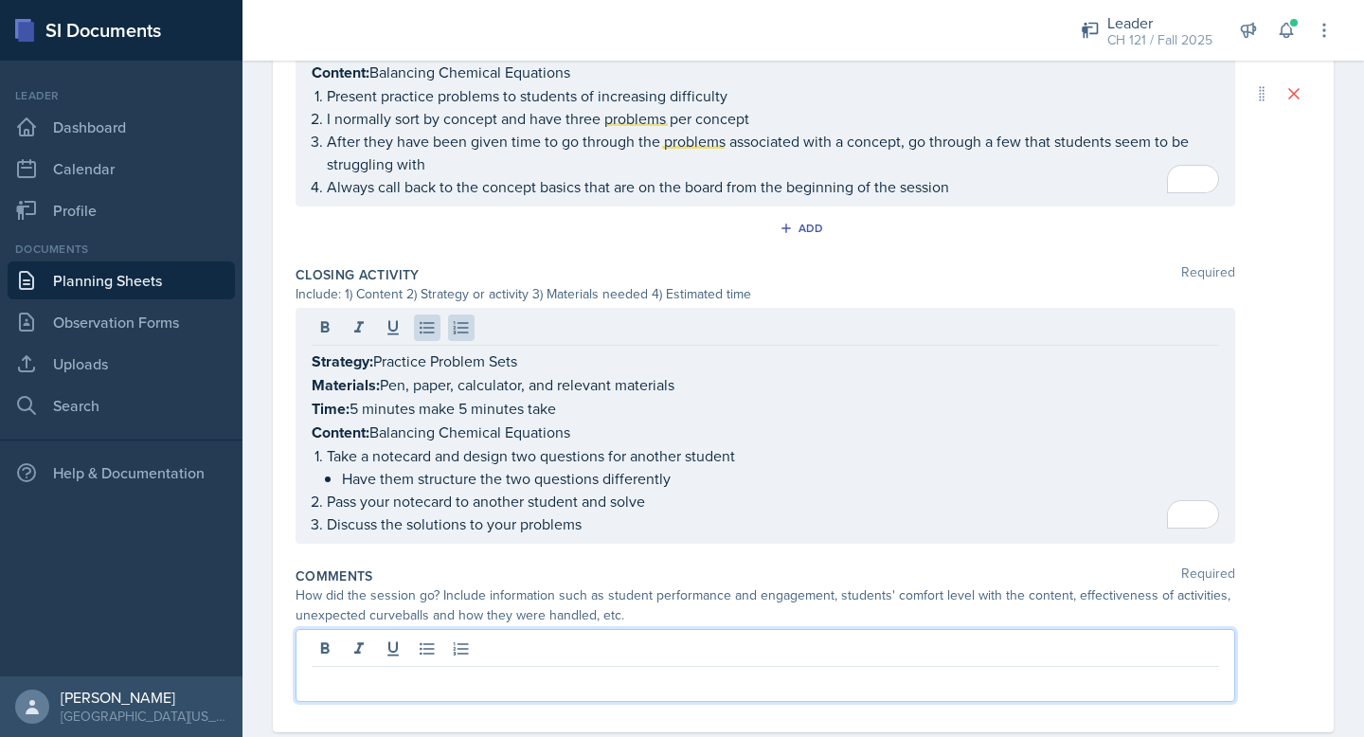
click at [593, 671] on p at bounding box center [765, 682] width 907 height 23
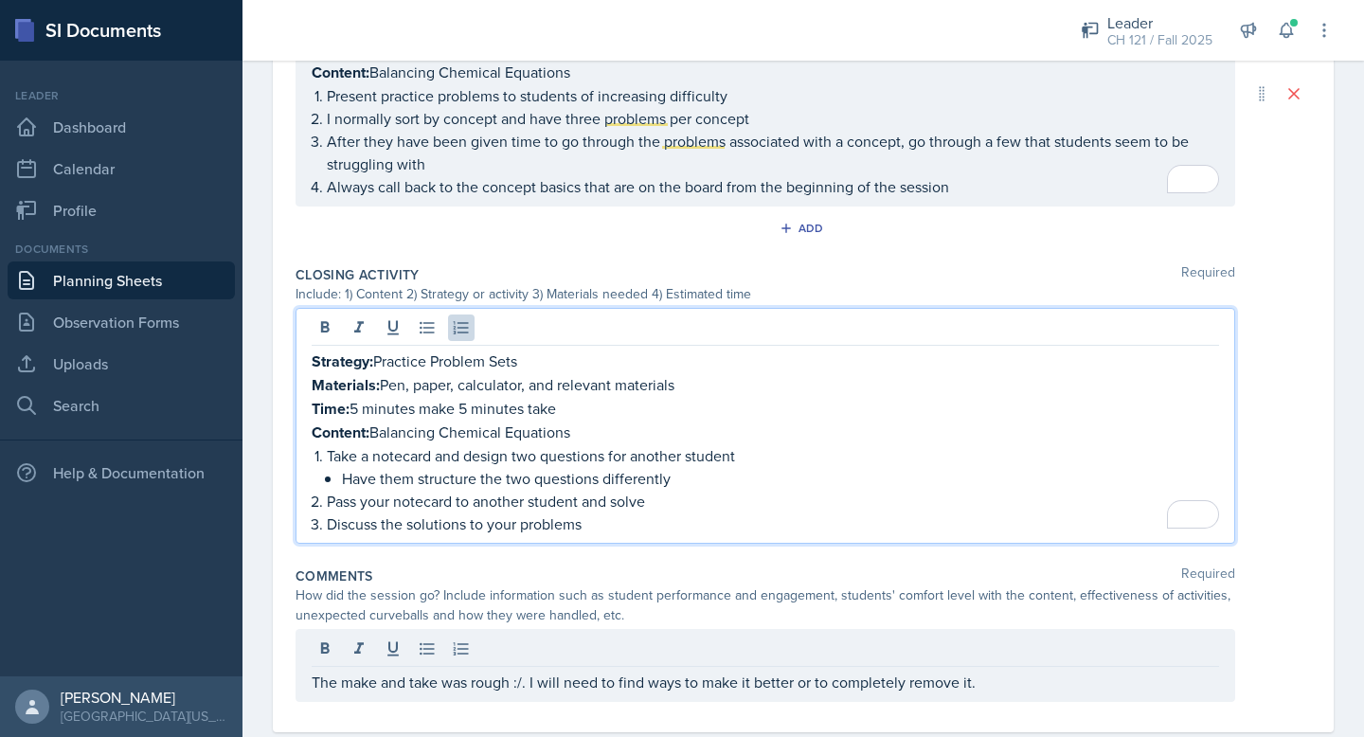
scroll to position [1144, 0]
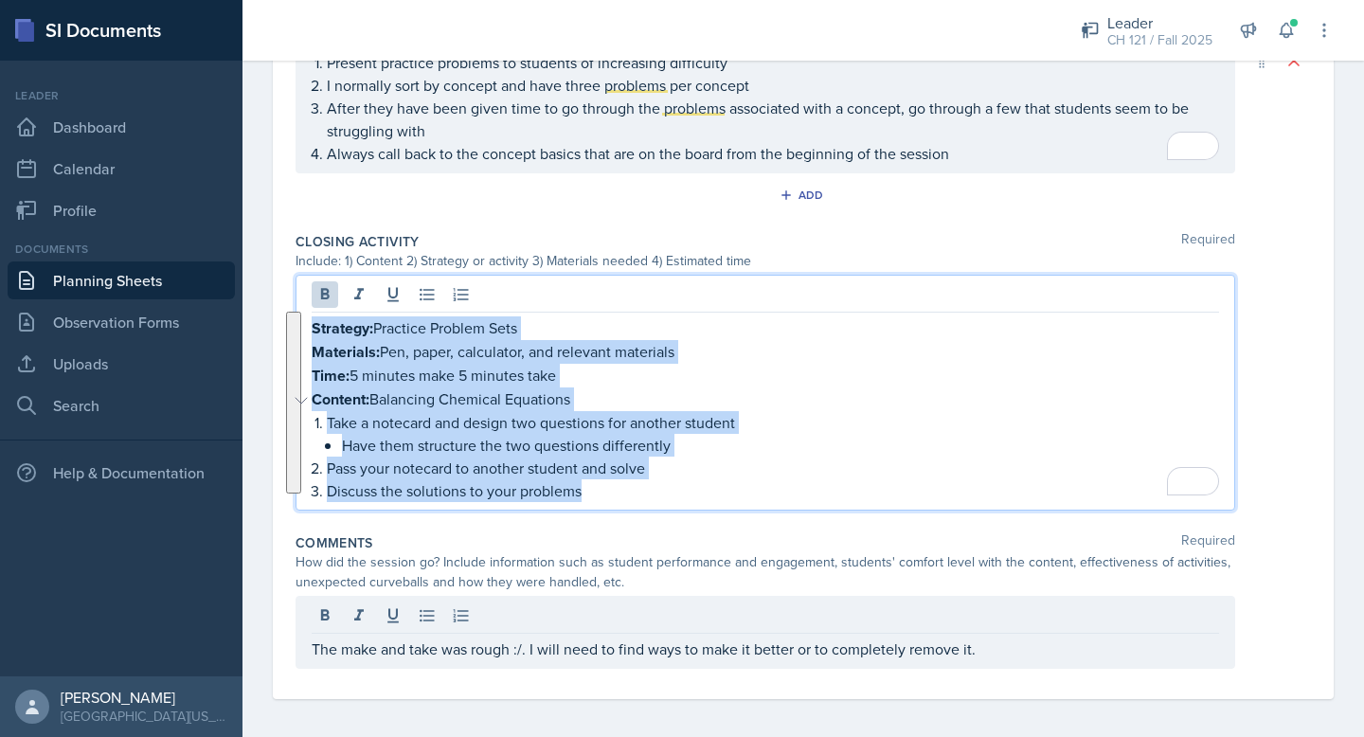
drag, startPoint x: 600, startPoint y: 480, endPoint x: 279, endPoint y: 332, distance: 353.4
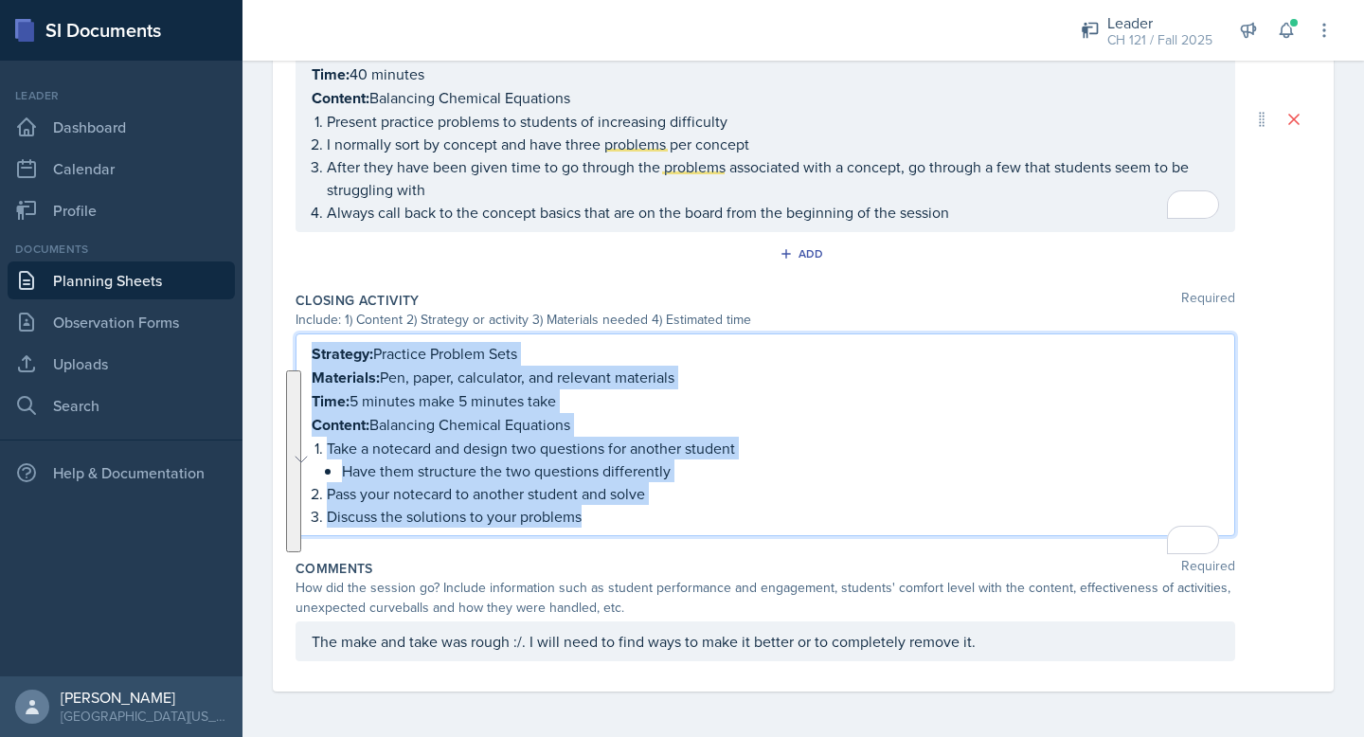
scroll to position [1078, 0]
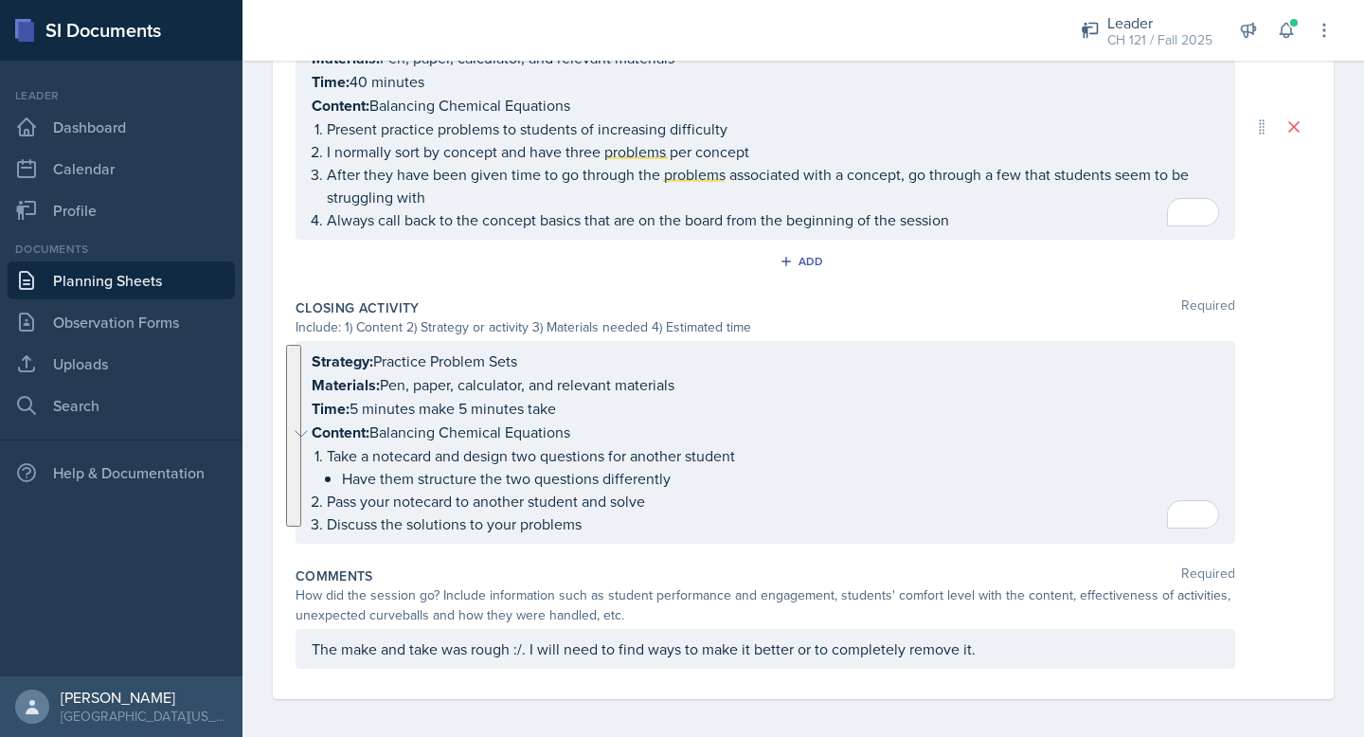
click at [572, 328] on div "Include: 1) Content 2) Strategy or activity 3) Materials needed 4) Estimated ti…" at bounding box center [764, 327] width 939 height 20
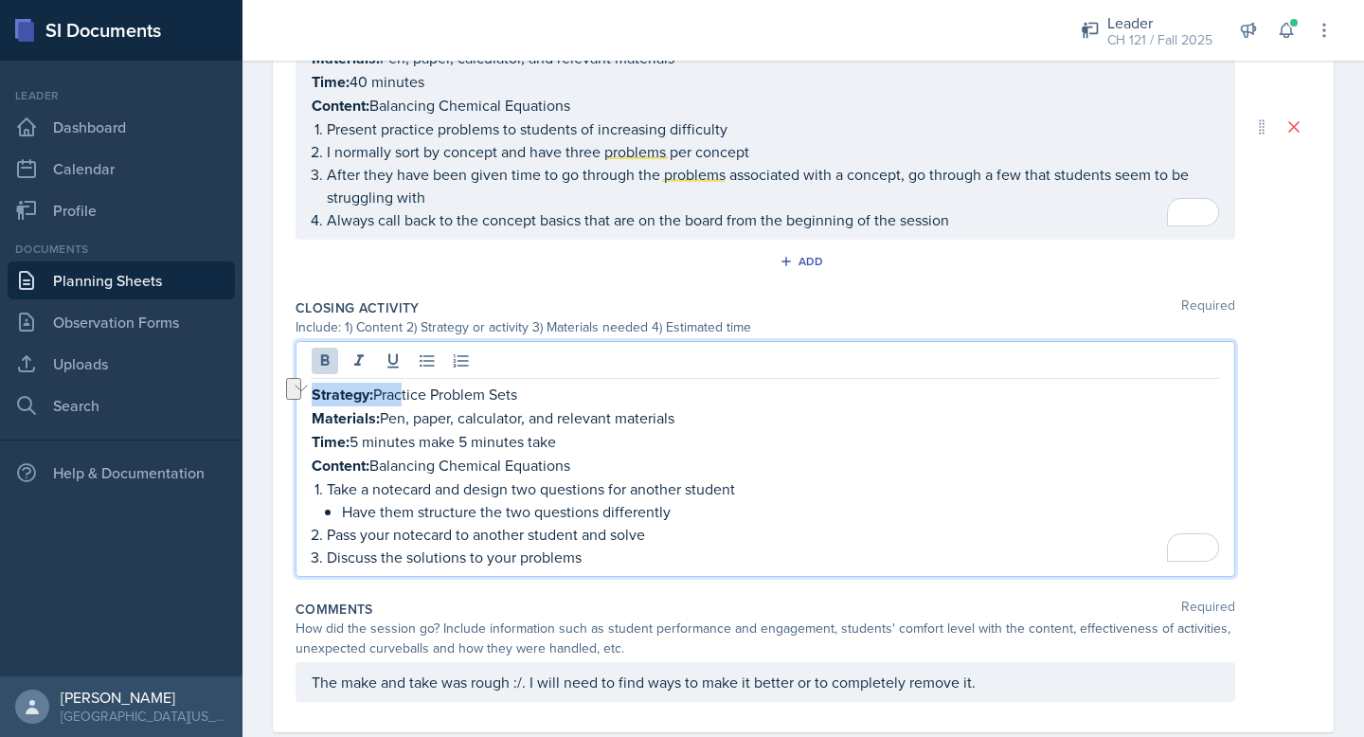
drag, startPoint x: 536, startPoint y: 352, endPoint x: 399, endPoint y: 390, distance: 142.5
click at [399, 390] on p "Strategy: Practice Problem Sets" at bounding box center [765, 395] width 907 height 24
click at [465, 383] on p "Strategy: Practice Problem Sets" at bounding box center [765, 395] width 907 height 24
drag, startPoint x: 521, startPoint y: 390, endPoint x: 382, endPoint y: 388, distance: 139.2
click at [382, 388] on p "Strategy: Practice Problem Sets" at bounding box center [765, 395] width 907 height 24
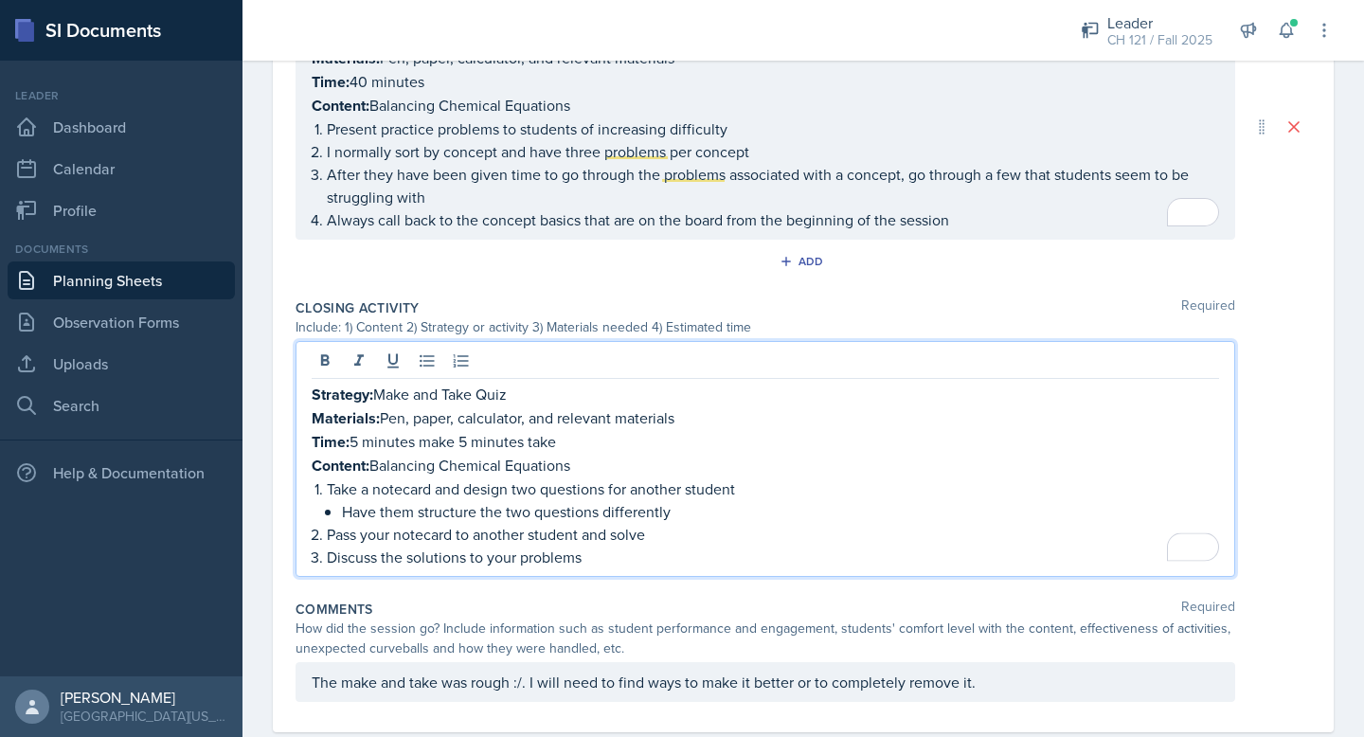
scroll to position [1111, 0]
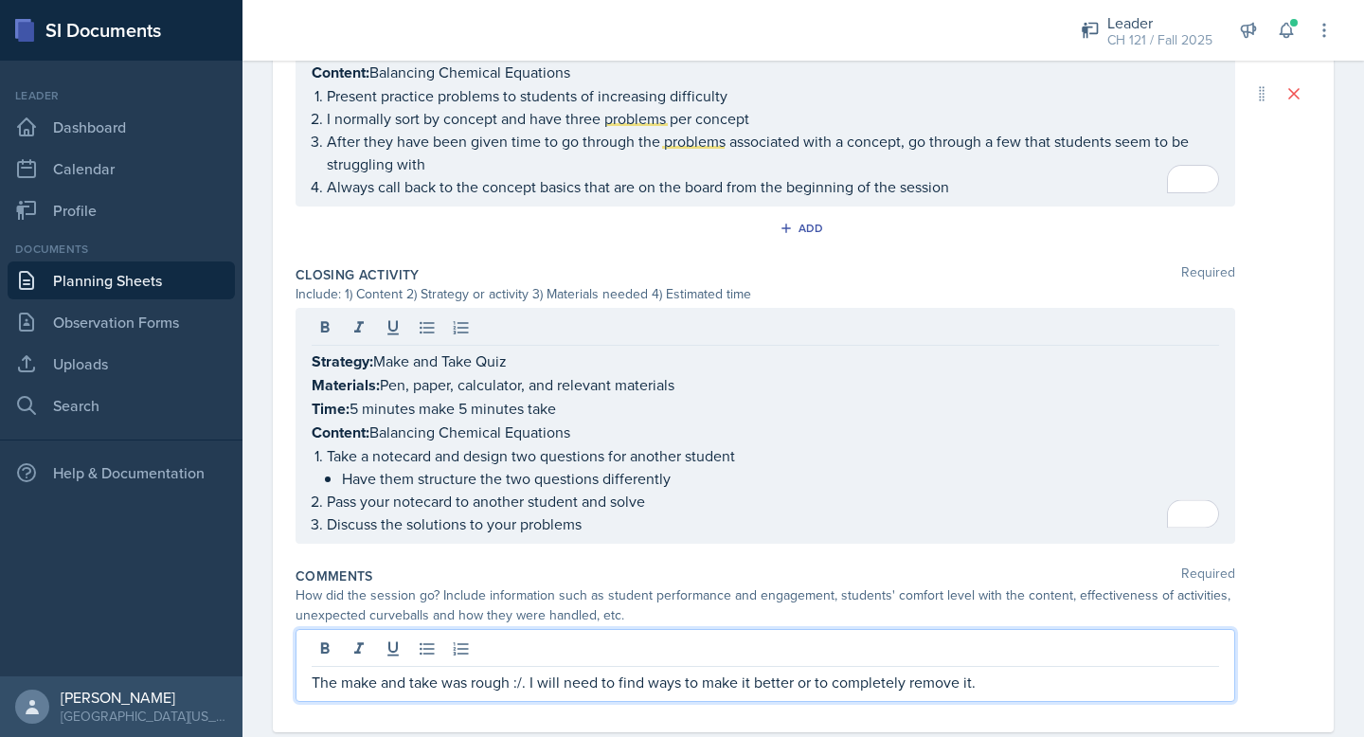
click at [981, 671] on p "The make and take was rough :/. I will need to find ways to make it better or t…" at bounding box center [765, 682] width 907 height 23
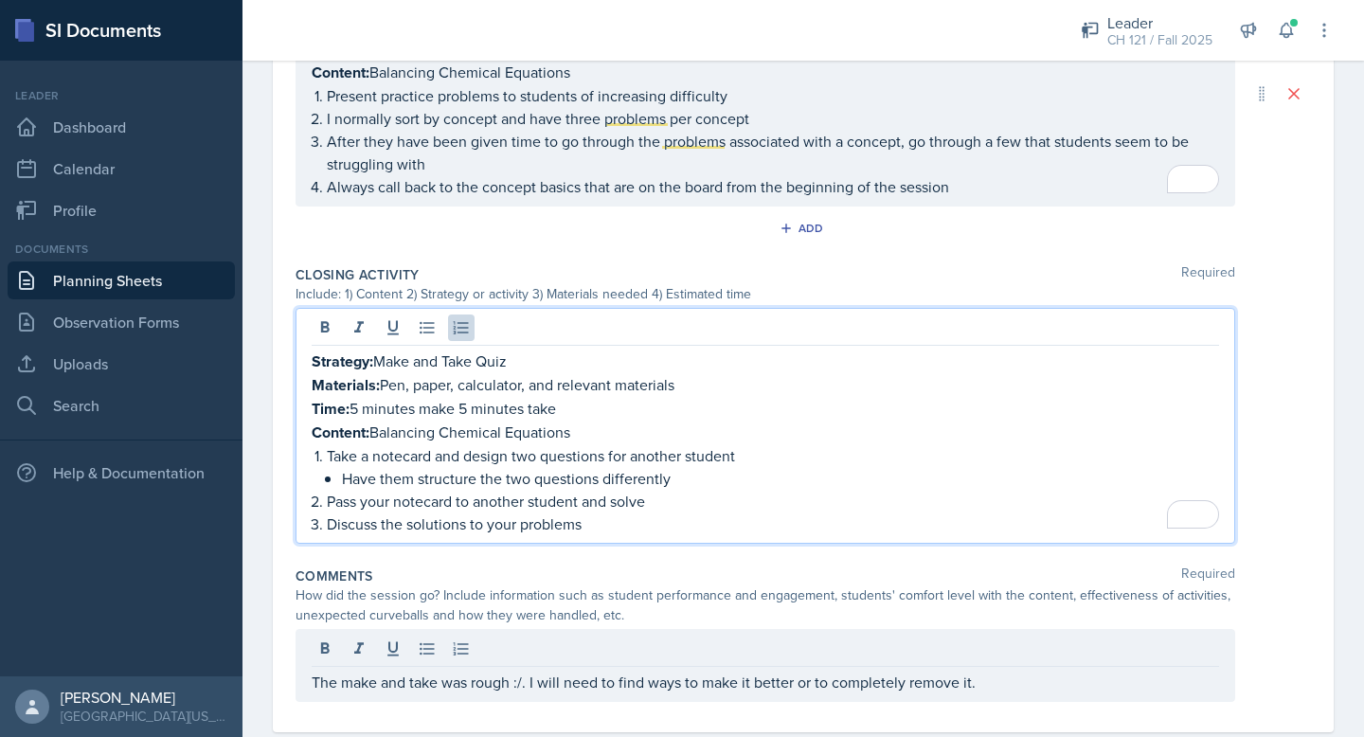
scroll to position [1144, 0]
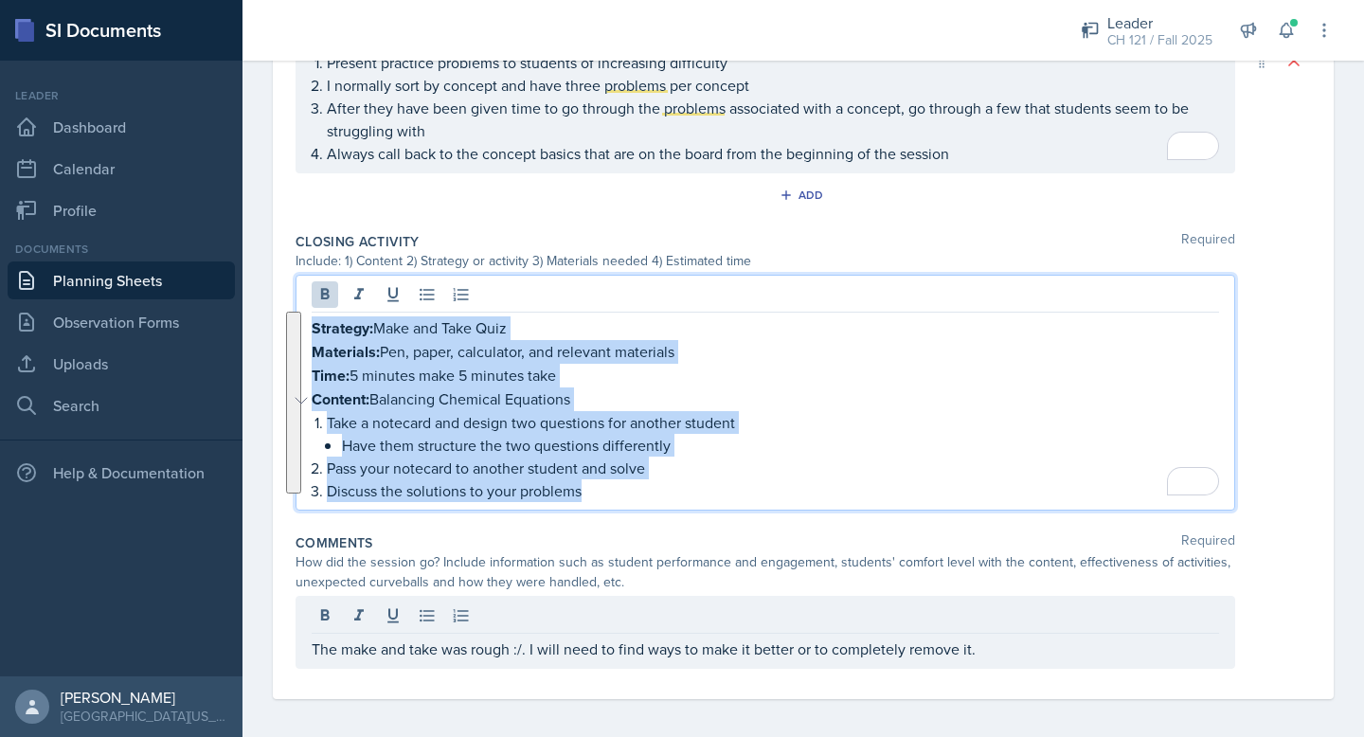
drag, startPoint x: 595, startPoint y: 481, endPoint x: 313, endPoint y: 329, distance: 319.9
click at [313, 329] on div "Strategy: Make and Take Quiz Materials: Pen, paper, calculator, and relevant ma…" at bounding box center [765, 409] width 907 height 186
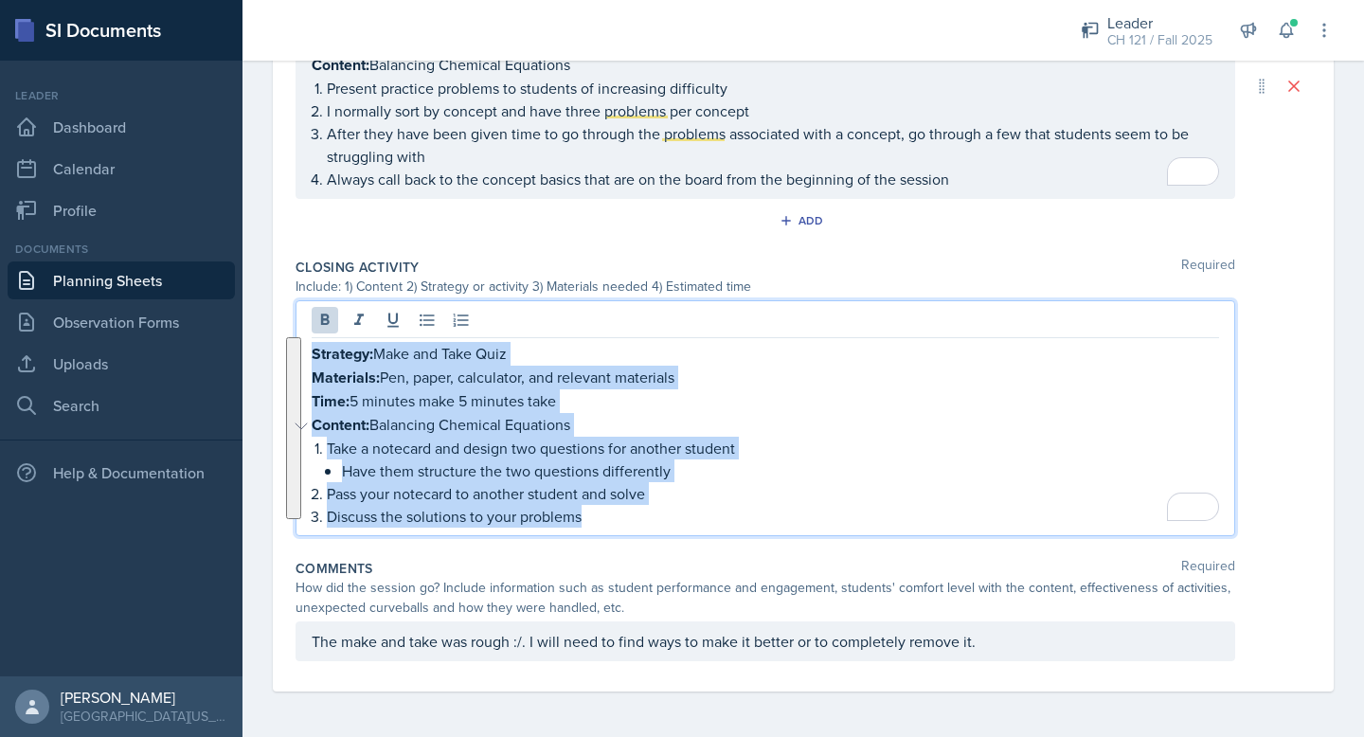
scroll to position [1111, 0]
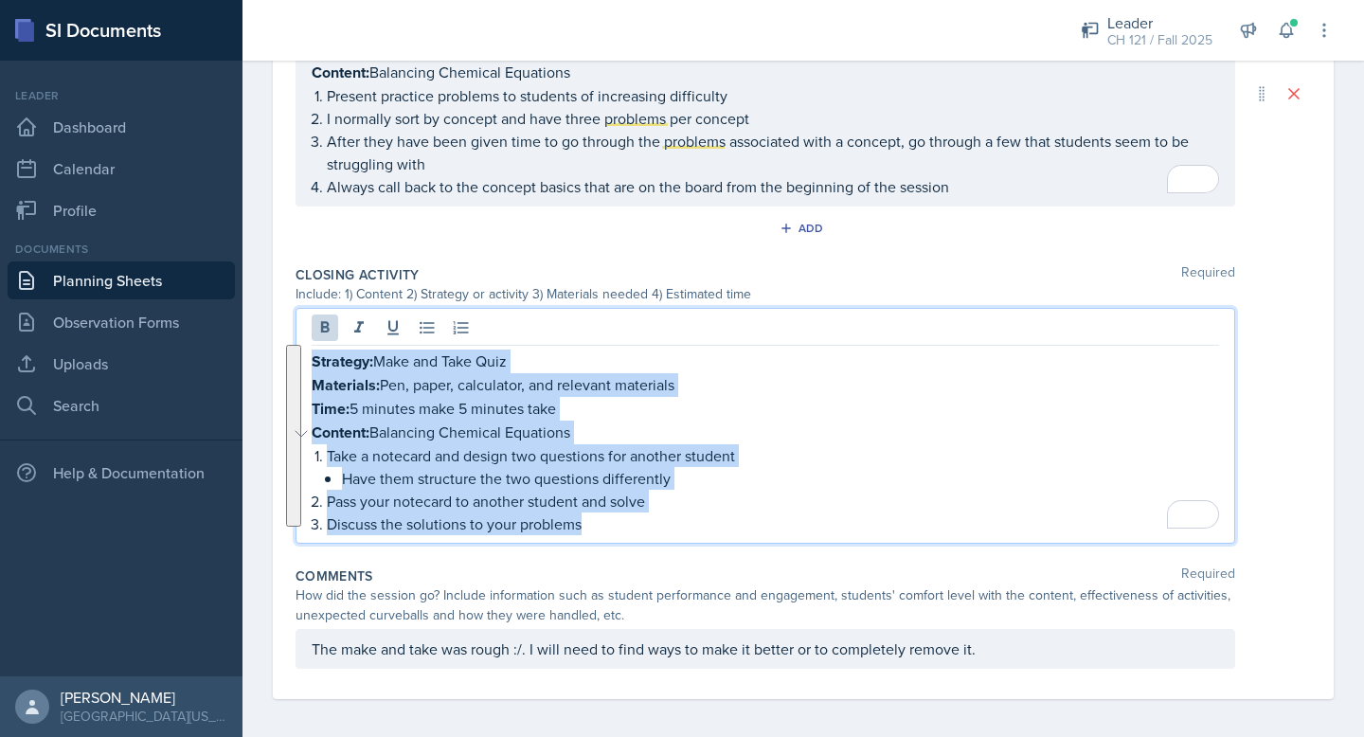
copy div "Strategy: Make and Take Quiz Materials: Pen, paper, calculator, and relevant ma…"
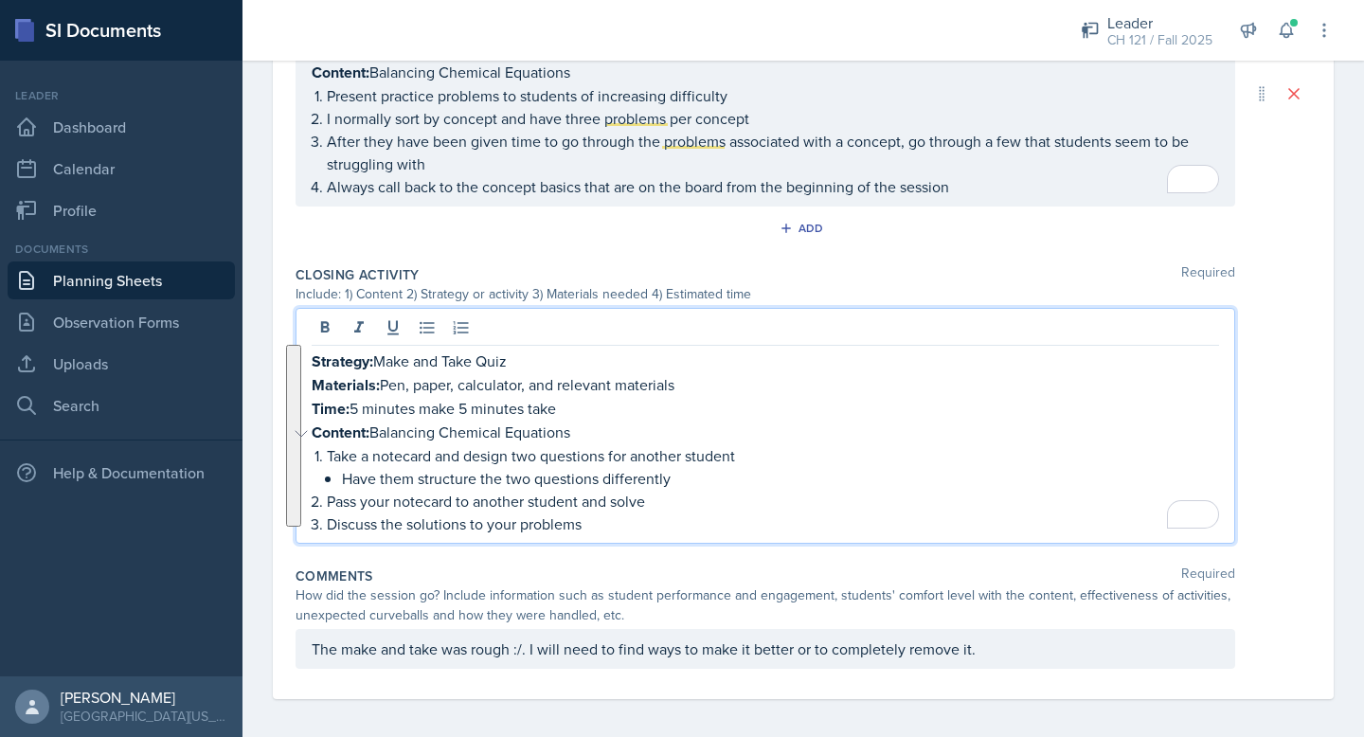
click at [771, 432] on p "Content: Balancing Chemical Equations" at bounding box center [765, 432] width 907 height 24
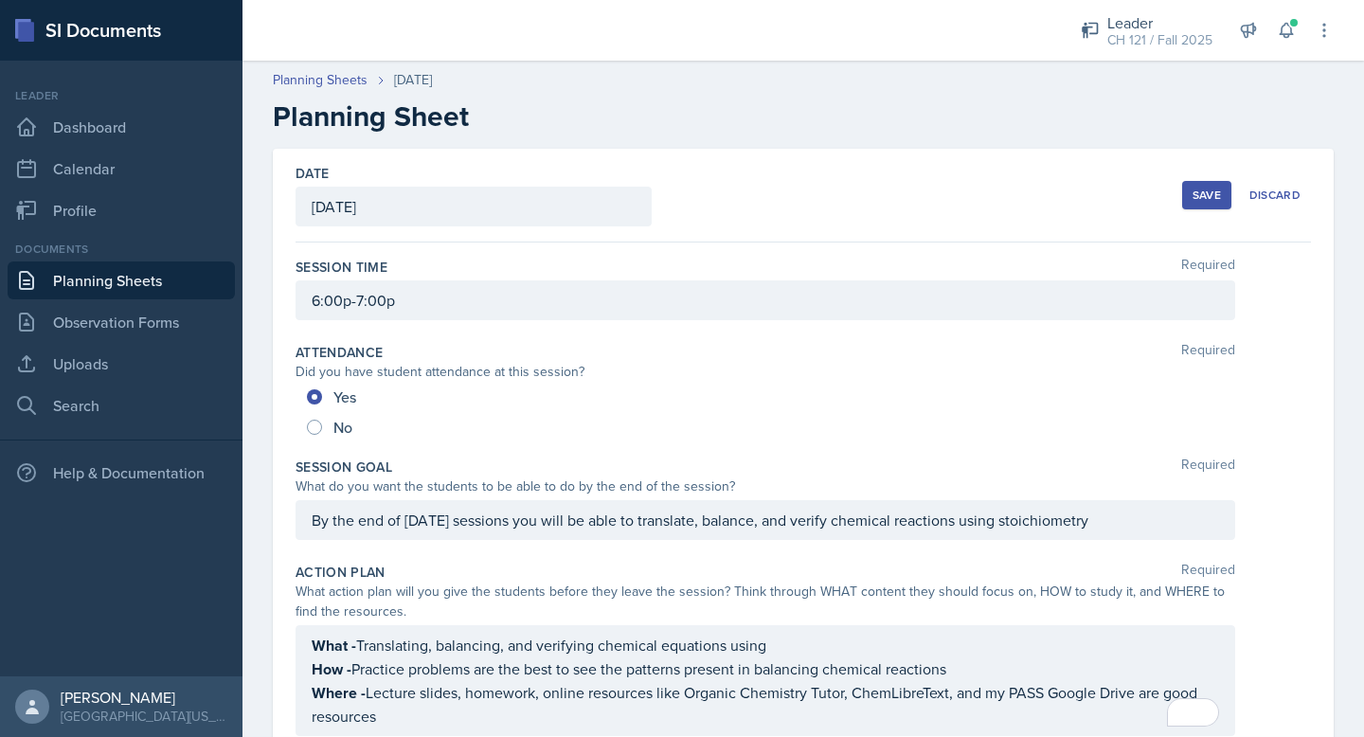
click at [1219, 202] on div "Save" at bounding box center [1206, 195] width 28 height 15
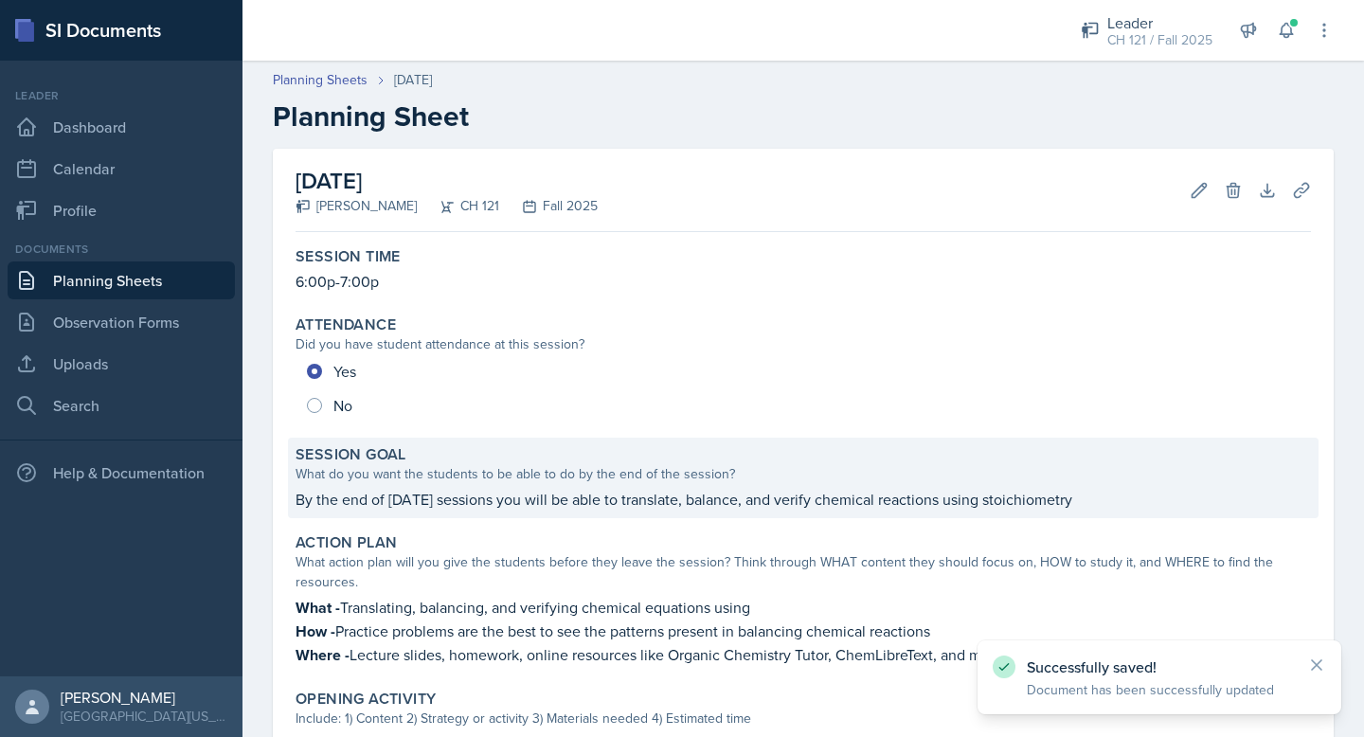
scroll to position [933, 0]
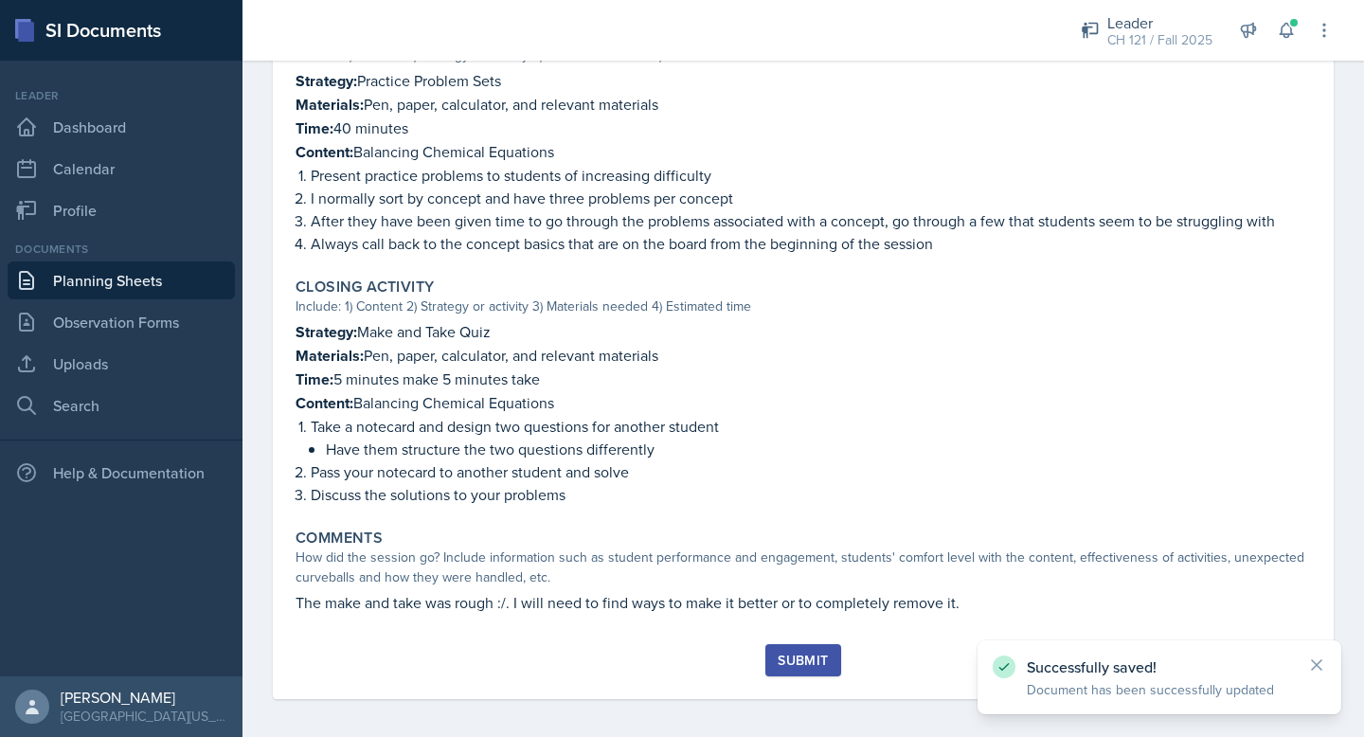
click at [814, 655] on div "Submit" at bounding box center [803, 660] width 50 height 15
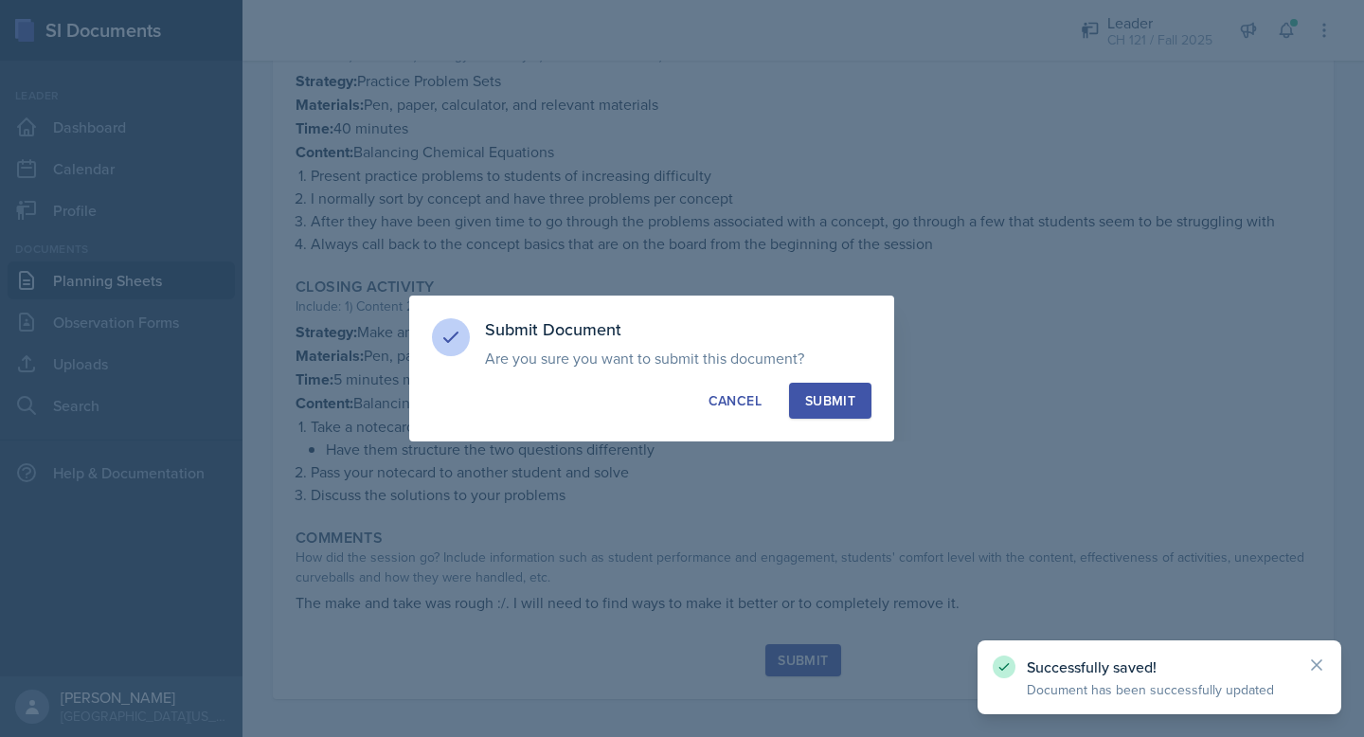
click at [844, 381] on div "Submit Document Are you sure you want to submit this document? This document wi…" at bounding box center [651, 368] width 485 height 146
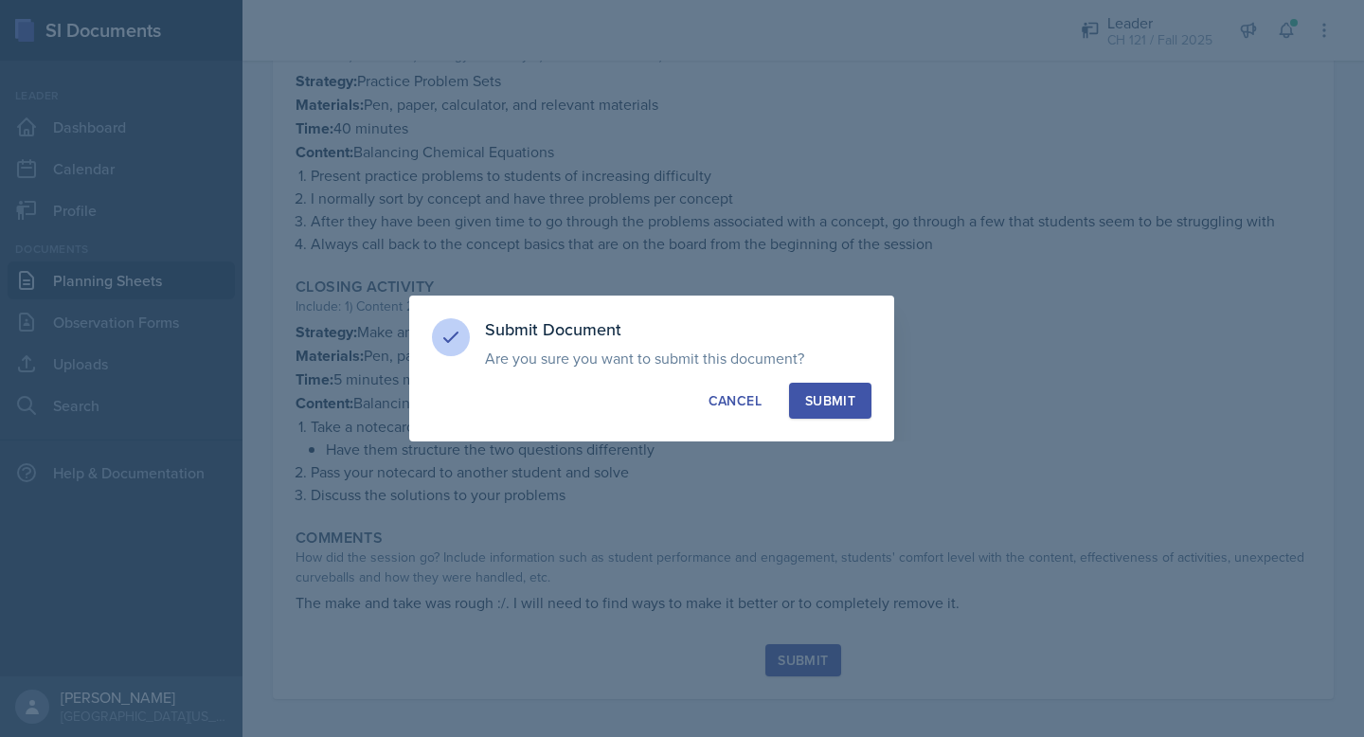
click at [814, 405] on div "Submit" at bounding box center [830, 400] width 50 height 19
radio input "true"
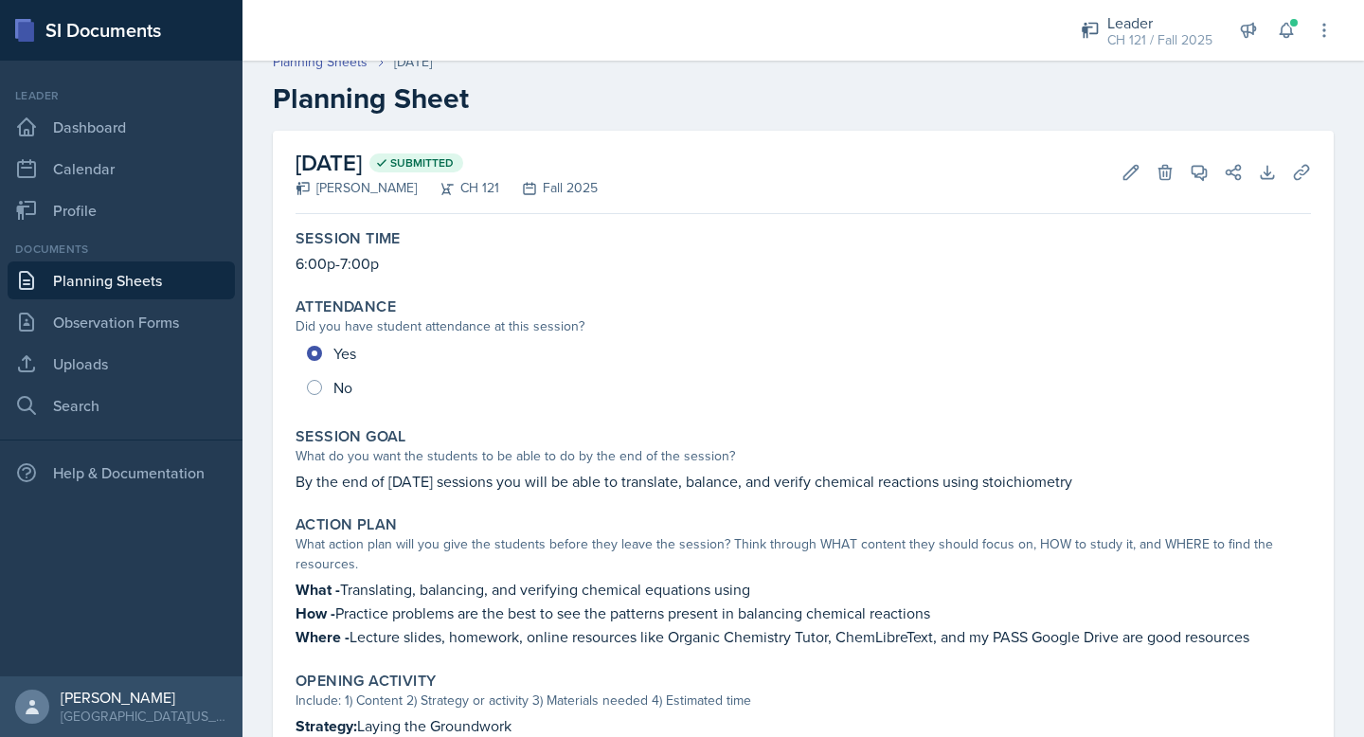
scroll to position [0, 0]
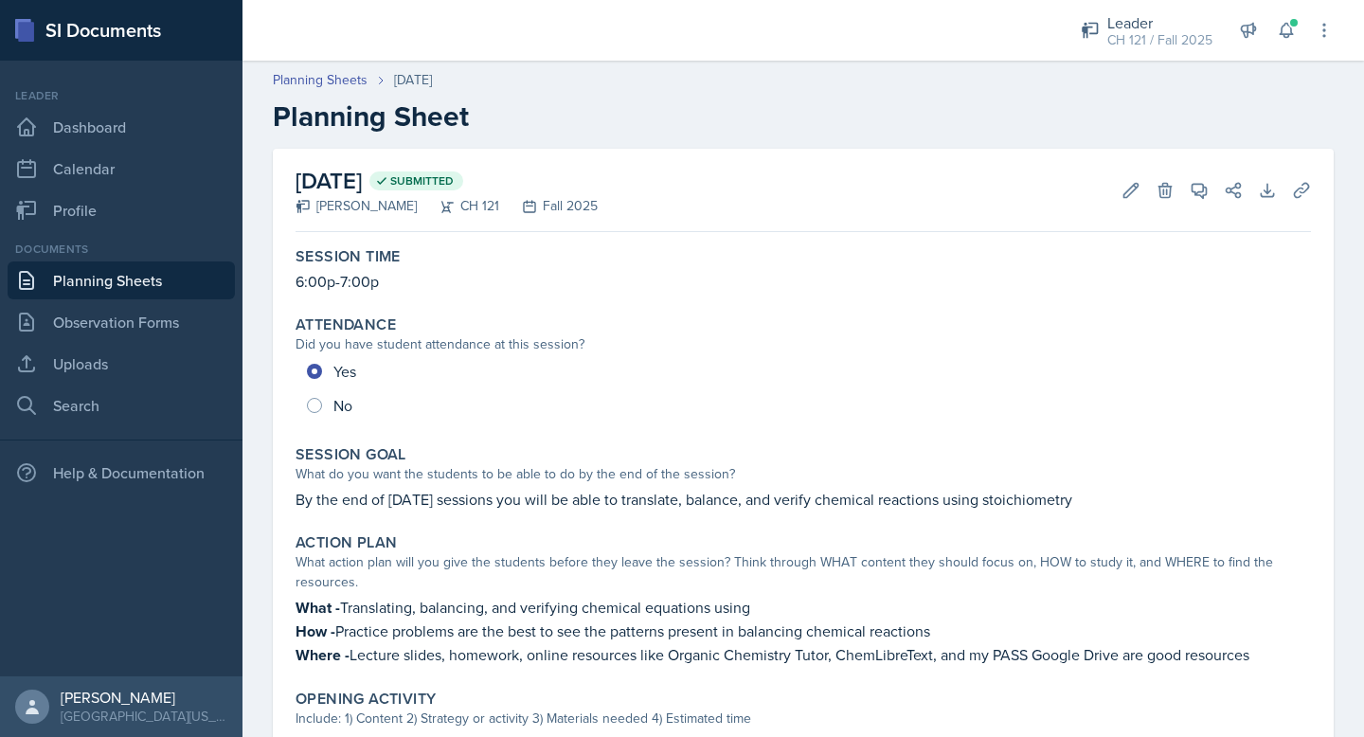
click at [170, 278] on link "Planning Sheets" at bounding box center [121, 280] width 227 height 38
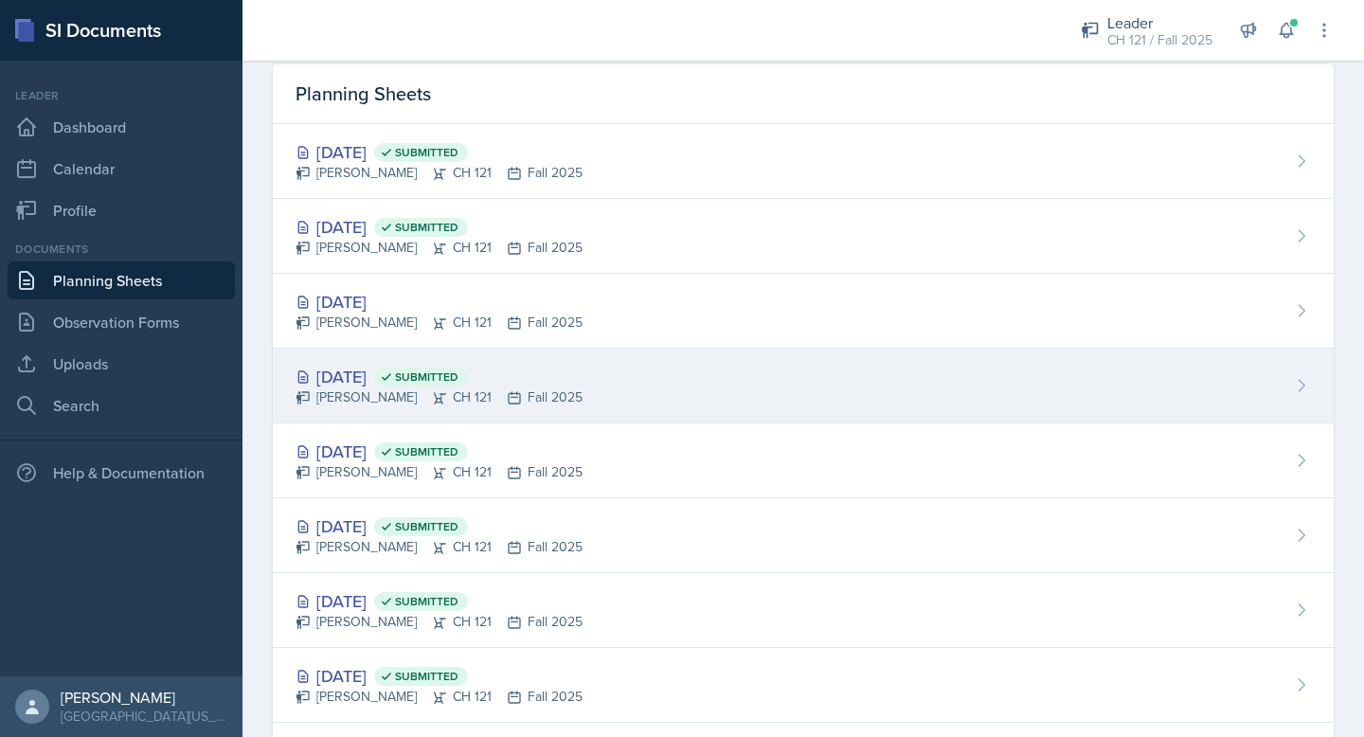
scroll to position [69, 0]
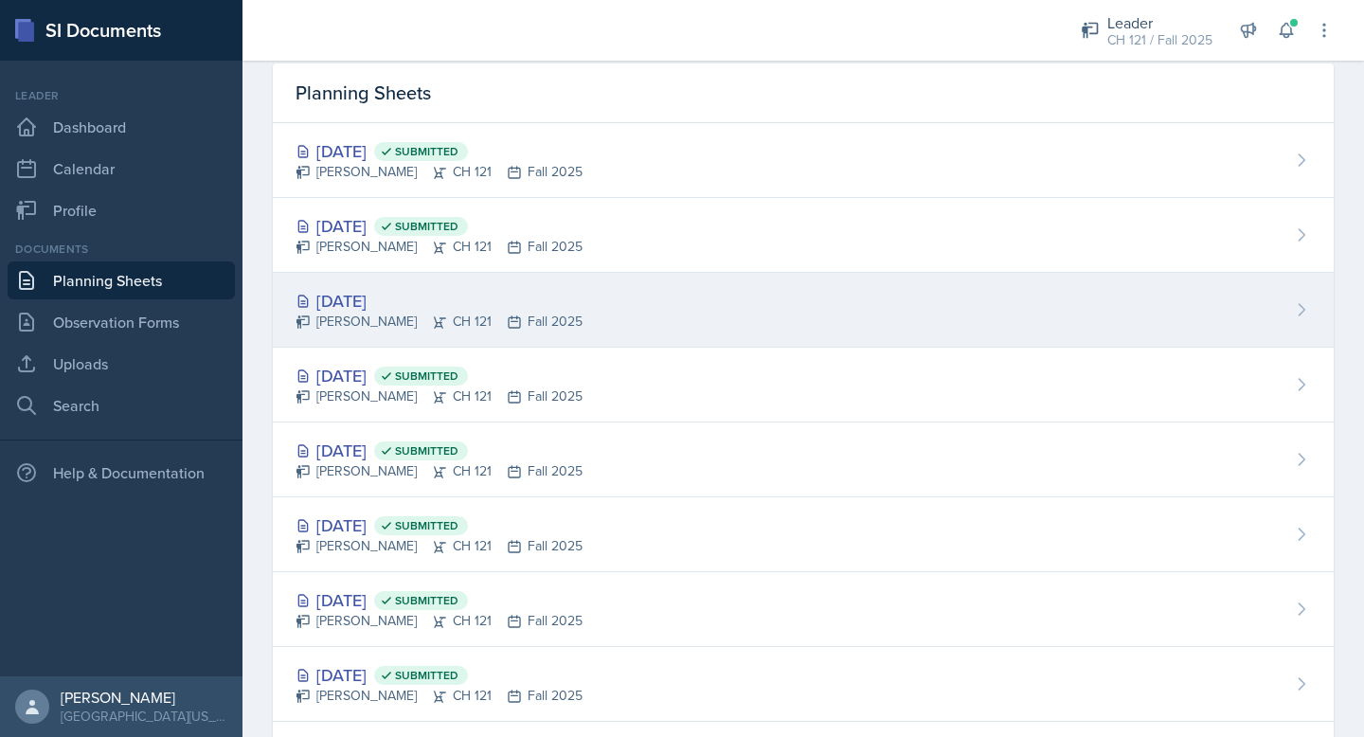
click at [385, 293] on div "[DATE]" at bounding box center [438, 301] width 287 height 26
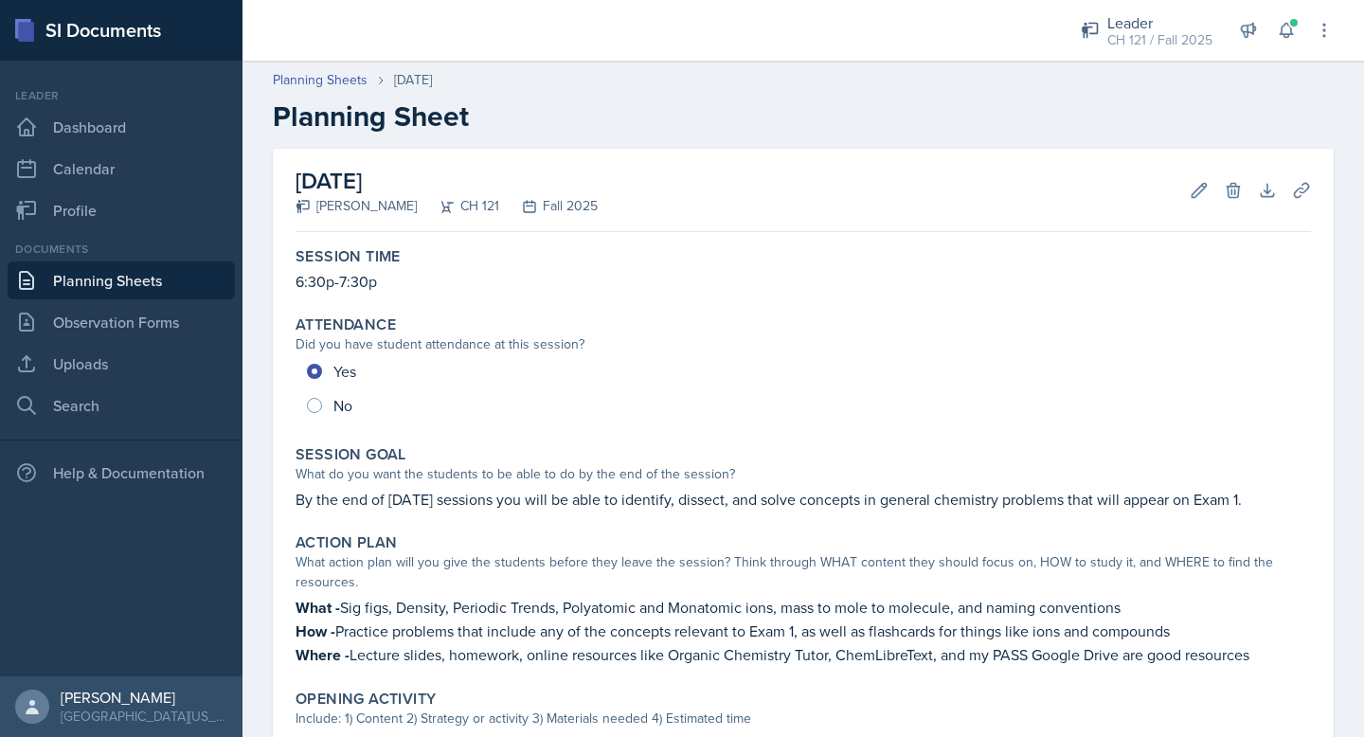
scroll to position [914, 0]
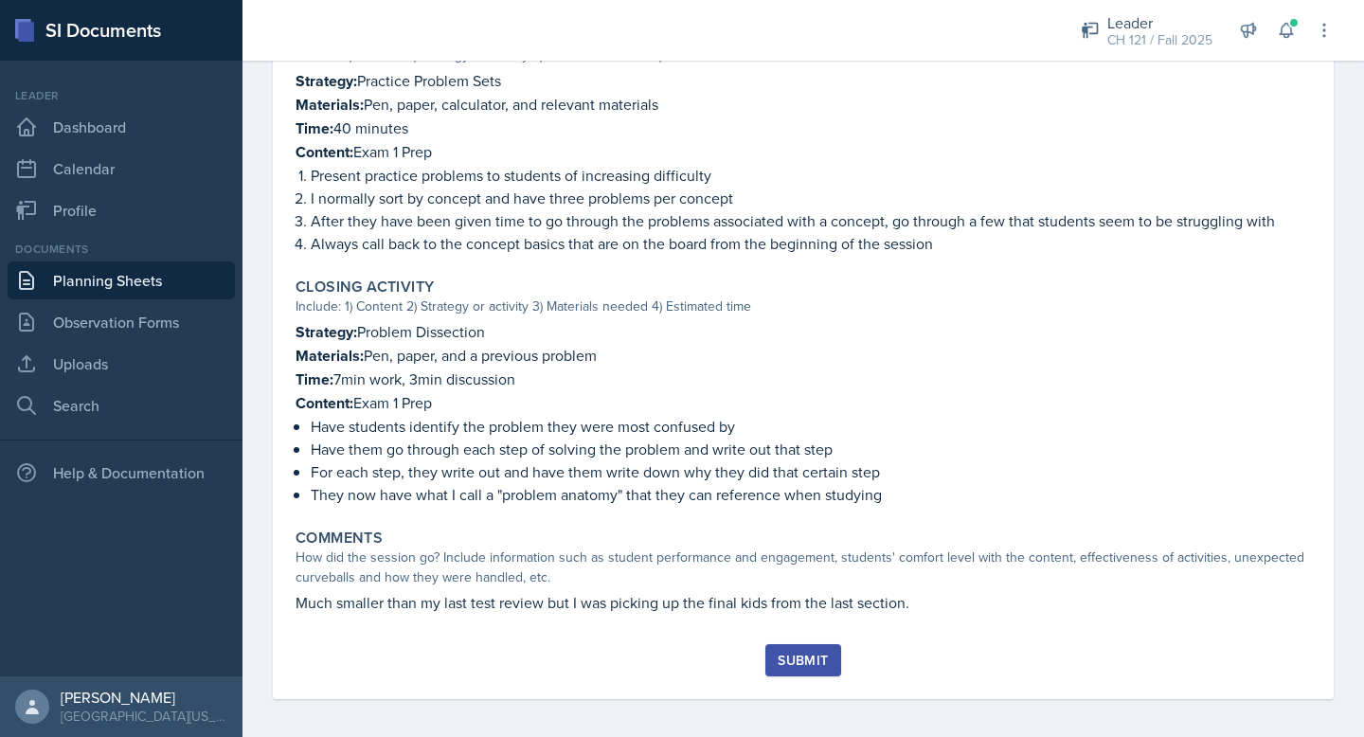
click at [813, 644] on button "Submit" at bounding box center [802, 660] width 75 height 32
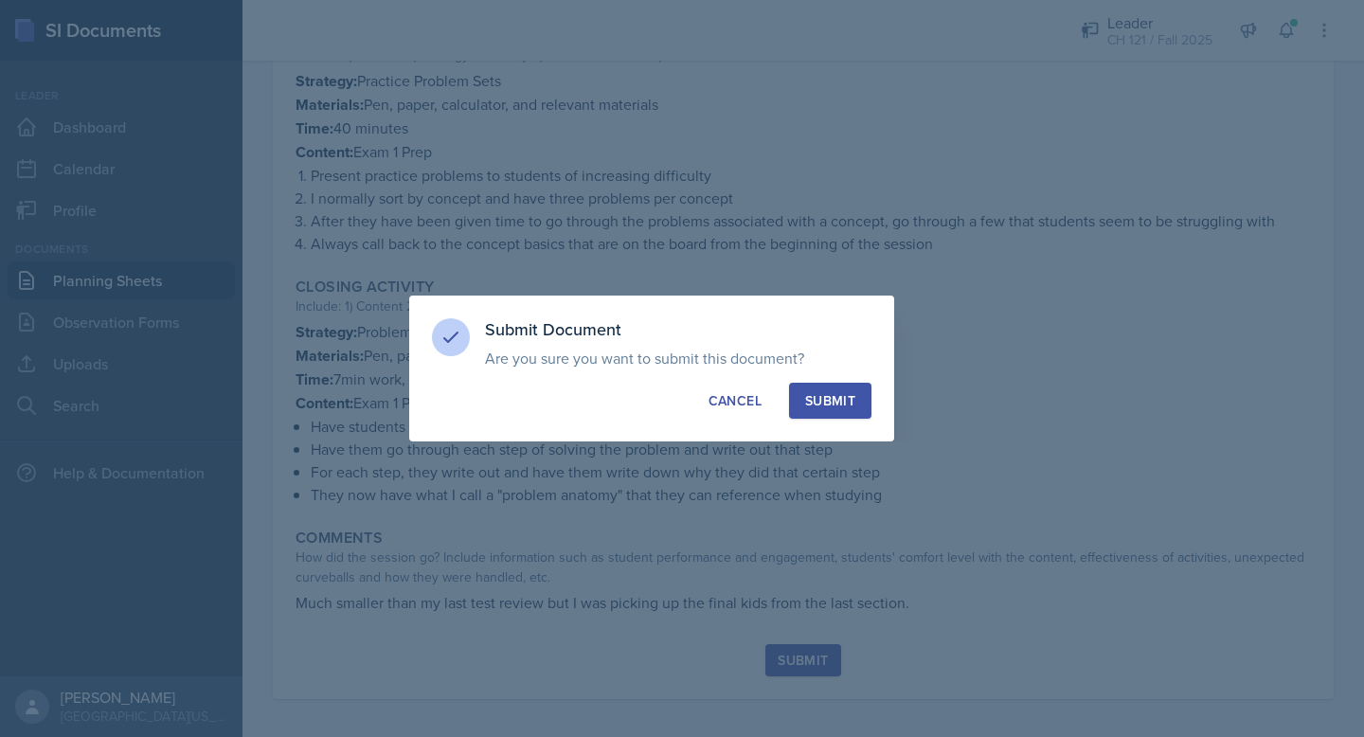
click at [832, 395] on div "Submit" at bounding box center [830, 400] width 50 height 19
radio input "true"
